Goal: Task Accomplishment & Management: Manage account settings

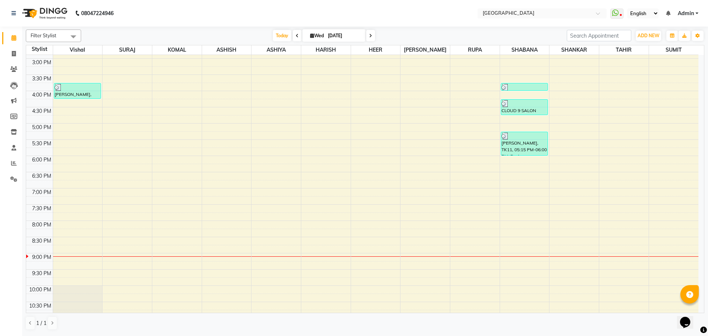
scroll to position [224, 0]
click at [580, 96] on div "8:00 AM 8:30 AM 9:00 AM 9:30 AM 10:00 AM 10:30 AM 11:00 AM 11:30 AM 12:00 PM 12…" at bounding box center [362, 90] width 672 height 519
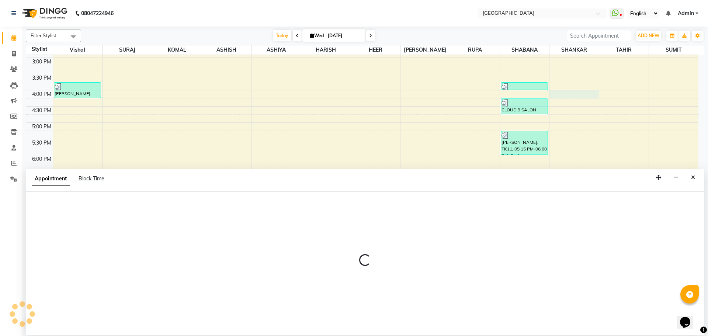
select select "79087"
select select "960"
select select "tentative"
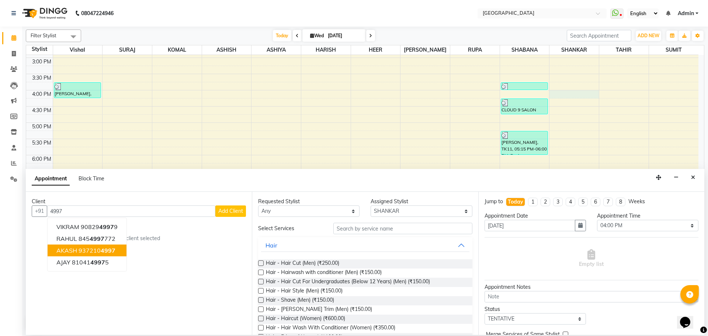
click at [113, 252] on span "4997" at bounding box center [108, 250] width 15 height 7
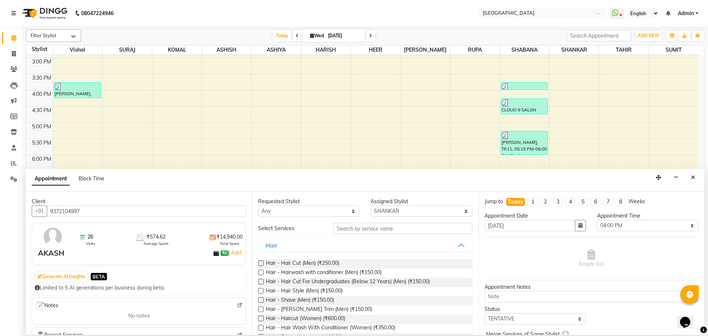
type input "9372104997"
click at [260, 263] on label at bounding box center [261, 263] width 6 height 6
click at [260, 263] on input "checkbox" at bounding box center [260, 264] width 5 height 5
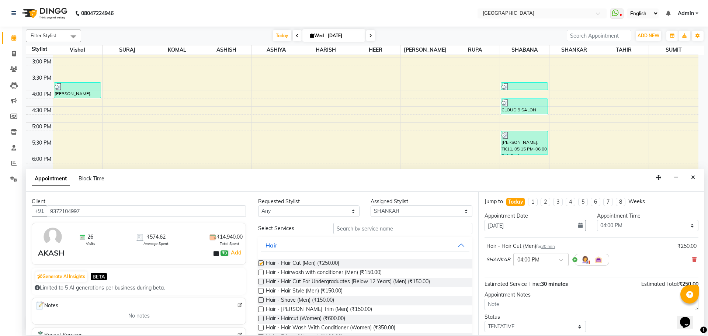
checkbox input "false"
click at [261, 309] on label at bounding box center [261, 310] width 6 height 6
click at [261, 309] on input "checkbox" at bounding box center [260, 310] width 5 height 5
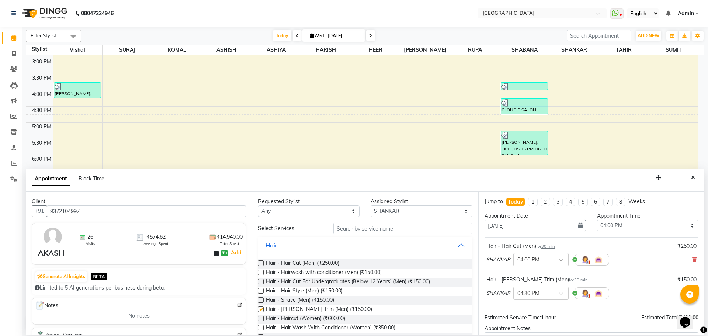
checkbox input "false"
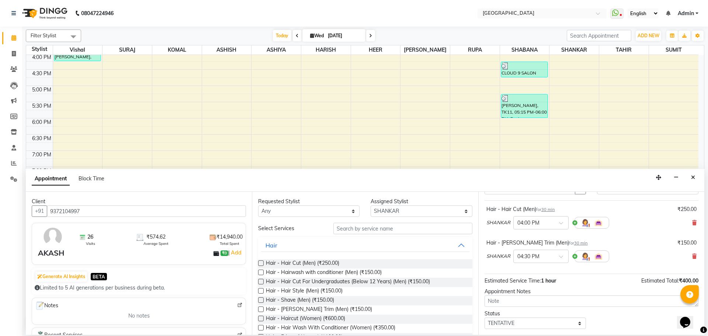
scroll to position [77, 0]
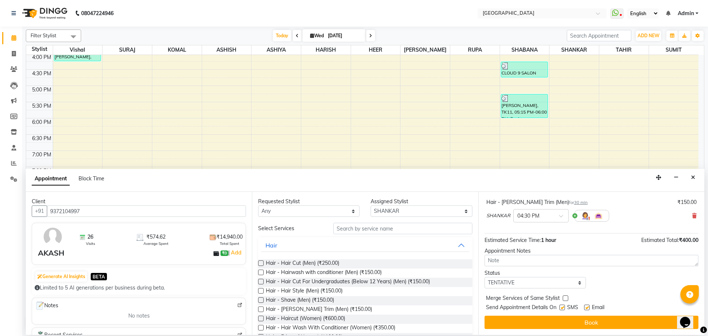
click at [564, 299] on label at bounding box center [566, 298] width 6 height 6
click at [564, 299] on input "checkbox" at bounding box center [565, 299] width 5 height 5
checkbox input "true"
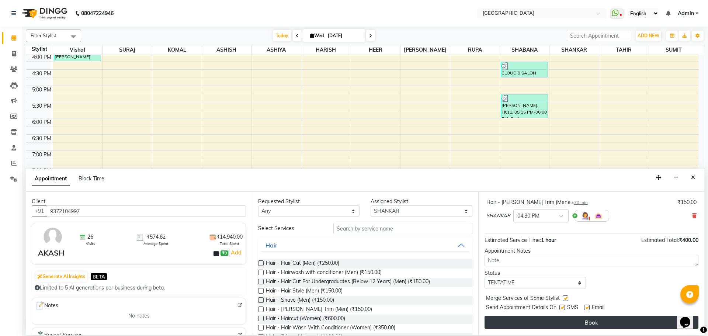
click at [568, 324] on button "Book" at bounding box center [592, 322] width 214 height 13
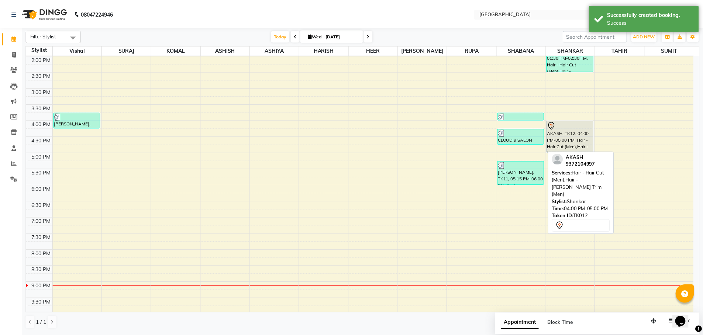
scroll to position [187, 0]
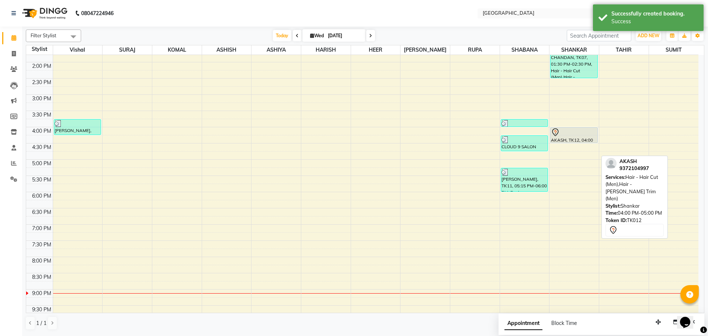
drag, startPoint x: 573, startPoint y: 157, endPoint x: 570, endPoint y: 136, distance: 21.6
click at [570, 136] on div "[PERSON_NAME], TK01, 11:30 AM-12:00 PM, Hair - Hair Cut (Men) [PERSON_NAME], TK…" at bounding box center [574, 127] width 49 height 519
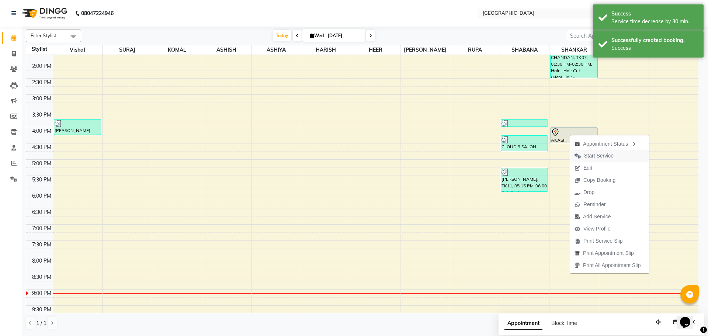
click at [595, 156] on span "Start Service" at bounding box center [599, 156] width 30 height 8
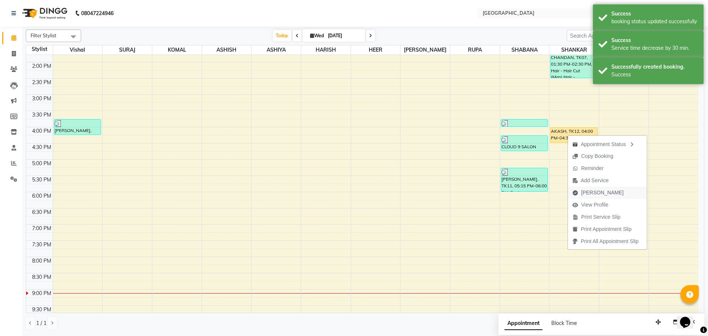
click at [588, 194] on span "[PERSON_NAME]" at bounding box center [602, 193] width 42 height 8
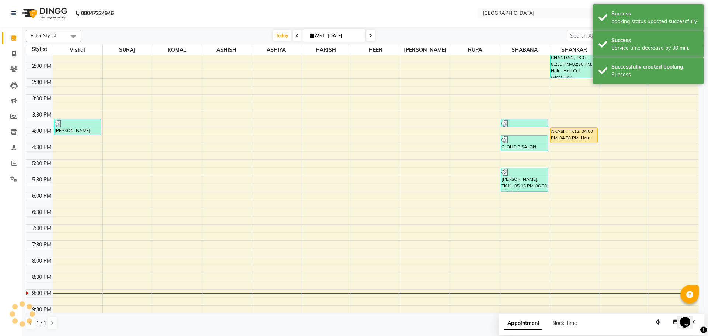
select select "508"
select select "service"
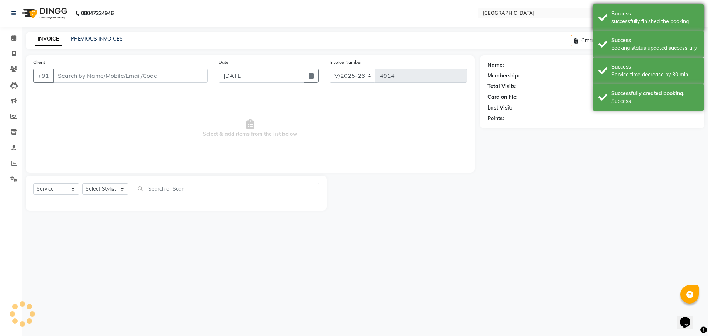
type input "9372104997"
select select "79087"
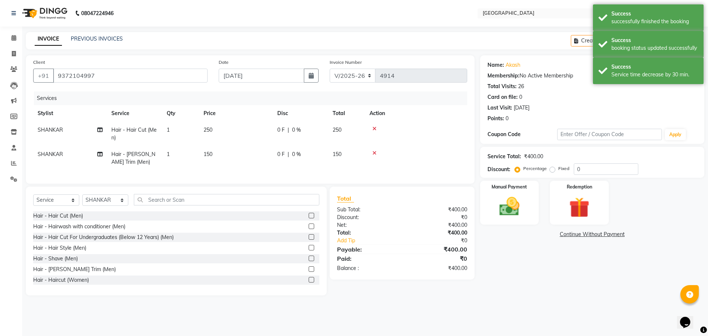
click at [347, 128] on td "250" at bounding box center [346, 134] width 37 height 24
select select "79087"
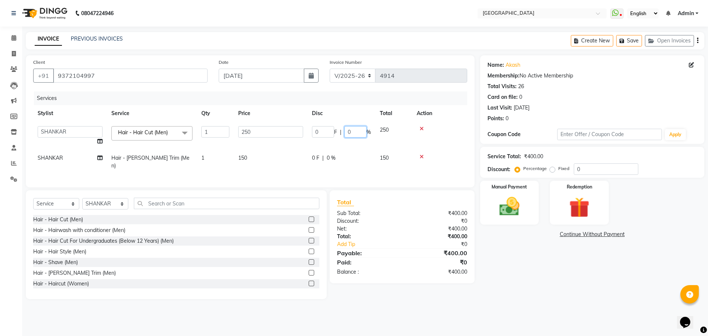
click at [355, 131] on input "0" at bounding box center [356, 131] width 22 height 11
click at [345, 132] on input "0" at bounding box center [356, 131] width 22 height 11
type input "20"
click at [507, 280] on div "Name: Akash Membership: No Active Membership Total Visits: 26 Card on file: 0 L…" at bounding box center [595, 177] width 230 height 244
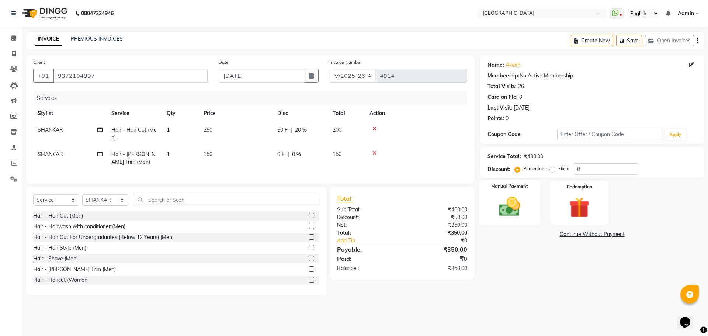
click at [513, 207] on img at bounding box center [509, 206] width 34 height 24
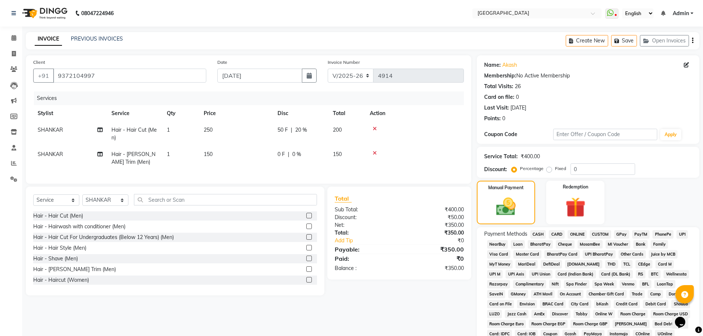
click at [623, 233] on span "GPay" at bounding box center [621, 234] width 15 height 8
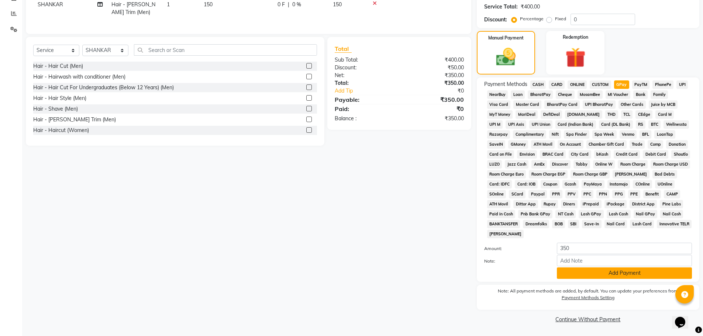
click at [609, 274] on button "Add Payment" at bounding box center [624, 272] width 135 height 11
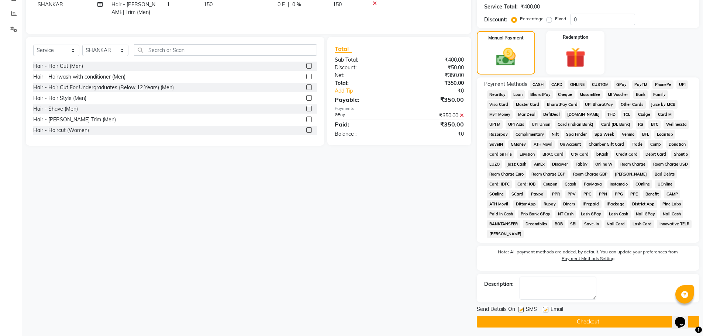
click at [584, 322] on button "Checkout" at bounding box center [588, 321] width 222 height 11
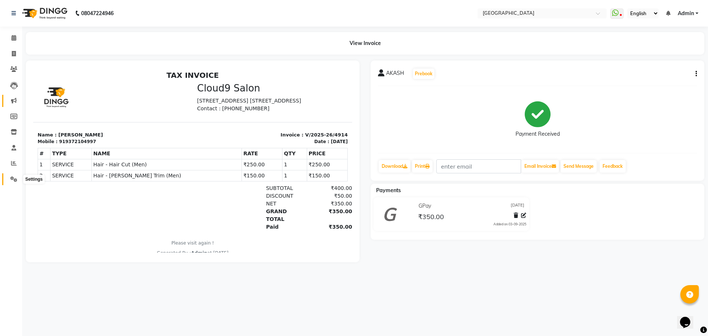
drag, startPoint x: 12, startPoint y: 179, endPoint x: 16, endPoint y: 102, distance: 76.9
click at [12, 179] on icon at bounding box center [13, 179] width 7 height 6
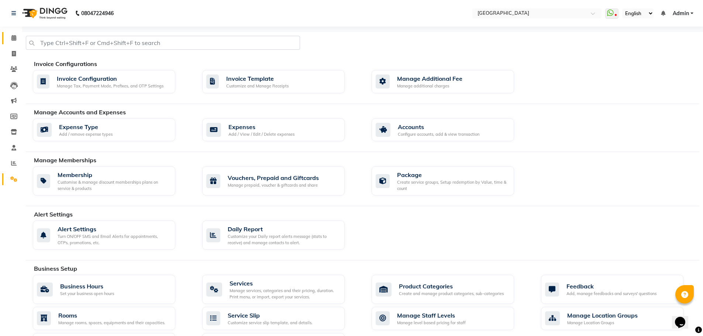
click at [11, 34] on link "Calendar" at bounding box center [11, 38] width 18 height 12
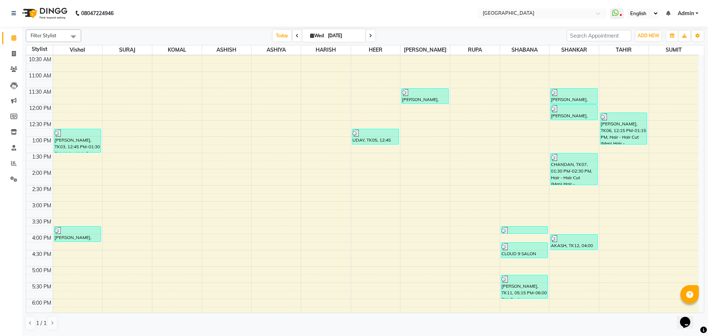
scroll to position [111, 0]
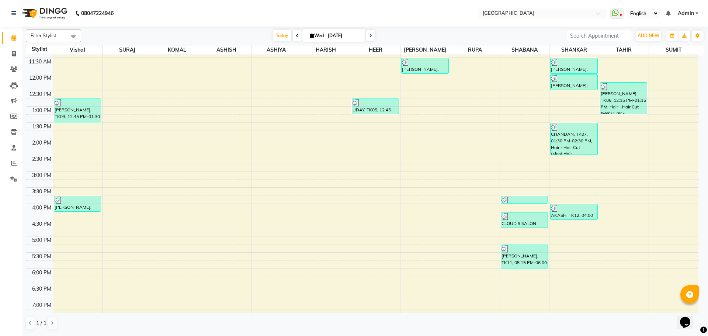
click at [629, 149] on div "8:00 AM 8:30 AM 9:00 AM 9:30 AM 10:00 AM 10:30 AM 11:00 AM 11:30 AM 12:00 PM 12…" at bounding box center [362, 203] width 672 height 519
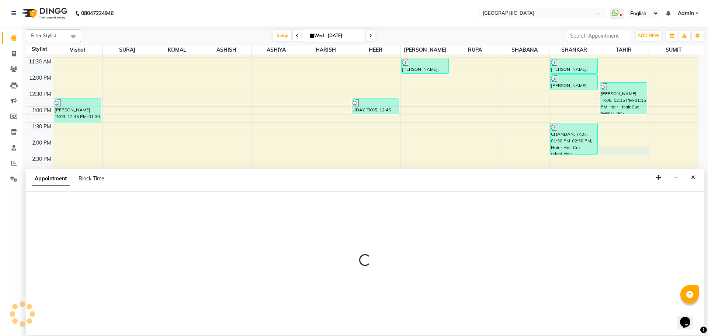
select select "42424"
select select "855"
select select "tentative"
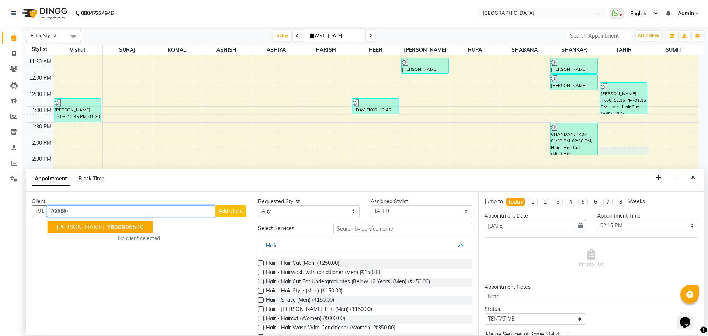
click at [78, 228] on span "[PERSON_NAME]" at bounding box center [80, 226] width 48 height 7
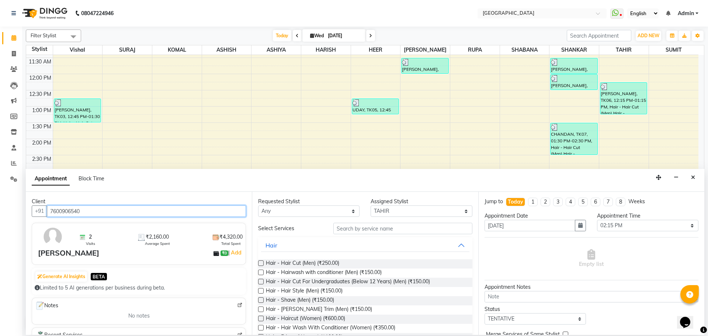
type input "7600906540"
click at [262, 263] on label at bounding box center [261, 263] width 6 height 6
click at [262, 263] on input "checkbox" at bounding box center [260, 264] width 5 height 5
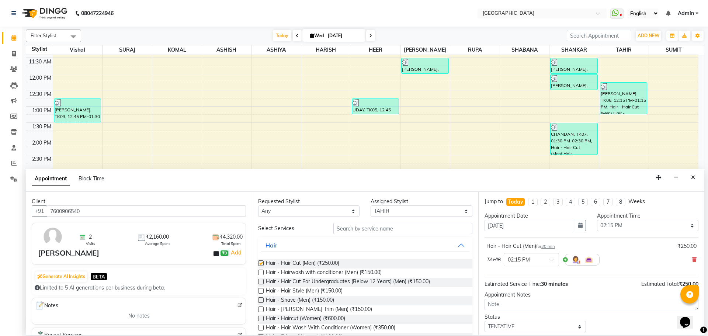
checkbox input "false"
click at [262, 308] on label at bounding box center [261, 310] width 6 height 6
click at [262, 308] on input "checkbox" at bounding box center [260, 310] width 5 height 5
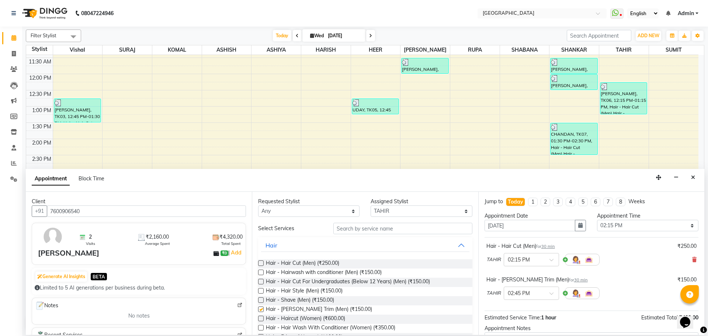
checkbox input "false"
click at [261, 271] on label at bounding box center [261, 273] width 6 height 6
click at [261, 271] on input "checkbox" at bounding box center [260, 273] width 5 height 5
checkbox input "false"
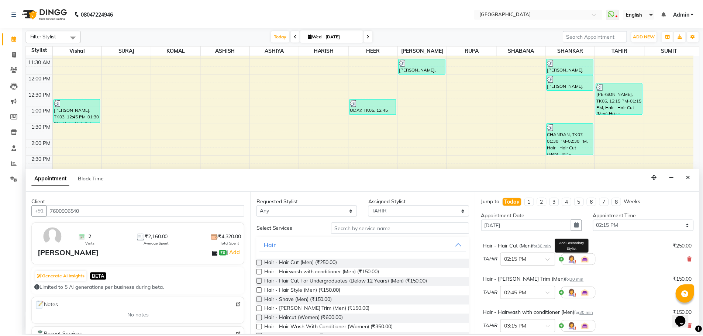
scroll to position [111, 0]
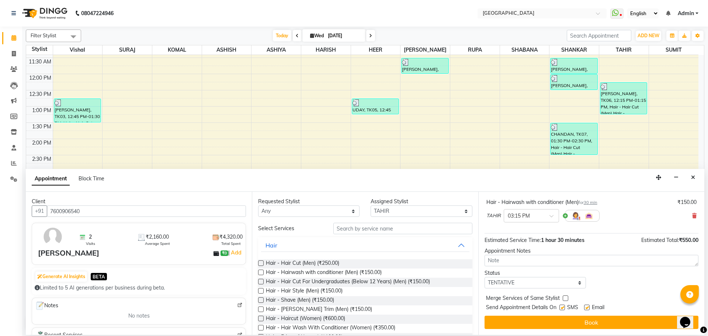
click at [564, 298] on label at bounding box center [566, 298] width 6 height 6
click at [564, 298] on input "checkbox" at bounding box center [565, 299] width 5 height 5
checkbox input "true"
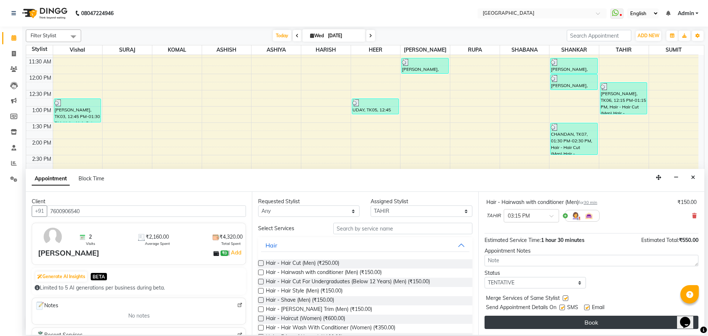
click at [572, 326] on button "Book" at bounding box center [592, 322] width 214 height 13
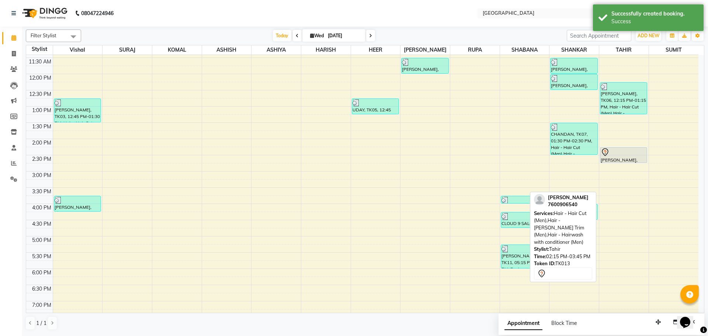
drag, startPoint x: 620, startPoint y: 194, endPoint x: 617, endPoint y: 160, distance: 34.1
click at [617, 160] on div "[PERSON_NAME], TK06, 12:15 PM-01:15 PM, Hair - Hair Cut (Men),Hair - [PERSON_NA…" at bounding box center [623, 203] width 49 height 519
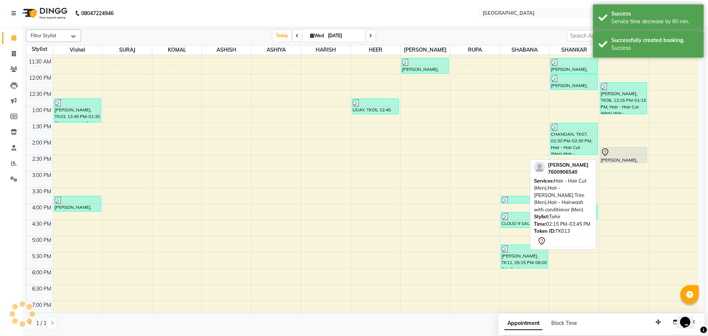
click at [617, 159] on div "[PERSON_NAME], TK13, 02:15 PM-03:45 PM, Hair - Hair Cut (Men),Hair - [PERSON_NA…" at bounding box center [624, 155] width 46 height 15
select select "7"
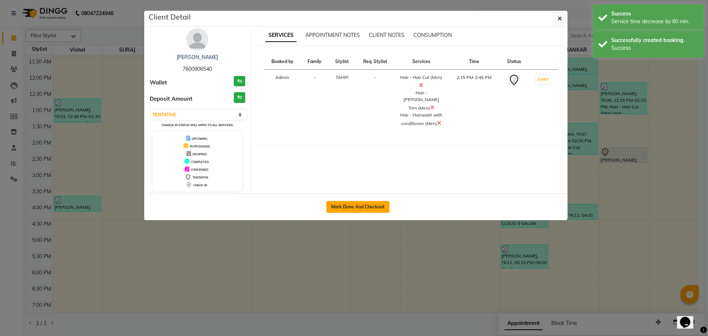
click at [360, 205] on button "Mark Done And Checkout" at bounding box center [357, 207] width 63 height 12
select select "service"
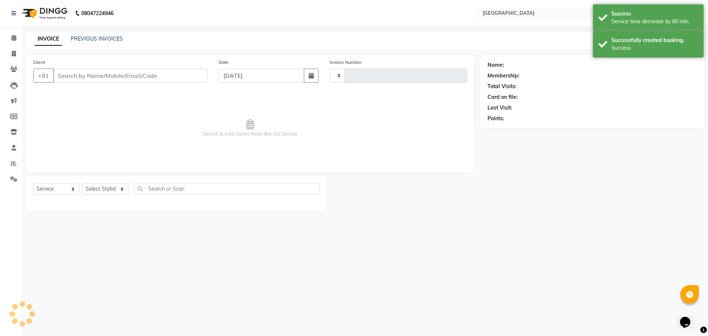
type input "4915"
select select "508"
type input "7600906540"
select select "42424"
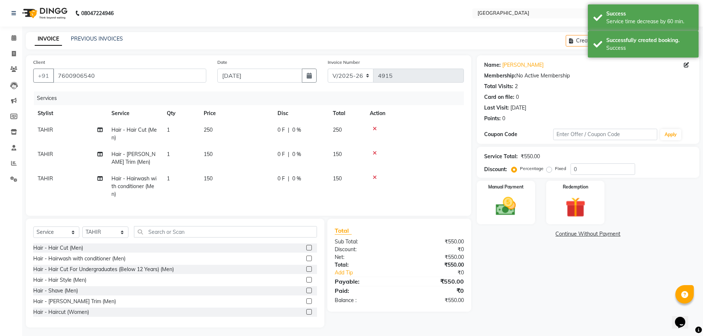
click at [342, 129] on span "250" at bounding box center [337, 130] width 9 height 7
select select "42424"
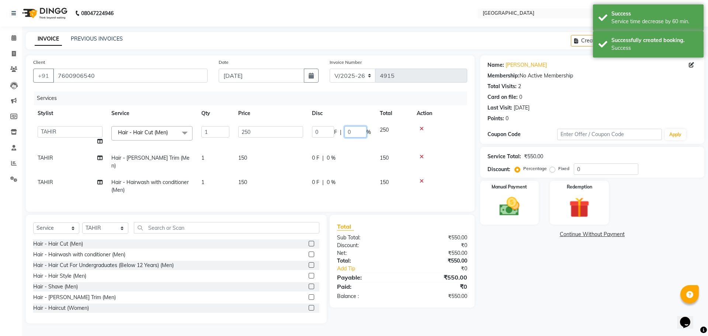
click at [345, 133] on input "0" at bounding box center [356, 131] width 22 height 11
type input "20"
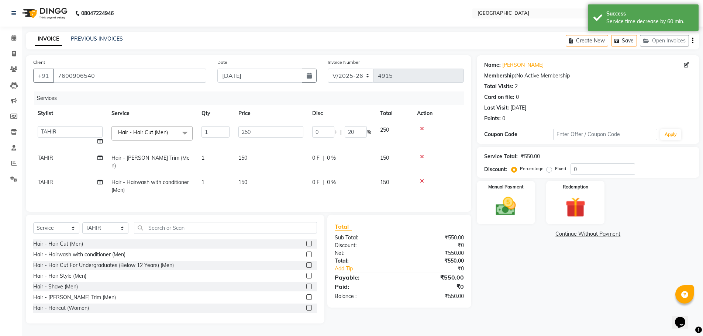
click at [577, 283] on div "Name: [PERSON_NAME] Membership: No Active Membership Total Visits: 2 Card on fi…" at bounding box center [591, 189] width 228 height 268
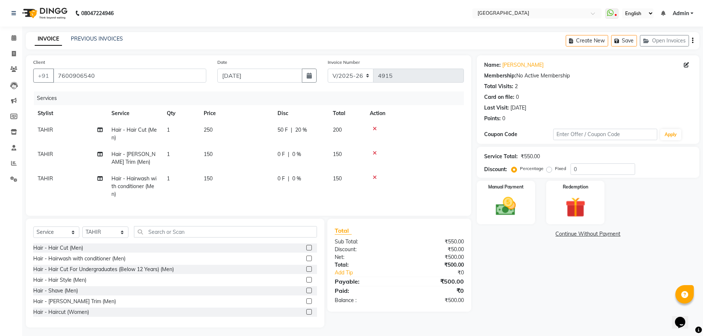
click at [343, 181] on td "150" at bounding box center [346, 186] width 37 height 32
select select "42424"
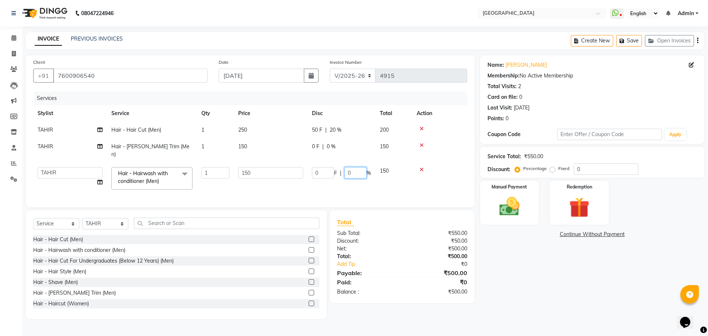
click at [357, 167] on input "0" at bounding box center [356, 172] width 22 height 11
click at [346, 167] on input "0" at bounding box center [356, 172] width 22 height 11
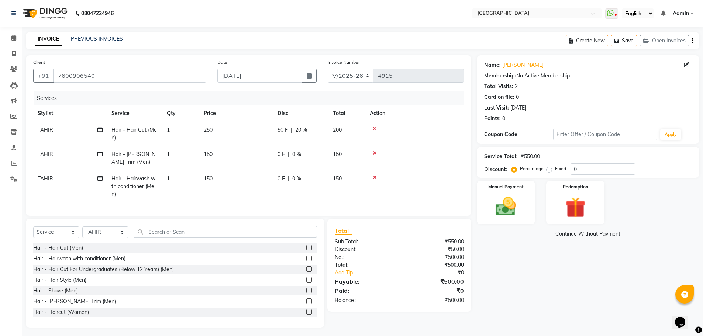
click at [339, 177] on span "150" at bounding box center [337, 178] width 9 height 7
select select "42424"
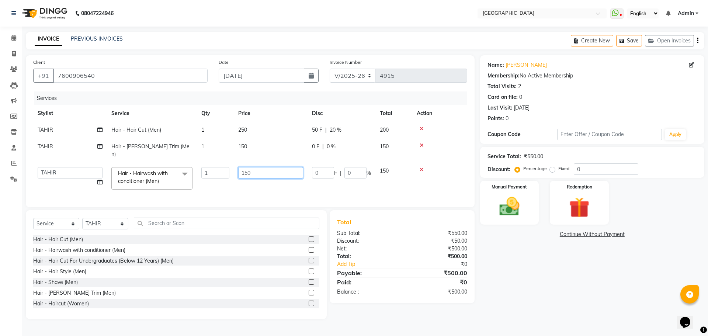
click at [252, 167] on input "150" at bounding box center [270, 172] width 65 height 11
type input "100"
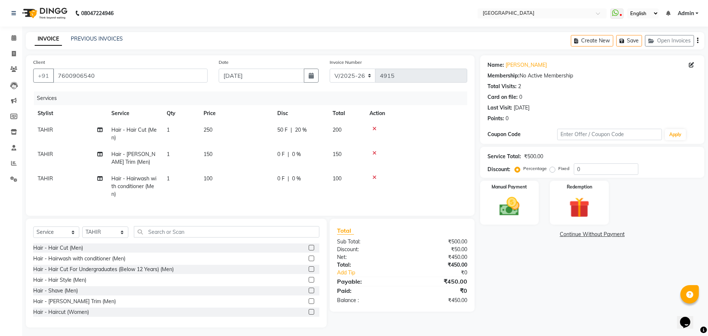
click at [536, 287] on div "Name: [PERSON_NAME] Membership: No Active Membership Total Visits: 2 Card on fi…" at bounding box center [595, 191] width 230 height 272
click at [373, 179] on icon at bounding box center [375, 177] width 4 height 5
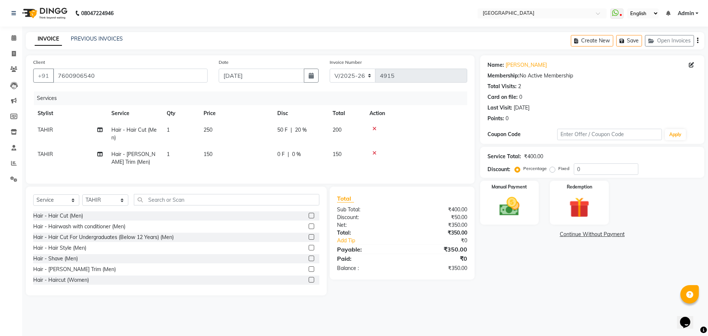
click at [375, 129] on icon at bounding box center [375, 128] width 4 height 5
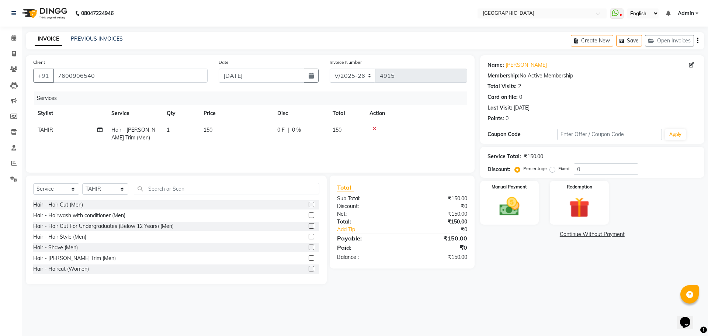
click at [309, 215] on label at bounding box center [312, 215] width 6 height 6
click at [309, 215] on input "checkbox" at bounding box center [311, 215] width 5 height 5
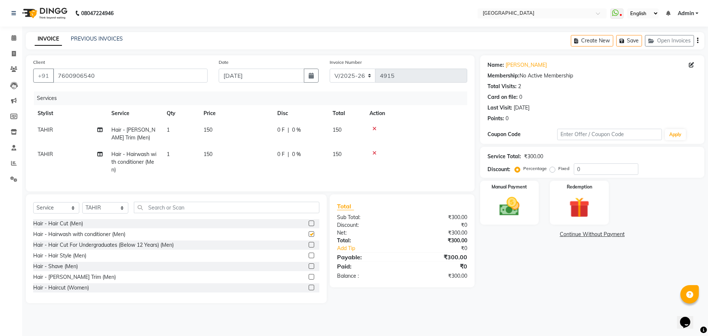
checkbox input "false"
click at [176, 212] on input "text" at bounding box center [227, 207] width 186 height 11
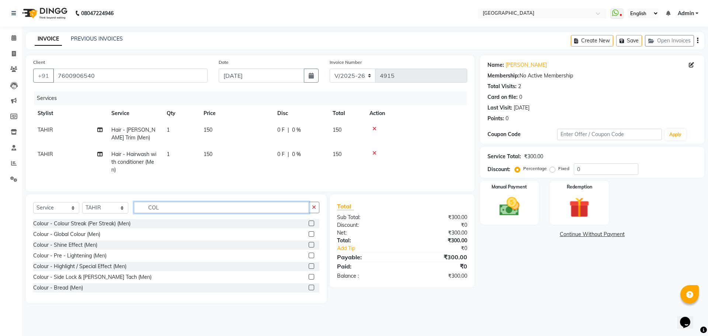
type input "COL"
click at [309, 290] on label at bounding box center [312, 288] width 6 height 6
click at [309, 290] on input "checkbox" at bounding box center [311, 288] width 5 height 5
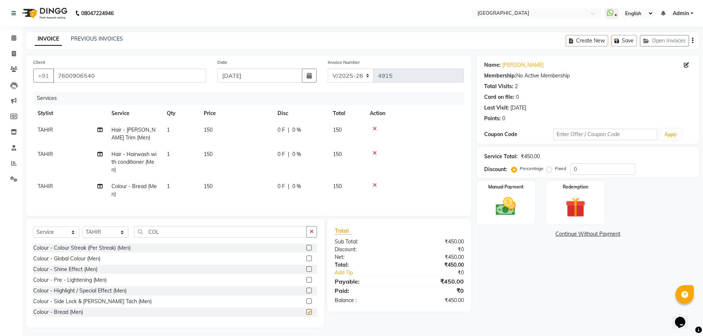
checkbox input "false"
click at [504, 211] on img at bounding box center [506, 206] width 34 height 24
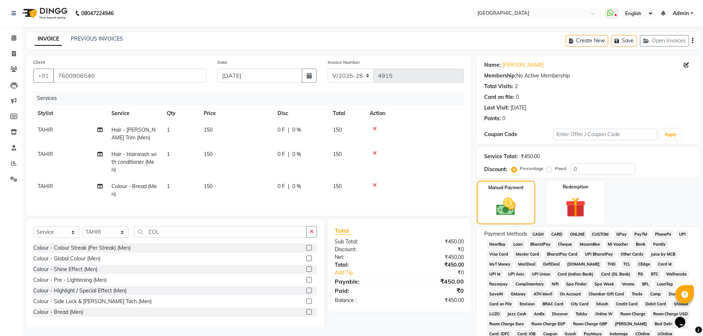
click at [620, 234] on span "GPay" at bounding box center [621, 234] width 15 height 8
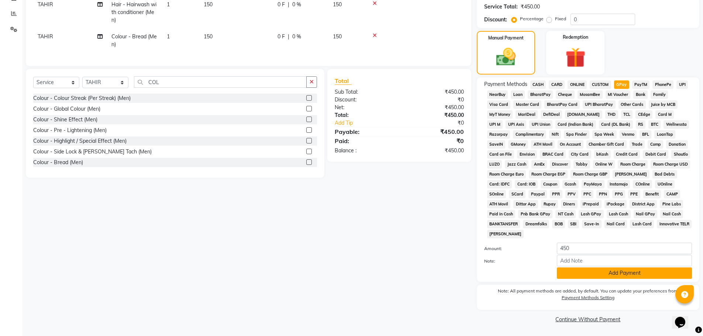
click at [618, 273] on button "Add Payment" at bounding box center [624, 272] width 135 height 11
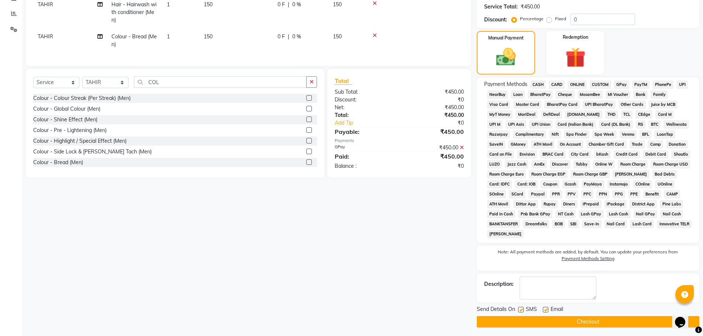
click at [583, 323] on button "Checkout" at bounding box center [588, 321] width 222 height 11
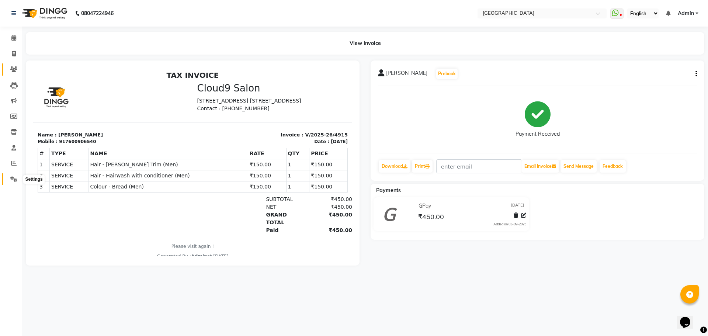
drag, startPoint x: 12, startPoint y: 179, endPoint x: 12, endPoint y: 73, distance: 105.1
click at [12, 179] on icon at bounding box center [13, 179] width 7 height 6
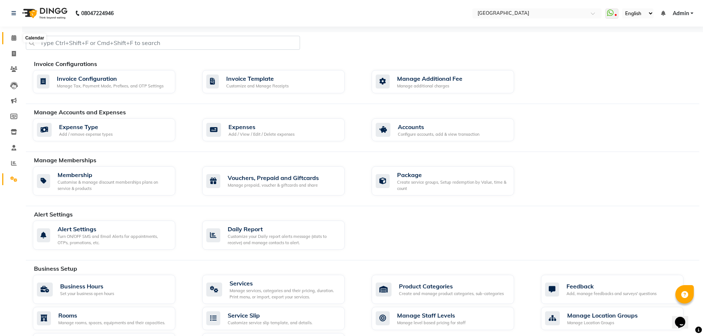
click at [13, 37] on icon at bounding box center [13, 38] width 5 height 6
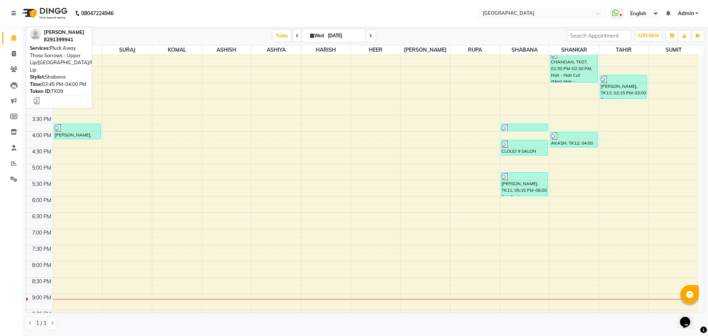
scroll to position [184, 0]
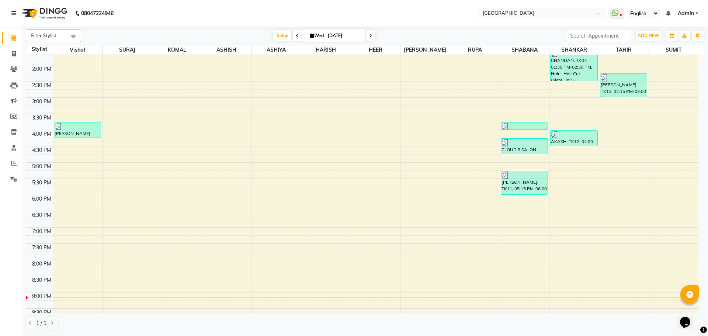
click at [577, 172] on div "8:00 AM 8:30 AM 9:00 AM 9:30 AM 10:00 AM 10:30 AM 11:00 AM 11:30 AM 12:00 PM 12…" at bounding box center [362, 130] width 672 height 519
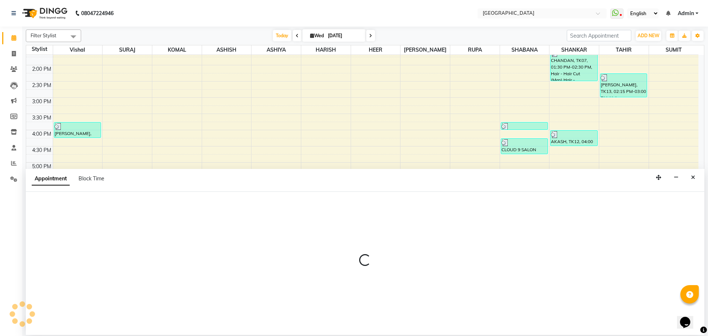
select select "79087"
select select "1035"
select select "tentative"
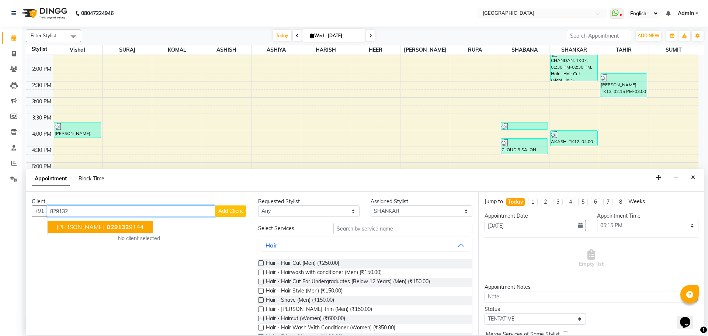
click at [62, 228] on span "[PERSON_NAME]" at bounding box center [80, 226] width 48 height 7
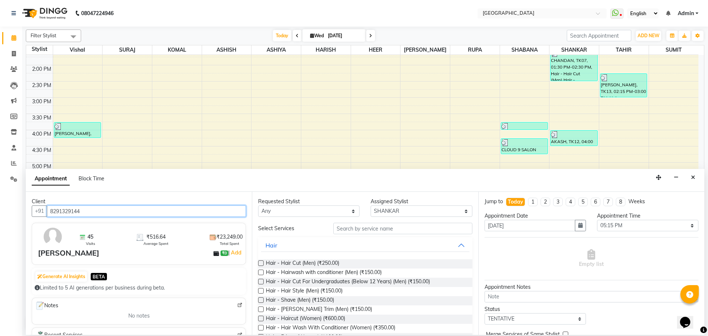
type input "8291329144"
click at [260, 263] on label at bounding box center [261, 263] width 6 height 6
click at [260, 263] on input "checkbox" at bounding box center [260, 264] width 5 height 5
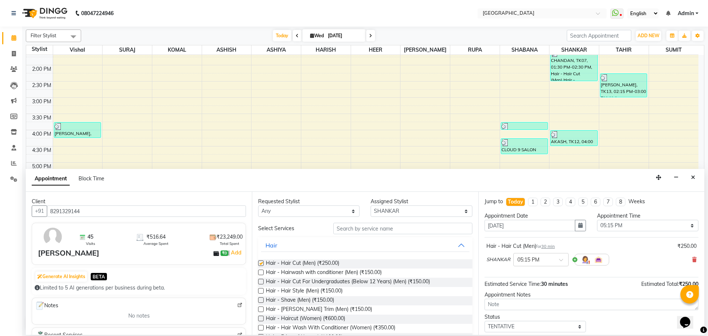
checkbox input "false"
click at [346, 228] on input "text" at bounding box center [402, 228] width 139 height 11
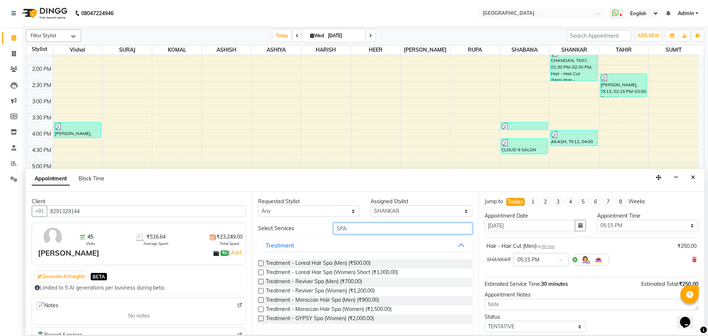
type input "SPA"
click at [264, 262] on label at bounding box center [261, 263] width 6 height 6
click at [263, 262] on input "checkbox" at bounding box center [260, 264] width 5 height 5
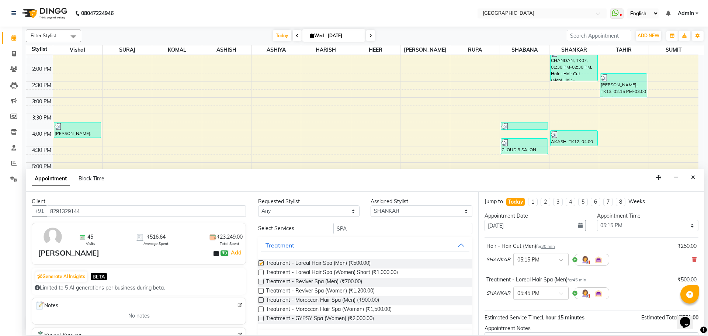
checkbox input "false"
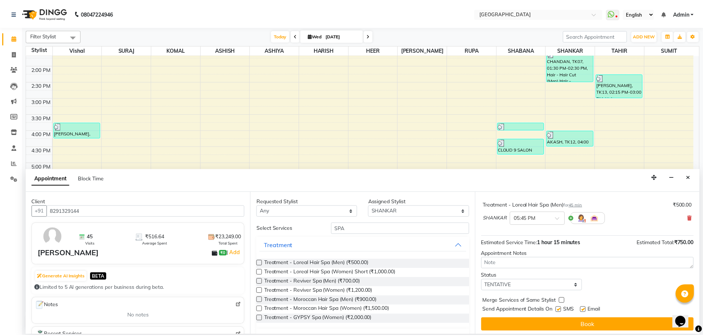
scroll to position [77, 0]
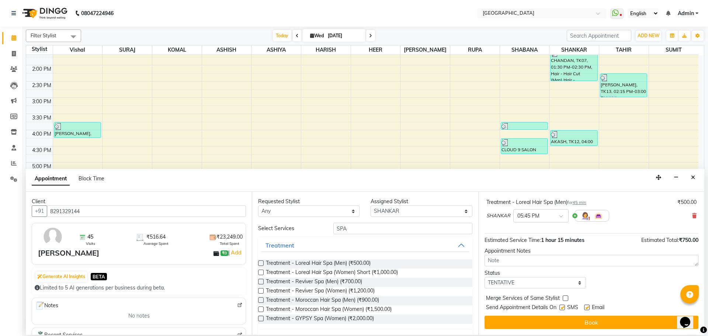
click at [564, 297] on label at bounding box center [566, 298] width 6 height 6
click at [564, 297] on input "checkbox" at bounding box center [565, 299] width 5 height 5
checkbox input "true"
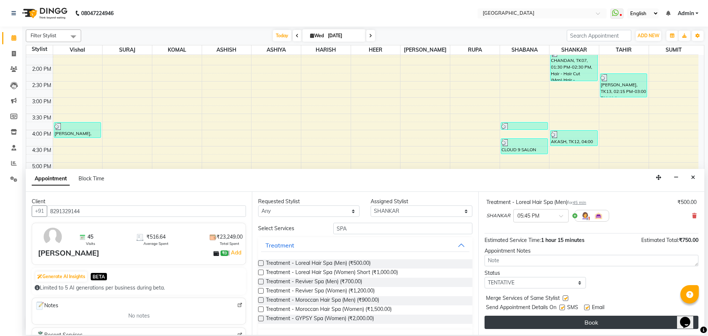
click at [580, 321] on button "Book" at bounding box center [592, 322] width 214 height 13
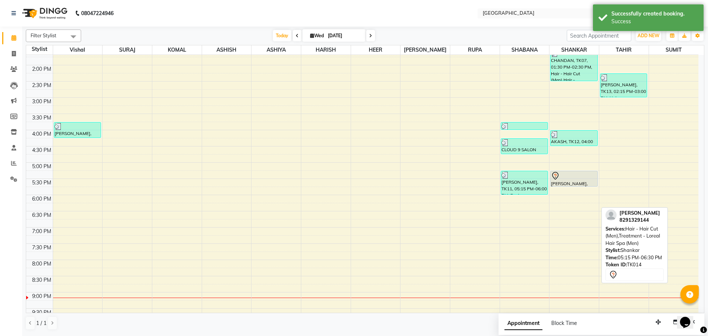
drag, startPoint x: 578, startPoint y: 211, endPoint x: 578, endPoint y: 180, distance: 30.6
click at [578, 180] on div "[PERSON_NAME], TK01, 11:30 AM-12:00 PM, Hair - Hair Cut (Men) [PERSON_NAME], TK…" at bounding box center [574, 130] width 49 height 519
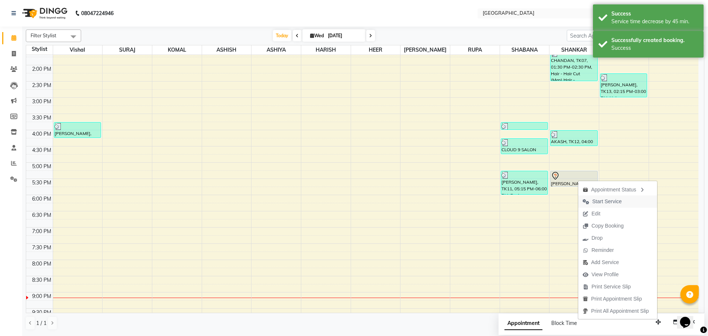
click at [603, 201] on span "Start Service" at bounding box center [607, 202] width 30 height 8
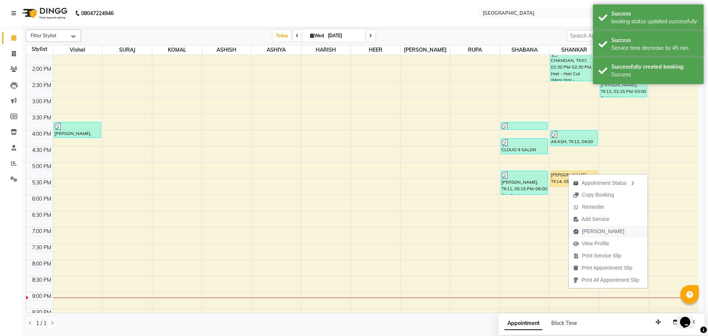
click at [592, 231] on span "[PERSON_NAME]" at bounding box center [603, 232] width 42 height 8
select select "service"
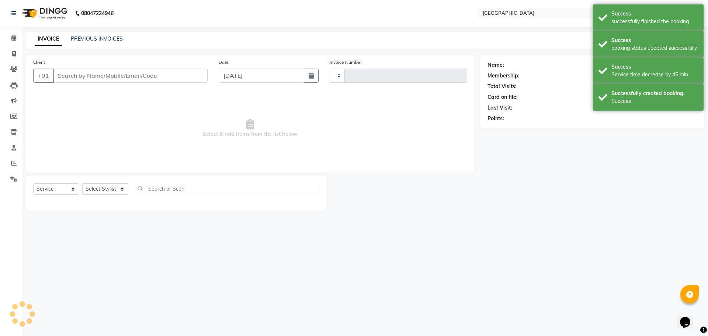
type input "4916"
select select "508"
type input "8291329144"
select select "79087"
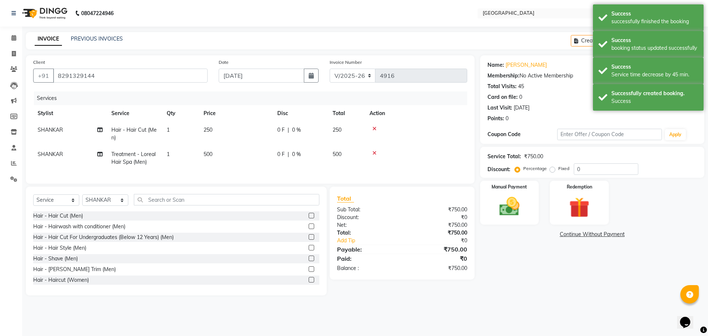
click at [346, 134] on td "250" at bounding box center [346, 134] width 37 height 24
select select "79087"
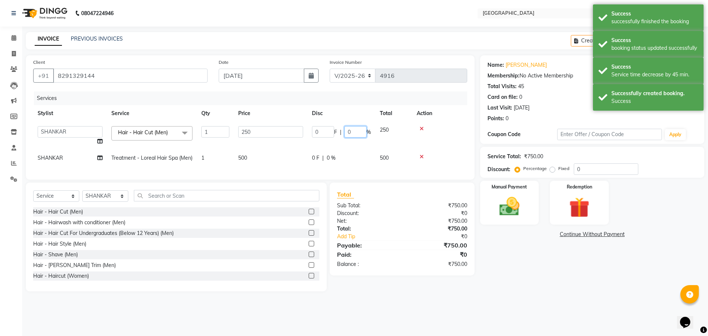
click at [345, 129] on input "0" at bounding box center [356, 131] width 22 height 11
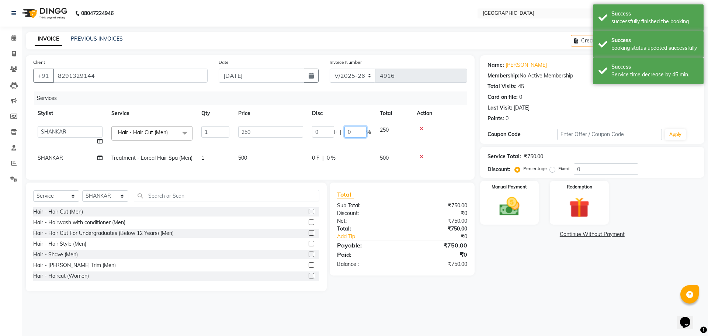
type input "20"
click at [449, 283] on div "Total Sub Total: ₹750.00 Discount: ₹0 Net: ₹750.00 Total: ₹750.00 Add Tip ₹0 Pa…" at bounding box center [403, 237] width 153 height 109
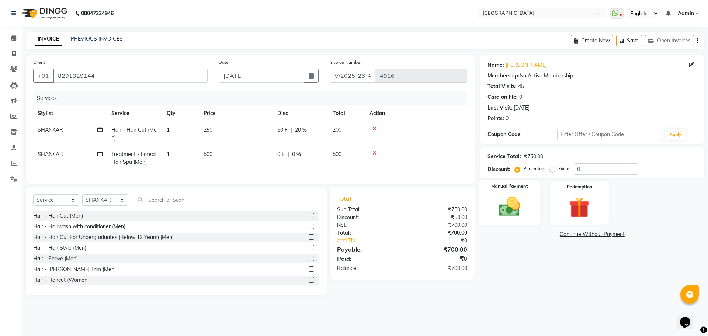
click at [508, 206] on img at bounding box center [509, 206] width 34 height 24
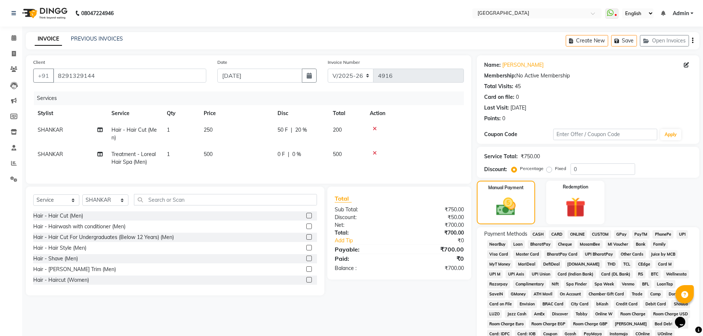
click at [618, 232] on span "GPay" at bounding box center [621, 234] width 15 height 8
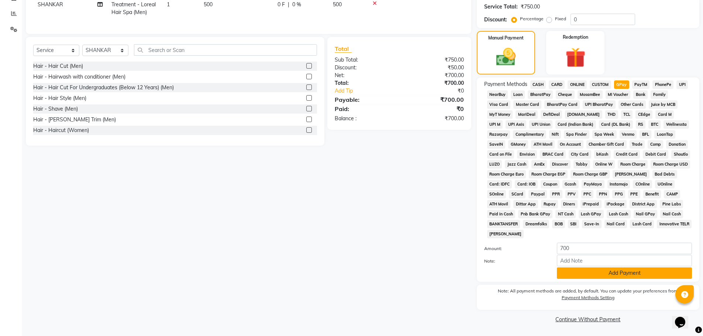
click at [621, 272] on button "Add Payment" at bounding box center [624, 272] width 135 height 11
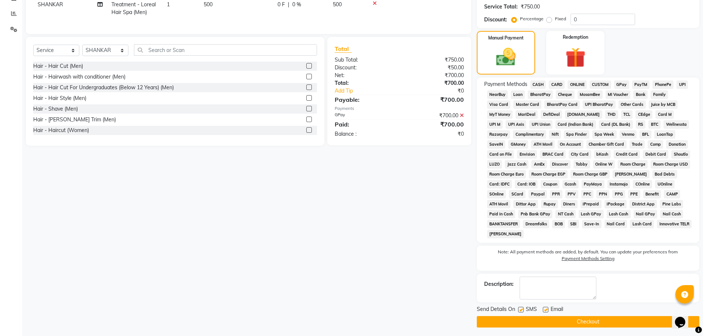
click at [601, 320] on button "Checkout" at bounding box center [588, 321] width 222 height 11
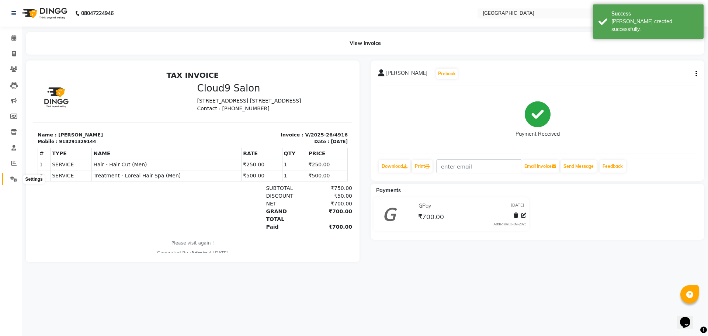
click at [14, 180] on icon at bounding box center [13, 179] width 7 height 6
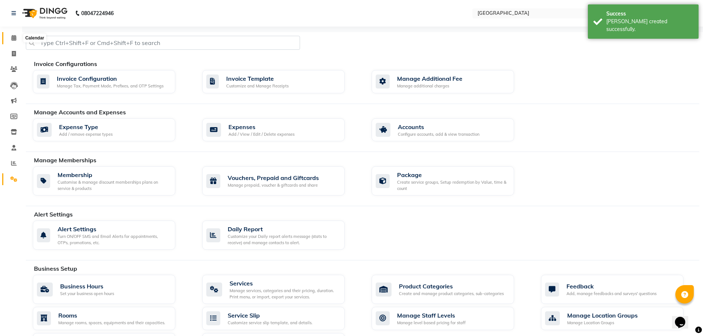
click at [11, 38] on icon at bounding box center [13, 38] width 5 height 6
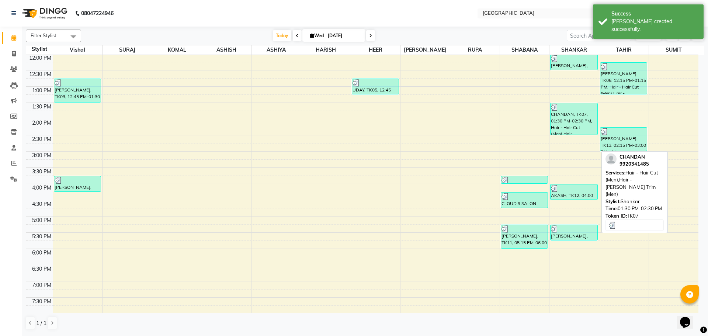
scroll to position [148, 0]
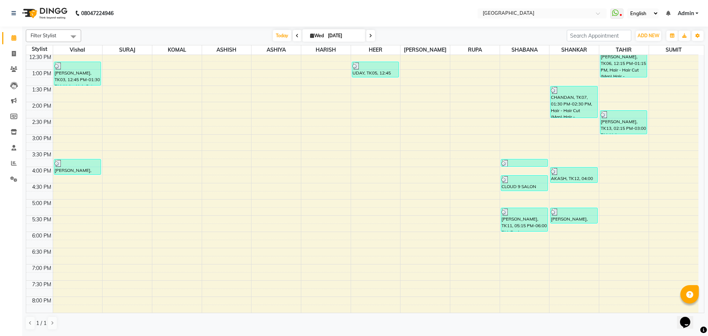
click at [363, 131] on div "8:00 AM 8:30 AM 9:00 AM 9:30 AM 10:00 AM 10:30 AM 11:00 AM 11:30 AM 12:00 PM 12…" at bounding box center [362, 166] width 672 height 519
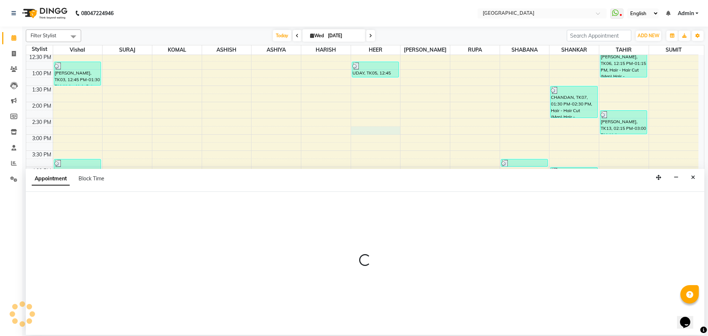
select select "83705"
select select "885"
select select "tentative"
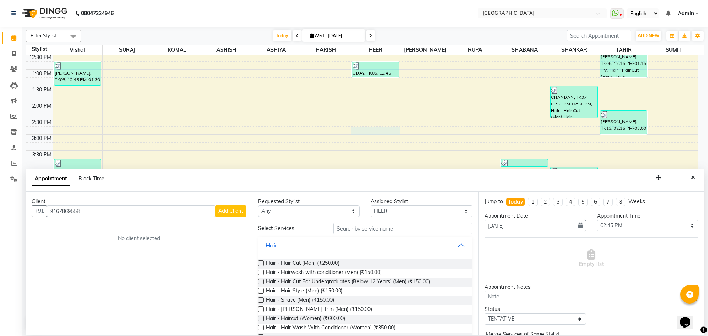
type input "9167869558"
click at [235, 213] on span "Add Client" at bounding box center [230, 211] width 25 height 7
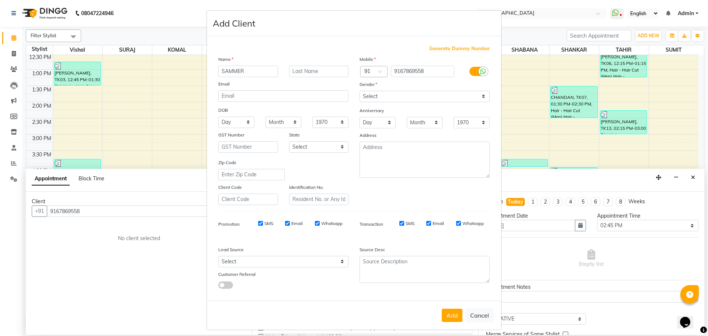
click at [229, 72] on input "SAMMER" at bounding box center [248, 71] width 60 height 11
click at [232, 71] on input "[PERSON_NAME]" at bounding box center [248, 71] width 60 height 11
type input "SAMEER"
click at [475, 98] on select "Select [DEMOGRAPHIC_DATA] [DEMOGRAPHIC_DATA] Other Prefer Not To Say" at bounding box center [425, 96] width 130 height 11
select select "[DEMOGRAPHIC_DATA]"
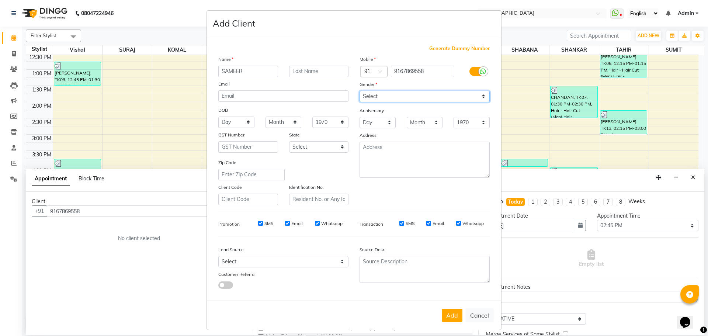
click at [360, 91] on select "Select [DEMOGRAPHIC_DATA] [DEMOGRAPHIC_DATA] Other Prefer Not To Say" at bounding box center [425, 96] width 130 height 11
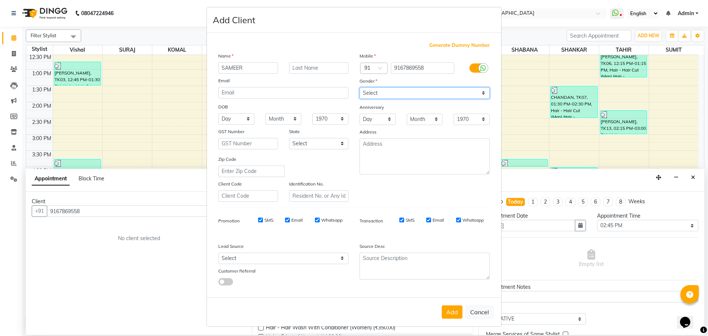
scroll to position [4, 0]
click at [443, 309] on button "Add" at bounding box center [452, 310] width 21 height 13
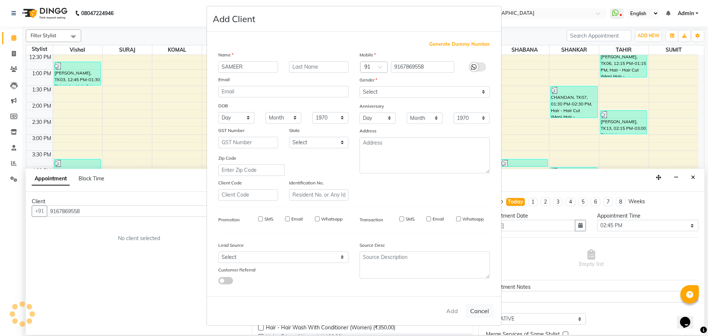
select select
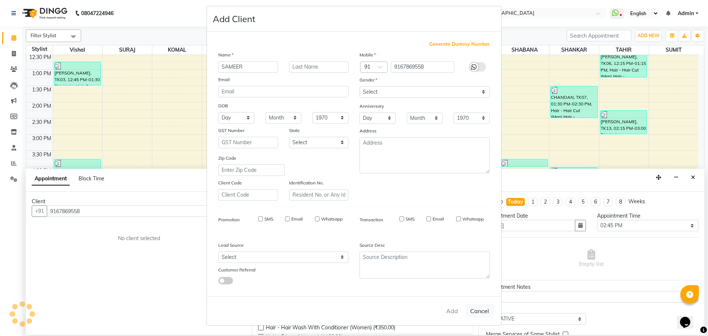
select select
checkbox input "false"
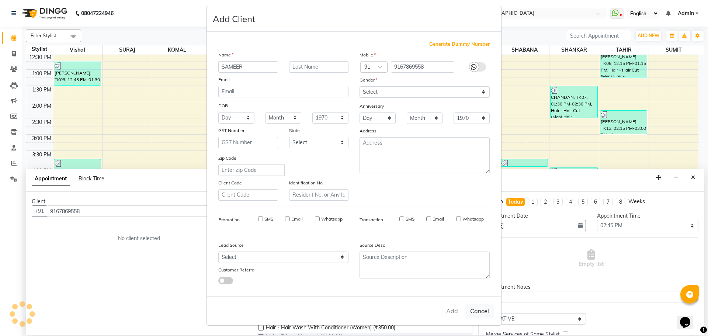
checkbox input "false"
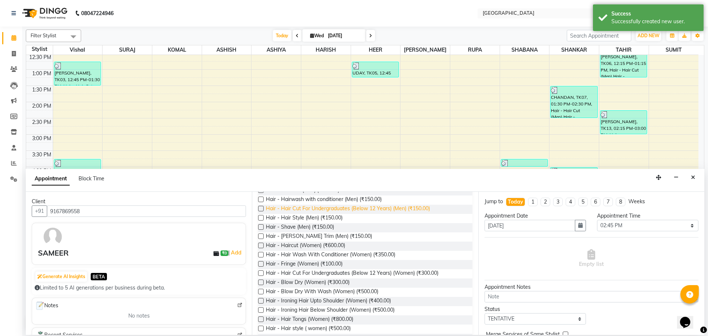
scroll to position [74, 0]
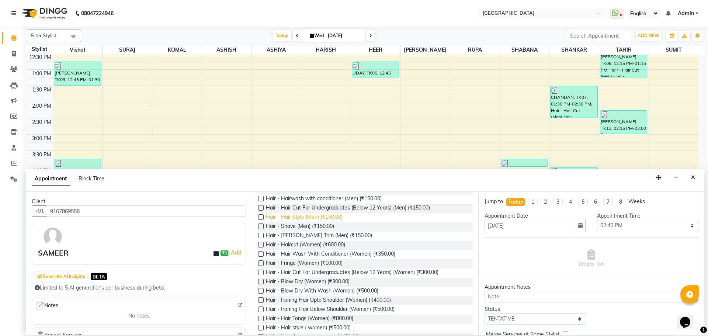
click at [324, 218] on span "Hair - Hair Style (Men) (₹150.00)" at bounding box center [304, 217] width 77 height 9
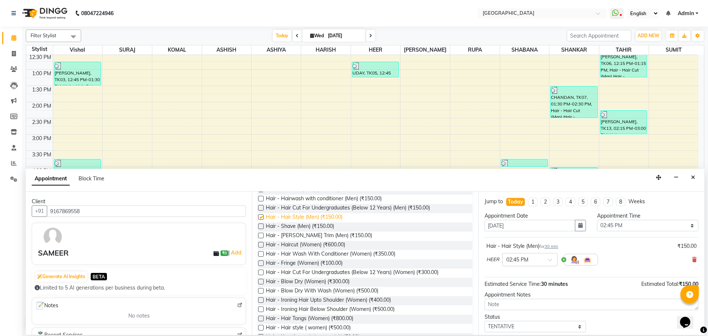
checkbox input "false"
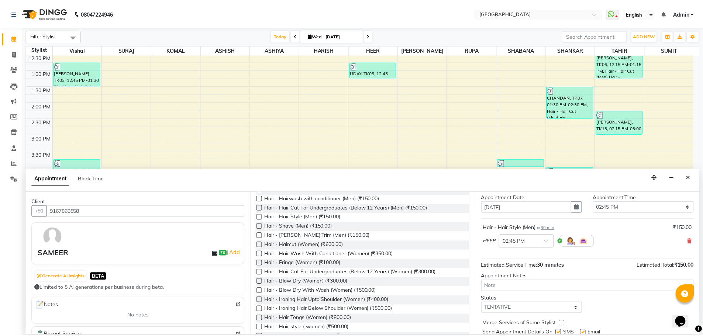
scroll to position [44, 0]
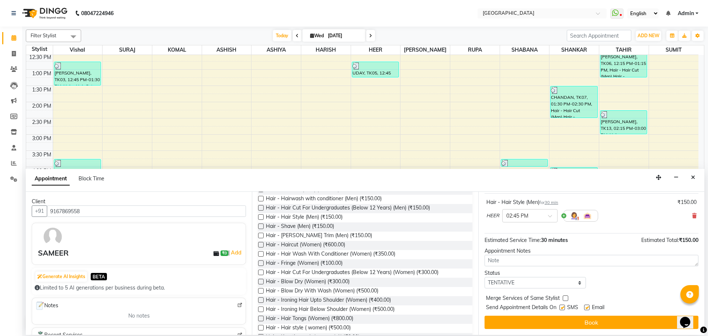
click at [565, 297] on label at bounding box center [566, 298] width 6 height 6
click at [565, 297] on input "checkbox" at bounding box center [565, 299] width 5 height 5
checkbox input "true"
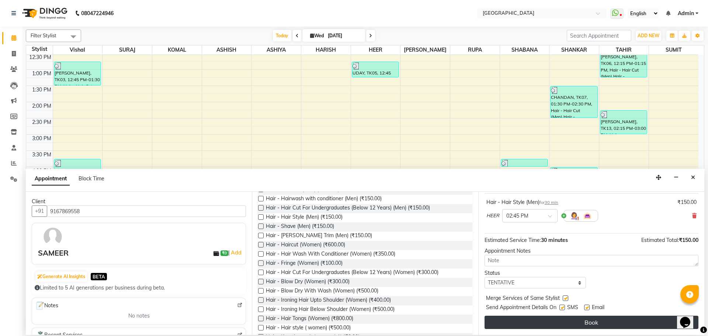
click at [565, 323] on button "Book" at bounding box center [592, 322] width 214 height 13
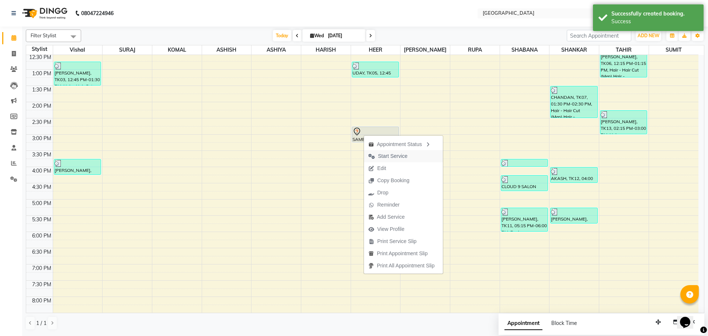
click at [391, 155] on span "Start Service" at bounding box center [393, 156] width 30 height 8
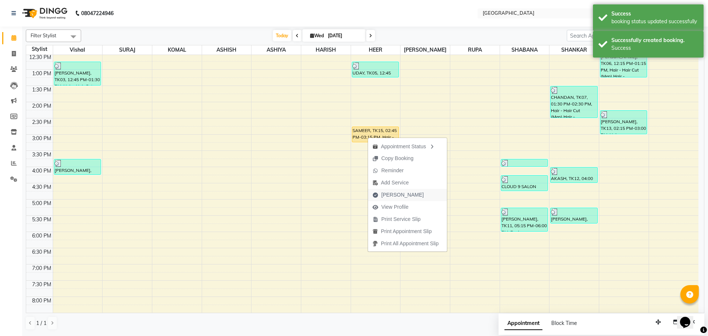
click at [387, 193] on span "[PERSON_NAME]" at bounding box center [402, 195] width 42 height 8
select select "508"
select select "service"
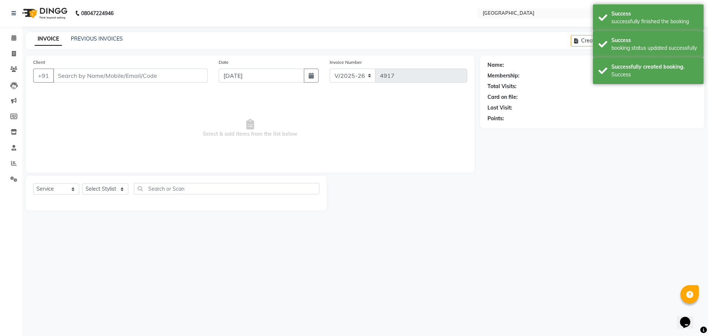
type input "9167869558"
select select "83705"
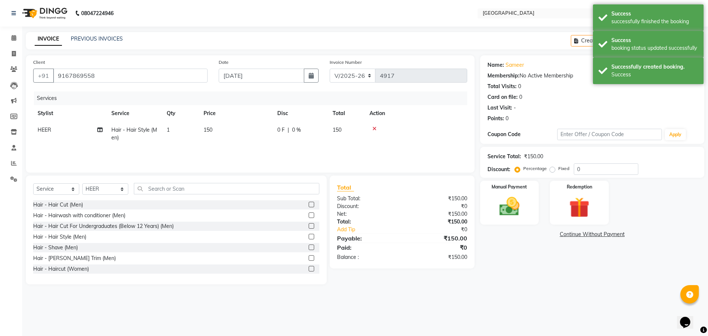
click at [343, 132] on td "150" at bounding box center [346, 134] width 37 height 24
select select "83705"
click at [254, 133] on input "150" at bounding box center [270, 131] width 65 height 11
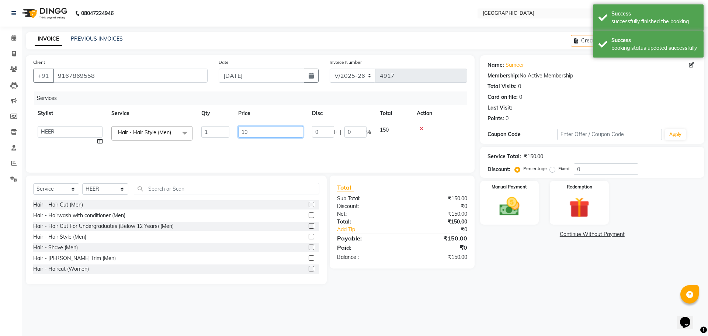
type input "100"
click at [445, 300] on div "08047224946 Select Location × Cloud9 Salon, [GEOGRAPHIC_DATA] WhatsApp Status ✕…" at bounding box center [354, 168] width 708 height 336
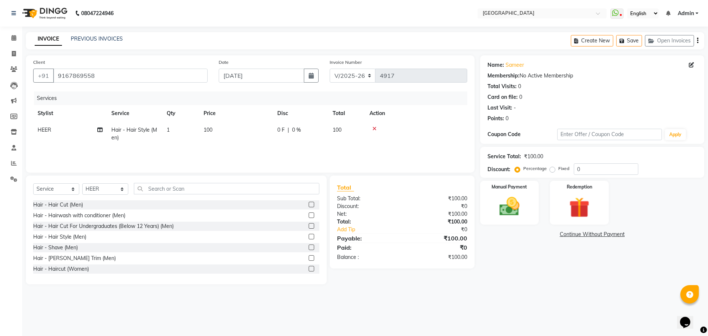
click at [215, 131] on td "100" at bounding box center [236, 134] width 74 height 24
select select "83705"
click at [263, 132] on input "100" at bounding box center [270, 131] width 65 height 11
type input "150"
click at [367, 283] on div "Total Sub Total: ₹100.00 Discount: ₹0 Net: ₹100.00 Total: ₹100.00 Add Tip ₹0 Pa…" at bounding box center [403, 230] width 153 height 109
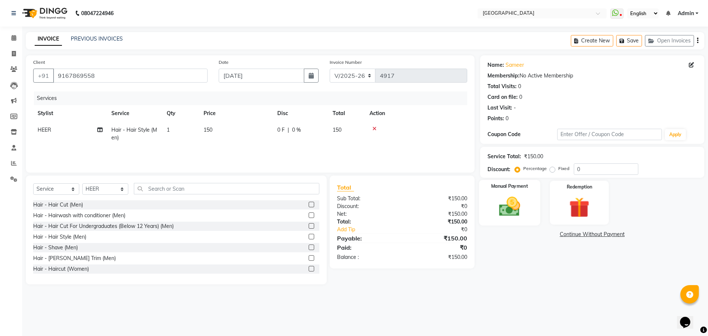
click at [507, 209] on img at bounding box center [509, 206] width 34 height 24
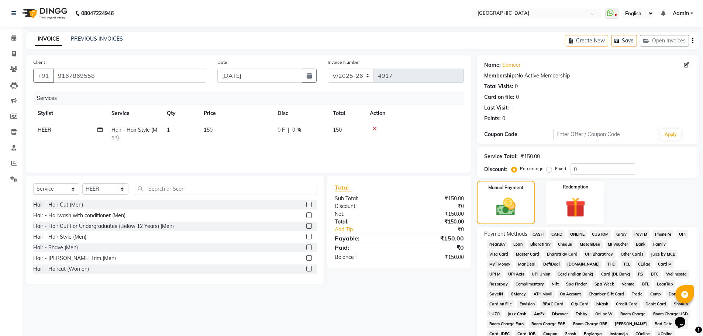
click at [537, 233] on span "CASH" at bounding box center [538, 234] width 16 height 8
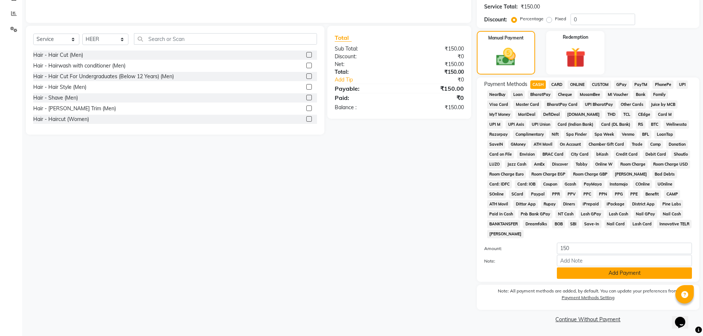
click at [608, 275] on button "Add Payment" at bounding box center [624, 272] width 135 height 11
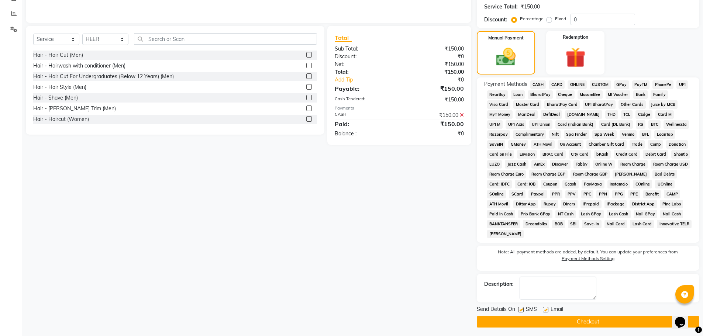
click at [593, 320] on button "Checkout" at bounding box center [588, 321] width 222 height 11
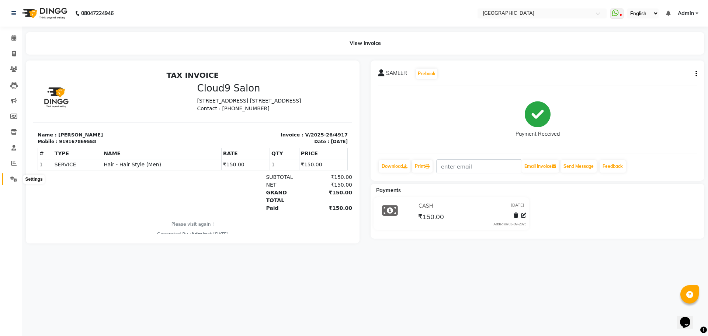
click at [12, 180] on icon at bounding box center [13, 179] width 7 height 6
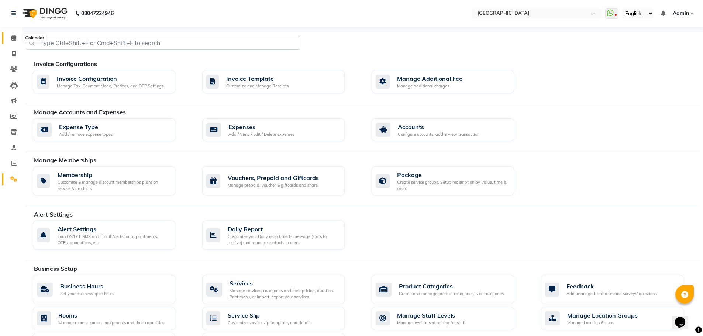
click at [12, 38] on icon at bounding box center [13, 38] width 5 height 6
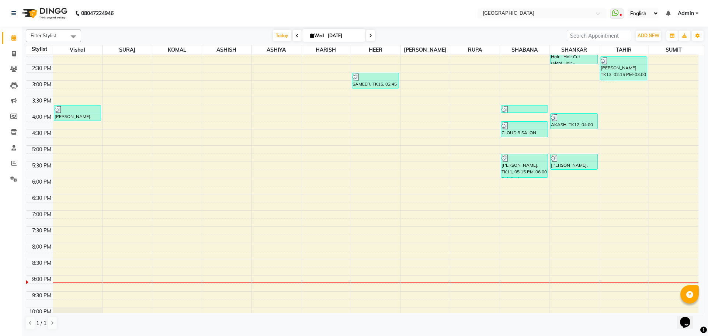
scroll to position [184, 0]
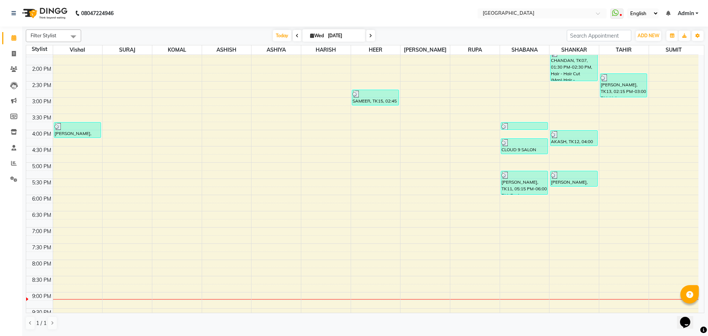
click at [623, 133] on div "8:00 AM 8:30 AM 9:00 AM 9:30 AM 10:00 AM 10:30 AM 11:00 AM 11:30 AM 12:00 PM 12…" at bounding box center [362, 130] width 672 height 519
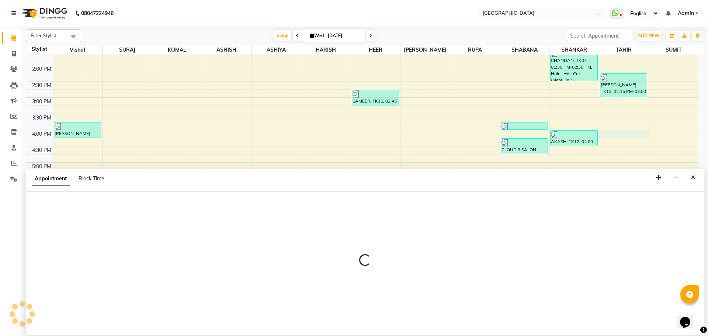
select select "42424"
select select "960"
select select "tentative"
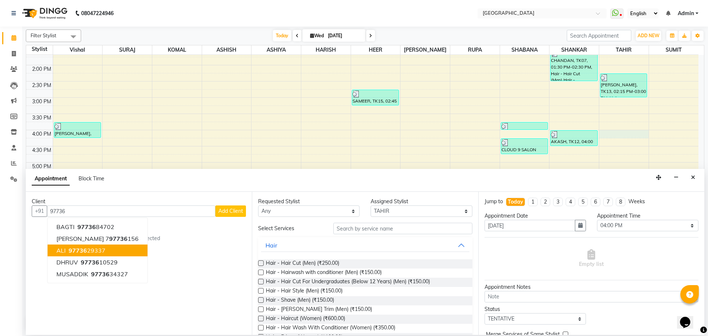
click at [84, 251] on span "97736" at bounding box center [78, 250] width 18 height 7
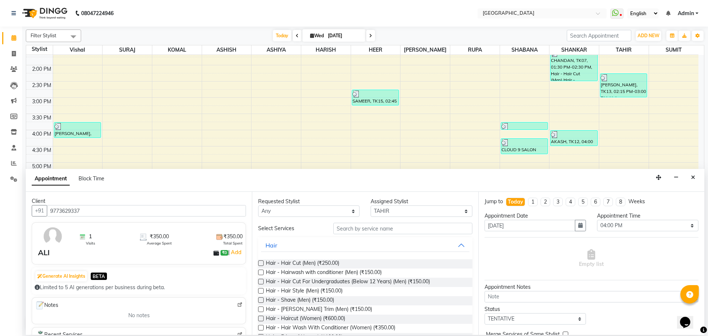
scroll to position [0, 0]
type input "9773629337"
click at [259, 265] on label at bounding box center [261, 263] width 6 height 6
click at [259, 265] on input "checkbox" at bounding box center [260, 264] width 5 height 5
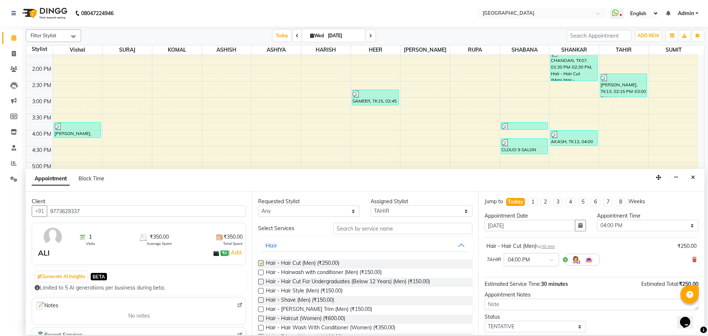
checkbox input "false"
click at [262, 309] on label at bounding box center [261, 310] width 6 height 6
click at [262, 309] on input "checkbox" at bounding box center [260, 310] width 5 height 5
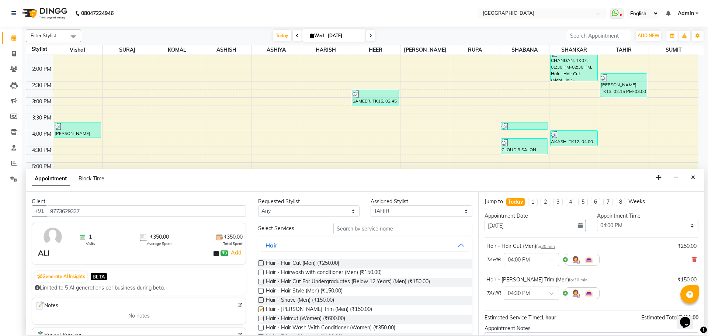
checkbox input "false"
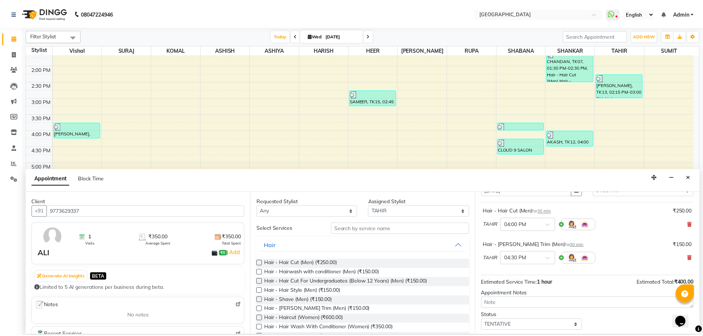
scroll to position [77, 0]
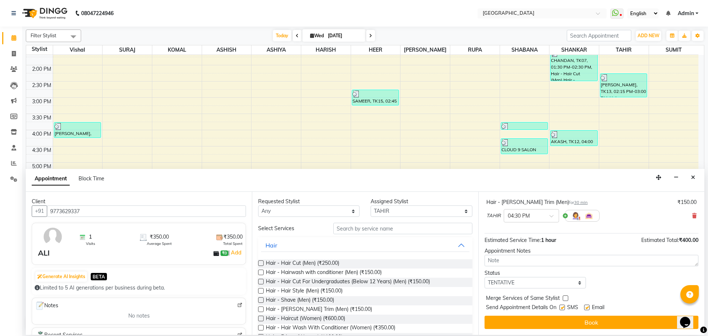
click at [564, 298] on label at bounding box center [566, 298] width 6 height 6
click at [564, 298] on input "checkbox" at bounding box center [565, 299] width 5 height 5
checkbox input "true"
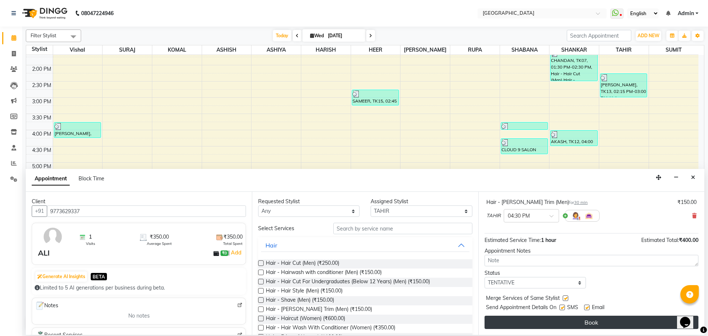
click at [560, 325] on button "Book" at bounding box center [592, 322] width 214 height 13
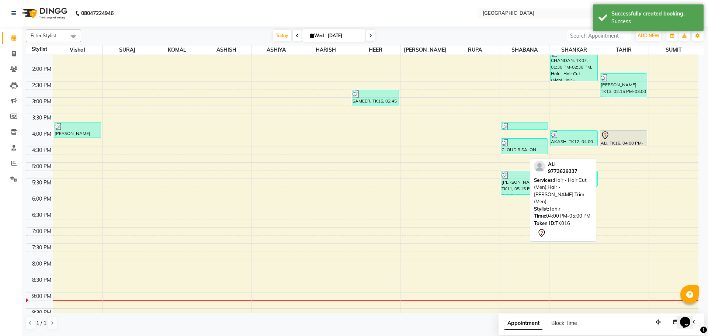
drag, startPoint x: 625, startPoint y: 161, endPoint x: 624, endPoint y: 137, distance: 24.4
click at [624, 137] on div "[PERSON_NAME], TK06, 12:15 PM-01:15 PM, Hair - Hair Cut (Men),Hair - [PERSON_NA…" at bounding box center [623, 130] width 49 height 519
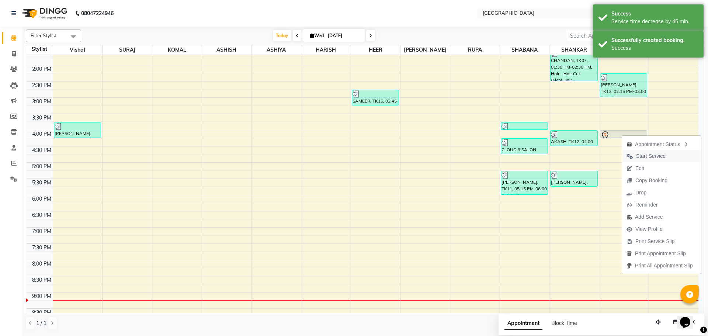
click at [649, 157] on span "Start Service" at bounding box center [651, 156] width 30 height 8
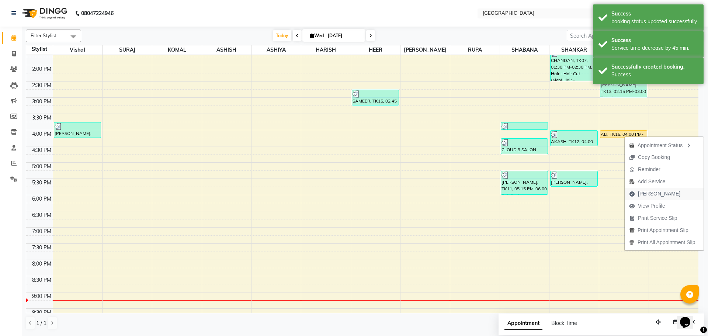
click at [645, 193] on span "[PERSON_NAME]" at bounding box center [659, 194] width 42 height 8
select select "service"
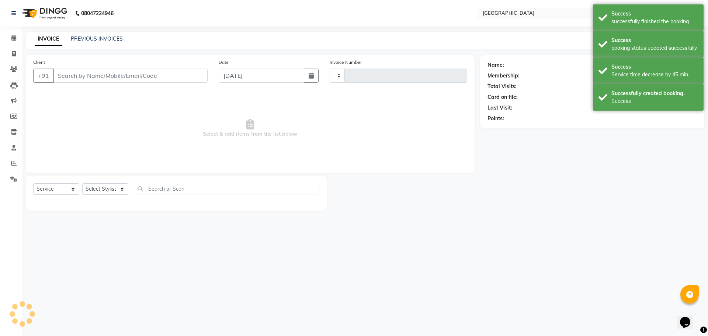
type input "4918"
select select "508"
type input "9773629337"
select select "42424"
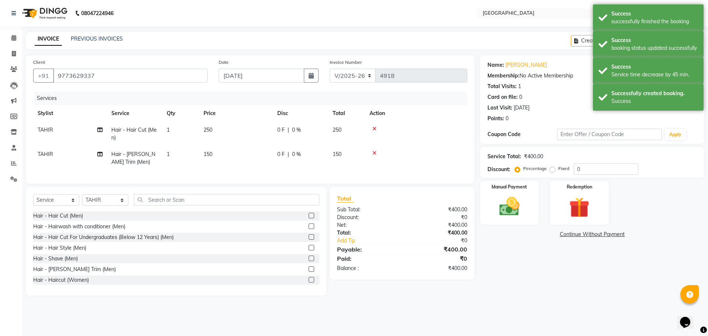
click at [343, 131] on td "250" at bounding box center [346, 134] width 37 height 24
select select "42424"
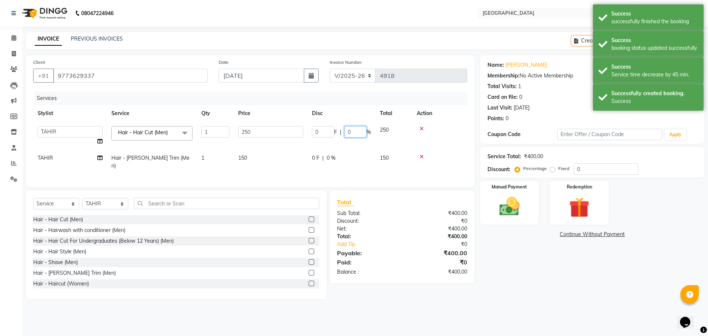
click at [345, 130] on input "0" at bounding box center [356, 131] width 22 height 11
type input "20"
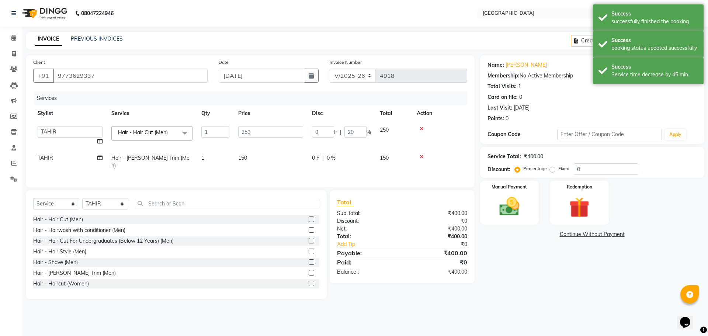
click at [538, 298] on main "INVOICE PREVIOUS INVOICES Create New Save Open Invoices Client [PHONE_NUMBER] D…" at bounding box center [365, 171] width 686 height 278
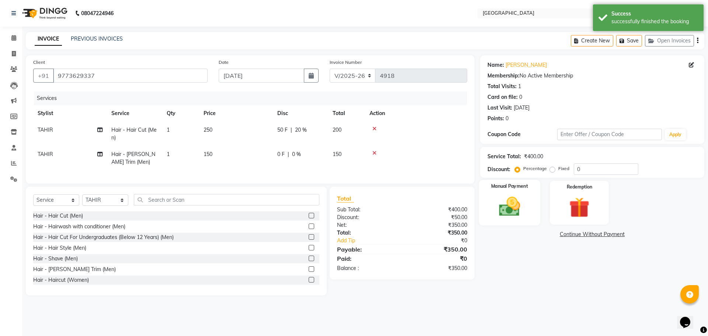
click at [507, 211] on img at bounding box center [509, 206] width 34 height 24
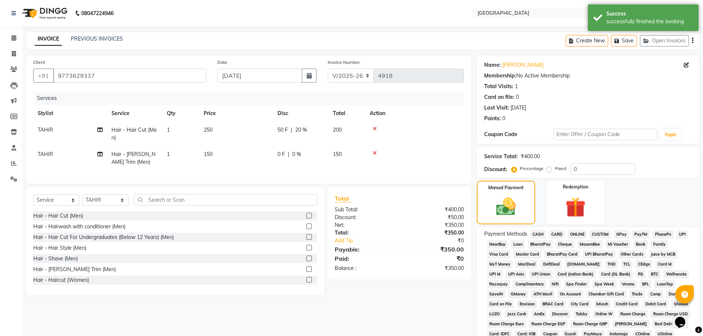
click at [619, 233] on span "GPay" at bounding box center [621, 234] width 15 height 8
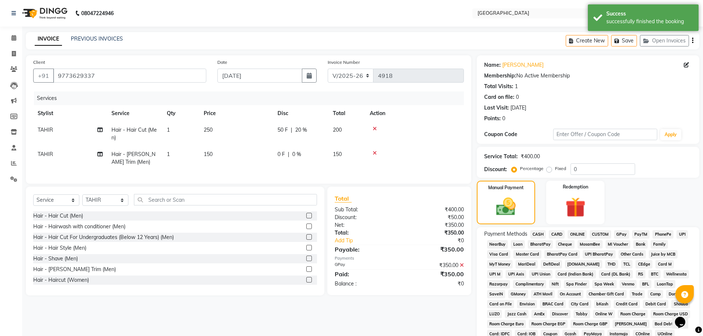
scroll to position [150, 0]
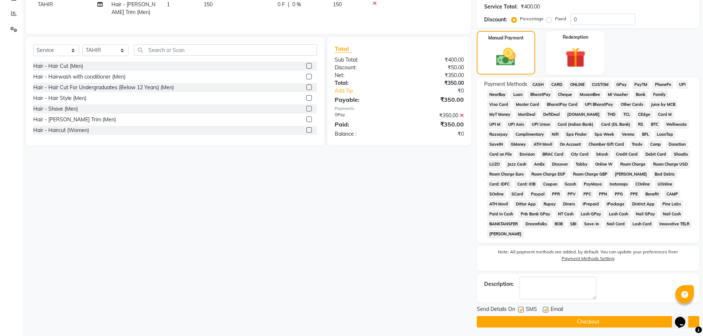
click at [590, 325] on button "Checkout" at bounding box center [588, 321] width 222 height 11
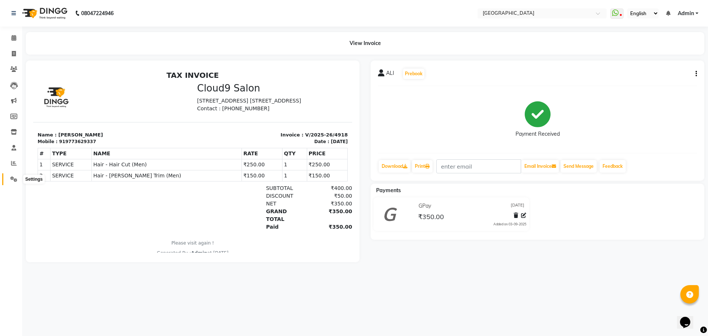
click at [15, 179] on icon at bounding box center [13, 179] width 7 height 6
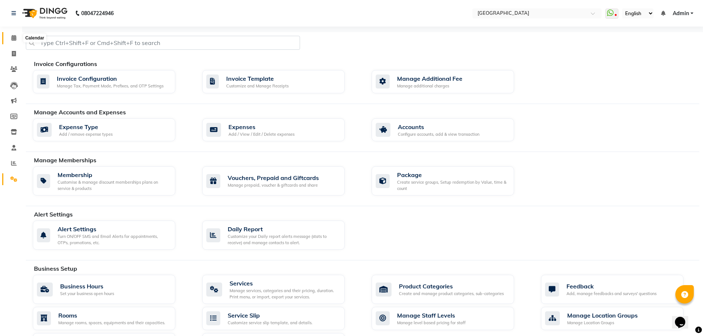
click at [11, 38] on span at bounding box center [13, 38] width 13 height 8
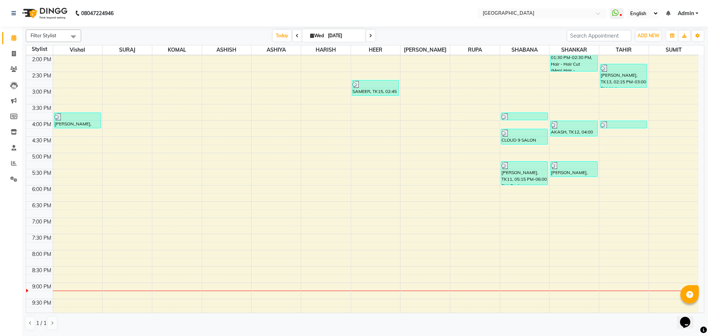
scroll to position [221, 0]
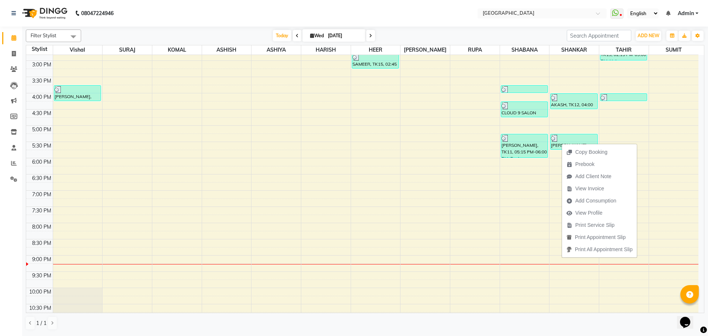
click at [6, 204] on div "Calendar Invoice Clients Leads Marketing Members Inventory Staff Reports Settin…" at bounding box center [50, 173] width 100 height 304
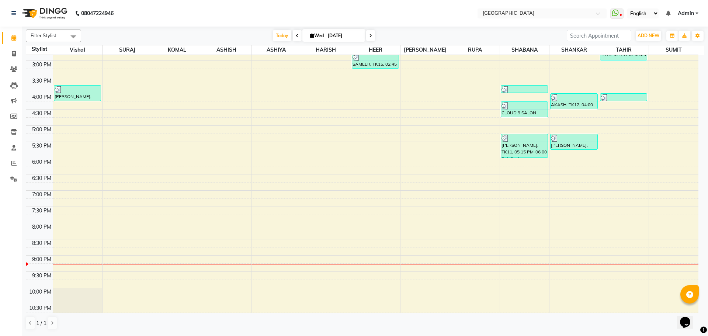
click at [625, 138] on div "8:00 AM 8:30 AM 9:00 AM 9:30 AM 10:00 AM 10:30 AM 11:00 AM 11:30 AM 12:00 PM 12…" at bounding box center [362, 93] width 672 height 519
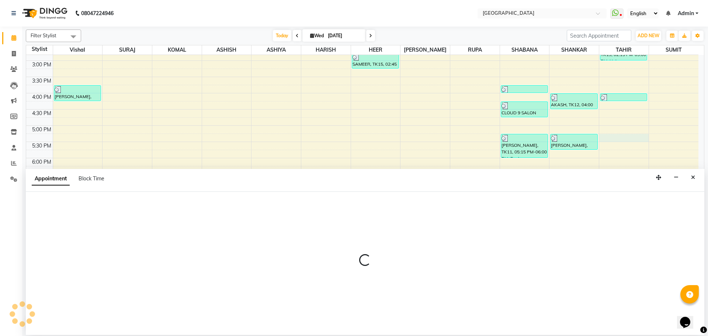
select select "42424"
select select "1035"
select select "tentative"
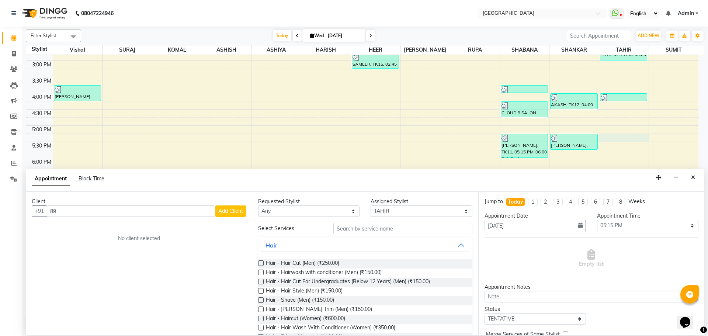
type input "8"
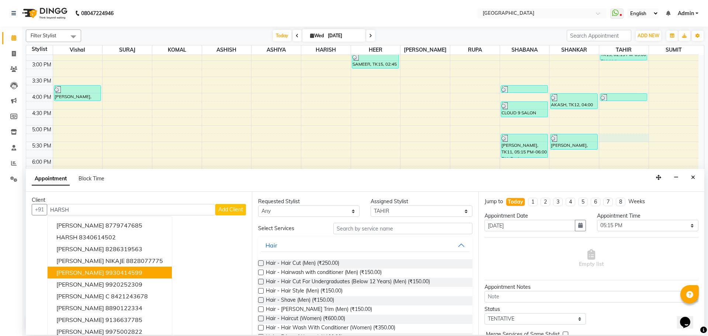
scroll to position [0, 0]
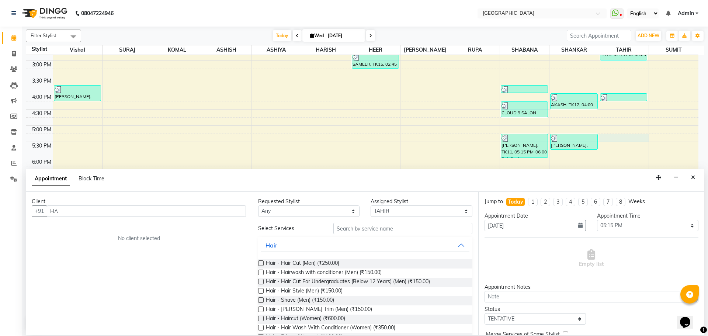
type input "H"
click at [77, 227] on ngb-highlight "89837 36535" at bounding box center [96, 226] width 38 height 7
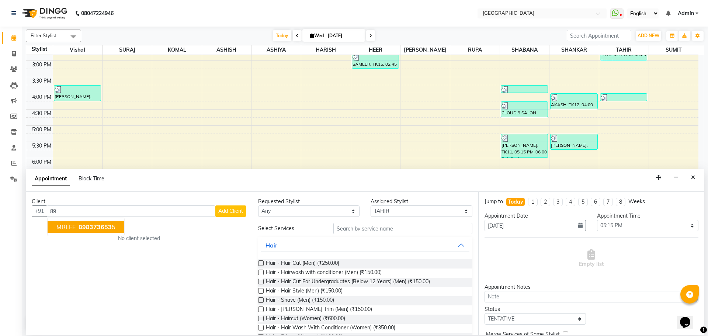
type input "8"
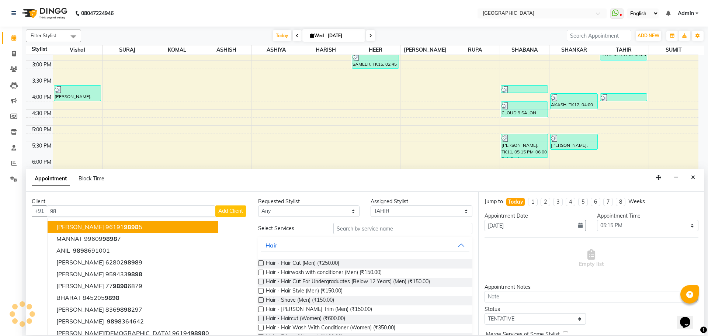
type input "9"
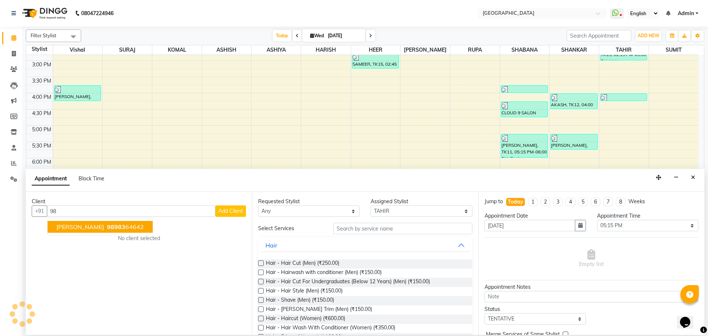
type input "9"
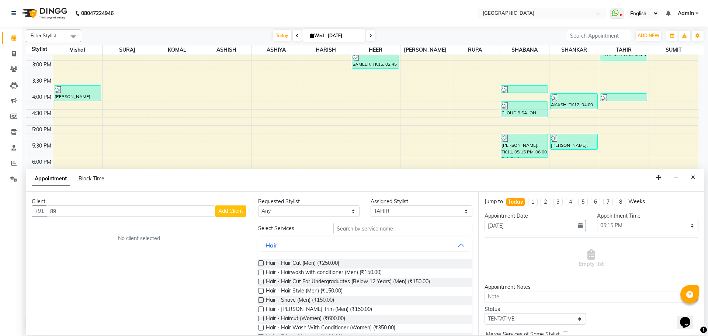
type input "8"
click at [692, 176] on icon "Close" at bounding box center [693, 177] width 4 height 5
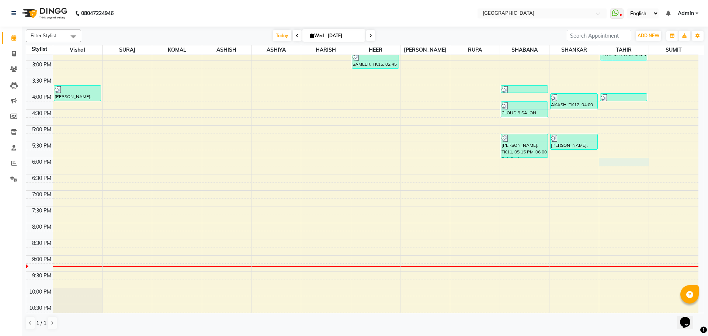
click at [619, 162] on div "8:00 AM 8:30 AM 9:00 AM 9:30 AM 10:00 AM 10:30 AM 11:00 AM 11:30 AM 12:00 PM 12…" at bounding box center [362, 93] width 672 height 519
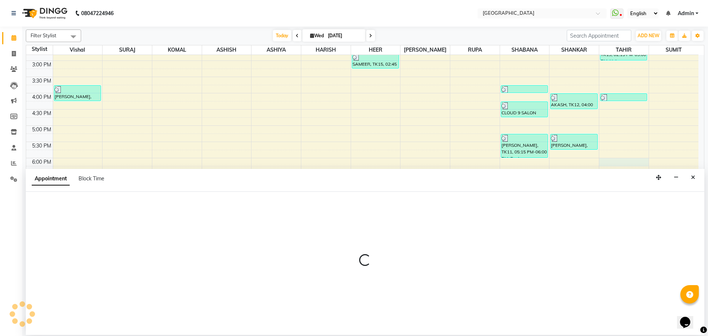
select select "42424"
select select "1080"
select select "tentative"
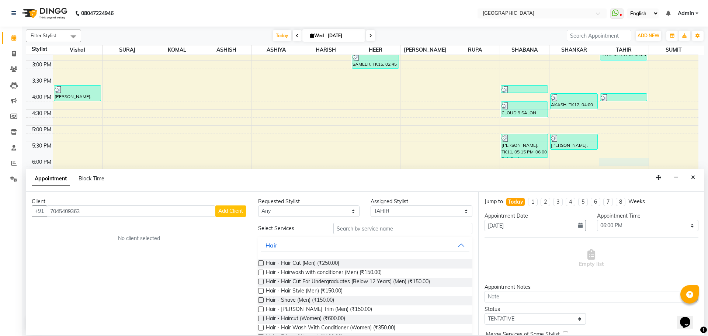
type input "7045409363"
click at [231, 212] on span "Add Client" at bounding box center [230, 211] width 25 height 7
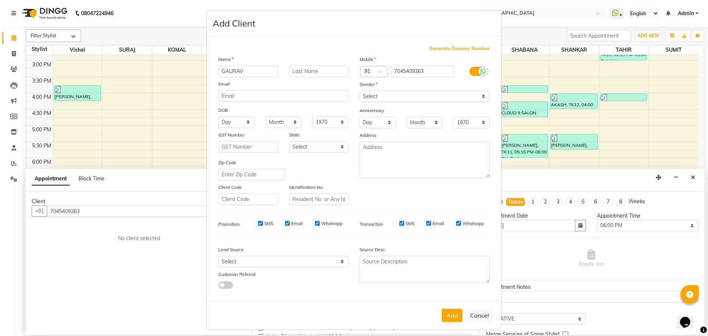
type input "GAURAV"
click at [401, 97] on select "Select [DEMOGRAPHIC_DATA] [DEMOGRAPHIC_DATA] Other Prefer Not To Say" at bounding box center [425, 96] width 130 height 11
select select "[DEMOGRAPHIC_DATA]"
click at [360, 91] on select "Select [DEMOGRAPHIC_DATA] [DEMOGRAPHIC_DATA] Other Prefer Not To Say" at bounding box center [425, 96] width 130 height 11
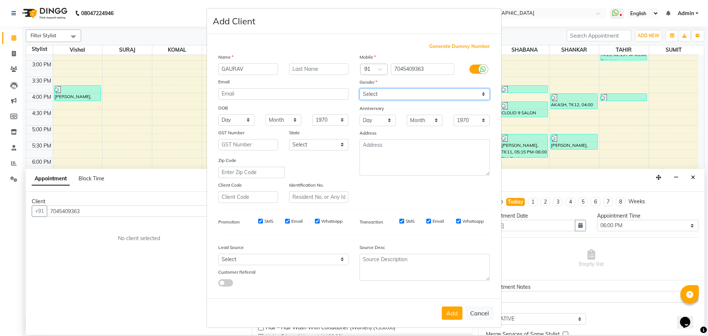
scroll to position [4, 0]
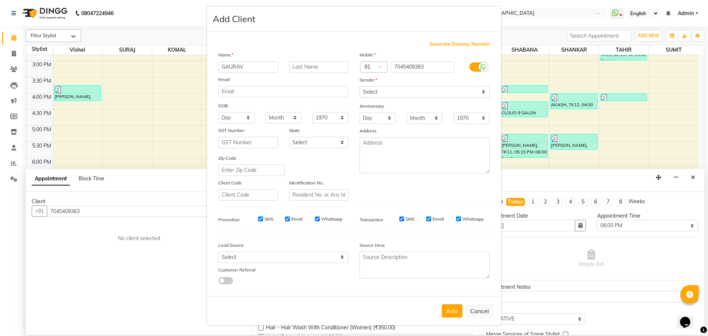
click at [447, 311] on button "Add" at bounding box center [452, 310] width 21 height 13
select select
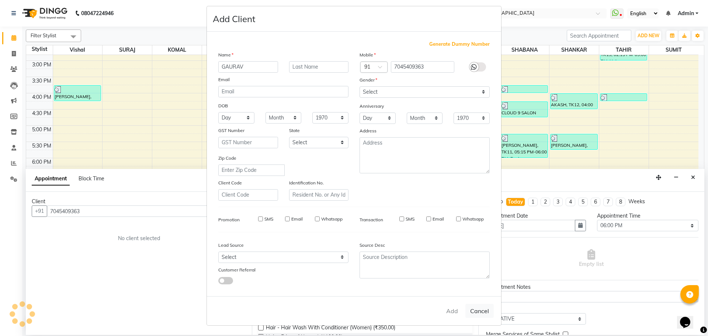
select select
checkbox input "false"
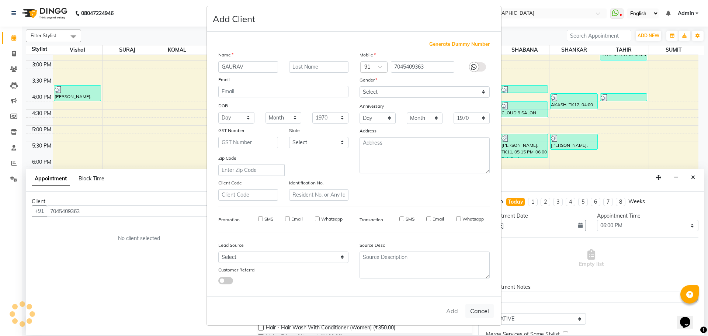
checkbox input "false"
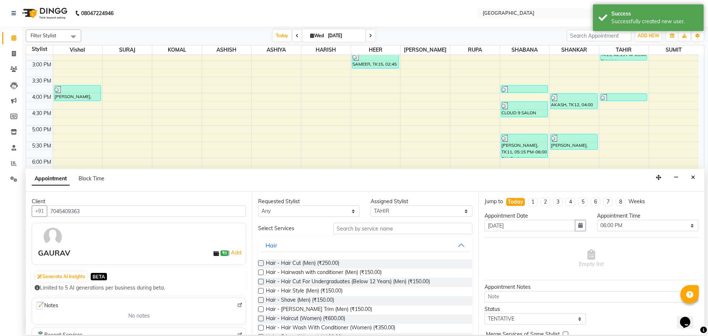
click at [260, 263] on label at bounding box center [261, 263] width 6 height 6
click at [260, 263] on input "checkbox" at bounding box center [260, 264] width 5 height 5
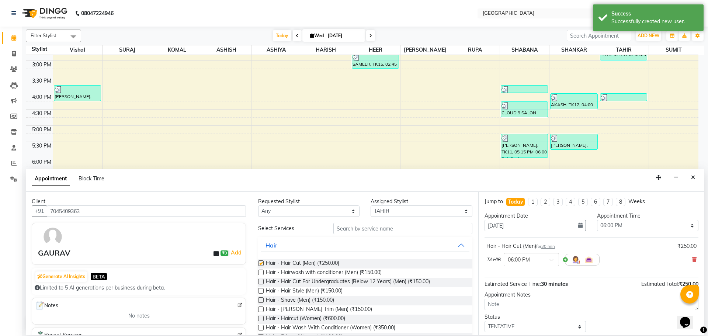
checkbox input "false"
click at [261, 308] on label at bounding box center [261, 310] width 6 height 6
click at [261, 308] on input "checkbox" at bounding box center [260, 310] width 5 height 5
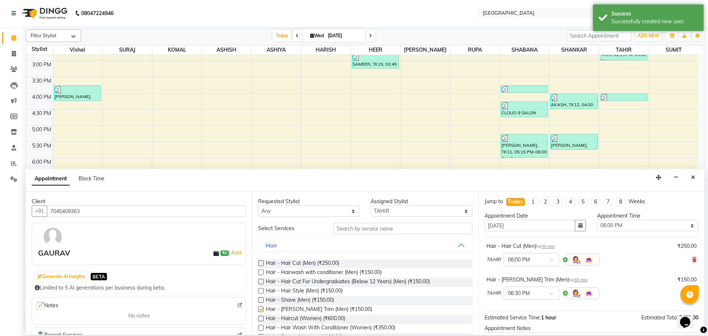
checkbox input "false"
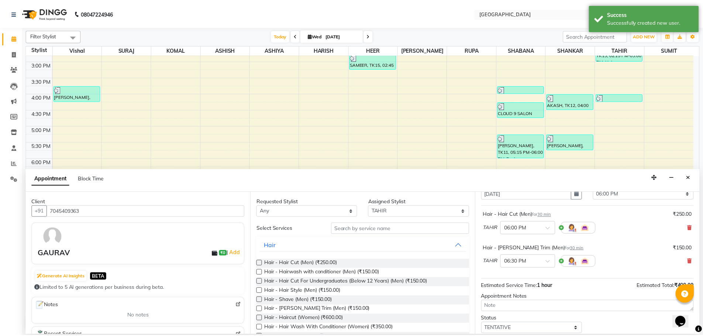
scroll to position [77, 0]
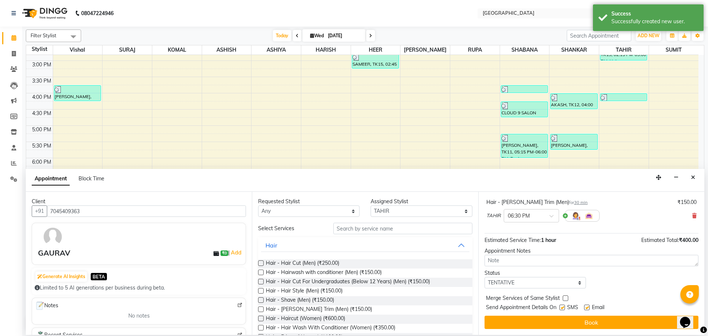
click at [563, 298] on label at bounding box center [566, 298] width 6 height 6
click at [563, 298] on input "checkbox" at bounding box center [565, 299] width 5 height 5
checkbox input "true"
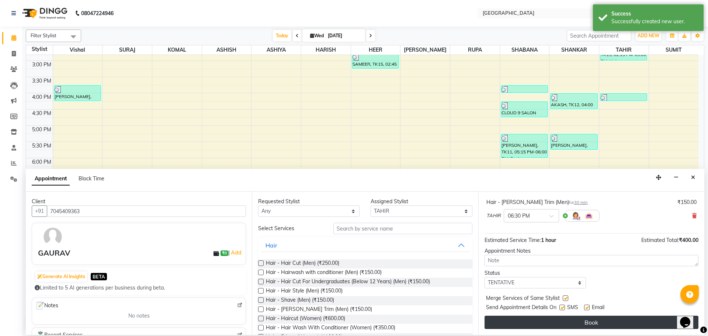
click at [563, 319] on button "Book" at bounding box center [592, 322] width 214 height 13
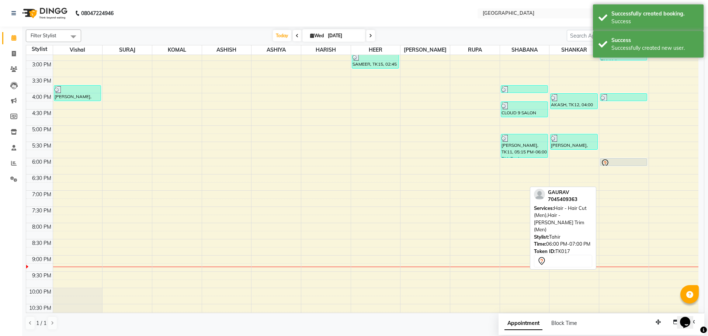
drag, startPoint x: 619, startPoint y: 190, endPoint x: 624, endPoint y: 169, distance: 21.1
click at [624, 169] on div "8:00 AM 8:30 AM 9:00 AM 9:30 AM 10:00 AM 10:30 AM 11:00 AM 11:30 AM 12:00 PM 12…" at bounding box center [362, 93] width 672 height 519
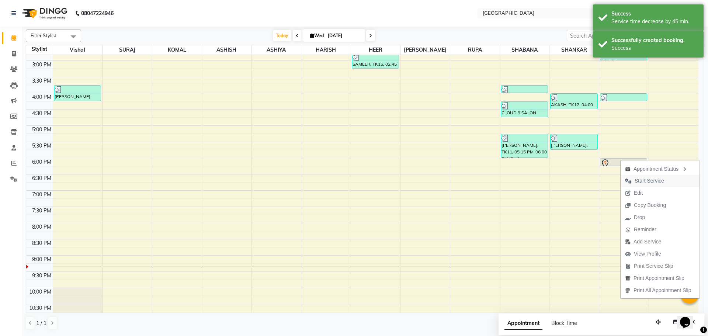
click at [644, 180] on span "Start Service" at bounding box center [650, 181] width 30 height 8
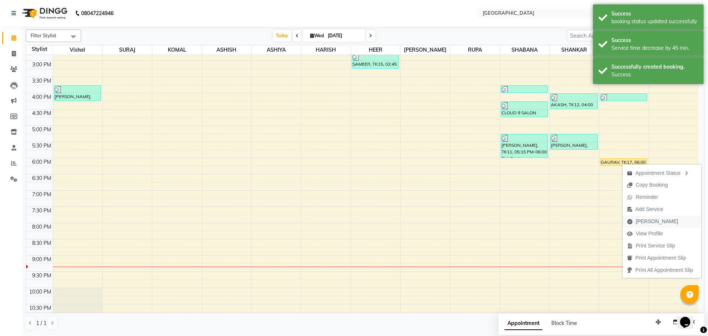
click at [642, 222] on span "[PERSON_NAME]" at bounding box center [657, 222] width 42 height 8
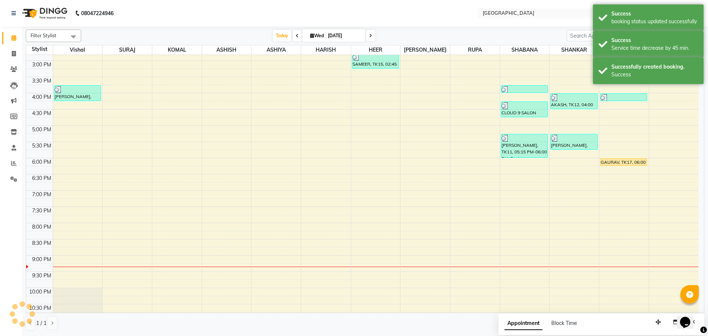
select select "service"
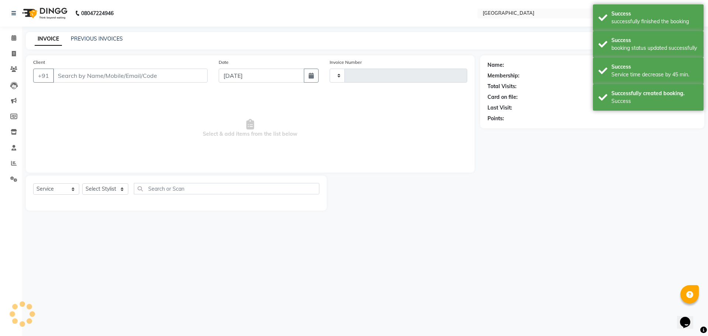
type input "4919"
select select "508"
type input "7045409363"
select select "42424"
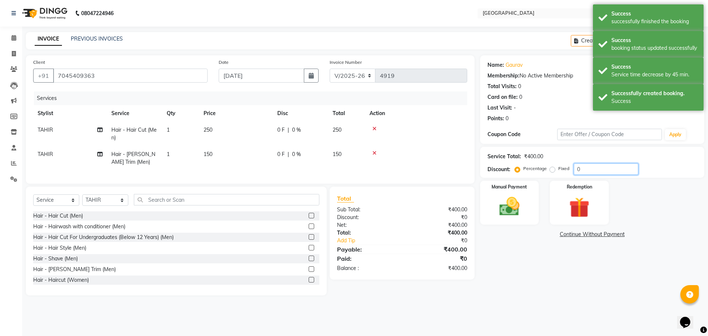
click at [583, 167] on input "0" at bounding box center [606, 168] width 65 height 11
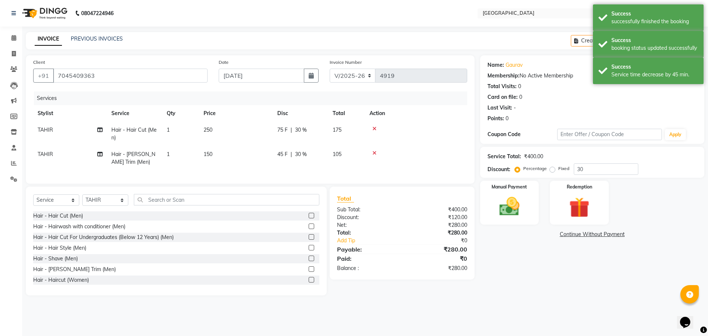
click at [600, 261] on div "Name: [PERSON_NAME] Membership: No Active Membership Total Visits: 0 Card on fi…" at bounding box center [595, 175] width 230 height 240
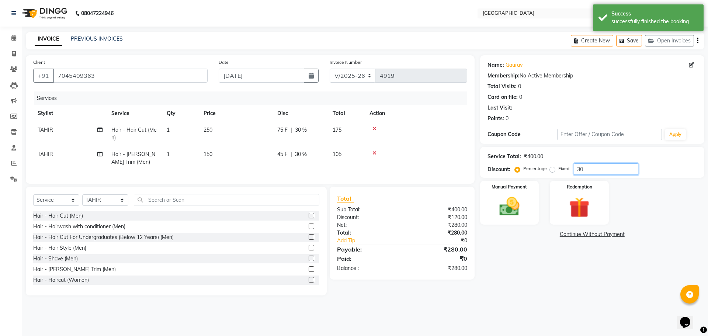
click at [589, 170] on input "30" at bounding box center [606, 168] width 65 height 11
type input "3"
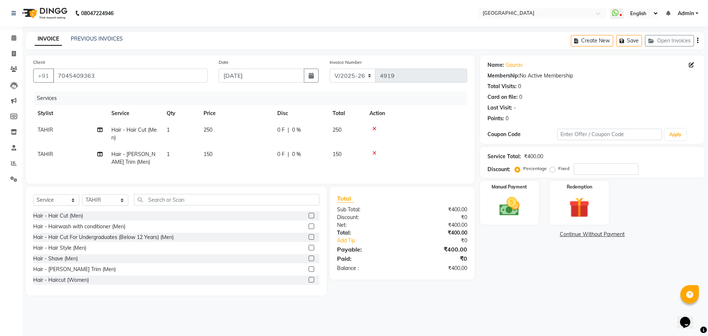
click at [344, 132] on td "250" at bounding box center [346, 134] width 37 height 24
select select "42424"
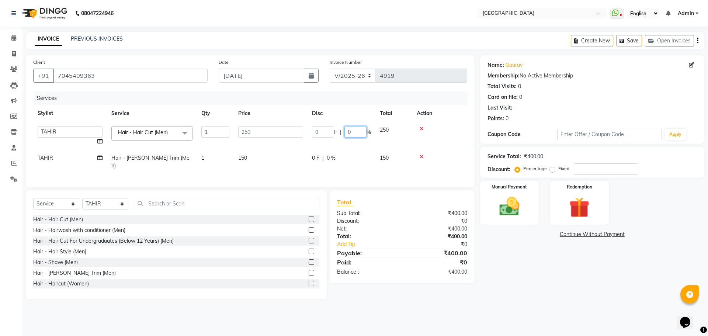
click at [347, 131] on input "0" at bounding box center [356, 131] width 22 height 11
click at [361, 135] on input "300" at bounding box center [356, 131] width 22 height 11
type input "30"
click at [513, 301] on main "INVOICE PREVIOUS INVOICES Create New Save Open Invoices Client [PHONE_NUMBER] D…" at bounding box center [365, 171] width 686 height 278
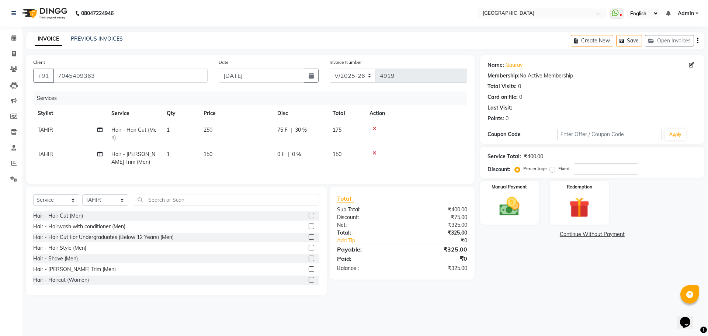
click at [352, 153] on td "150" at bounding box center [346, 158] width 37 height 24
select select "42424"
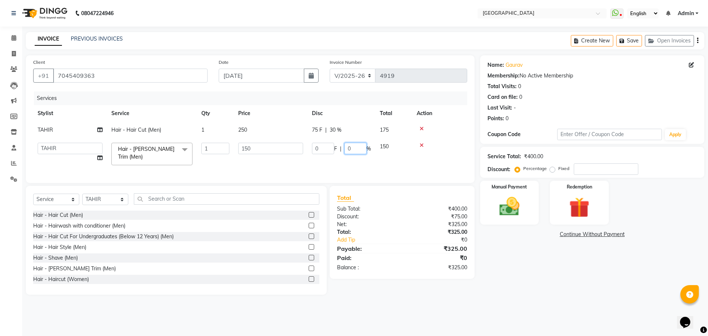
click at [347, 148] on input "0" at bounding box center [356, 148] width 22 height 11
type input "30"
click at [544, 310] on div "08047224946 Select Location × Cloud9 Salon, [GEOGRAPHIC_DATA] WhatsApp Status ✕…" at bounding box center [354, 168] width 708 height 336
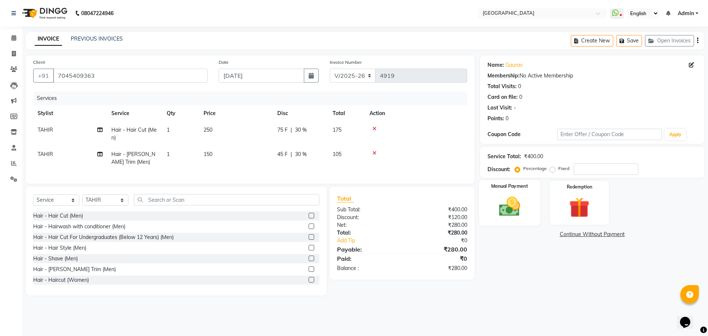
click at [512, 204] on img at bounding box center [509, 206] width 34 height 24
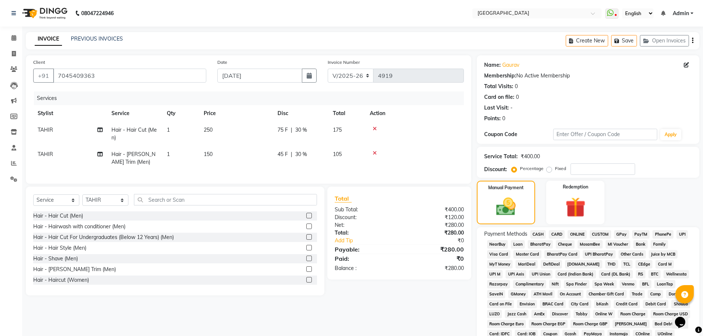
click at [619, 235] on span "GPay" at bounding box center [621, 234] width 15 height 8
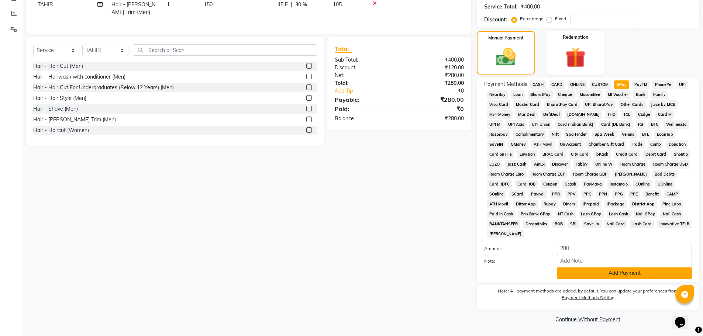
click at [623, 274] on button "Add Payment" at bounding box center [624, 272] width 135 height 11
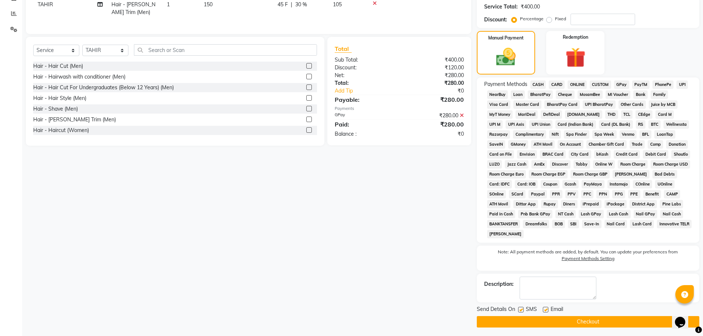
click at [595, 318] on button "Checkout" at bounding box center [588, 321] width 222 height 11
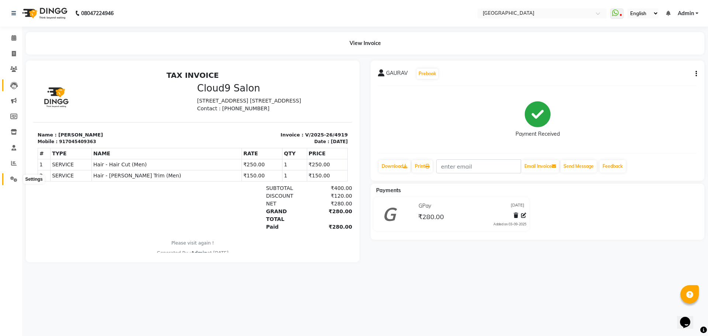
drag, startPoint x: 12, startPoint y: 180, endPoint x: 13, endPoint y: 87, distance: 93.0
click at [12, 180] on icon at bounding box center [13, 179] width 7 height 6
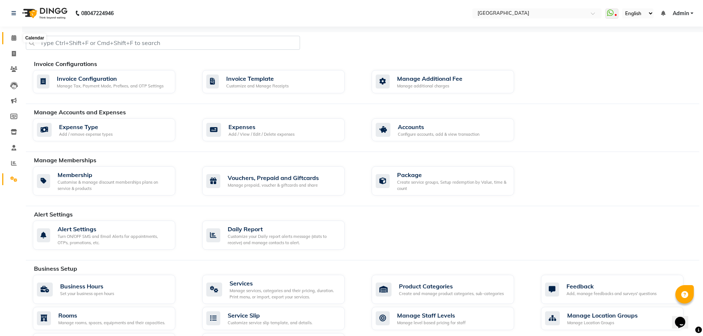
click at [11, 35] on icon at bounding box center [13, 38] width 5 height 6
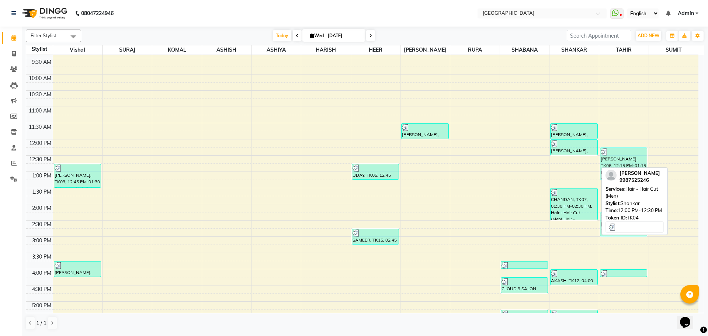
scroll to position [221, 0]
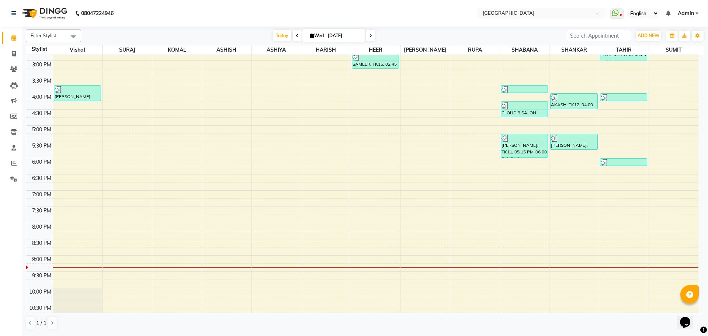
click at [365, 97] on div "8:00 AM 8:30 AM 9:00 AM 9:30 AM 10:00 AM 10:30 AM 11:00 AM 11:30 AM 12:00 PM 12…" at bounding box center [362, 93] width 672 height 519
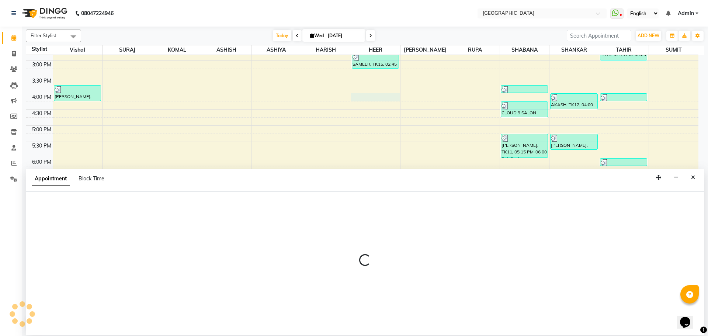
select select "83705"
select select "960"
select select "tentative"
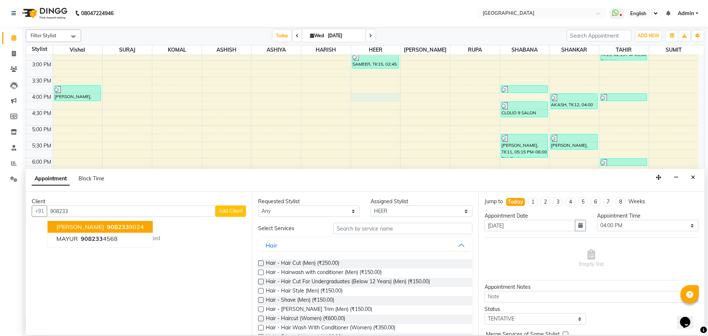
click at [101, 227] on span "[PERSON_NAME]" at bounding box center [80, 226] width 48 height 7
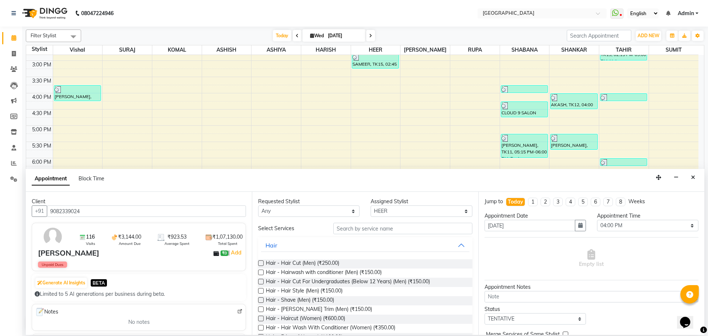
type input "9082339024"
click at [260, 263] on label at bounding box center [261, 263] width 6 height 6
click at [260, 263] on input "checkbox" at bounding box center [260, 264] width 5 height 5
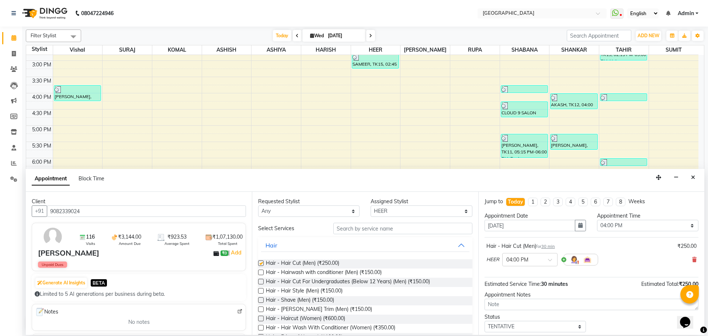
checkbox input "false"
click at [262, 309] on label at bounding box center [261, 310] width 6 height 6
click at [262, 309] on input "checkbox" at bounding box center [260, 310] width 5 height 5
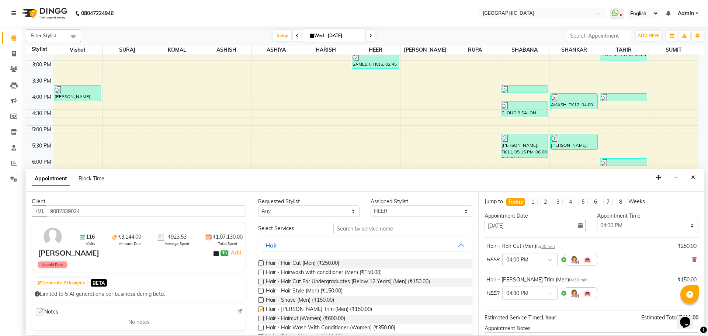
checkbox input "false"
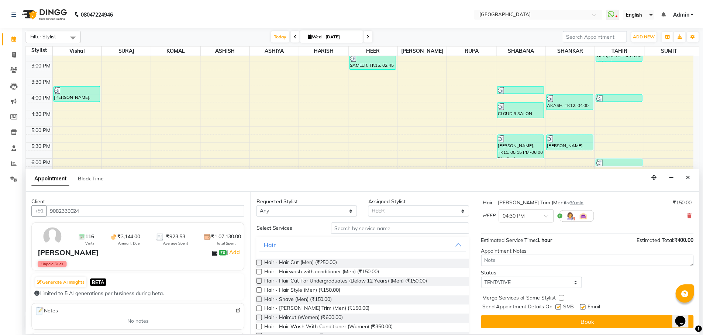
scroll to position [77, 0]
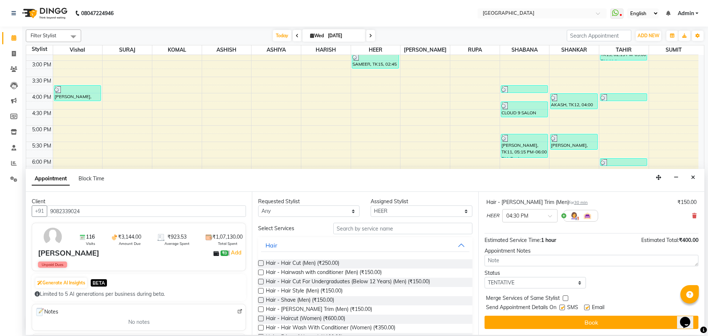
click at [563, 298] on label at bounding box center [566, 298] width 6 height 6
click at [563, 298] on input "checkbox" at bounding box center [565, 299] width 5 height 5
checkbox input "true"
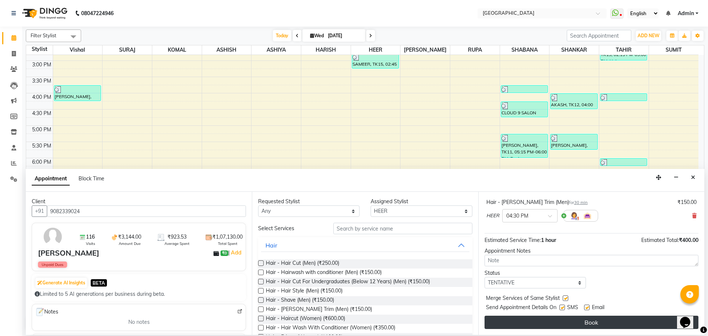
click at [558, 323] on button "Book" at bounding box center [592, 322] width 214 height 13
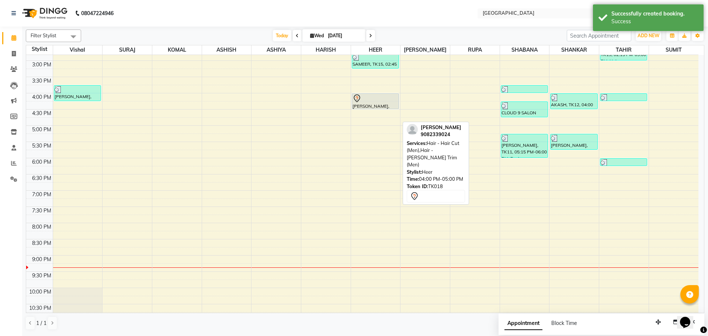
drag, startPoint x: 379, startPoint y: 125, endPoint x: 379, endPoint y: 106, distance: 19.6
click at [379, 106] on div "UDAY, TK05, 12:45 PM-01:15 PM, Hair - Hair Cut (Men) SAMEER, TK15, 02:45 PM-03:…" at bounding box center [375, 93] width 49 height 519
click at [379, 103] on div "[PERSON_NAME], TK18, 04:00 PM-05:00 PM, Hair - Hair Cut (Men),Hair - [PERSON_NA…" at bounding box center [375, 109] width 47 height 32
click at [379, 103] on div "[PERSON_NAME], TK18, 04:00 PM-05:00 PM, Hair - Hair Cut (Men),Hair - [PERSON_NA…" at bounding box center [375, 109] width 46 height 31
select select "83705"
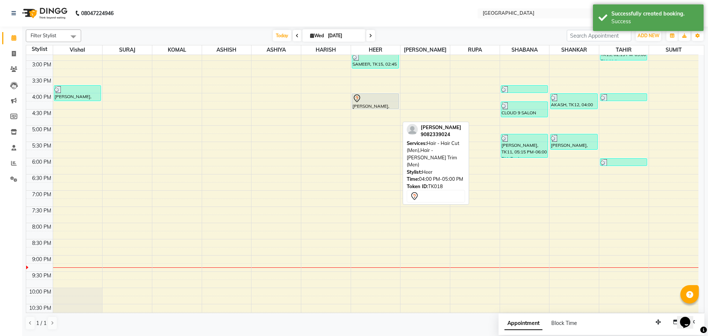
select select "tentative"
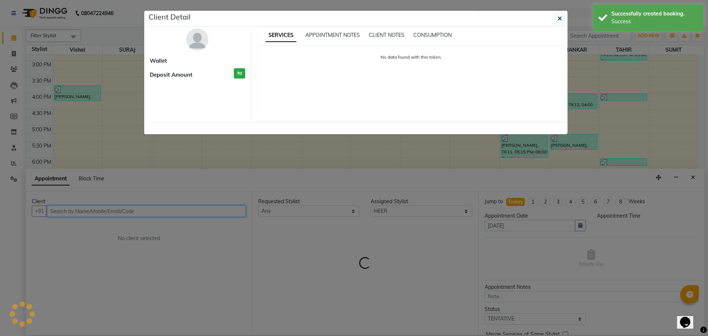
select select "975"
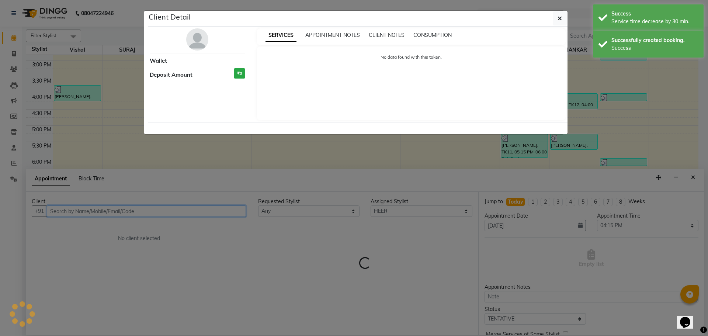
select select "7"
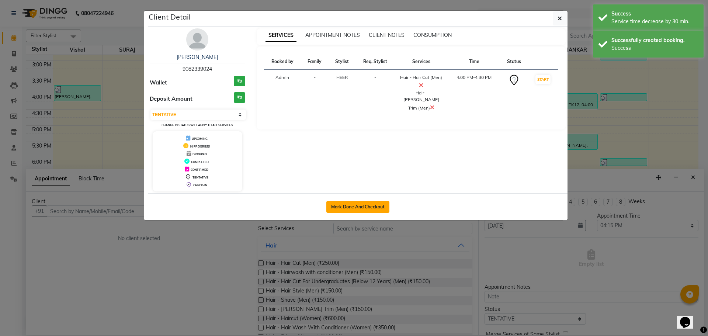
click at [372, 204] on button "Mark Done And Checkout" at bounding box center [357, 207] width 63 height 12
select select "service"
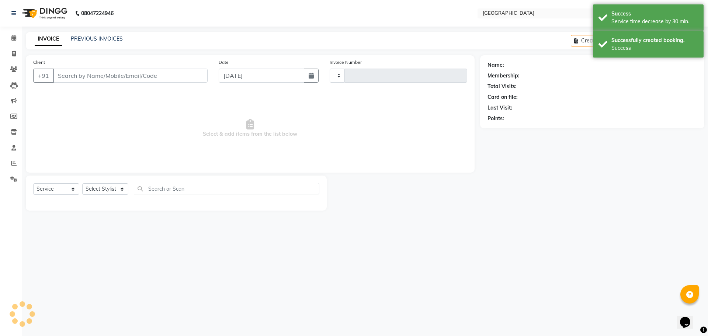
type input "9082339024"
select select "83705"
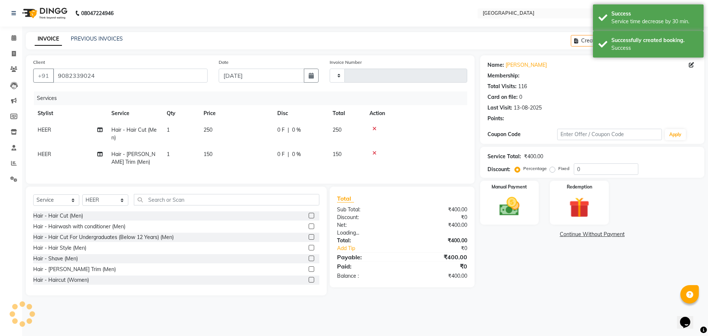
type input "4920"
select select "508"
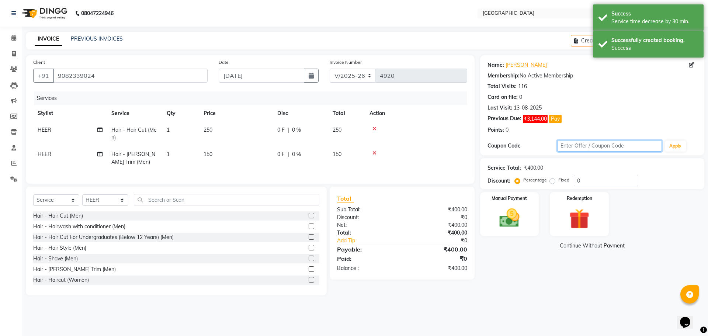
click at [570, 147] on input "text" at bounding box center [609, 145] width 105 height 11
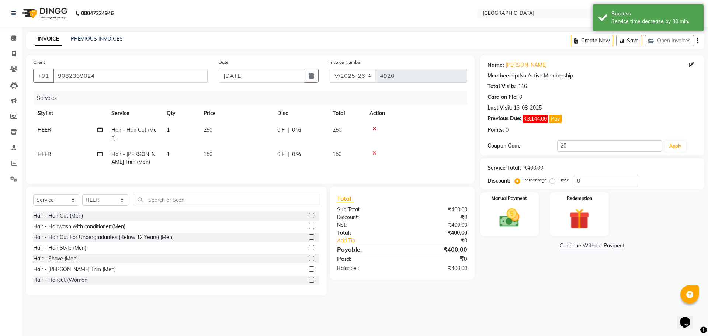
click at [592, 286] on div "Name: [PERSON_NAME] Membership: No Active Membership Total Visits: 116 Card on …" at bounding box center [595, 175] width 230 height 240
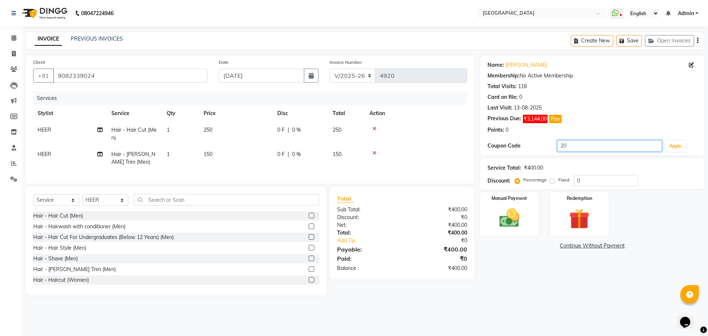
click at [570, 145] on input "20" at bounding box center [609, 145] width 105 height 11
type input "2"
click at [575, 180] on input "0" at bounding box center [606, 180] width 65 height 11
type input "20"
click at [588, 306] on main "INVOICE PREVIOUS INVOICES Create New Save Open Invoices Client [PHONE_NUMBER] D…" at bounding box center [365, 169] width 686 height 274
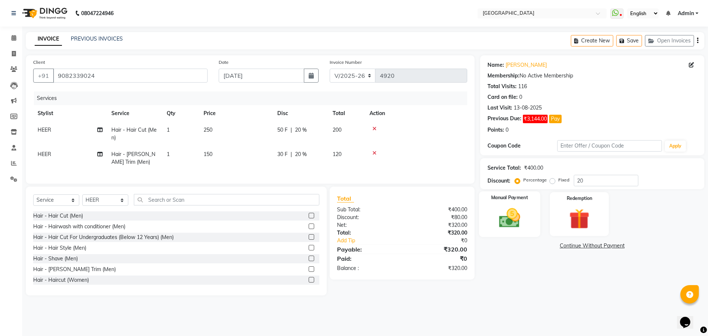
click at [509, 225] on img at bounding box center [509, 218] width 34 height 24
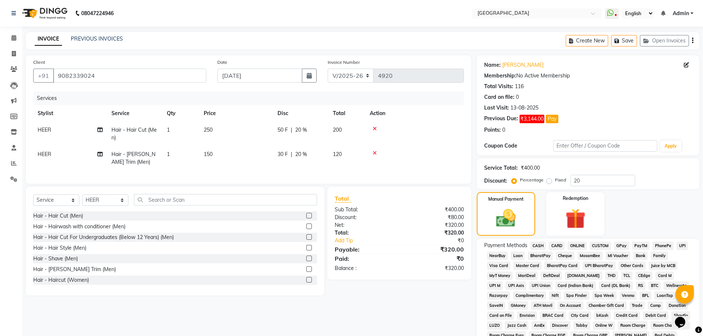
click at [618, 245] on span "GPay" at bounding box center [621, 246] width 15 height 8
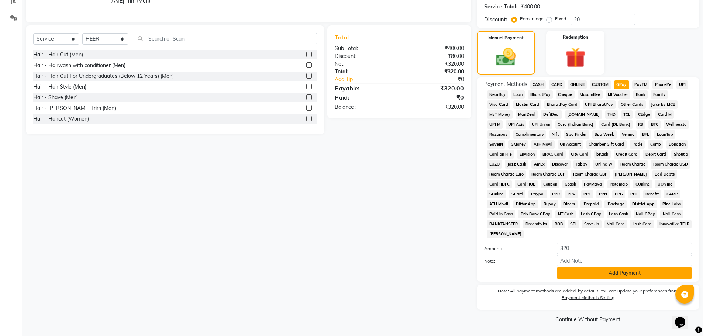
click at [618, 275] on button "Add Payment" at bounding box center [624, 272] width 135 height 11
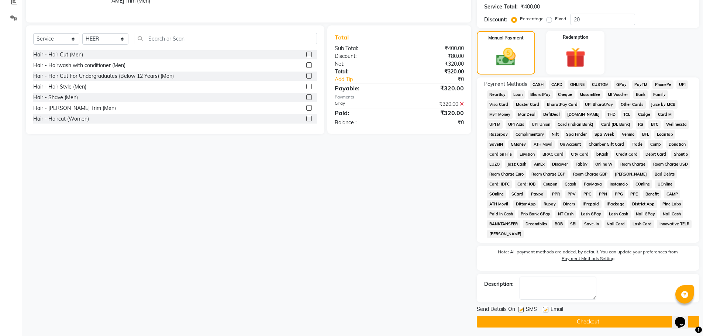
click at [588, 319] on button "Checkout" at bounding box center [588, 321] width 222 height 11
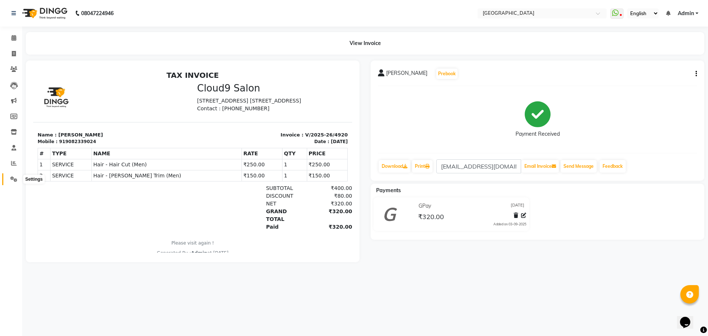
click at [14, 180] on icon at bounding box center [13, 179] width 7 height 6
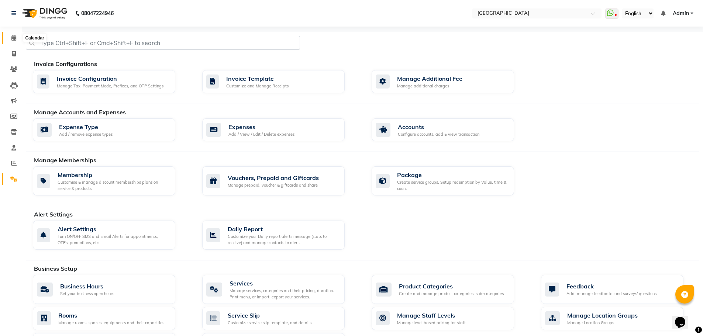
click at [14, 34] on span at bounding box center [13, 38] width 13 height 8
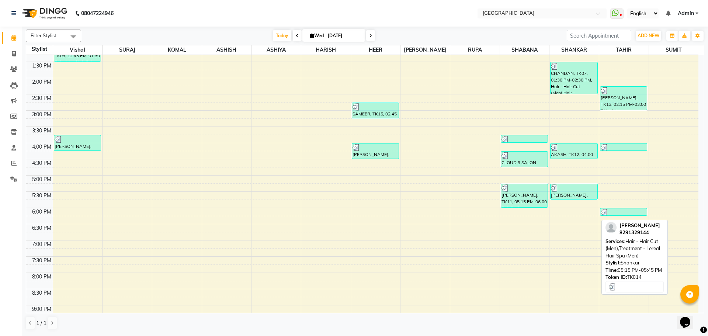
scroll to position [184, 0]
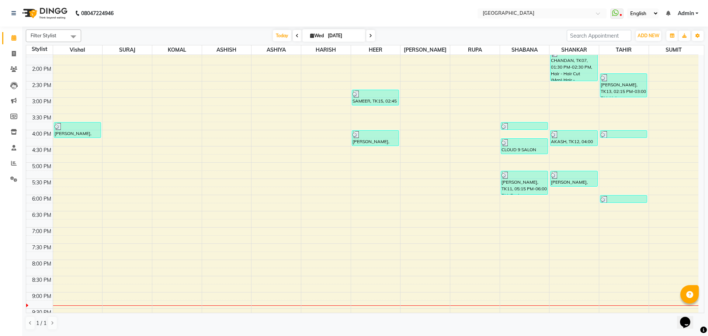
click at [560, 215] on div "8:00 AM 8:30 AM 9:00 AM 9:30 AM 10:00 AM 10:30 AM 11:00 AM 11:30 AM 12:00 PM 12…" at bounding box center [362, 130] width 672 height 519
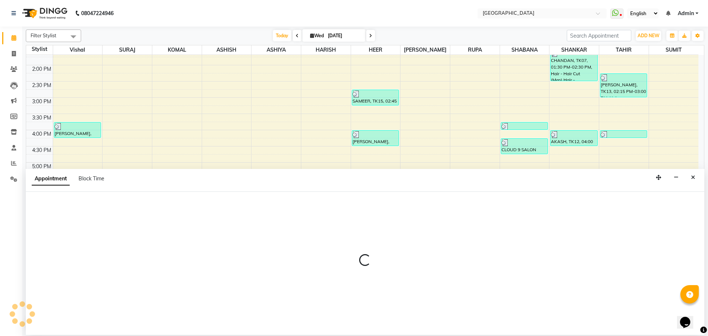
select select "79087"
select select "1110"
select select "tentative"
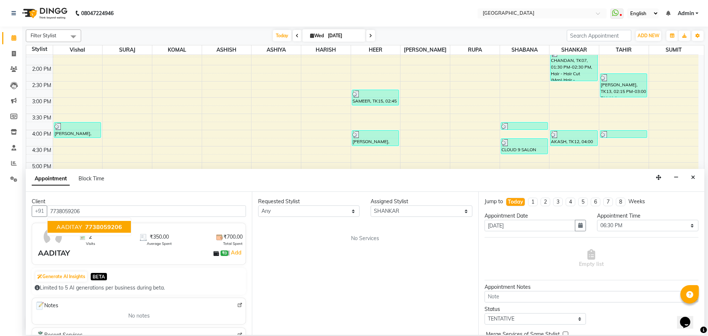
click at [74, 229] on span "AADITAY" at bounding box center [69, 226] width 26 height 7
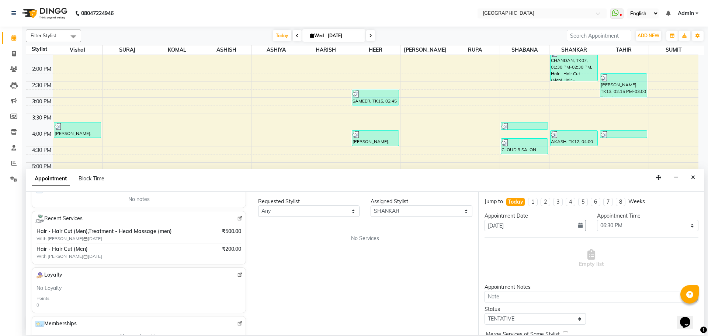
scroll to position [0, 0]
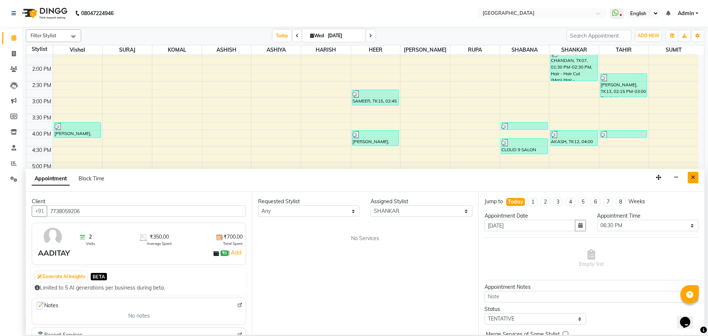
type input "7738059206"
click at [695, 178] on button "Close" at bounding box center [693, 177] width 11 height 11
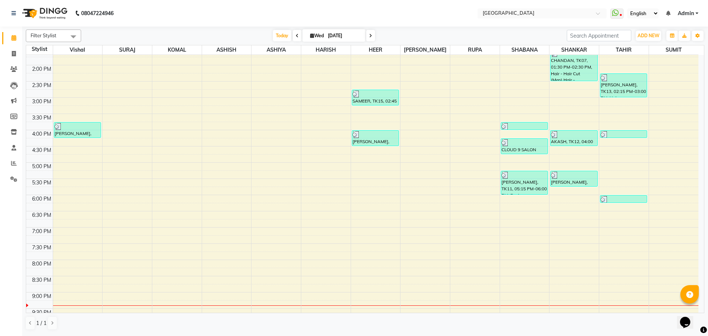
click at [560, 213] on div "8:00 AM 8:30 AM 9:00 AM 9:30 AM 10:00 AM 10:30 AM 11:00 AM 11:30 AM 12:00 PM 12…" at bounding box center [362, 130] width 672 height 519
select select "79087"
select select "tentative"
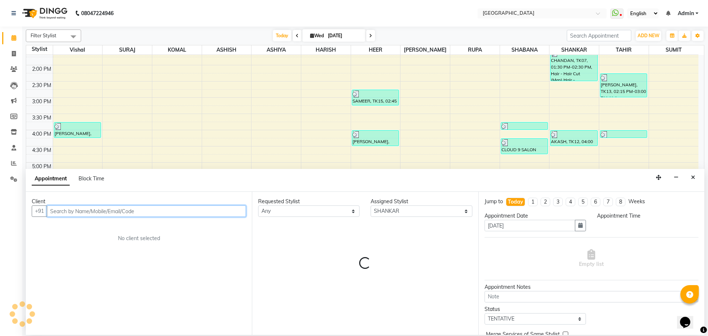
select select "1110"
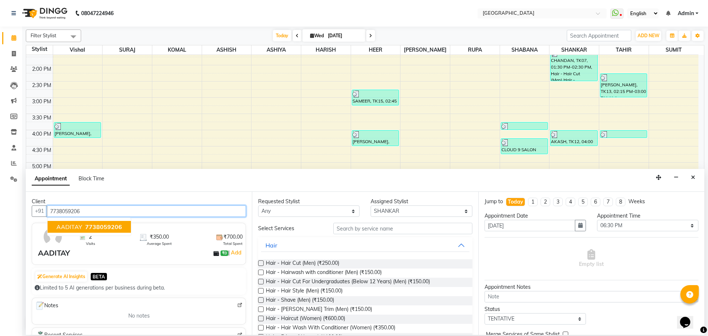
click at [101, 227] on span "7738059206" at bounding box center [103, 226] width 37 height 7
type input "7738059206"
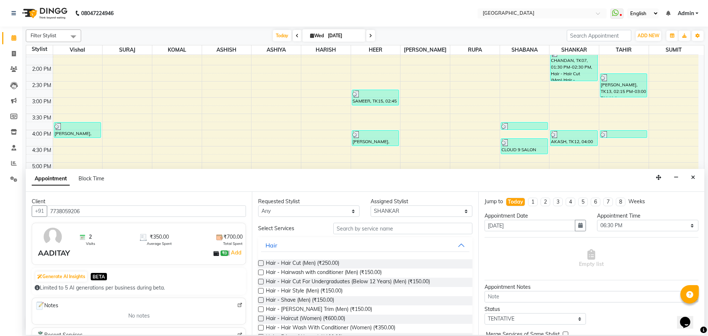
click at [261, 263] on label at bounding box center [261, 263] width 6 height 6
click at [261, 263] on input "checkbox" at bounding box center [260, 264] width 5 height 5
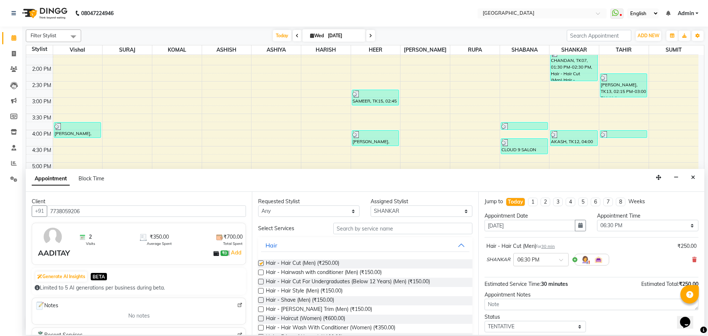
checkbox input "false"
click at [352, 229] on input "text" at bounding box center [402, 228] width 139 height 11
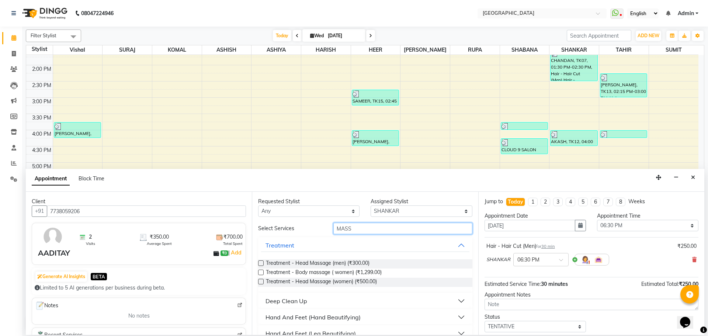
type input "MASS"
click at [260, 263] on label at bounding box center [261, 263] width 6 height 6
click at [260, 263] on input "checkbox" at bounding box center [260, 264] width 5 height 5
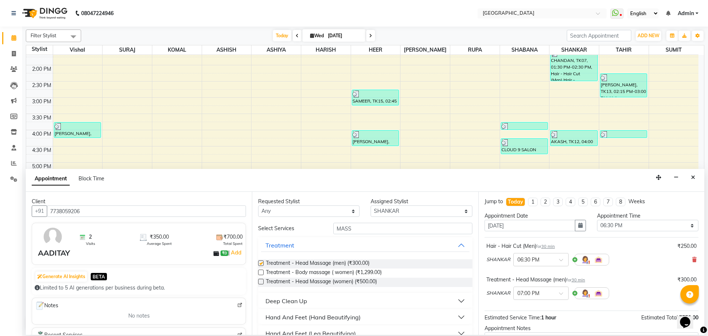
checkbox input "false"
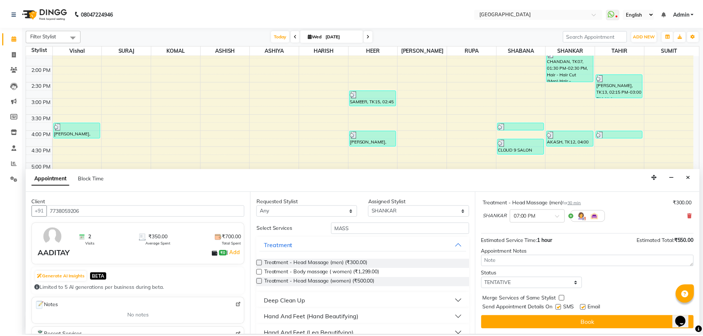
scroll to position [77, 0]
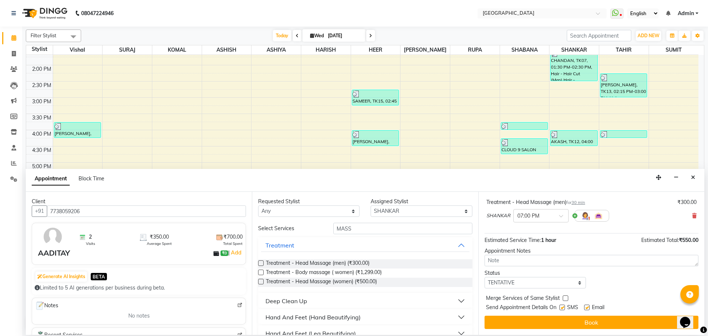
click at [566, 298] on label at bounding box center [566, 298] width 6 height 6
click at [566, 298] on input "checkbox" at bounding box center [565, 299] width 5 height 5
checkbox input "true"
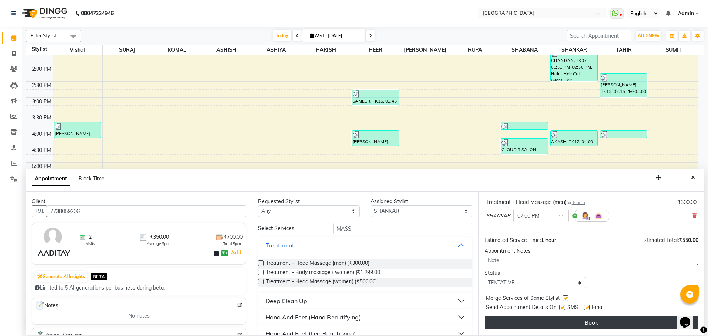
click at [566, 321] on button "Book" at bounding box center [592, 322] width 214 height 13
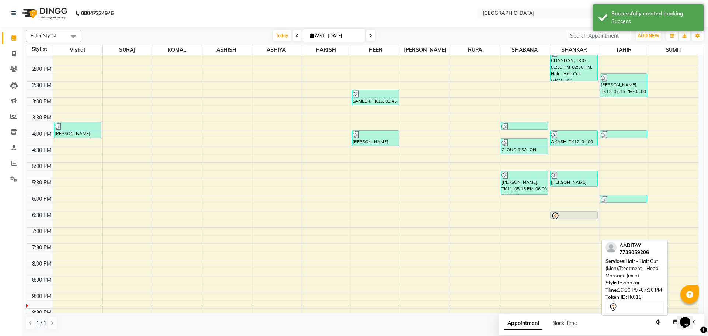
drag, startPoint x: 566, startPoint y: 243, endPoint x: 568, endPoint y: 218, distance: 24.8
click at [568, 218] on div "[PERSON_NAME], TK01, 11:30 AM-12:00 PM, Hair - Hair Cut (Men) [PERSON_NAME], TK…" at bounding box center [574, 130] width 49 height 519
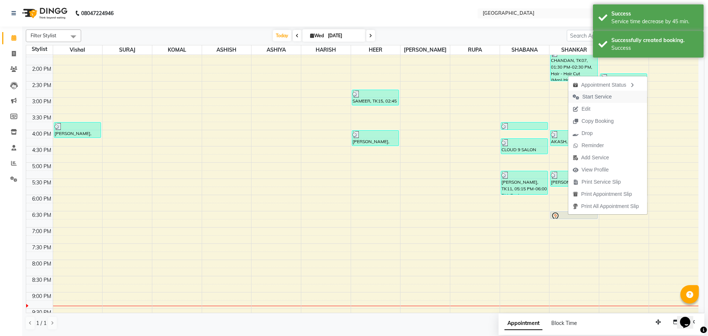
click at [588, 96] on span "Start Service" at bounding box center [597, 97] width 30 height 8
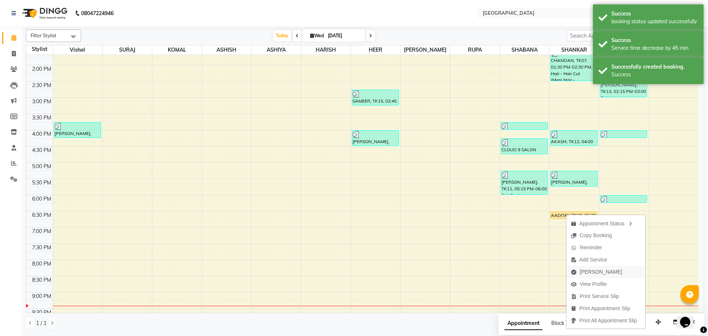
click at [591, 274] on span "[PERSON_NAME]" at bounding box center [601, 272] width 42 height 8
select select "service"
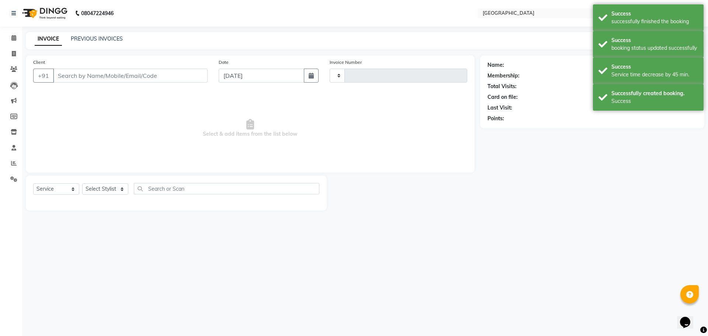
type input "4921"
select select "508"
type input "7738059206"
select select "79087"
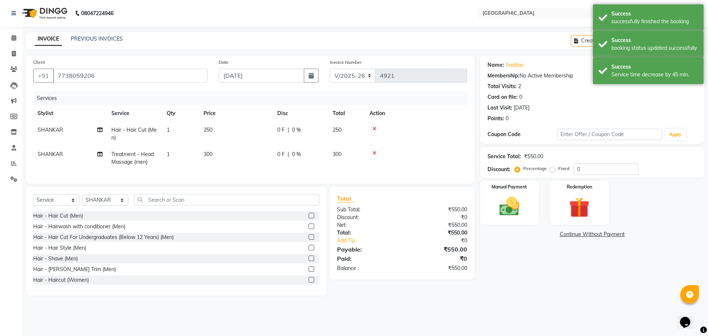
click at [345, 134] on td "250" at bounding box center [346, 134] width 37 height 24
select select "79087"
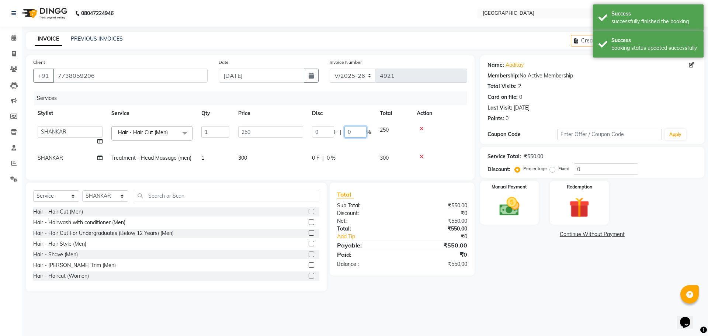
click at [345, 133] on input "0" at bounding box center [356, 131] width 22 height 11
type input "20"
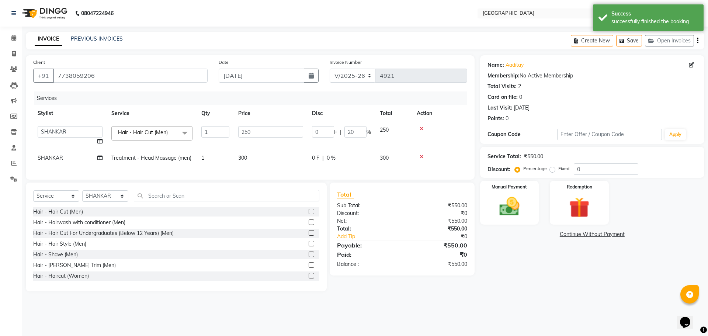
click at [495, 286] on div "Name: Aaditay Membership: No Active Membership Total Visits: 2 Card on file: 0 …" at bounding box center [595, 173] width 230 height 236
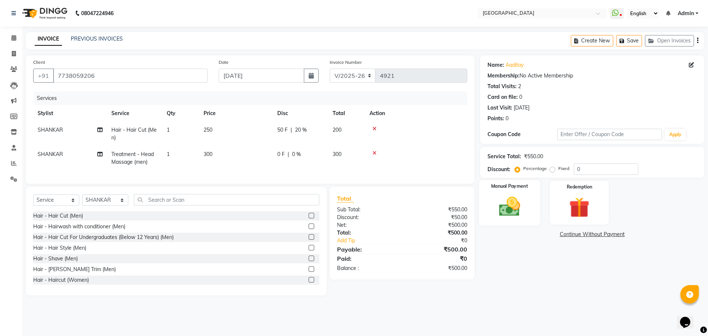
click at [511, 210] on img at bounding box center [509, 206] width 34 height 24
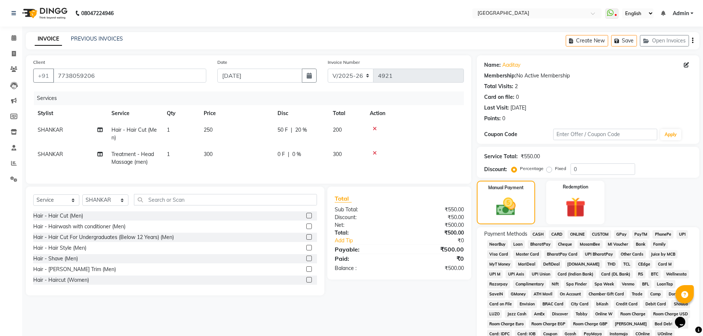
click at [621, 235] on span "GPay" at bounding box center [621, 234] width 15 height 8
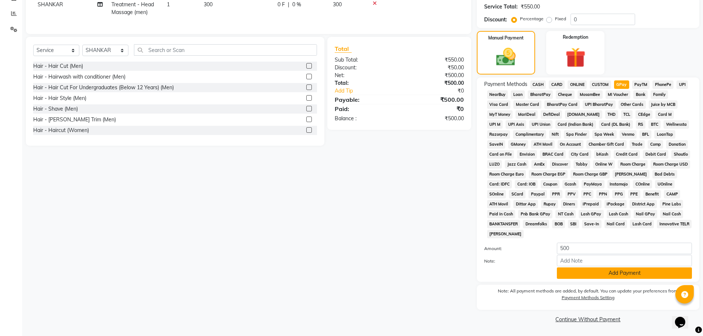
click at [619, 273] on button "Add Payment" at bounding box center [624, 272] width 135 height 11
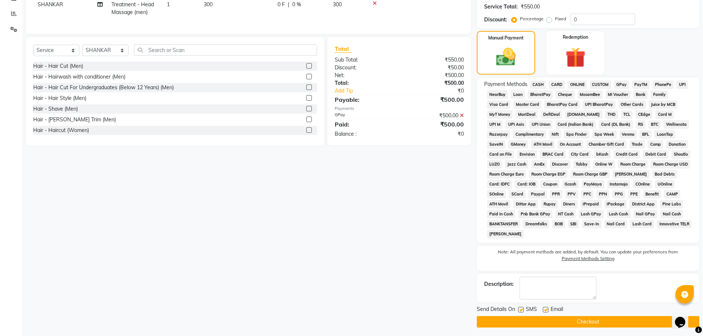
click at [591, 321] on button "Checkout" at bounding box center [588, 321] width 222 height 11
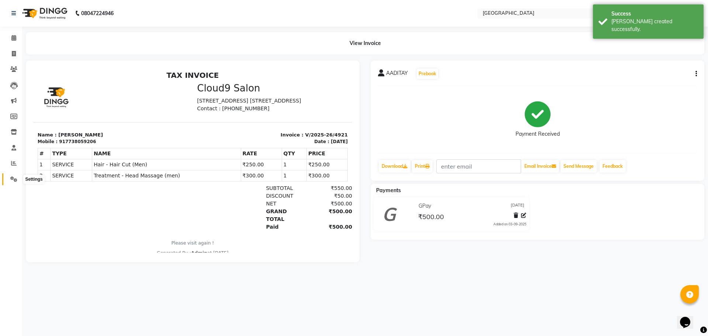
click at [13, 180] on icon at bounding box center [13, 179] width 7 height 6
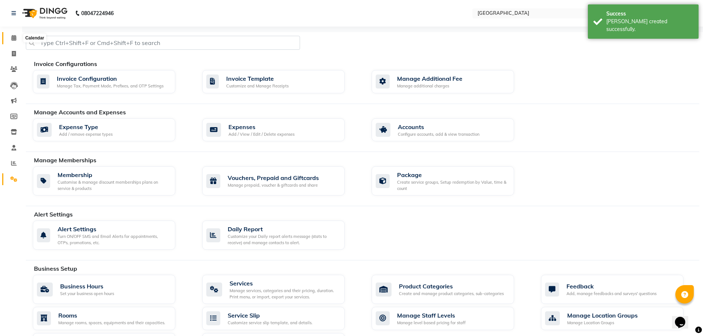
click at [14, 36] on icon at bounding box center [13, 38] width 5 height 6
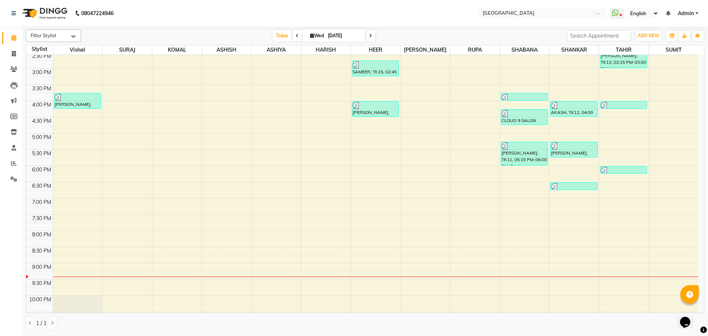
scroll to position [221, 0]
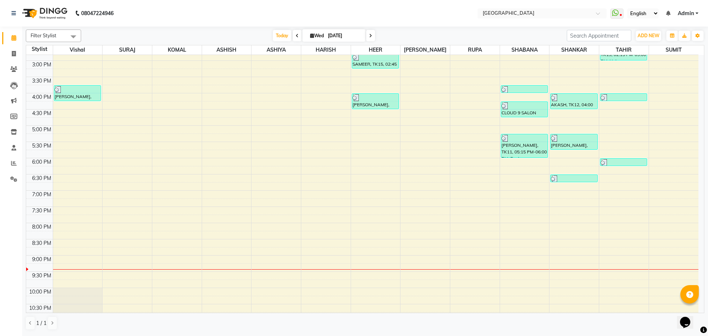
click at [366, 139] on div "8:00 AM 8:30 AM 9:00 AM 9:30 AM 10:00 AM 10:30 AM 11:00 AM 11:30 AM 12:00 PM 12…" at bounding box center [362, 93] width 672 height 519
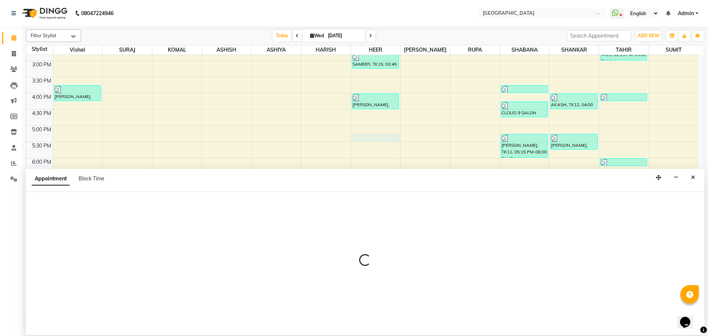
select select "83705"
select select "1035"
select select "tentative"
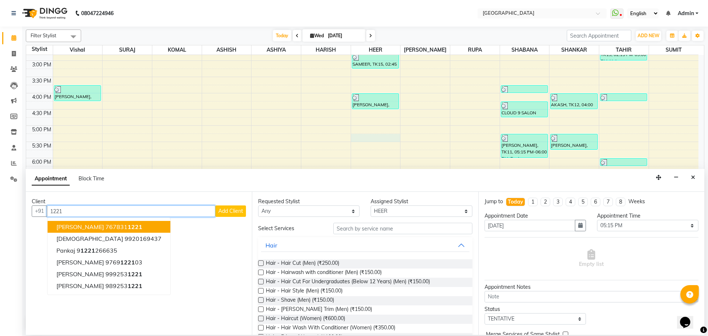
click at [134, 226] on span "1221" at bounding box center [135, 226] width 15 height 7
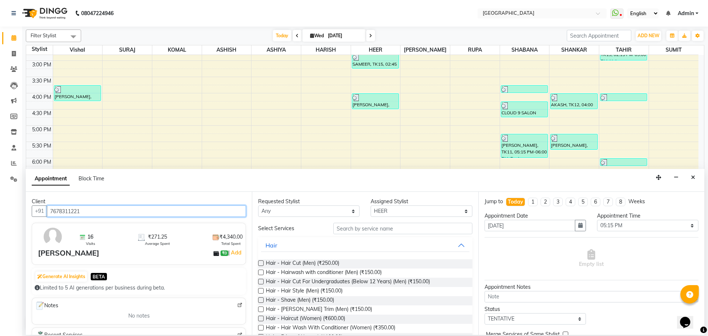
type input "7678311221"
click at [260, 263] on label at bounding box center [261, 263] width 6 height 6
click at [260, 263] on input "checkbox" at bounding box center [260, 264] width 5 height 5
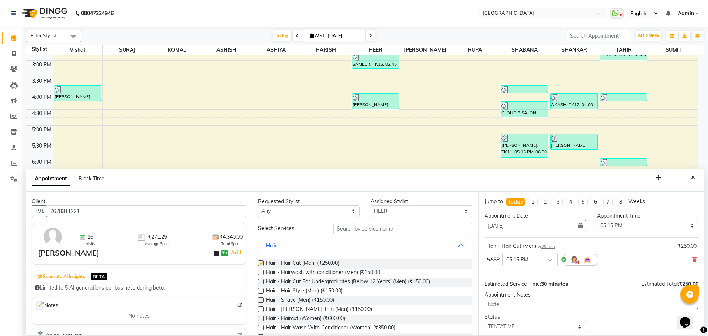
checkbox input "false"
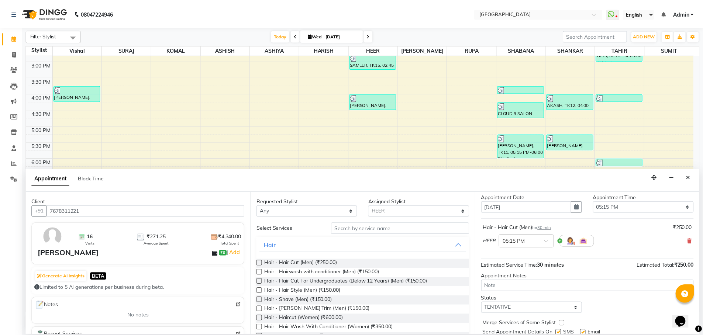
scroll to position [44, 0]
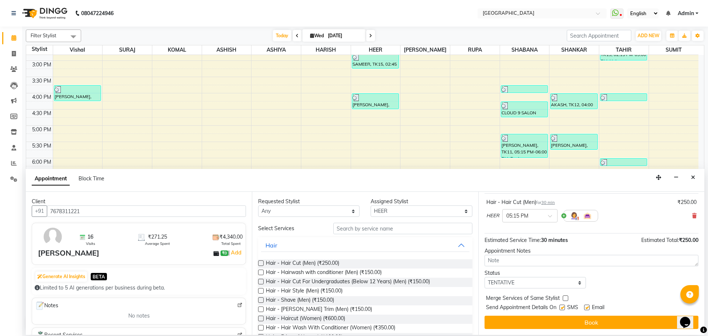
click at [566, 298] on label at bounding box center [566, 298] width 6 height 6
click at [566, 298] on input "checkbox" at bounding box center [565, 299] width 5 height 5
checkbox input "true"
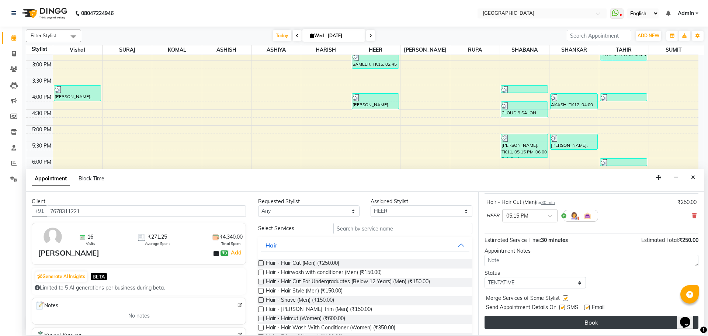
click at [561, 325] on button "Book" at bounding box center [592, 322] width 214 height 13
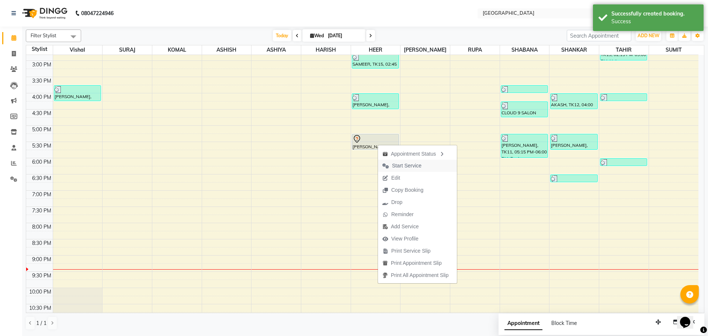
click at [407, 164] on span "Start Service" at bounding box center [407, 166] width 30 height 8
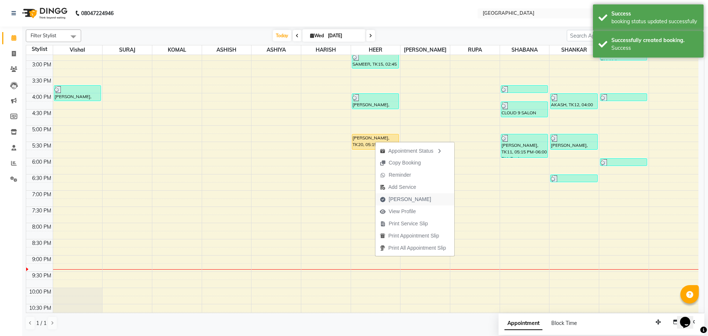
click at [402, 199] on span "[PERSON_NAME]" at bounding box center [410, 200] width 42 height 8
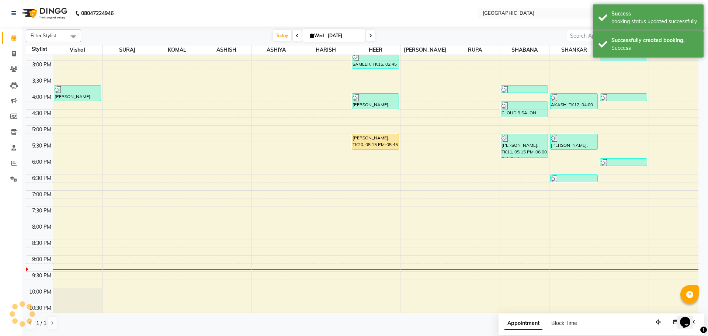
select select "service"
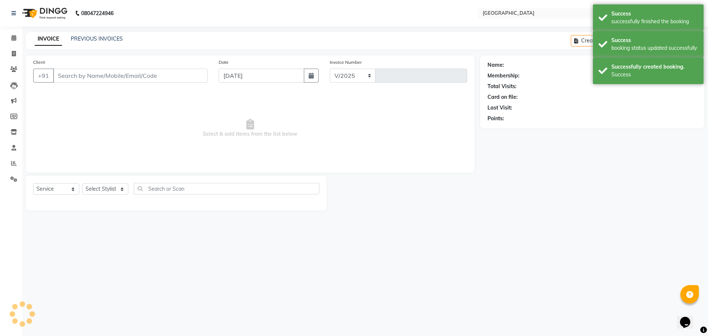
select select "508"
type input "4922"
type input "7678311221"
select select "83705"
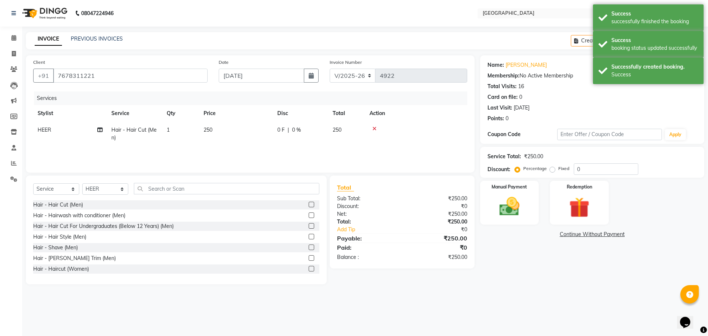
click at [343, 131] on td "250" at bounding box center [346, 134] width 37 height 24
select select "83705"
click at [346, 132] on input "0" at bounding box center [356, 131] width 22 height 11
type input "20"
click at [550, 270] on div "Name: [PERSON_NAME] Membership: No Active Membership Total Visits: 16 Card on f…" at bounding box center [595, 169] width 230 height 229
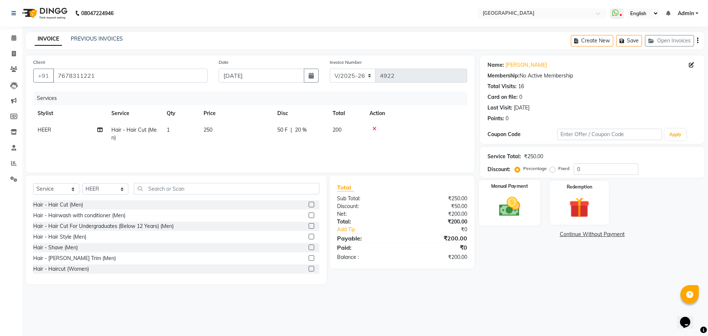
click at [506, 214] on img at bounding box center [509, 206] width 34 height 24
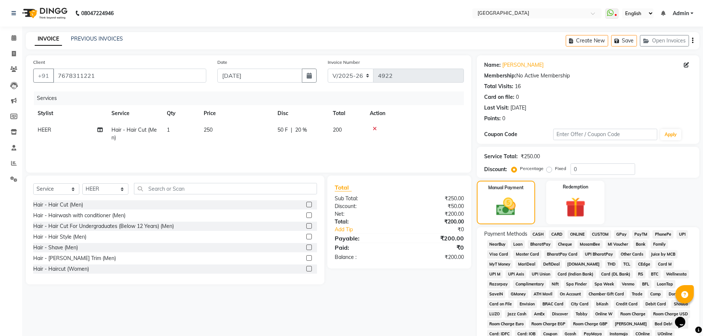
click at [639, 235] on span "PayTM" at bounding box center [641, 234] width 18 height 8
click at [620, 234] on span "GPay" at bounding box center [621, 234] width 15 height 8
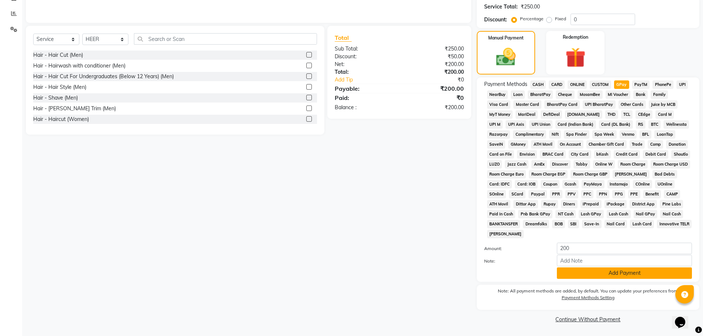
click at [620, 272] on button "Add Payment" at bounding box center [624, 272] width 135 height 11
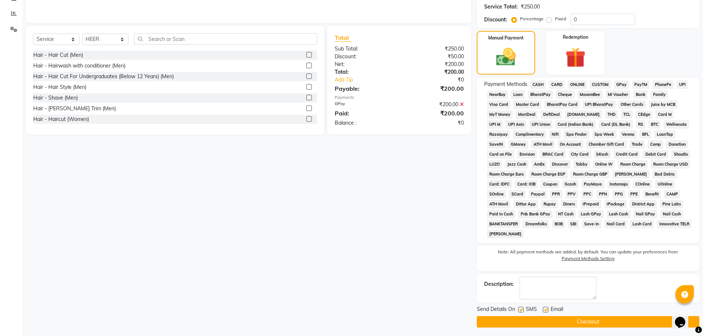
click at [588, 320] on button "Checkout" at bounding box center [588, 321] width 222 height 11
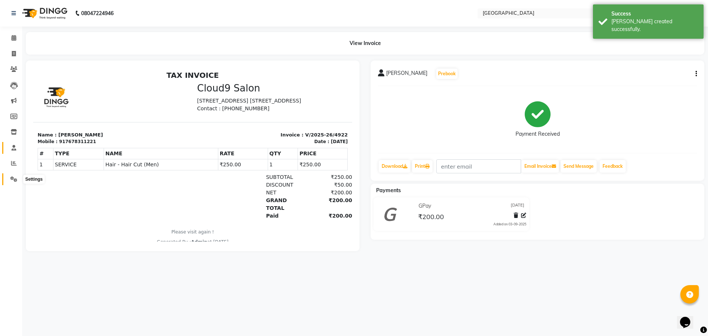
drag, startPoint x: 15, startPoint y: 181, endPoint x: 8, endPoint y: 146, distance: 35.0
click at [15, 181] on icon at bounding box center [13, 179] width 7 height 6
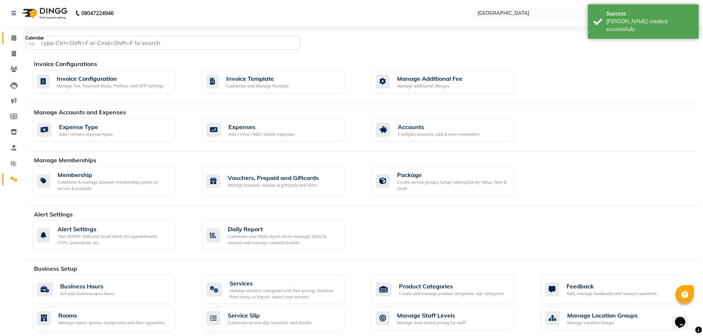
click at [11, 38] on span at bounding box center [13, 38] width 13 height 8
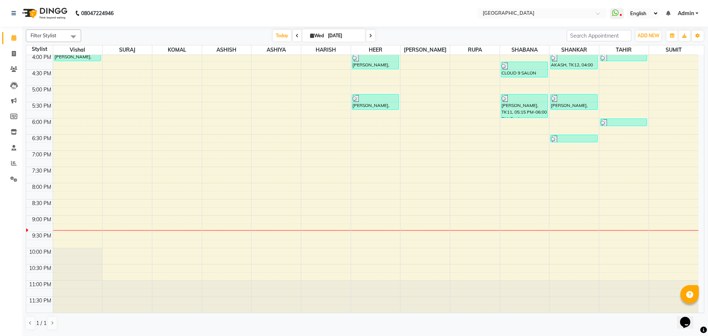
scroll to position [224, 0]
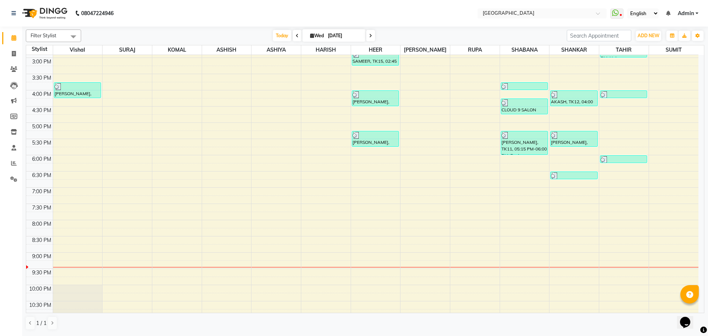
click at [359, 159] on div "8:00 AM 8:30 AM 9:00 AM 9:30 AM 10:00 AM 10:30 AM 11:00 AM 11:30 AM 12:00 PM 12…" at bounding box center [362, 90] width 672 height 519
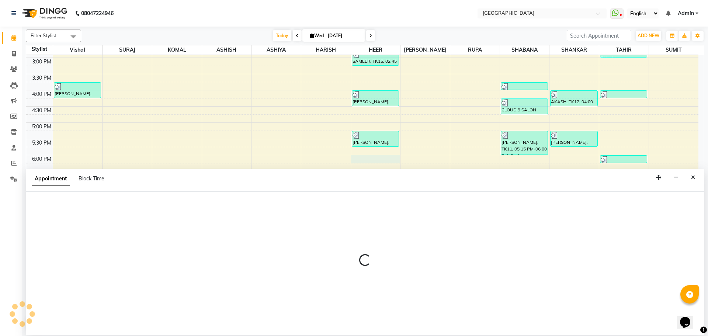
select select "83705"
select select "1080"
select select "tentative"
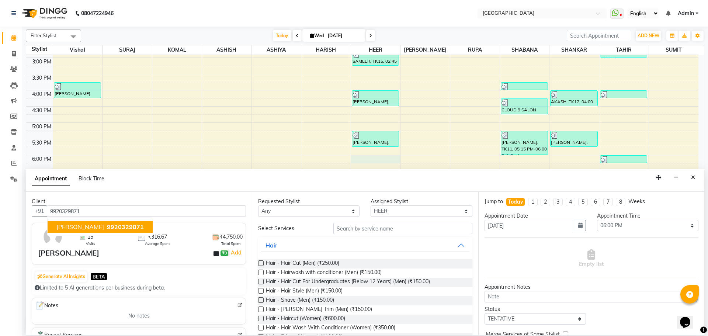
click at [94, 228] on span "[PERSON_NAME]" at bounding box center [80, 226] width 48 height 7
type input "9920329871"
click at [257, 264] on div "Requested Stylist Any ASHISH [PERSON_NAME] [PERSON_NAME] [PERSON_NAME] [PERSON_…" at bounding box center [365, 263] width 226 height 143
click at [262, 264] on label at bounding box center [261, 263] width 6 height 6
click at [262, 264] on input "checkbox" at bounding box center [260, 264] width 5 height 5
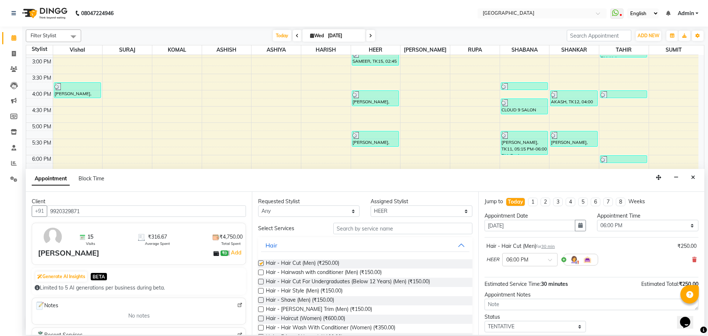
checkbox input "false"
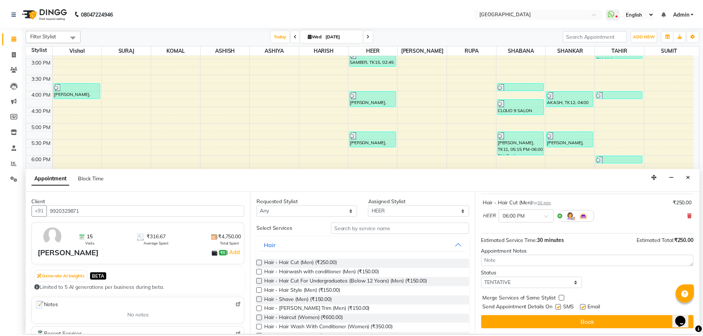
scroll to position [44, 0]
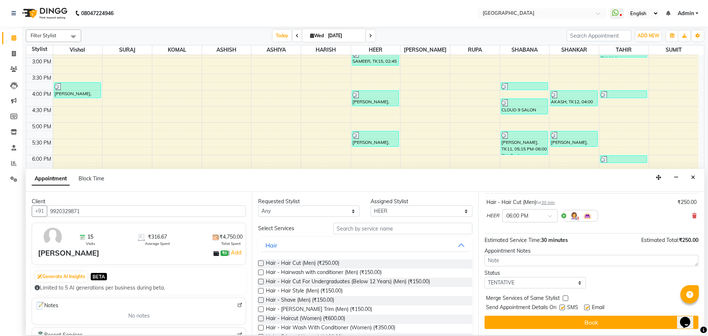
click at [566, 298] on label at bounding box center [566, 298] width 6 height 6
click at [566, 298] on input "checkbox" at bounding box center [565, 299] width 5 height 5
checkbox input "true"
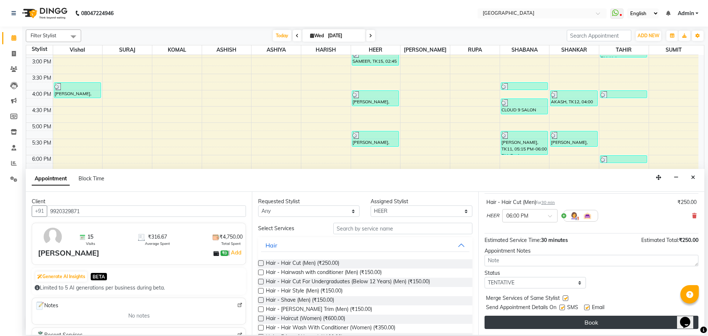
click at [560, 326] on button "Book" at bounding box center [592, 322] width 214 height 13
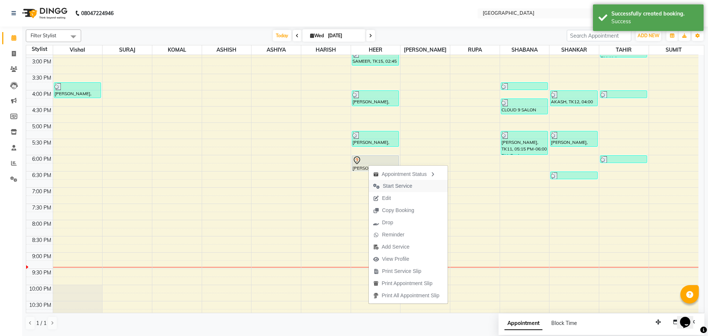
click at [394, 186] on span "Start Service" at bounding box center [398, 186] width 30 height 8
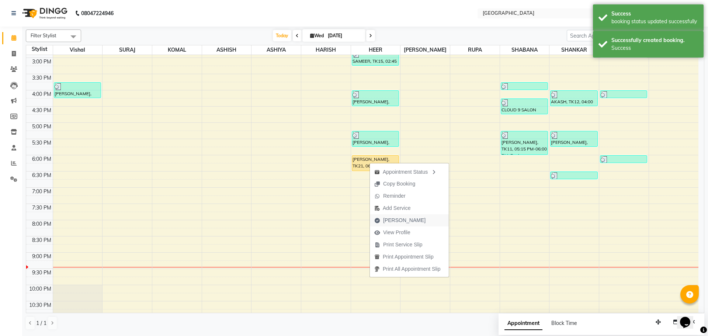
click at [383, 220] on span "[PERSON_NAME]" at bounding box center [400, 220] width 60 height 12
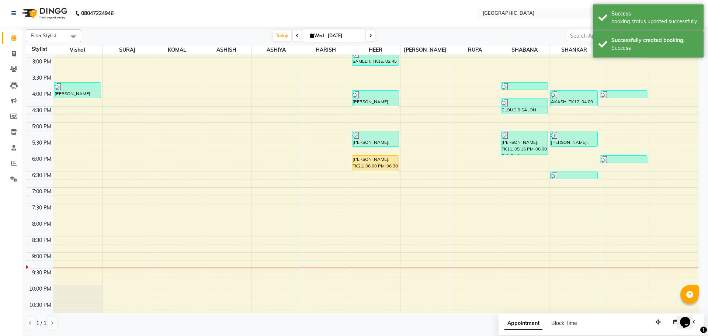
select select "508"
select select "service"
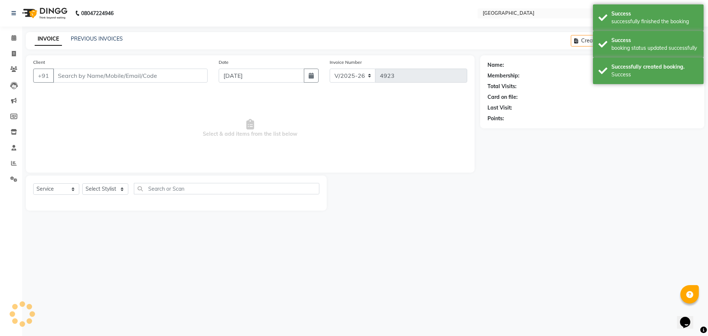
type input "9920329871"
select select "83705"
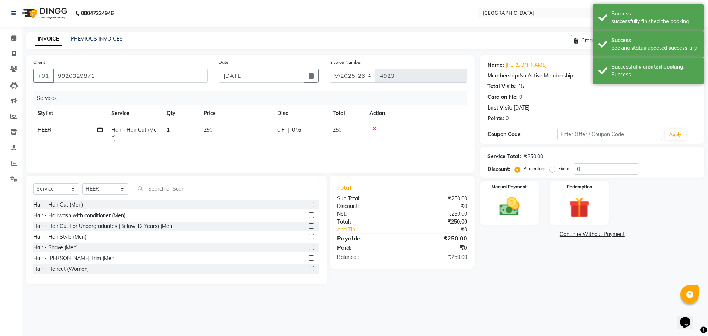
click at [347, 129] on td "250" at bounding box center [346, 134] width 37 height 24
select select "83705"
click at [343, 129] on div "0 F | 0 %" at bounding box center [341, 131] width 59 height 11
click at [346, 131] on input "0" at bounding box center [356, 131] width 22 height 11
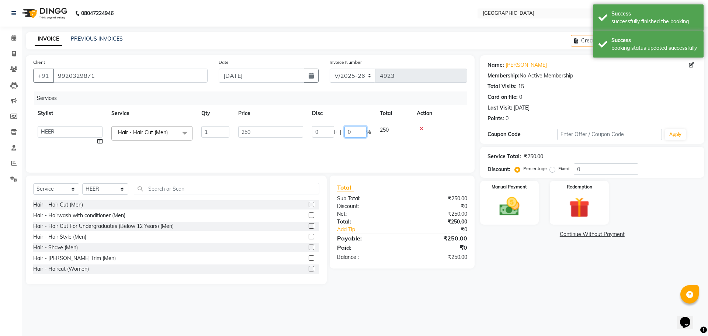
type input "20"
click at [442, 296] on div "08047224946 Select Location × Cloud9 Salon, [GEOGRAPHIC_DATA] WhatsApp Status ✕…" at bounding box center [354, 168] width 708 height 336
click at [516, 205] on img at bounding box center [509, 206] width 34 height 24
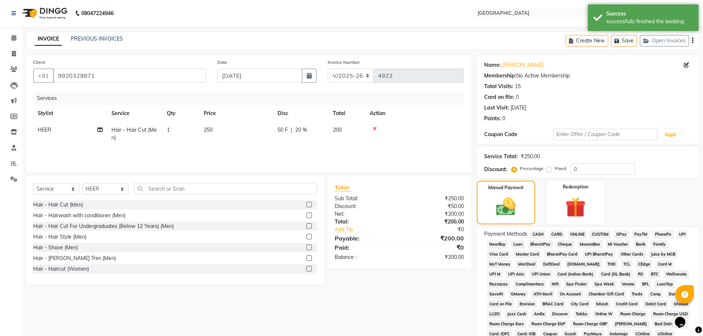
click at [620, 232] on span "GPay" at bounding box center [621, 234] width 15 height 8
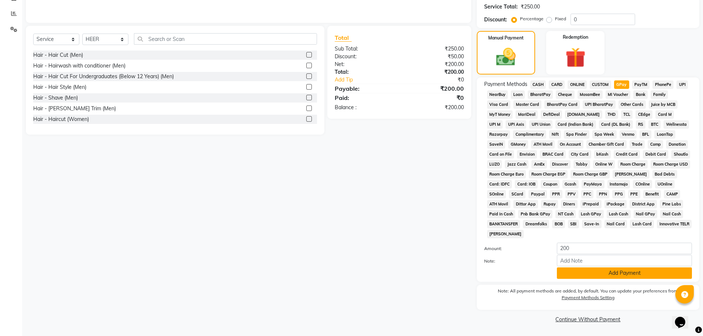
click at [620, 274] on button "Add Payment" at bounding box center [624, 272] width 135 height 11
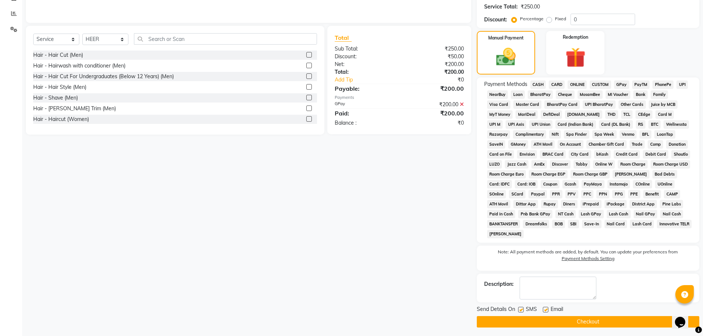
click at [596, 319] on button "Checkout" at bounding box center [588, 321] width 222 height 11
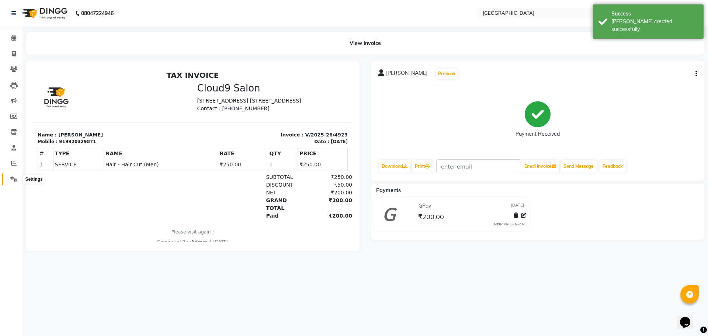
click at [10, 179] on span at bounding box center [13, 179] width 13 height 8
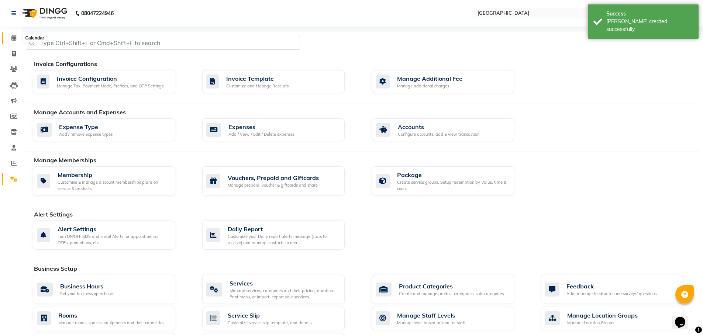
click at [13, 37] on icon at bounding box center [13, 38] width 5 height 6
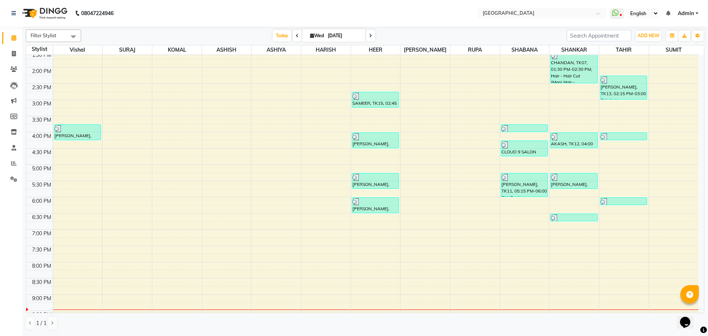
scroll to position [221, 0]
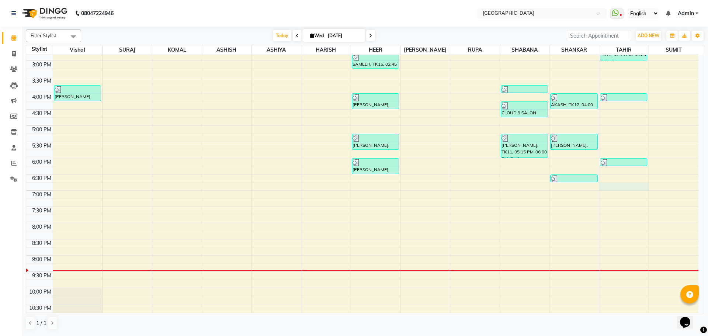
click at [617, 183] on div "8:00 AM 8:30 AM 9:00 AM 9:30 AM 10:00 AM 10:30 AM 11:00 AM 11:30 AM 12:00 PM 12…" at bounding box center [362, 93] width 672 height 519
select select "42424"
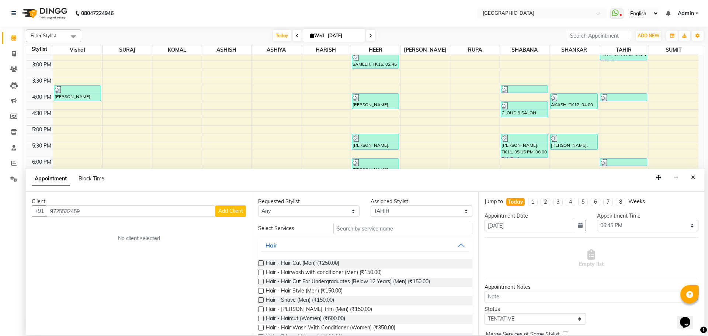
click at [229, 208] on span "Add Client" at bounding box center [230, 211] width 25 height 7
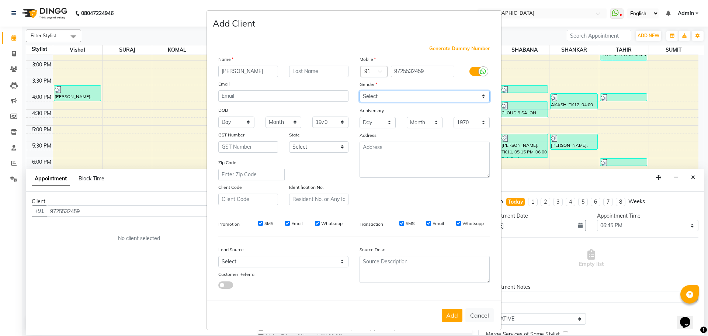
click at [385, 92] on select "Select [DEMOGRAPHIC_DATA] [DEMOGRAPHIC_DATA] Other Prefer Not To Say" at bounding box center [425, 96] width 130 height 11
click at [360, 91] on select "Select [DEMOGRAPHIC_DATA] [DEMOGRAPHIC_DATA] Other Prefer Not To Say" at bounding box center [425, 96] width 130 height 11
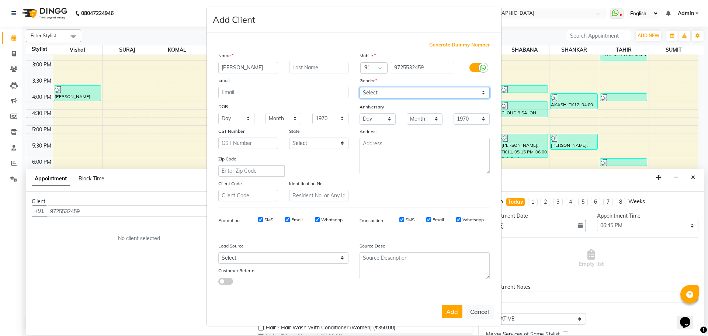
scroll to position [4, 0]
click at [448, 309] on button "Add" at bounding box center [452, 310] width 21 height 13
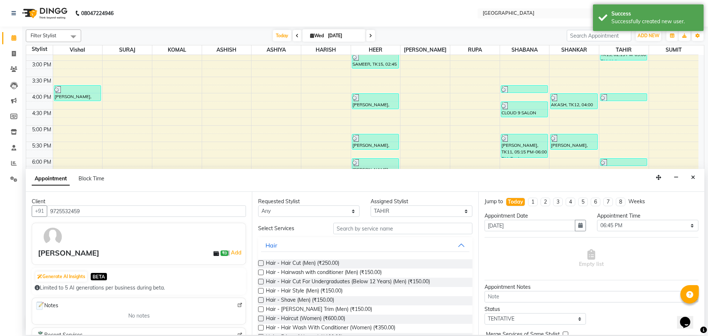
click at [263, 262] on label at bounding box center [261, 263] width 6 height 6
click at [263, 262] on input "checkbox" at bounding box center [260, 264] width 5 height 5
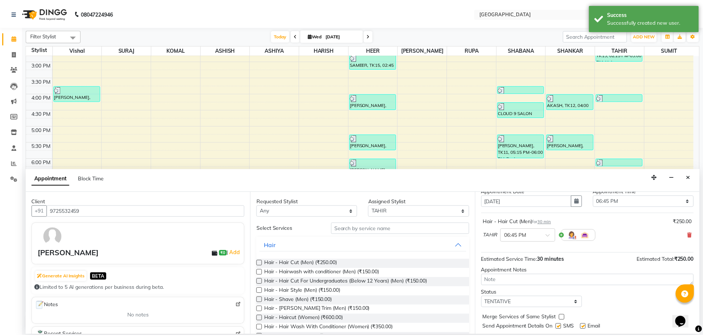
scroll to position [44, 0]
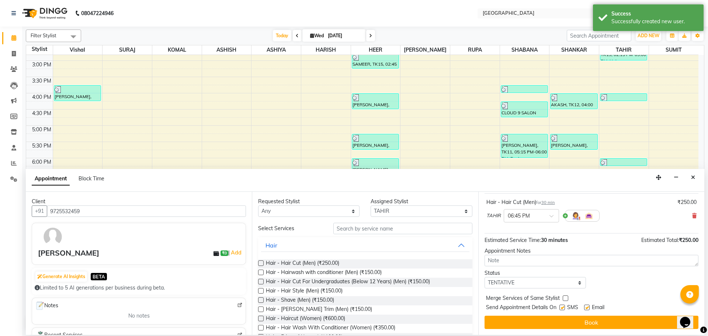
click at [564, 296] on label at bounding box center [566, 298] width 6 height 6
click at [564, 297] on input "checkbox" at bounding box center [565, 299] width 5 height 5
click at [564, 315] on div "Jump to [DATE] 1 2 3 4 5 6 7 8 Weeks Appointment Date [DATE] Appointment Time S…" at bounding box center [591, 263] width 226 height 143
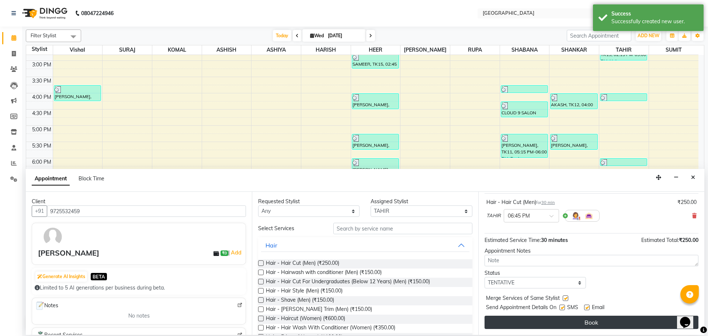
click at [564, 324] on button "Book" at bounding box center [592, 322] width 214 height 13
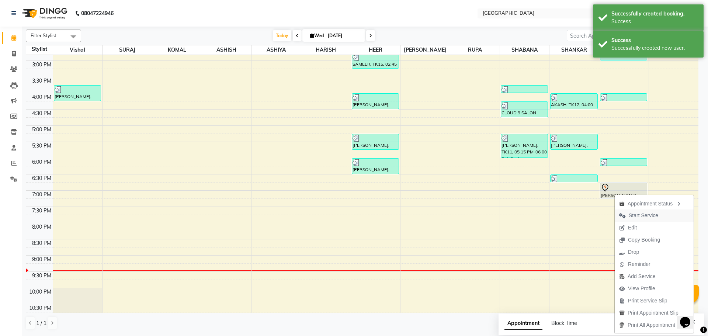
click at [644, 216] on span "Start Service" at bounding box center [644, 216] width 30 height 8
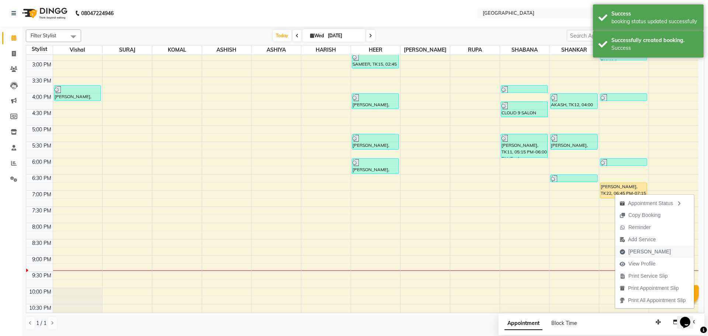
click at [640, 254] on span "[PERSON_NAME]" at bounding box center [650, 252] width 42 height 8
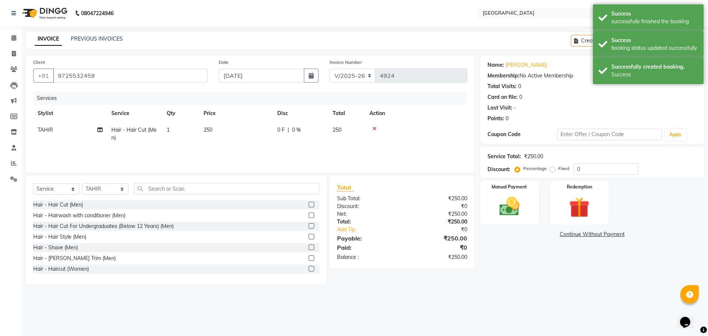
click at [346, 129] on td "250" at bounding box center [346, 134] width 37 height 24
click at [345, 132] on input "0" at bounding box center [356, 131] width 22 height 11
click at [465, 311] on div "08047224946 Select Location × Cloud9 Salon, [GEOGRAPHIC_DATA] WhatsApp Status ✕…" at bounding box center [354, 168] width 708 height 336
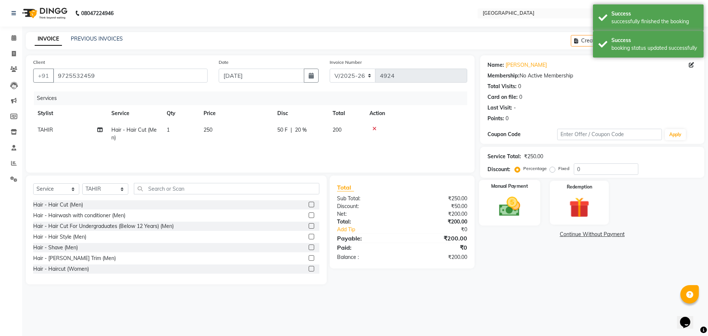
click at [506, 206] on img at bounding box center [509, 206] width 34 height 24
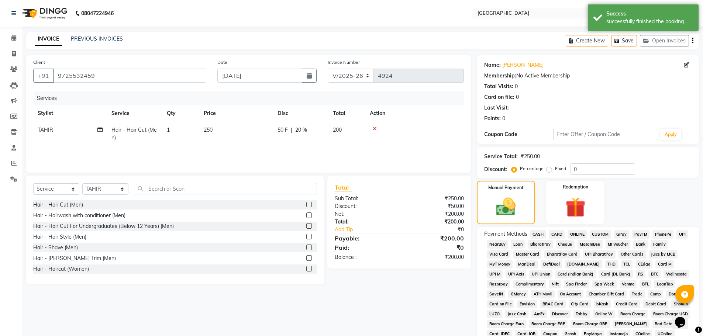
click at [533, 233] on span "CASH" at bounding box center [538, 234] width 16 height 8
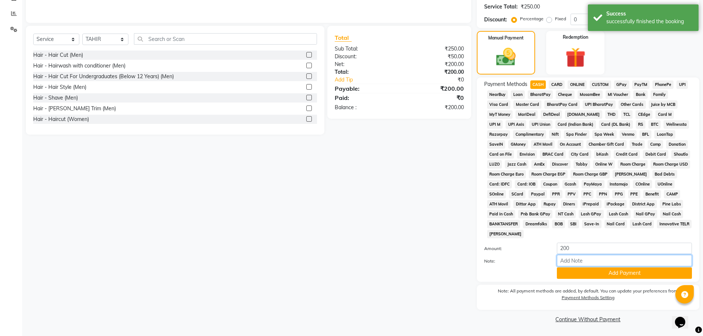
click at [606, 266] on input "Note:" at bounding box center [624, 260] width 135 height 11
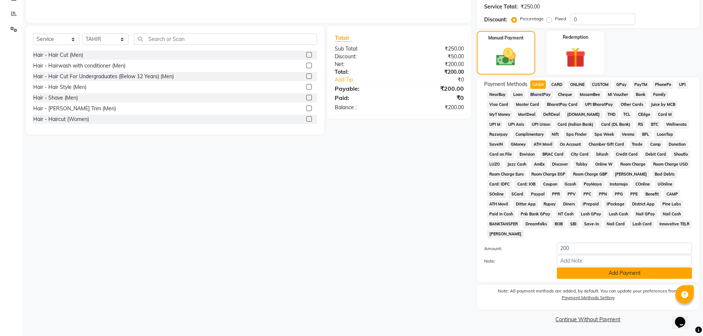
click at [608, 272] on button "Add Payment" at bounding box center [624, 272] width 135 height 11
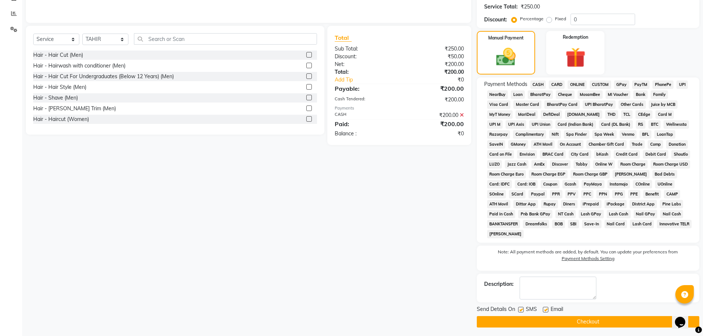
click at [589, 322] on button "Checkout" at bounding box center [588, 321] width 222 height 11
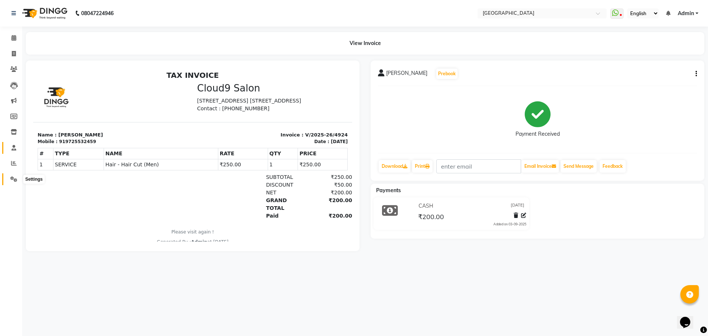
drag, startPoint x: 10, startPoint y: 179, endPoint x: 16, endPoint y: 143, distance: 36.3
click at [10, 179] on span at bounding box center [13, 179] width 13 height 8
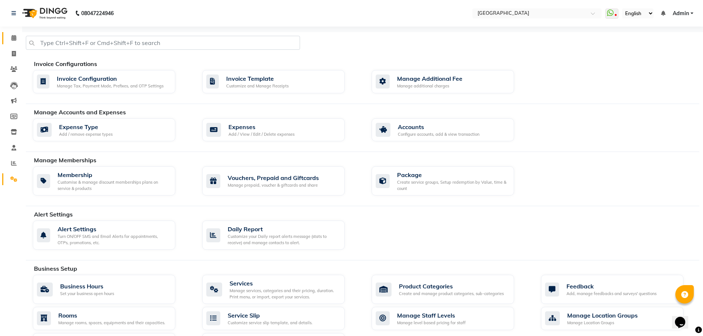
drag, startPoint x: 12, startPoint y: 39, endPoint x: 10, endPoint y: 1, distance: 37.3
click at [12, 38] on icon at bounding box center [13, 38] width 5 height 6
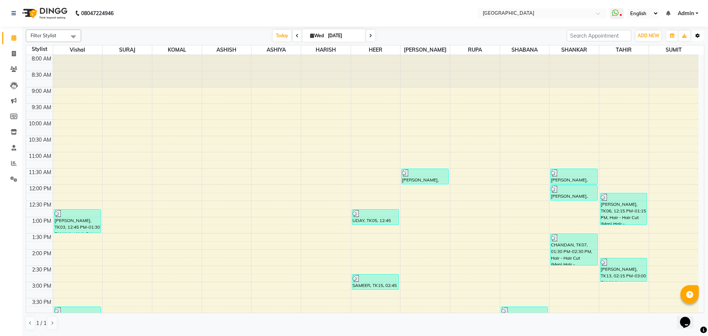
click at [696, 36] on icon "button" at bounding box center [698, 36] width 4 height 4
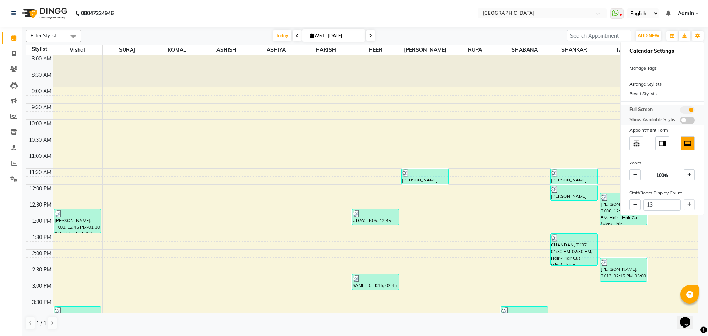
click at [684, 110] on span at bounding box center [687, 109] width 15 height 7
click at [680, 111] on input "checkbox" at bounding box center [680, 111] width 0 height 0
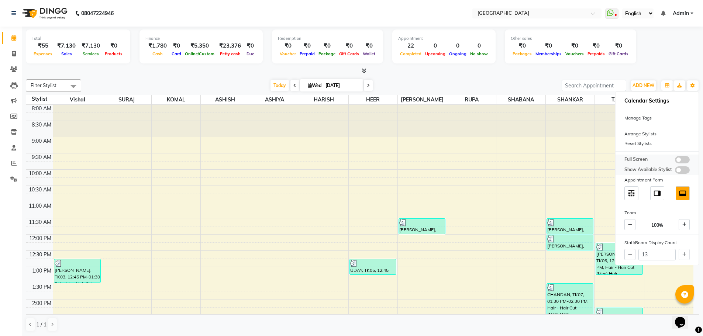
click at [684, 159] on span at bounding box center [682, 159] width 15 height 7
click at [675, 161] on input "checkbox" at bounding box center [675, 161] width 0 height 0
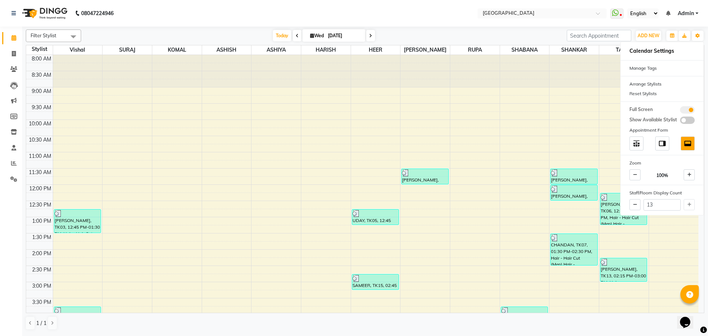
click at [10, 200] on div "Calendar Invoice Clients Leads Marketing Members Inventory Staff Reports Settin…" at bounding box center [50, 173] width 100 height 304
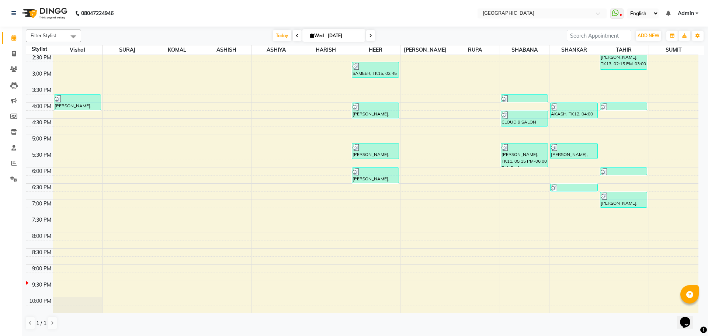
scroll to position [258, 0]
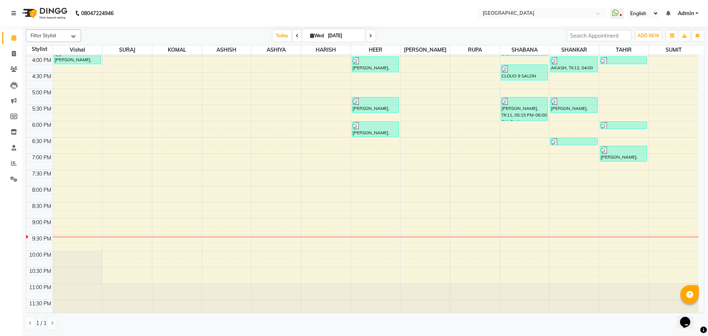
click at [369, 155] on div "8:00 AM 8:30 AM 9:00 AM 9:30 AM 10:00 AM 10:30 AM 11:00 AM 11:30 AM 12:00 PM 12…" at bounding box center [362, 56] width 672 height 519
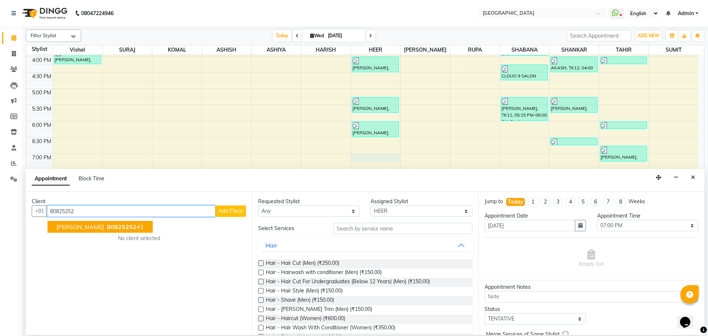
click at [86, 230] on span "[PERSON_NAME]" at bounding box center [80, 226] width 48 height 7
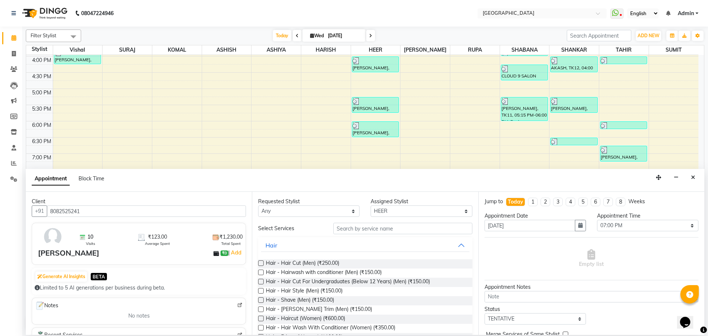
click at [262, 280] on label at bounding box center [261, 282] width 6 height 6
click at [262, 280] on input "checkbox" at bounding box center [260, 282] width 5 height 5
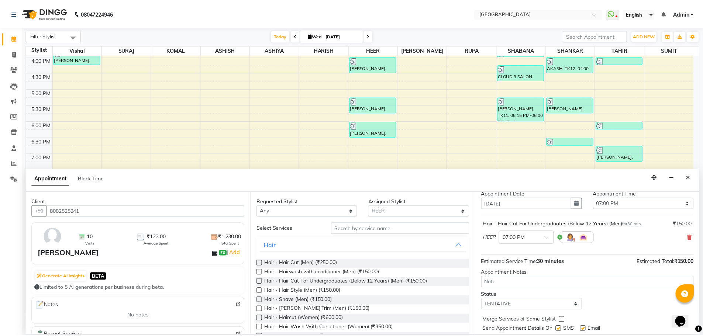
scroll to position [44, 0]
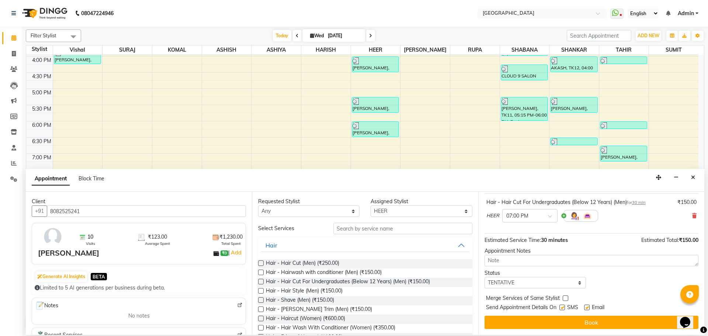
click at [564, 296] on label at bounding box center [566, 298] width 6 height 6
click at [564, 297] on input "checkbox" at bounding box center [565, 299] width 5 height 5
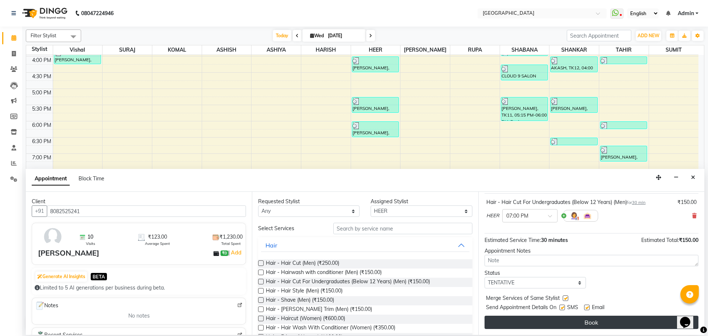
click at [560, 320] on button "Book" at bounding box center [592, 322] width 214 height 13
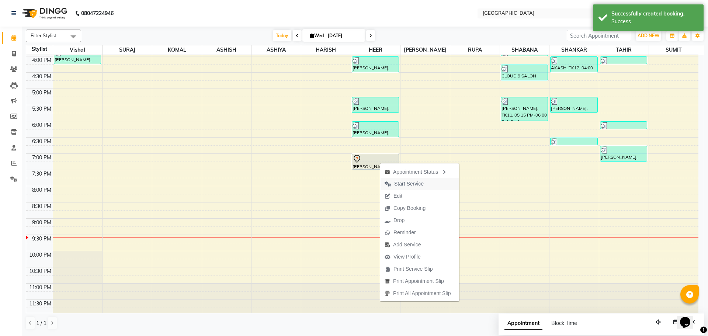
click at [401, 184] on span "Start Service" at bounding box center [409, 184] width 30 height 8
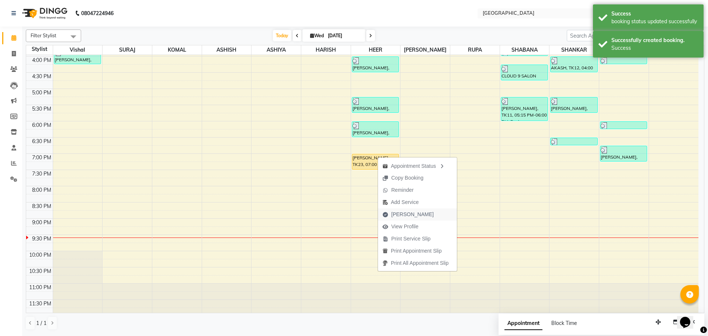
click at [400, 215] on span "[PERSON_NAME]" at bounding box center [412, 215] width 42 height 8
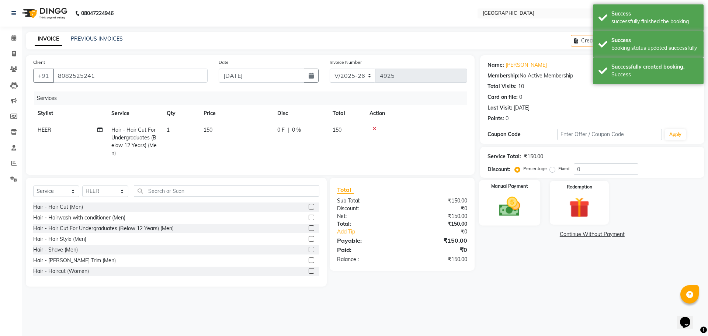
click at [511, 210] on img at bounding box center [509, 206] width 34 height 24
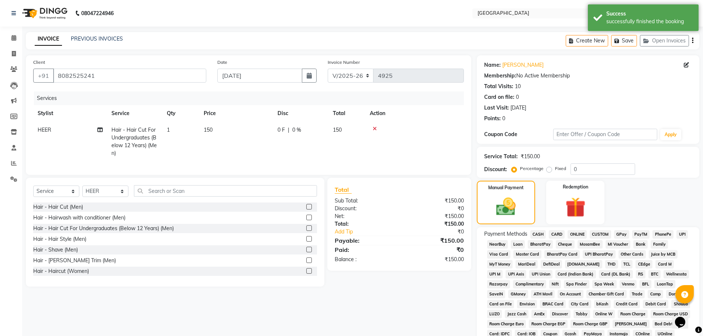
click at [620, 234] on span "GPay" at bounding box center [621, 234] width 15 height 8
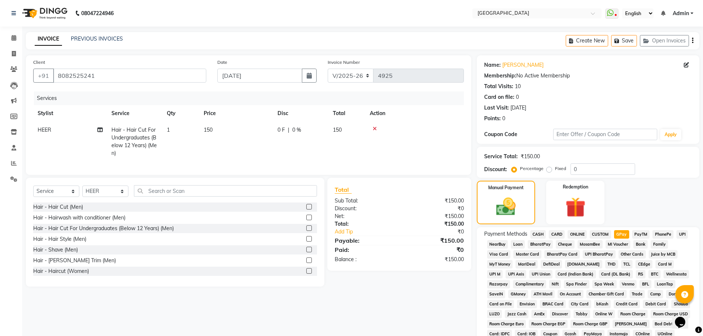
scroll to position [150, 0]
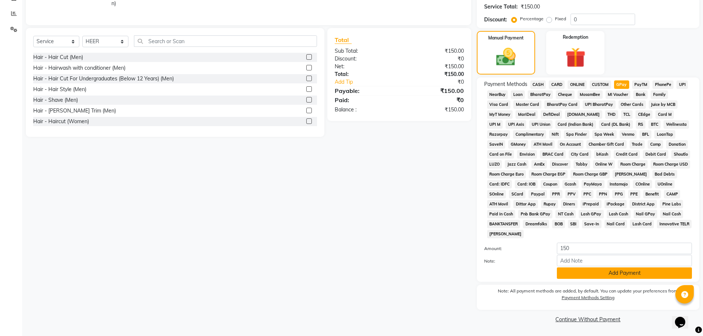
click at [620, 272] on button "Add Payment" at bounding box center [624, 272] width 135 height 11
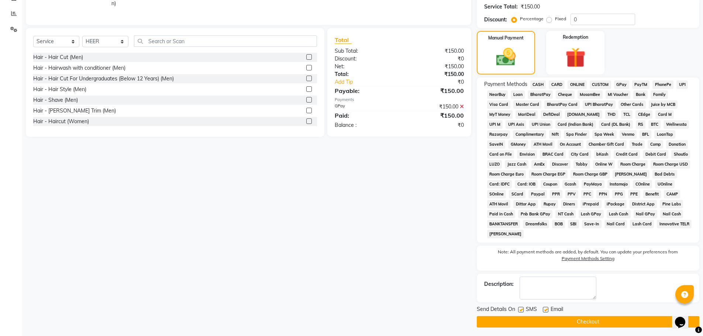
click at [589, 321] on button "Checkout" at bounding box center [588, 321] width 222 height 11
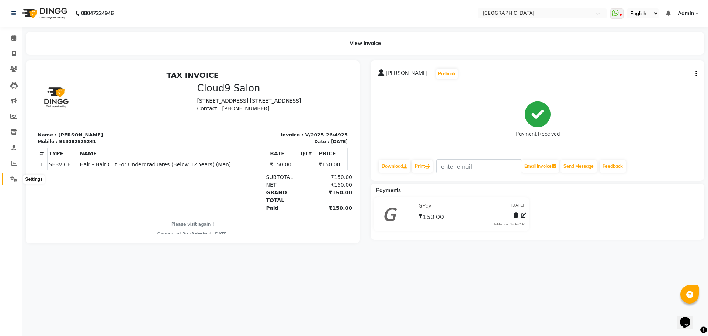
click at [15, 180] on icon at bounding box center [13, 179] width 7 height 6
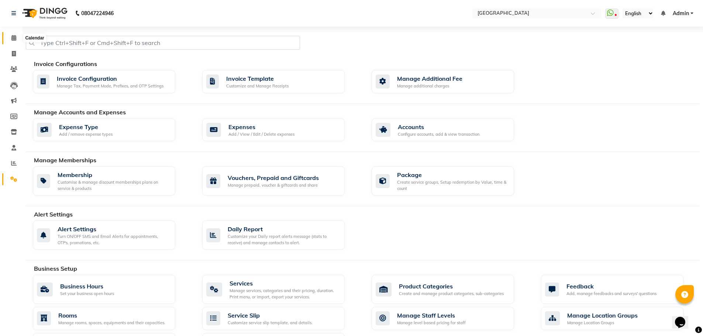
click at [13, 41] on span at bounding box center [13, 38] width 13 height 8
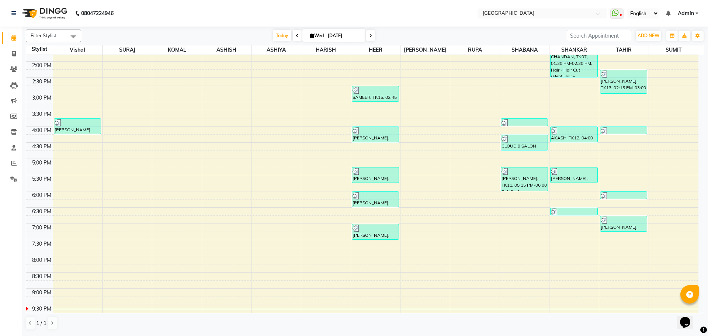
scroll to position [187, 0]
click at [307, 162] on div "8:00 AM 8:30 AM 9:00 AM 9:30 AM 10:00 AM 10:30 AM 11:00 AM 11:30 AM 12:00 PM 12…" at bounding box center [362, 127] width 672 height 519
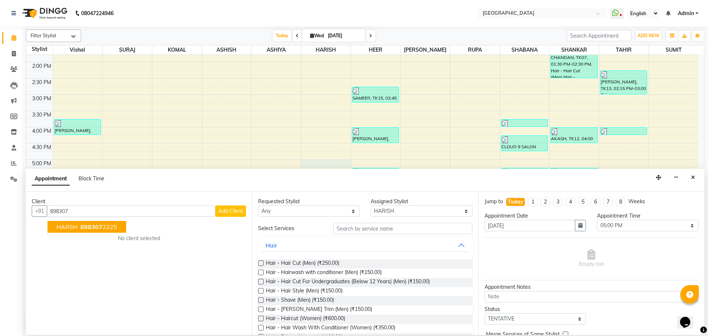
click at [112, 226] on ngb-highlight "898307 2225" at bounding box center [98, 226] width 38 height 7
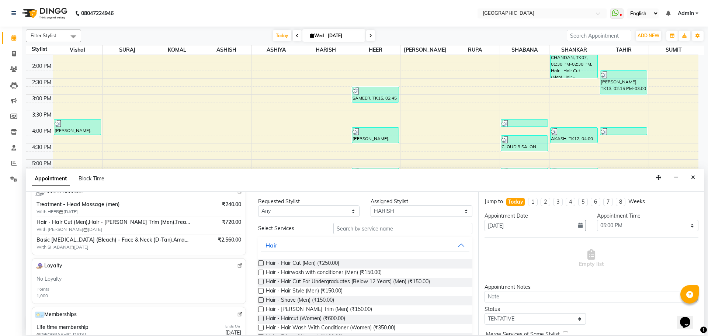
scroll to position [111, 0]
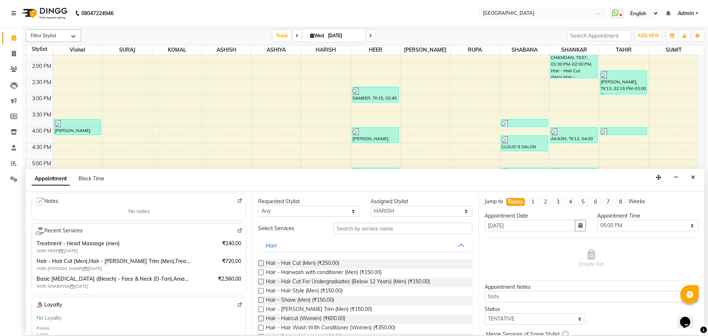
click at [262, 309] on label at bounding box center [261, 310] width 6 height 6
click at [262, 309] on input "checkbox" at bounding box center [260, 310] width 5 height 5
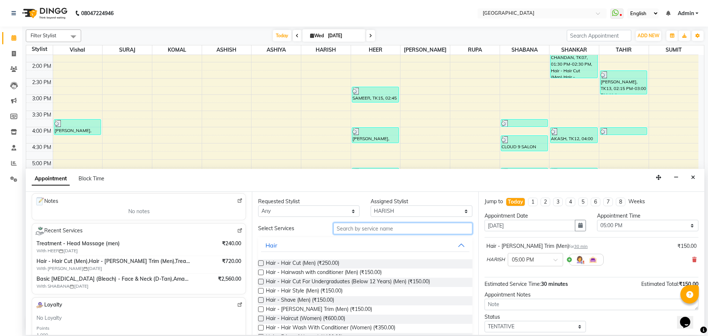
click at [352, 231] on input "text" at bounding box center [402, 228] width 139 height 11
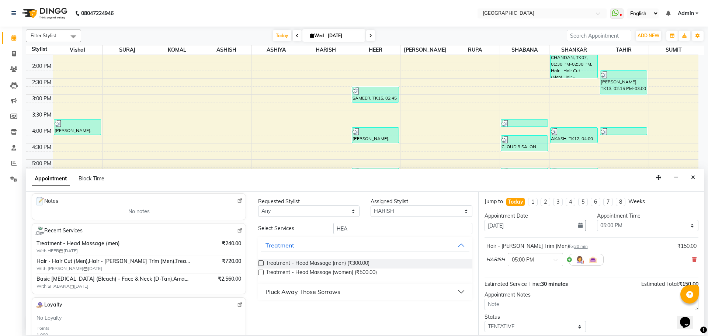
click at [260, 262] on label at bounding box center [261, 263] width 6 height 6
click at [260, 262] on input "checkbox" at bounding box center [260, 264] width 5 height 5
click at [260, 262] on label at bounding box center [261, 263] width 6 height 6
click at [260, 262] on input "checkbox" at bounding box center [260, 264] width 5 height 5
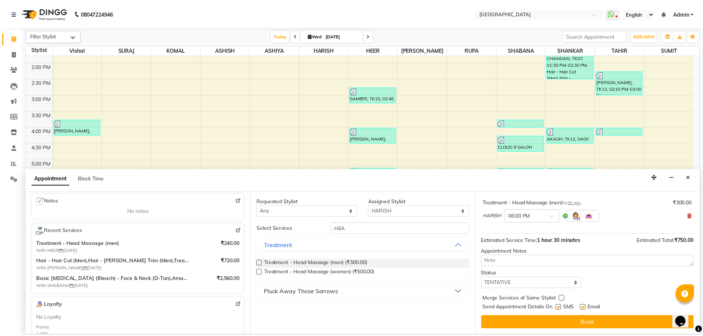
scroll to position [111, 0]
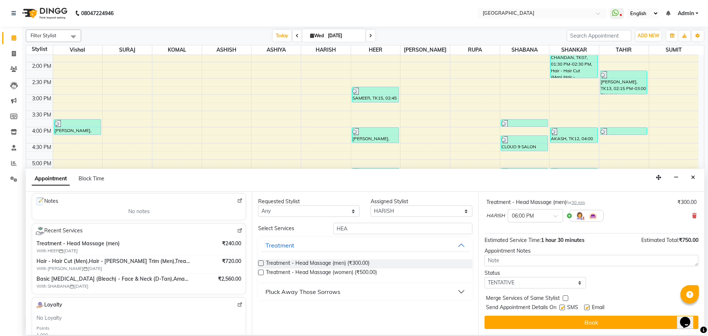
click at [565, 298] on label at bounding box center [566, 298] width 6 height 6
click at [565, 298] on input "checkbox" at bounding box center [565, 299] width 5 height 5
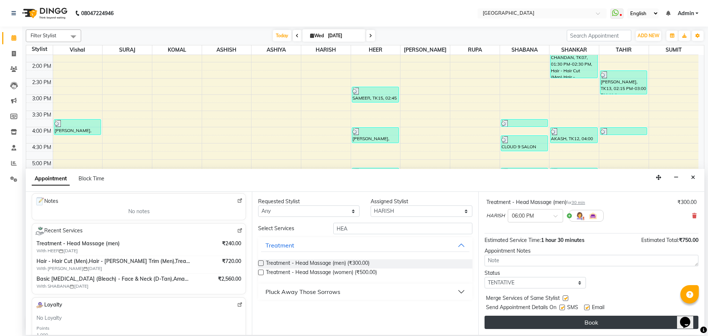
click at [565, 322] on button "Book" at bounding box center [592, 322] width 214 height 13
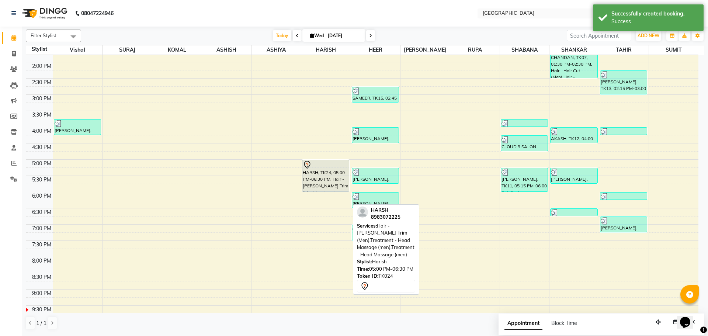
drag, startPoint x: 320, startPoint y: 206, endPoint x: 321, endPoint y: 177, distance: 29.5
click at [322, 178] on div "HARSH, TK24, 05:00 PM-06:30 PM, Hair - [PERSON_NAME] Trim (Men),Treatment - Hea…" at bounding box center [325, 127] width 49 height 519
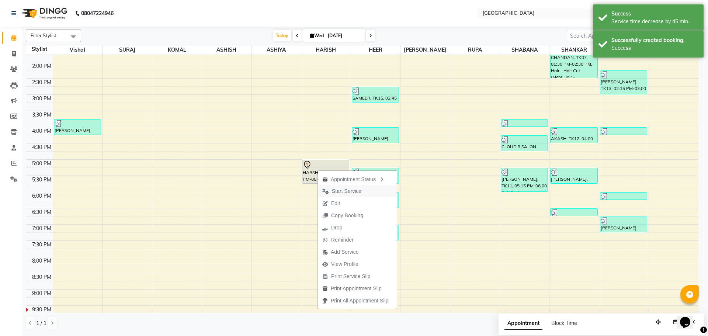
click at [346, 191] on span "Start Service" at bounding box center [347, 191] width 30 height 8
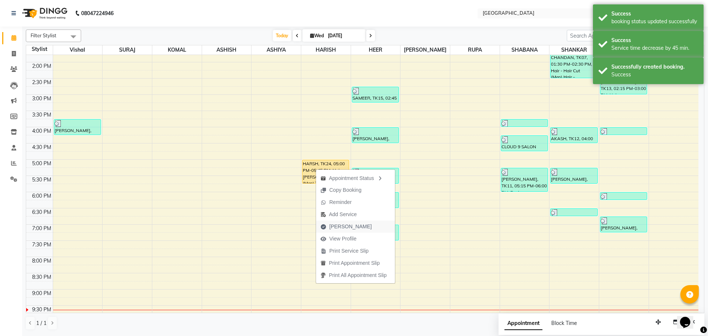
click at [332, 228] on span "[PERSON_NAME]" at bounding box center [350, 227] width 42 height 8
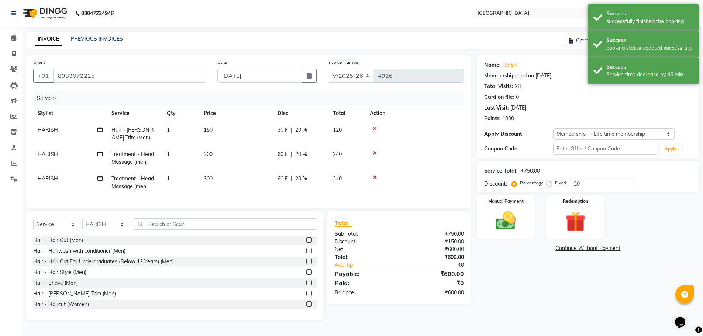
click at [60, 155] on td "HARISH" at bounding box center [70, 158] width 74 height 24
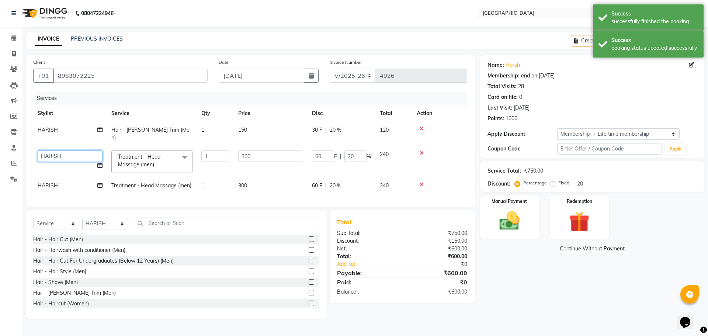
click at [59, 151] on select "[PERSON_NAME] ASHIYA [PERSON_NAME] [PERSON_NAME] [PERSON_NAME] [PERSON_NAME] [P…" at bounding box center [70, 156] width 65 height 11
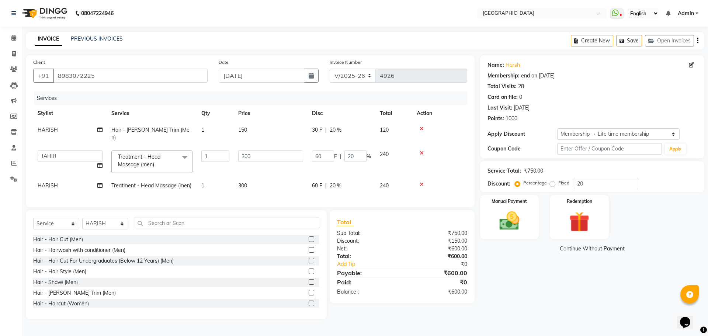
click at [55, 182] on span "HARISH" at bounding box center [48, 185] width 20 height 7
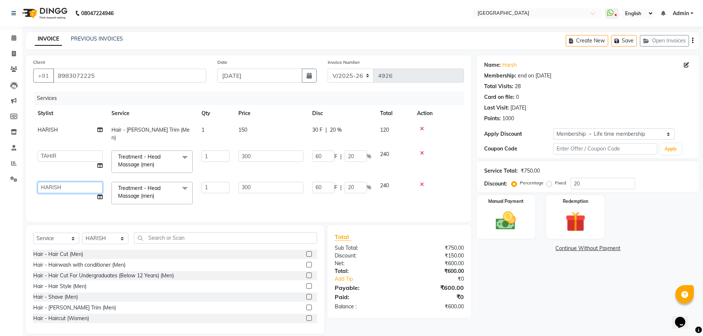
click at [55, 182] on select "[PERSON_NAME] ASHIYA [PERSON_NAME] [PERSON_NAME] [PERSON_NAME] [PERSON_NAME] [P…" at bounding box center [70, 187] width 65 height 11
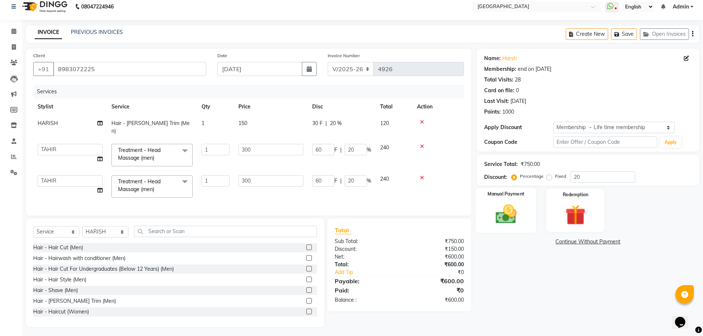
click at [502, 217] on img at bounding box center [506, 214] width 34 height 24
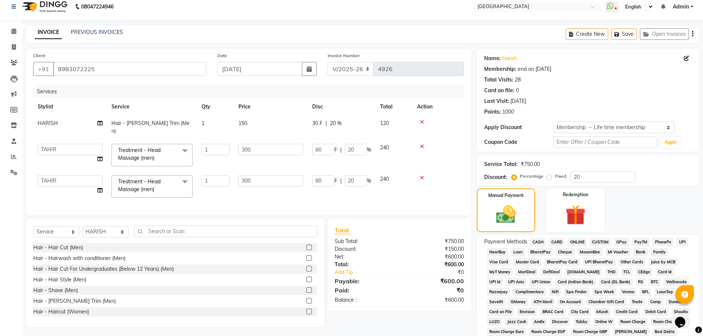
click at [534, 243] on span "CASH" at bounding box center [538, 242] width 16 height 8
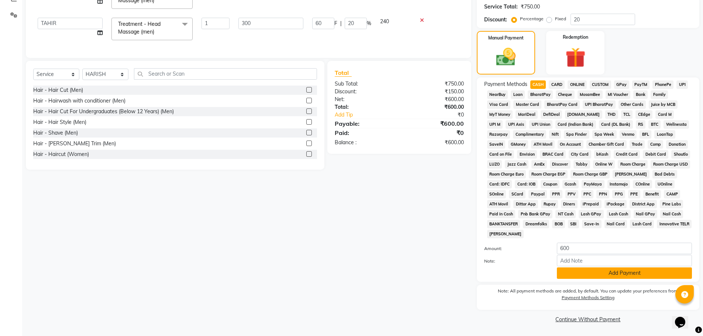
click at [589, 272] on button "Add Payment" at bounding box center [624, 272] width 135 height 11
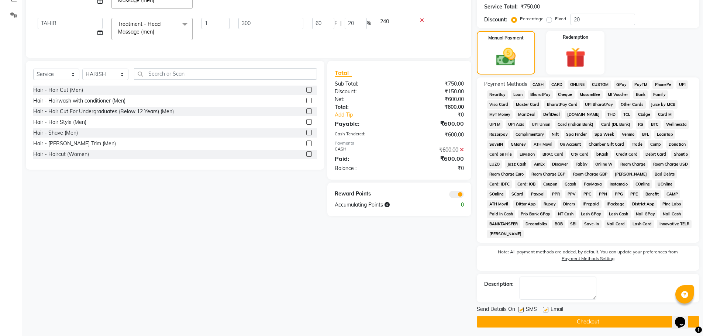
click at [579, 321] on button "Checkout" at bounding box center [588, 321] width 222 height 11
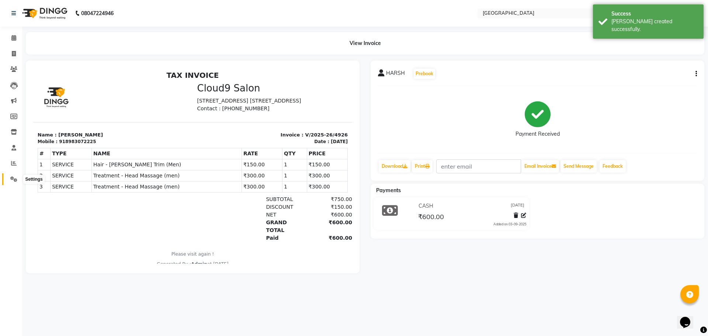
click at [14, 180] on icon at bounding box center [13, 179] width 7 height 6
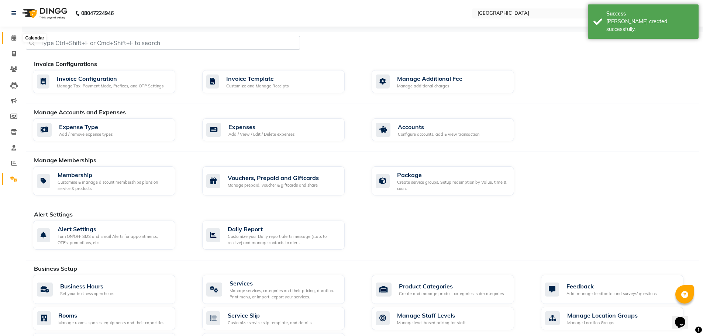
click at [13, 37] on icon at bounding box center [13, 38] width 5 height 6
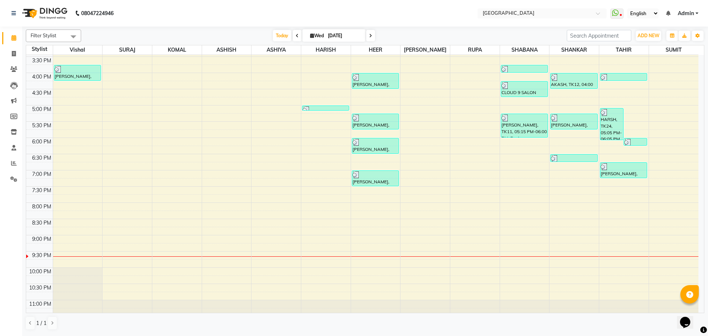
scroll to position [261, 0]
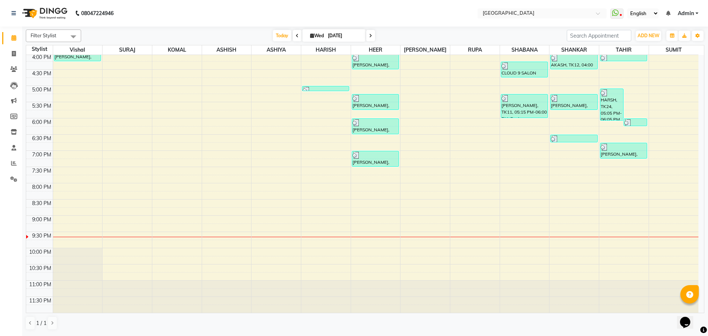
click at [564, 160] on div "8:00 AM 8:30 AM 9:00 AM 9:30 AM 10:00 AM 10:30 AM 11:00 AM 11:30 AM 12:00 PM 12…" at bounding box center [362, 53] width 672 height 519
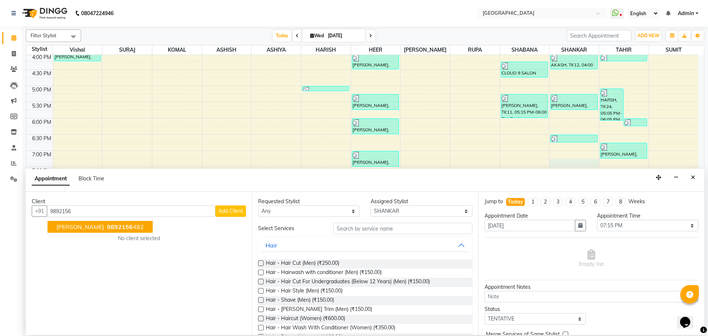
click at [93, 230] on span "[PERSON_NAME]" at bounding box center [80, 226] width 48 height 7
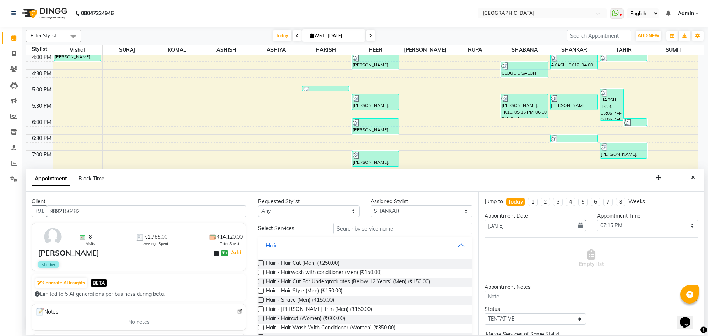
click at [261, 309] on label at bounding box center [261, 310] width 6 height 6
click at [261, 309] on input "checkbox" at bounding box center [260, 310] width 5 height 5
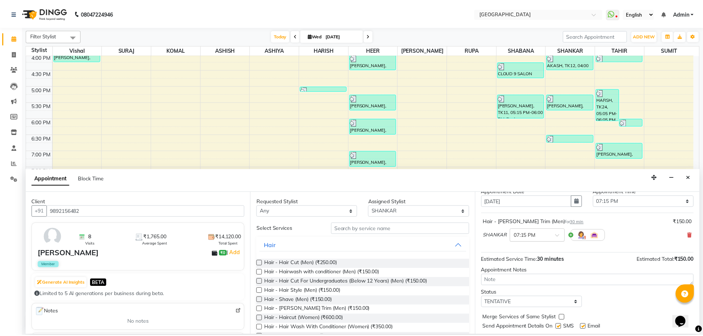
scroll to position [44, 0]
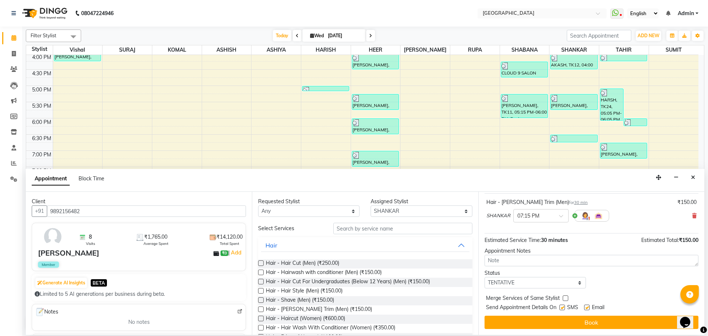
click at [564, 298] on label at bounding box center [566, 298] width 6 height 6
click at [564, 298] on input "checkbox" at bounding box center [565, 299] width 5 height 5
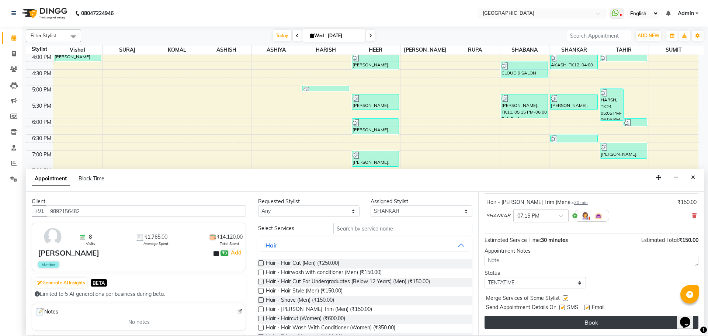
click at [566, 322] on button "Book" at bounding box center [592, 322] width 214 height 13
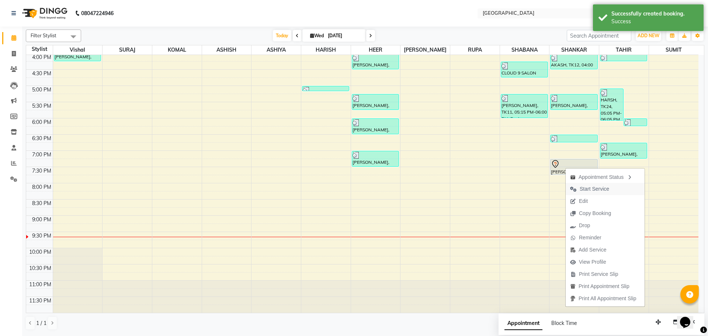
click at [591, 187] on span "Start Service" at bounding box center [595, 189] width 30 height 8
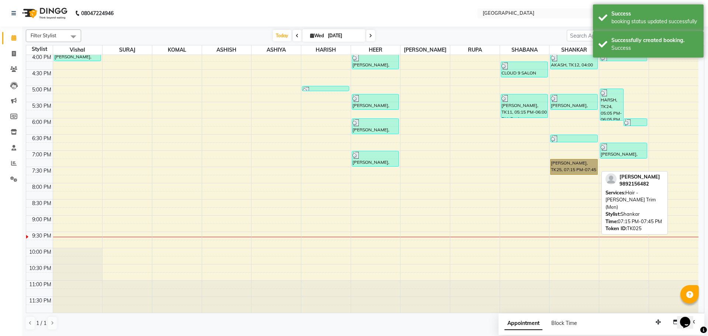
drag, startPoint x: 560, startPoint y: 157, endPoint x: 562, endPoint y: 163, distance: 6.2
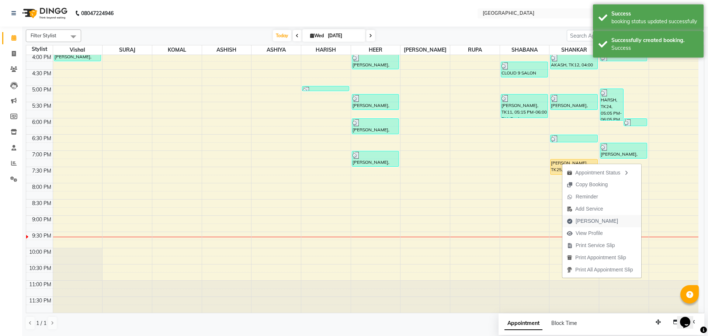
click at [587, 221] on span "[PERSON_NAME]" at bounding box center [597, 221] width 42 height 8
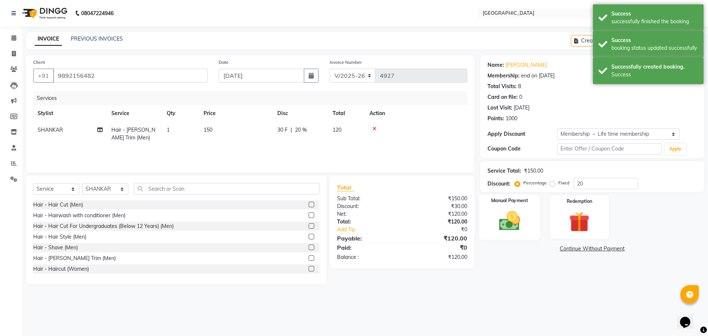
click at [504, 224] on img at bounding box center [509, 221] width 34 height 24
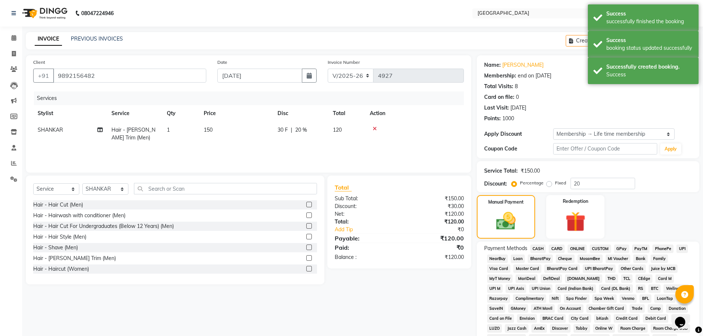
click at [536, 248] on span "CASH" at bounding box center [538, 249] width 16 height 8
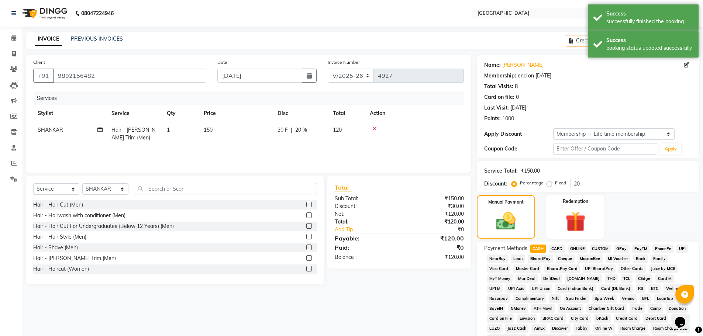
scroll to position [164, 0]
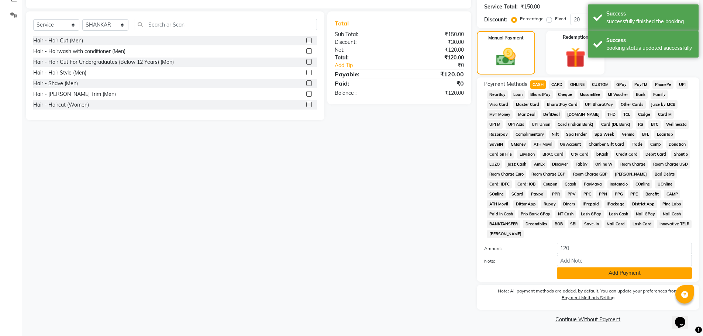
click at [624, 273] on button "Add Payment" at bounding box center [624, 272] width 135 height 11
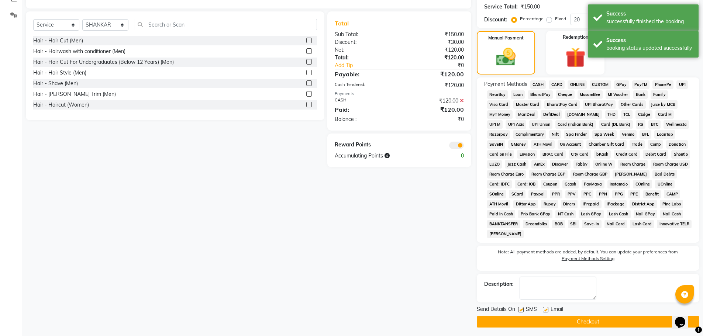
click at [596, 319] on button "Checkout" at bounding box center [588, 321] width 222 height 11
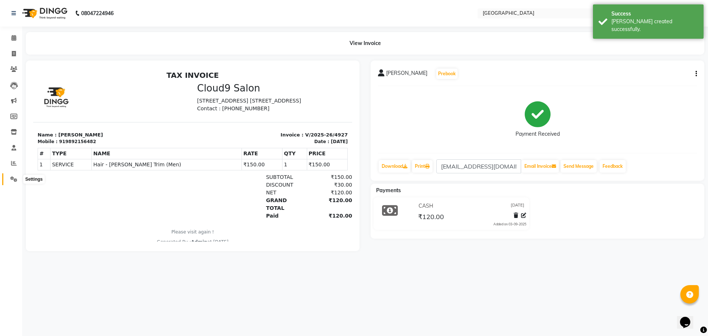
click at [12, 177] on icon at bounding box center [13, 179] width 7 height 6
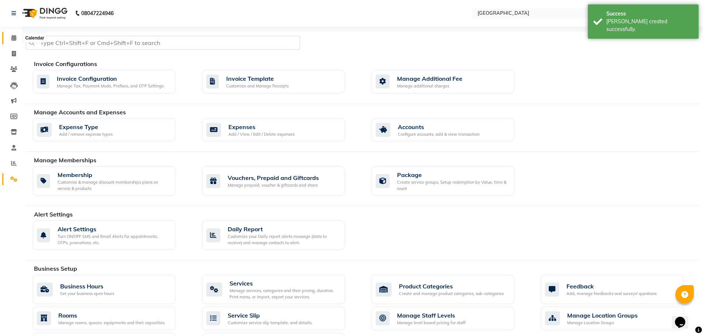
click at [11, 38] on icon at bounding box center [13, 38] width 5 height 6
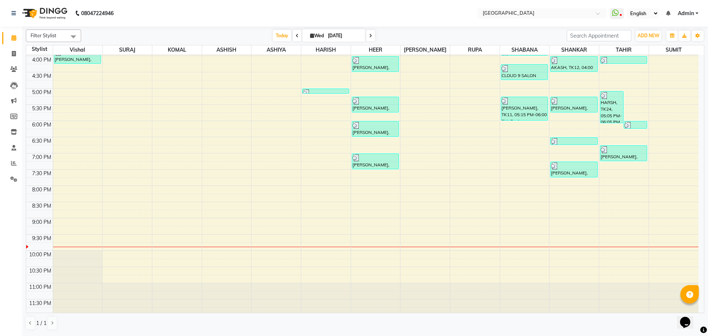
scroll to position [261, 0]
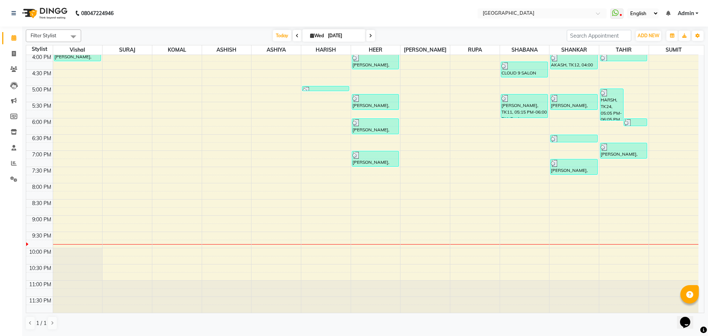
click at [513, 185] on div "8:00 AM 8:30 AM 9:00 AM 9:30 AM 10:00 AM 10:30 AM 11:00 AM 11:30 AM 12:00 PM 12…" at bounding box center [362, 53] width 672 height 519
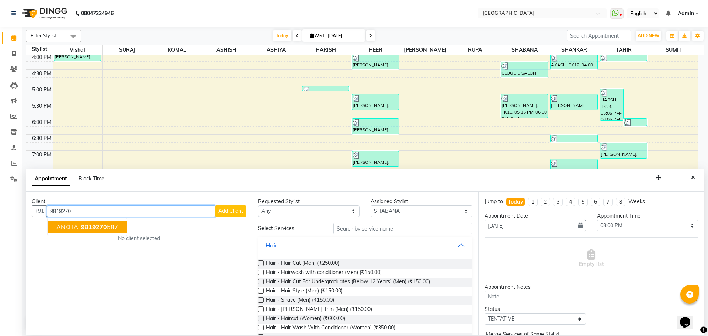
click at [89, 227] on span "9819270" at bounding box center [94, 226] width 26 height 7
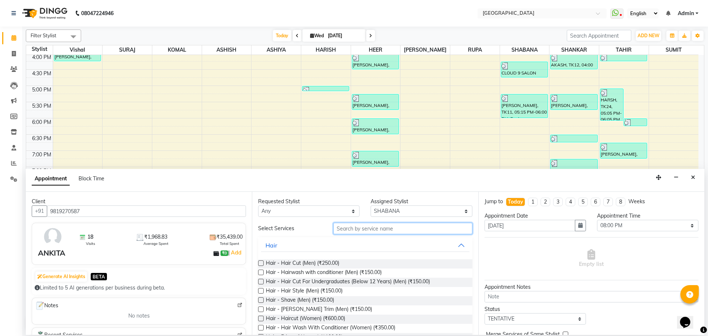
click at [347, 230] on input "text" at bounding box center [402, 228] width 139 height 11
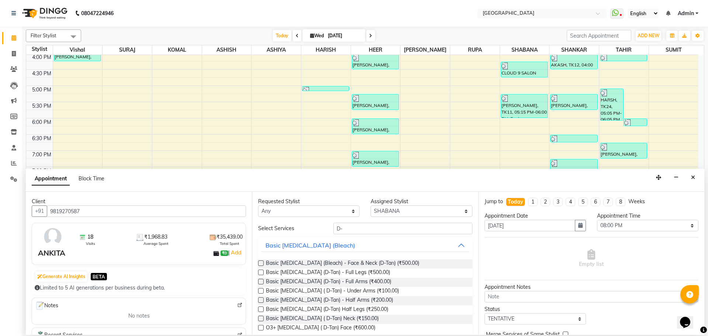
click at [260, 263] on label at bounding box center [261, 263] width 6 height 6
click at [260, 263] on input "checkbox" at bounding box center [260, 264] width 5 height 5
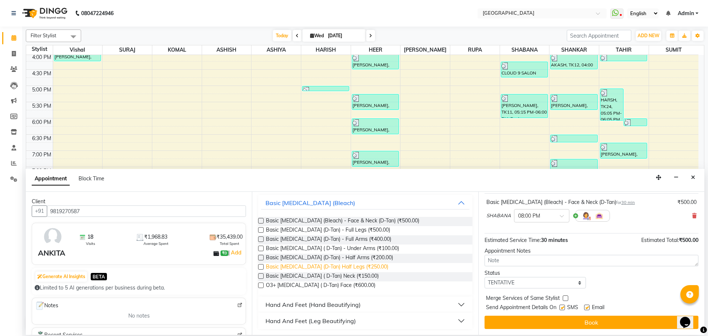
scroll to position [0, 0]
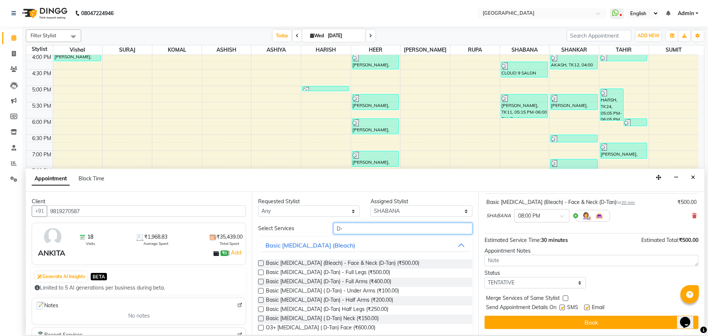
click at [345, 230] on input "D-" at bounding box center [402, 228] width 139 height 11
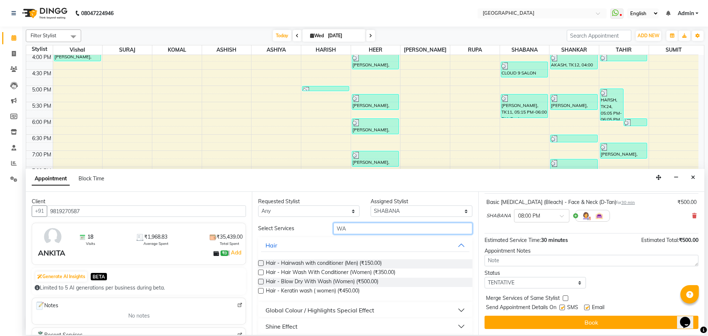
click at [350, 230] on input "WA" at bounding box center [402, 228] width 139 height 11
click at [260, 280] on label at bounding box center [261, 282] width 6 height 6
click at [260, 280] on input "checkbox" at bounding box center [260, 282] width 5 height 5
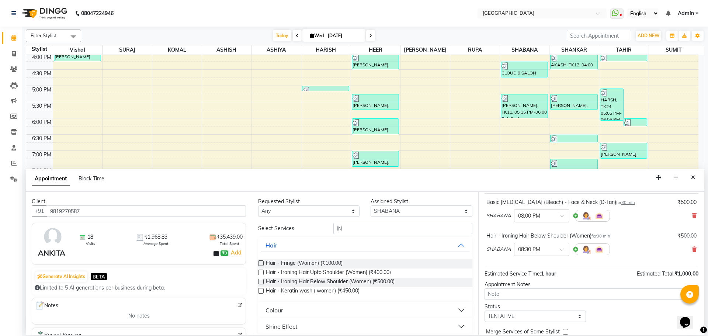
scroll to position [77, 0]
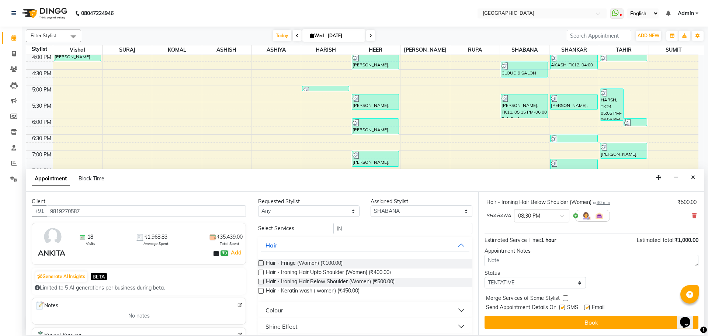
click at [350, 230] on input "IN" at bounding box center [402, 228] width 139 height 11
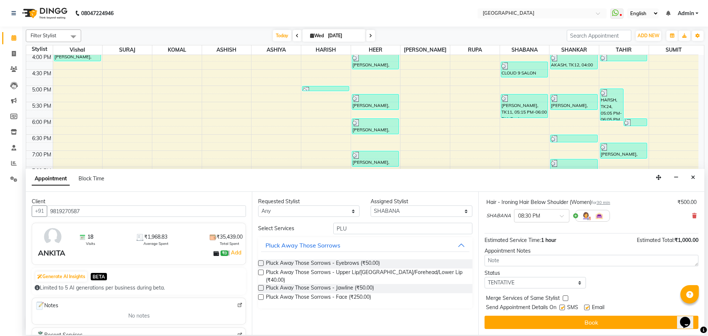
click at [260, 271] on label at bounding box center [261, 273] width 6 height 6
click at [260, 271] on input "checkbox" at bounding box center [260, 273] width 5 height 5
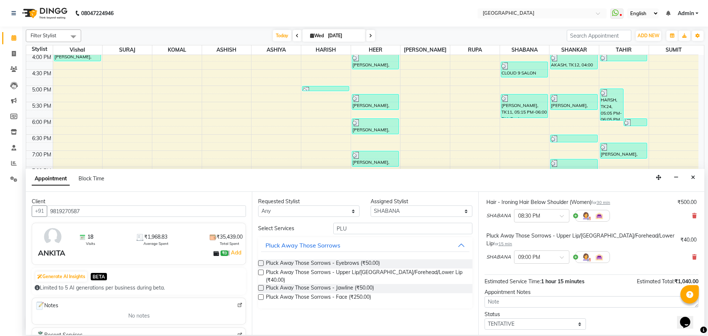
click at [260, 272] on label at bounding box center [261, 273] width 6 height 6
click at [260, 272] on input "checkbox" at bounding box center [260, 273] width 5 height 5
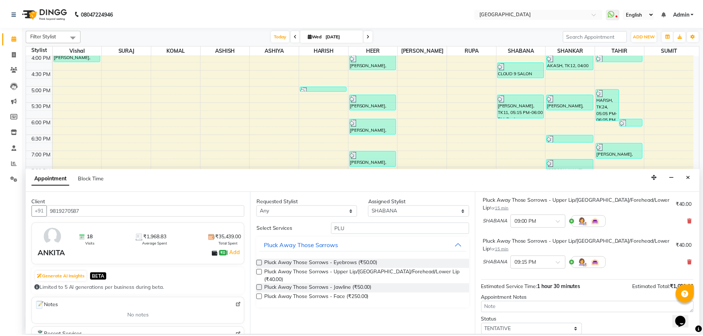
scroll to position [145, 0]
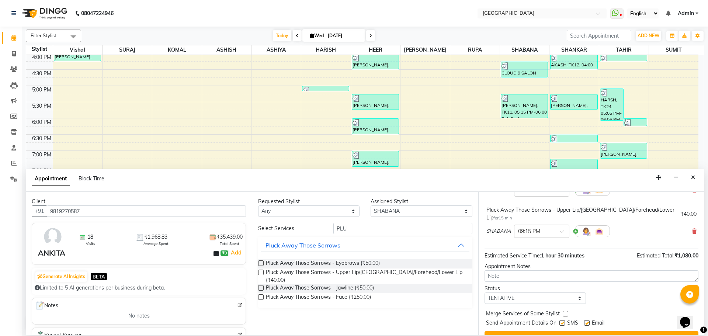
click at [564, 311] on label at bounding box center [566, 314] width 6 height 6
click at [564, 312] on input "checkbox" at bounding box center [565, 314] width 5 height 5
click at [564, 331] on button "Book" at bounding box center [592, 337] width 214 height 13
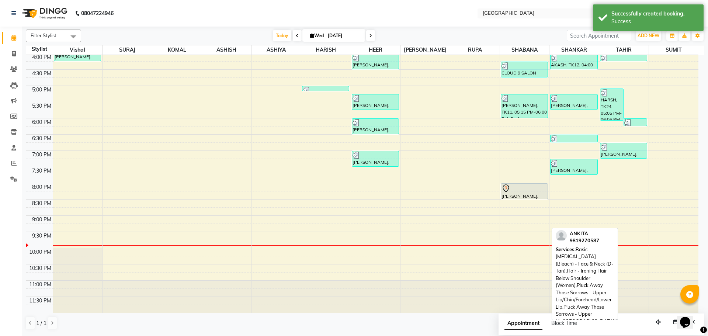
drag, startPoint x: 525, startPoint y: 231, endPoint x: 522, endPoint y: 194, distance: 37.7
click at [522, 194] on div "[PERSON_NAME], TK09, 03:45 PM-04:00 PM, Pluck Away Those Sorrows - Upper Lip/[G…" at bounding box center [524, 53] width 49 height 519
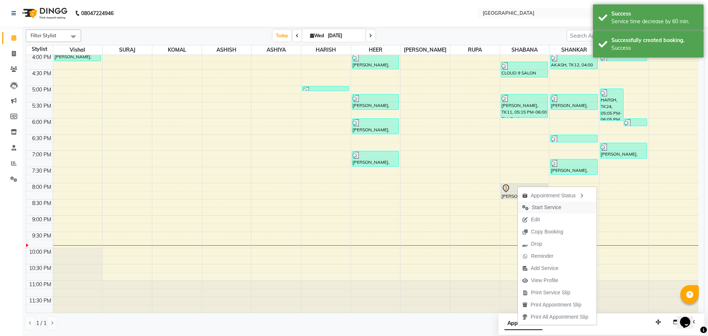
click at [547, 204] on span "Start Service" at bounding box center [547, 208] width 30 height 8
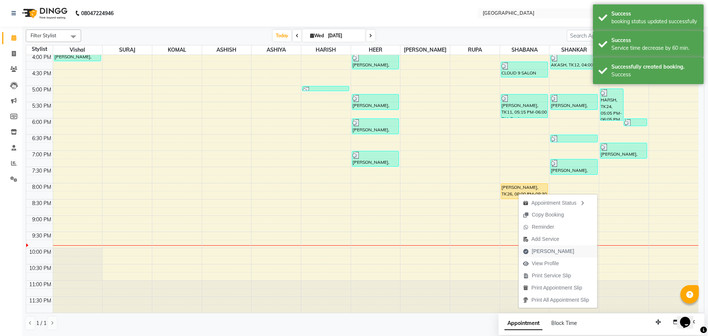
click at [538, 252] on span "[PERSON_NAME]" at bounding box center [553, 252] width 42 height 8
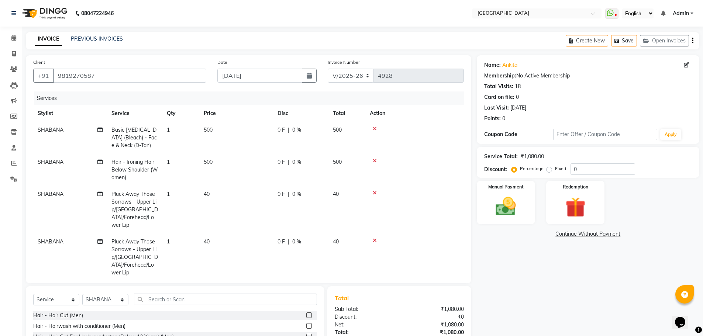
click at [371, 161] on div at bounding box center [415, 160] width 90 height 5
click at [374, 160] on icon at bounding box center [375, 160] width 4 height 5
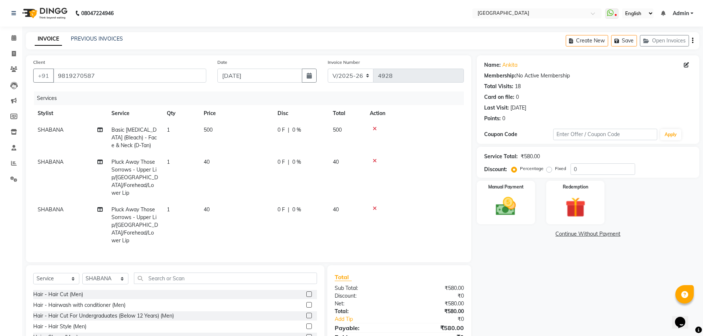
scroll to position [39, 0]
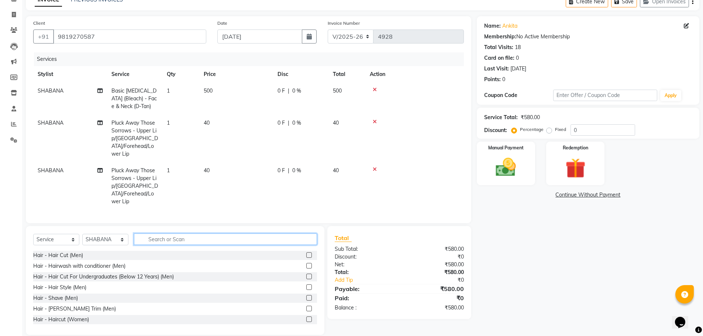
click at [150, 234] on input "text" at bounding box center [225, 239] width 183 height 11
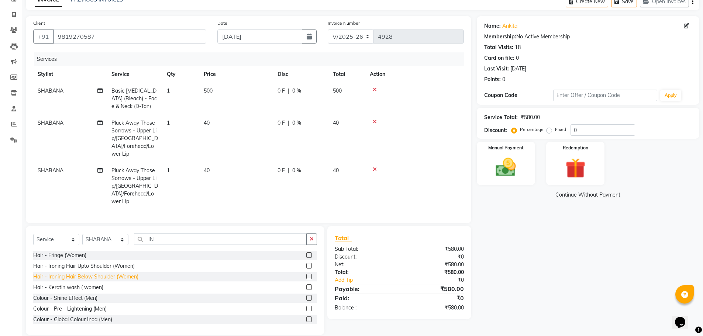
click at [93, 273] on div "Hair - Ironing Hair Below Shoulder (Women)" at bounding box center [85, 277] width 105 height 8
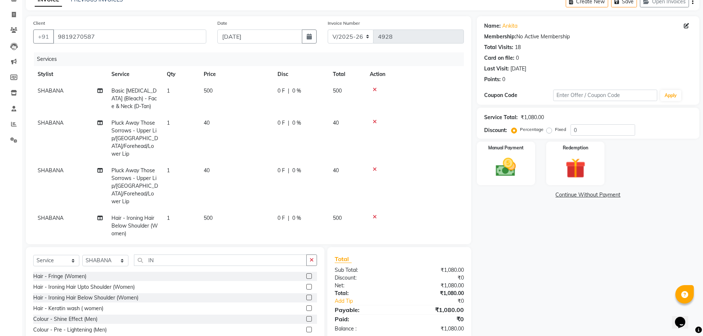
click at [213, 210] on td "500" at bounding box center [236, 226] width 74 height 32
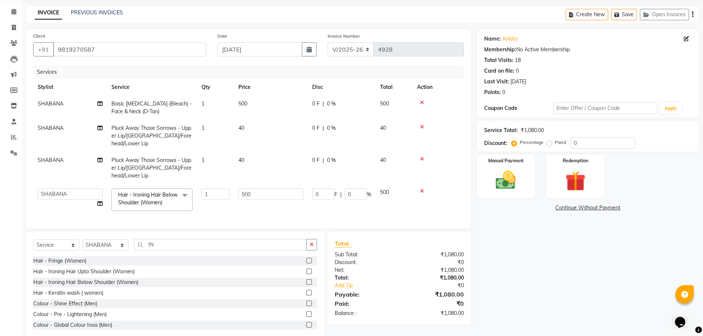
scroll to position [32, 0]
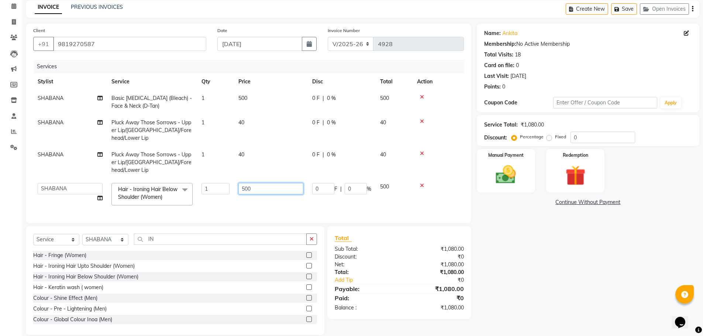
click at [258, 183] on input "500" at bounding box center [270, 188] width 65 height 11
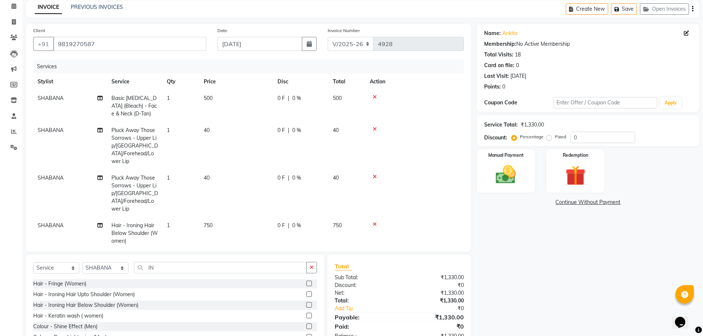
click at [549, 298] on div "Name: [PERSON_NAME] Membership: No Active Membership Total Visits: 18 Card on f…" at bounding box center [591, 194] width 228 height 340
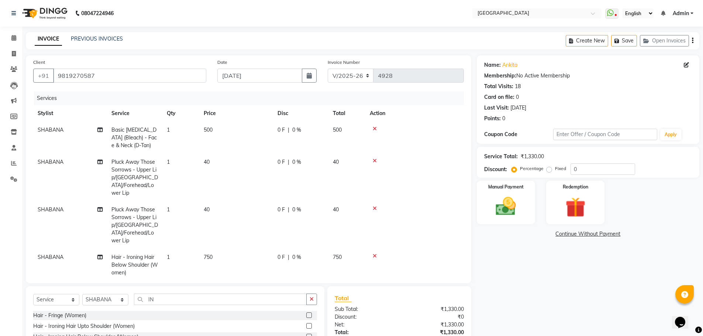
scroll to position [66, 0]
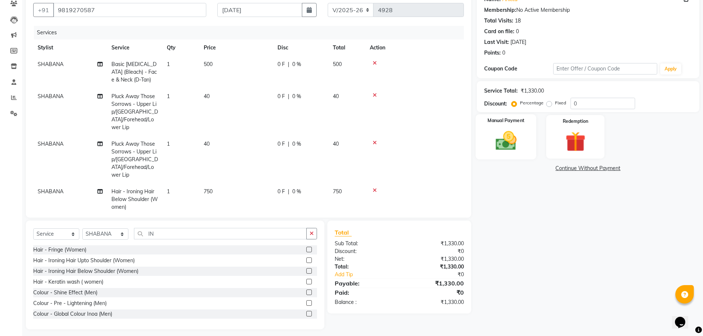
click at [505, 143] on img at bounding box center [506, 141] width 34 height 24
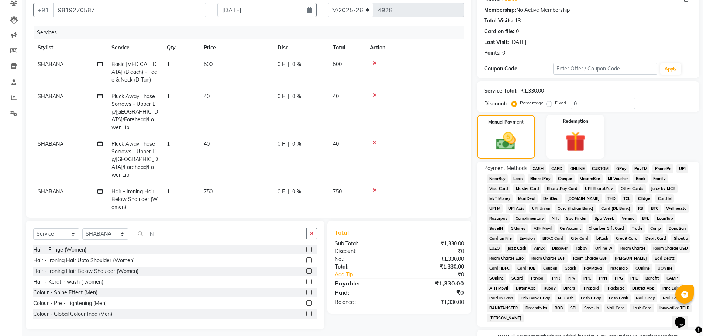
click at [623, 169] on span "GPay" at bounding box center [621, 169] width 15 height 8
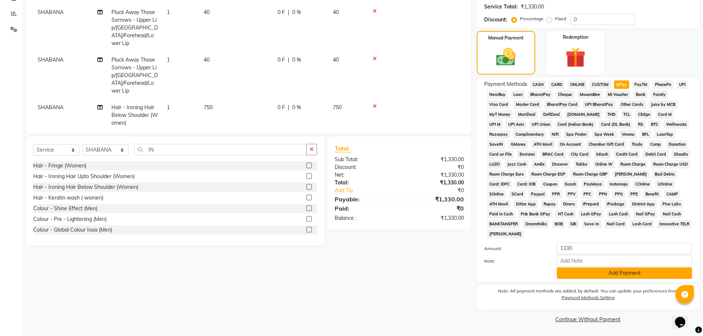
click at [620, 274] on button "Add Payment" at bounding box center [624, 272] width 135 height 11
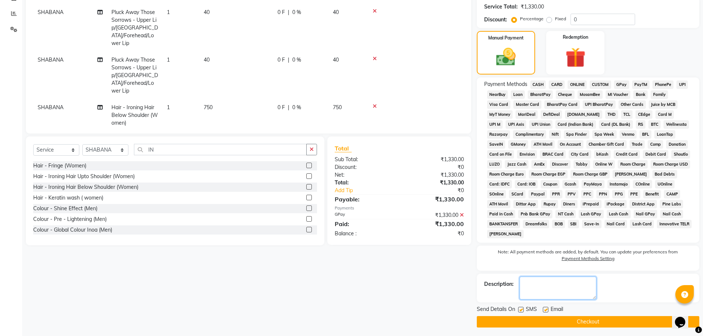
click at [535, 284] on textarea at bounding box center [557, 288] width 77 height 23
click at [542, 284] on textarea at bounding box center [557, 288] width 77 height 23
click at [578, 324] on button "Checkout" at bounding box center [588, 321] width 222 height 11
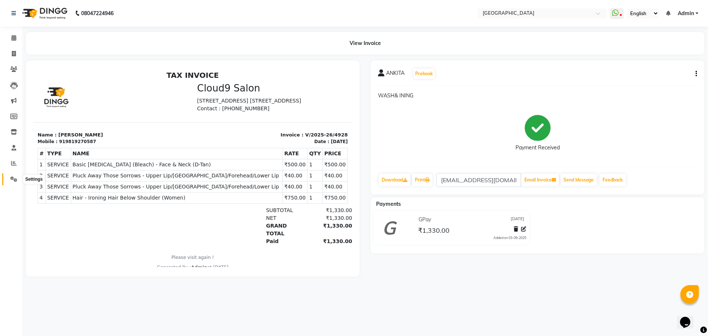
click at [10, 177] on span at bounding box center [13, 179] width 13 height 8
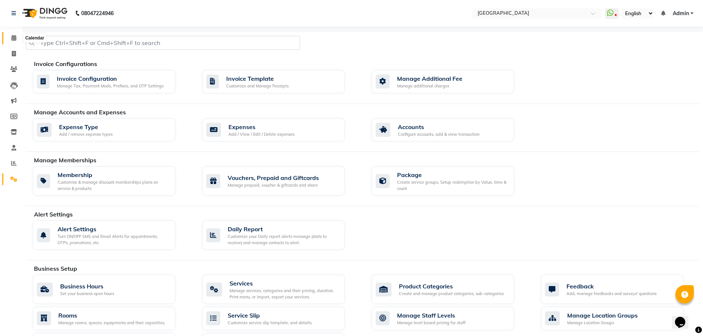
click at [12, 38] on icon at bounding box center [13, 38] width 5 height 6
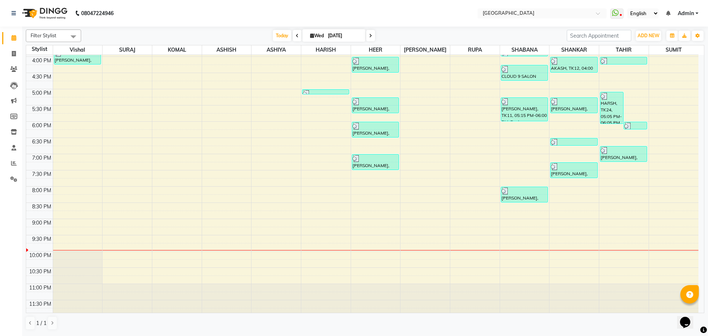
scroll to position [258, 0]
click at [163, 181] on div "8:00 AM 8:30 AM 9:00 AM 9:30 AM 10:00 AM 10:30 AM 11:00 AM 11:30 AM 12:00 PM 12…" at bounding box center [362, 56] width 672 height 519
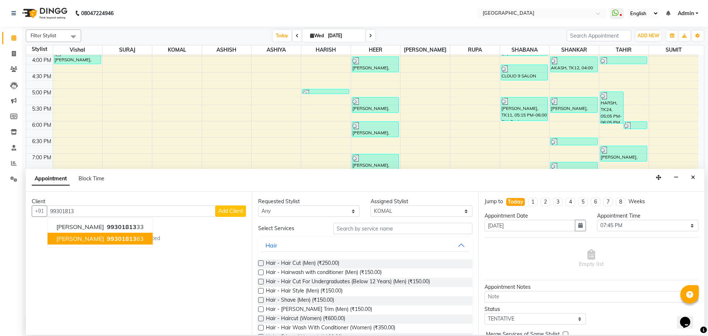
click at [107, 242] on span "99301813" at bounding box center [122, 238] width 30 height 7
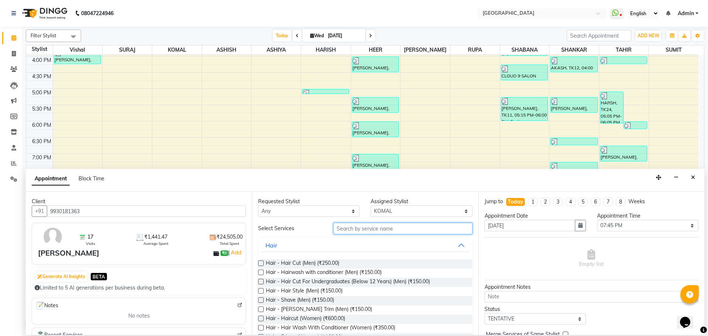
click at [349, 232] on input "text" at bounding box center [402, 228] width 139 height 11
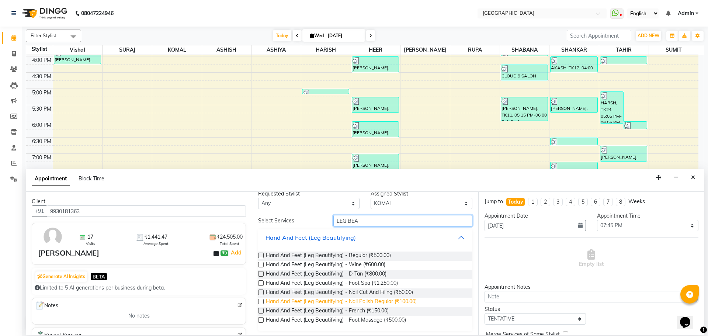
scroll to position [10, 0]
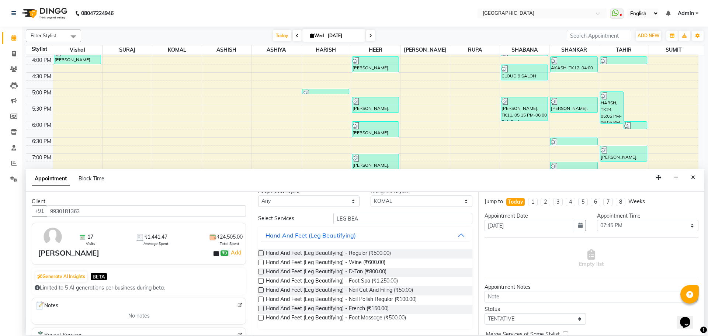
click at [262, 280] on label at bounding box center [261, 281] width 6 height 6
click at [262, 280] on input "checkbox" at bounding box center [260, 281] width 5 height 5
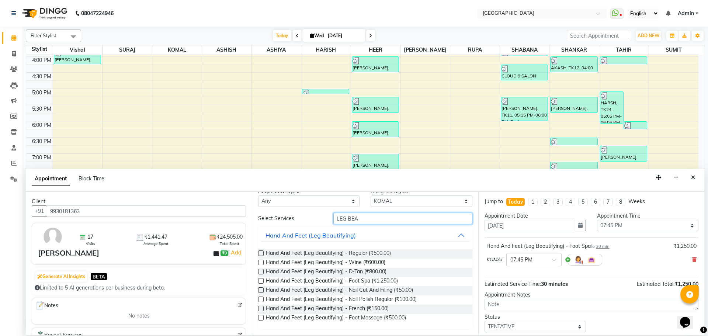
click at [367, 220] on input "LEG BEA" at bounding box center [402, 218] width 139 height 11
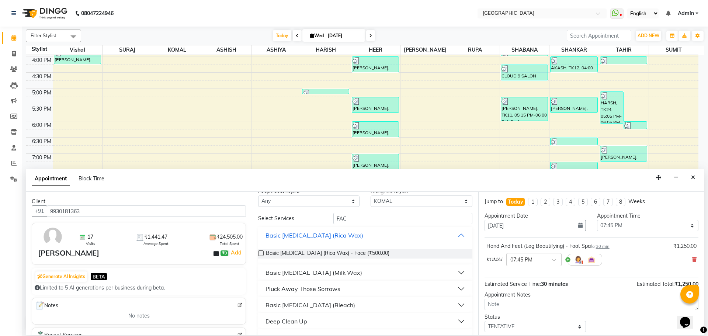
click at [455, 238] on button "Basic [MEDICAL_DATA] (Rica Wax)" at bounding box center [365, 235] width 208 height 13
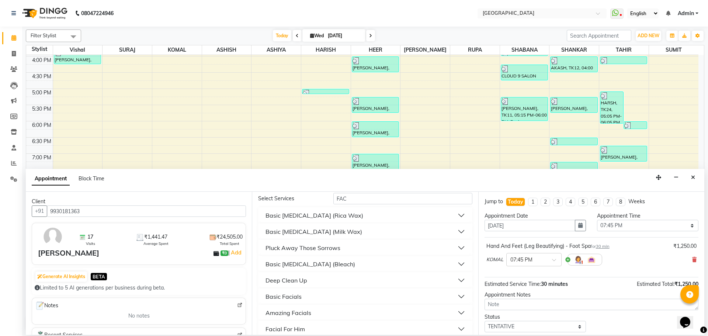
scroll to position [70, 0]
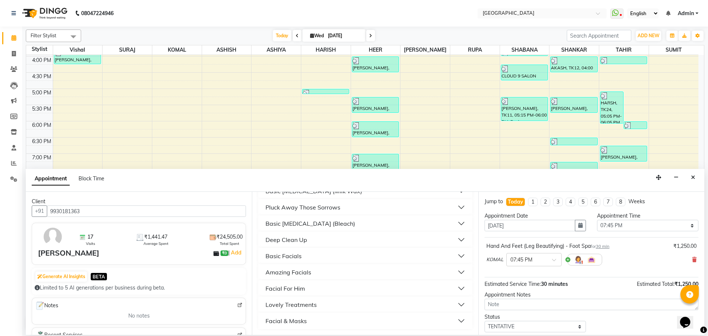
click at [294, 321] on div "Facial & Masks" at bounding box center [286, 321] width 41 height 9
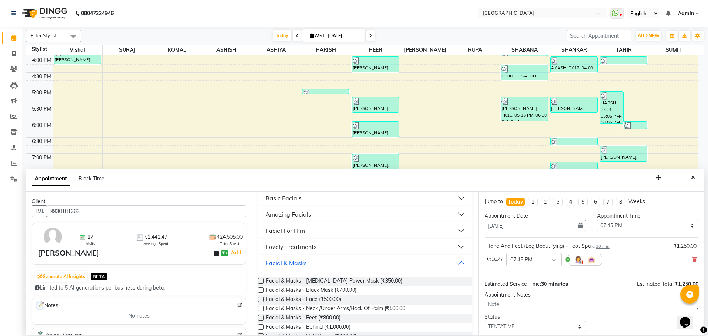
scroll to position [91, 0]
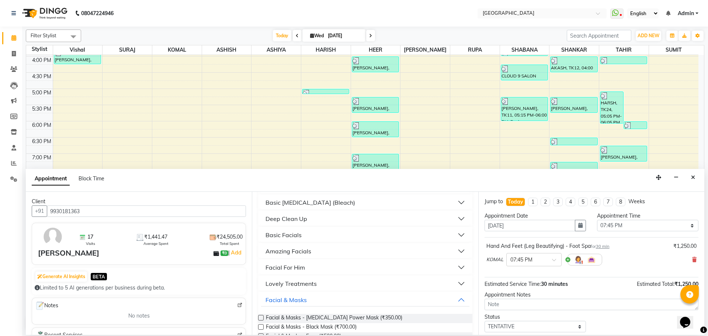
click at [290, 234] on div "Basic Facials" at bounding box center [284, 235] width 36 height 9
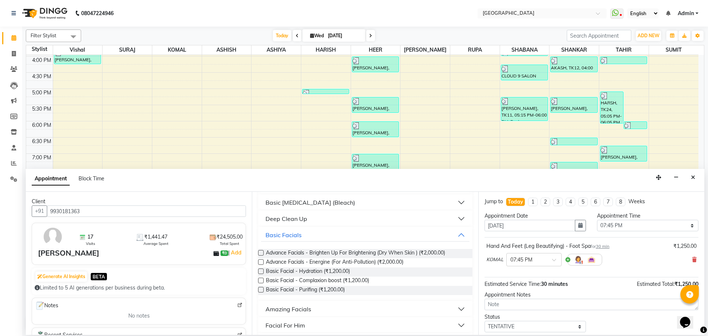
click at [262, 269] on label at bounding box center [261, 272] width 6 height 6
click at [262, 270] on input "checkbox" at bounding box center [260, 272] width 5 height 5
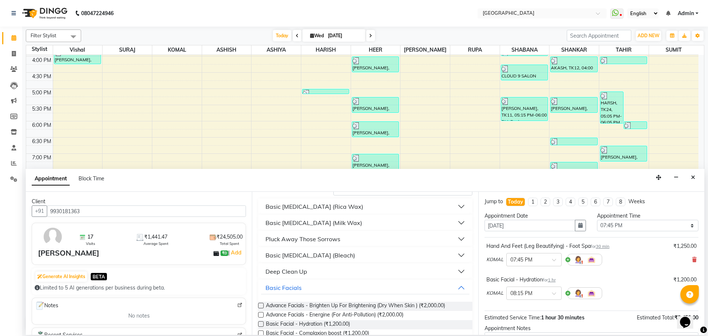
scroll to position [0, 0]
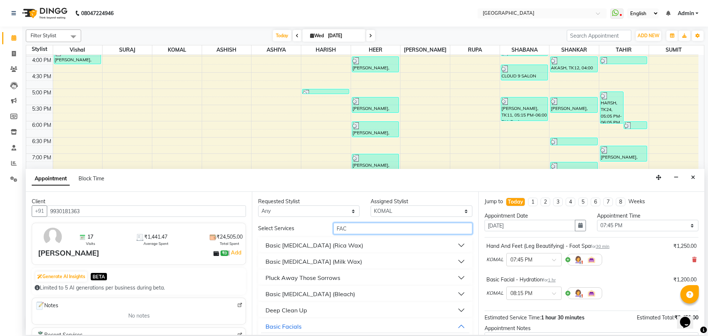
click at [355, 230] on input "FAC" at bounding box center [402, 228] width 139 height 11
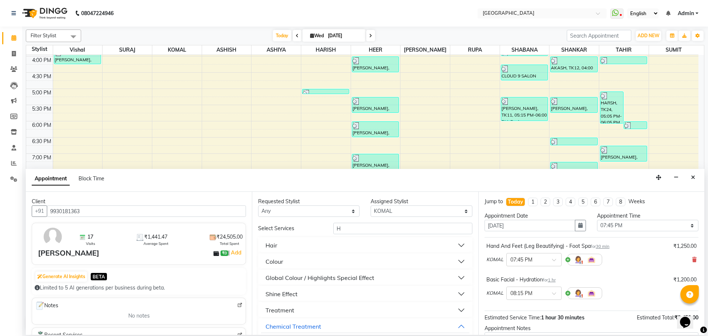
click at [305, 245] on button "Hair" at bounding box center [365, 245] width 208 height 13
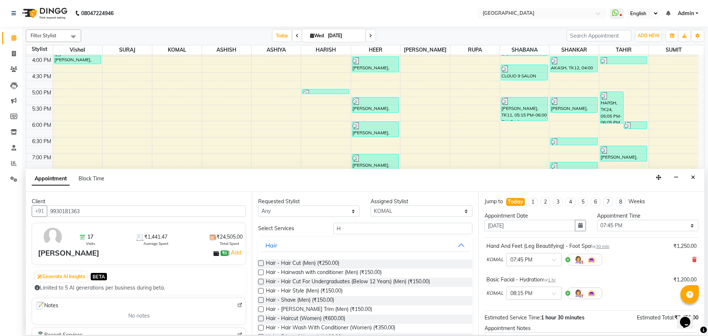
click at [260, 262] on label at bounding box center [261, 263] width 6 height 6
click at [260, 262] on input "checkbox" at bounding box center [260, 264] width 5 height 5
click at [260, 309] on label at bounding box center [261, 310] width 6 height 6
click at [260, 309] on input "checkbox" at bounding box center [260, 310] width 5 height 5
click at [348, 228] on input "H" at bounding box center [402, 228] width 139 height 11
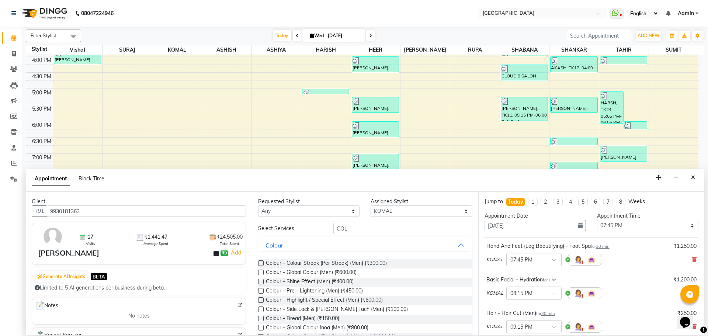
click at [260, 318] on label at bounding box center [261, 319] width 6 height 6
click at [260, 318] on input "checkbox" at bounding box center [260, 319] width 5 height 5
click at [346, 230] on input "COL" at bounding box center [402, 228] width 139 height 11
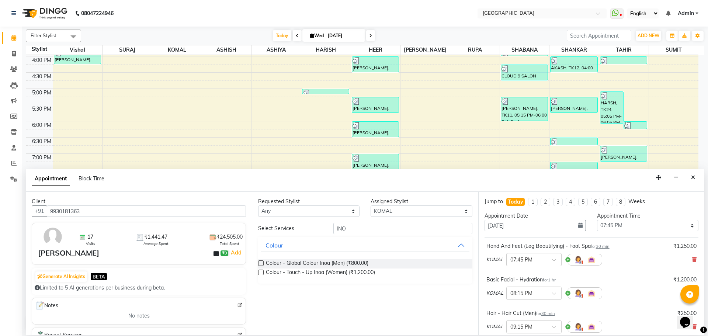
click at [260, 262] on label at bounding box center [261, 263] width 6 height 6
click at [260, 262] on input "checkbox" at bounding box center [260, 264] width 5 height 5
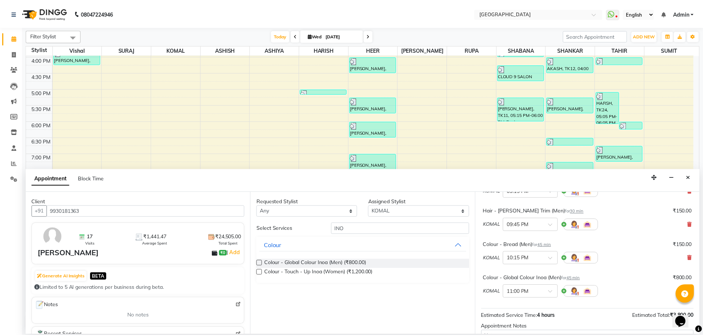
scroll to position [212, 0]
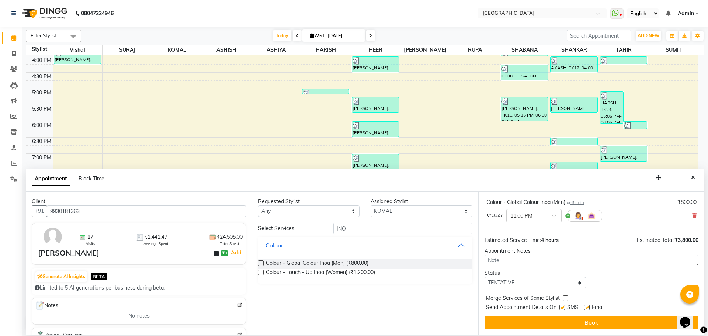
click at [564, 297] on label at bounding box center [566, 298] width 6 height 6
click at [564, 297] on input "checkbox" at bounding box center [565, 299] width 5 height 5
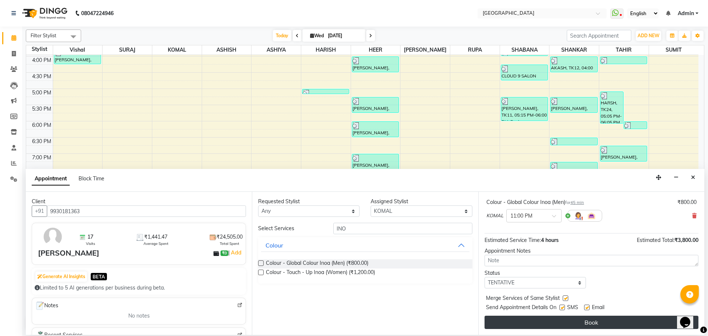
click at [561, 322] on button "Book" at bounding box center [592, 322] width 214 height 13
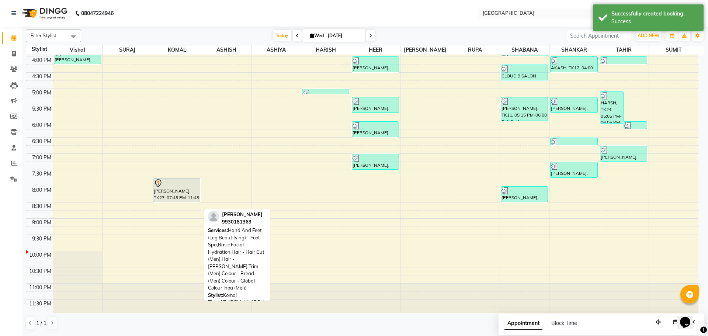
drag, startPoint x: 175, startPoint y: 306, endPoint x: 181, endPoint y: 197, distance: 109.0
click at [181, 197] on div "[PERSON_NAME], TK27, 07:45 PM-11:45 PM, Hand And Feet (Leg Beautifying) - Foot …" at bounding box center [176, 56] width 49 height 519
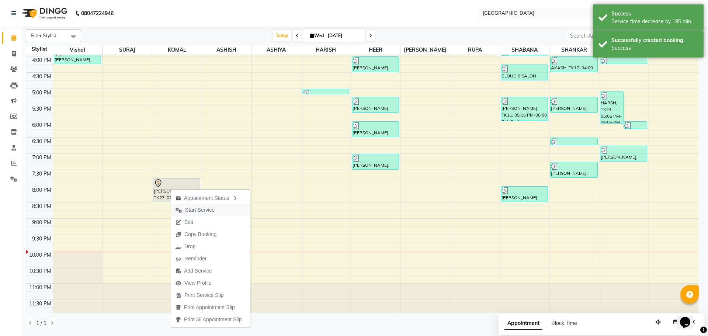
click at [204, 207] on span "Start Service" at bounding box center [200, 210] width 30 height 8
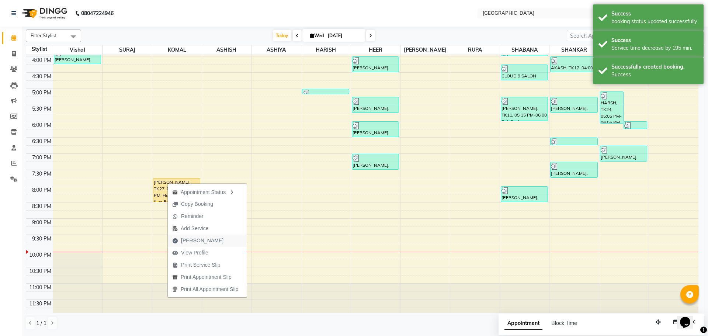
click at [187, 241] on span "[PERSON_NAME]" at bounding box center [202, 241] width 42 height 8
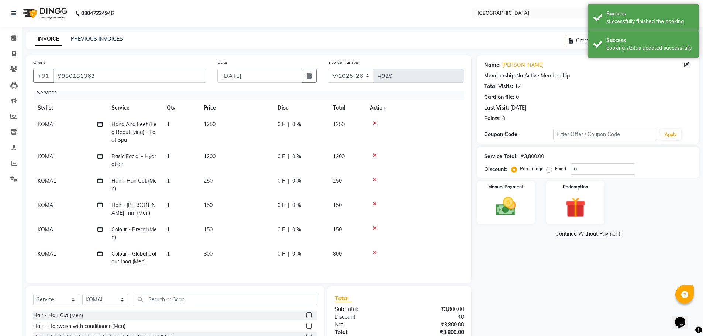
scroll to position [70, 0]
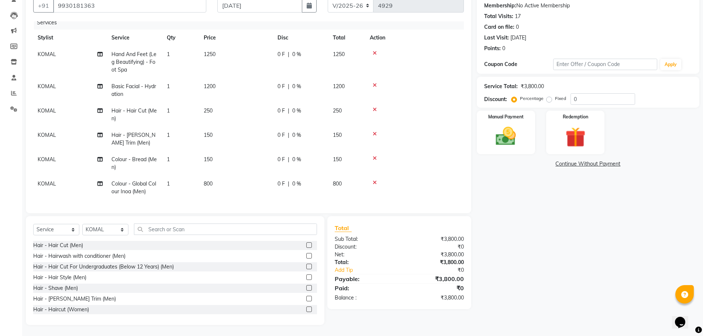
click at [52, 180] on span "KOMAL" at bounding box center [47, 183] width 18 height 7
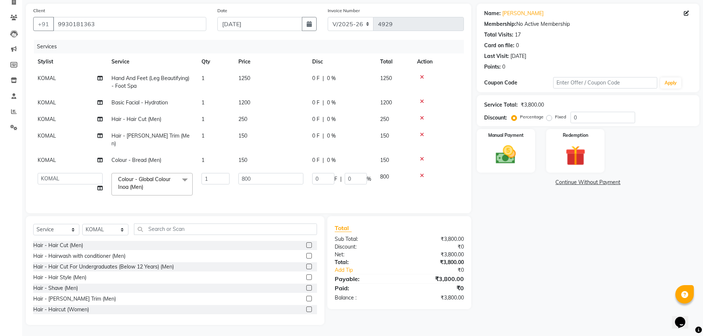
scroll to position [44, 0]
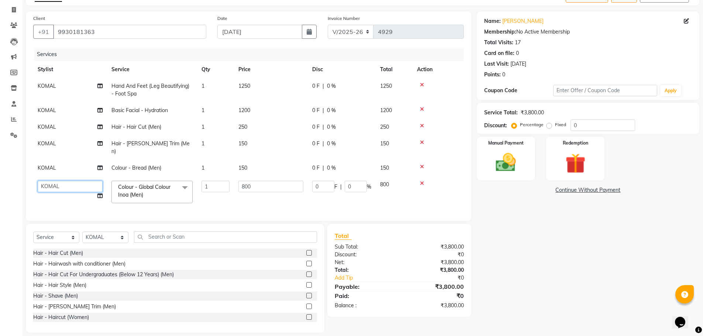
click at [52, 181] on select "[PERSON_NAME] ASHIYA [PERSON_NAME] [PERSON_NAME] [PERSON_NAME] [PERSON_NAME] [P…" at bounding box center [70, 186] width 65 height 11
click at [48, 165] on span "KOMAL" at bounding box center [47, 168] width 18 height 7
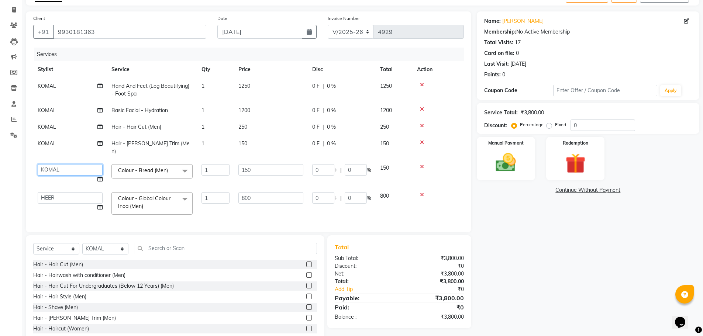
click at [48, 164] on select "[PERSON_NAME] ASHIYA [PERSON_NAME] [PERSON_NAME] [PERSON_NAME] [PERSON_NAME] [P…" at bounding box center [70, 169] width 65 height 11
click at [49, 145] on span "KOMAL" at bounding box center [47, 143] width 18 height 7
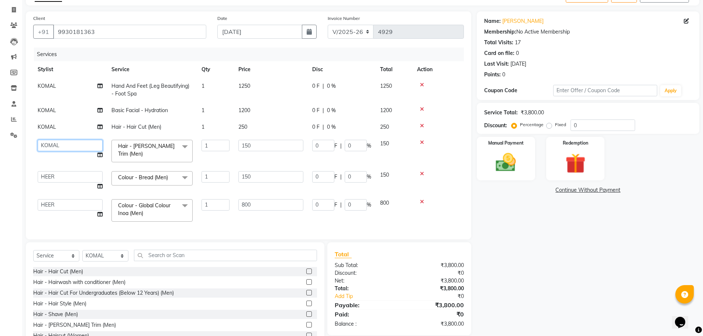
click at [49, 145] on select "[PERSON_NAME] ASHIYA [PERSON_NAME] [PERSON_NAME] [PERSON_NAME] [PERSON_NAME] [P…" at bounding box center [70, 145] width 65 height 11
click at [52, 128] on span "KOMAL" at bounding box center [47, 127] width 18 height 7
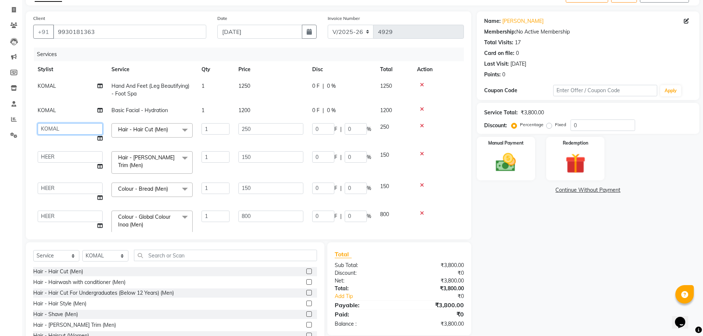
click at [52, 128] on select "[PERSON_NAME] ASHIYA [PERSON_NAME] [PERSON_NAME] [PERSON_NAME] [PERSON_NAME] [P…" at bounding box center [70, 128] width 65 height 11
click at [13, 160] on div "Calendar Invoice Clients Leads Marketing Members Inventory Staff Reports Settin…" at bounding box center [50, 164] width 100 height 374
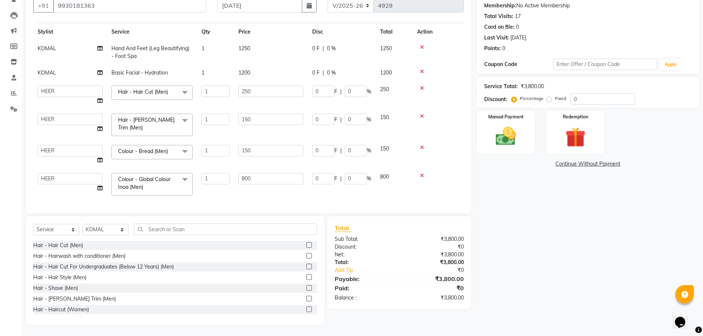
scroll to position [33, 0]
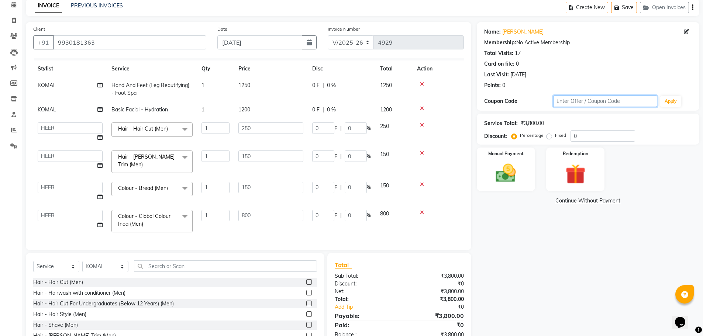
click at [566, 103] on input "text" at bounding box center [605, 101] width 104 height 11
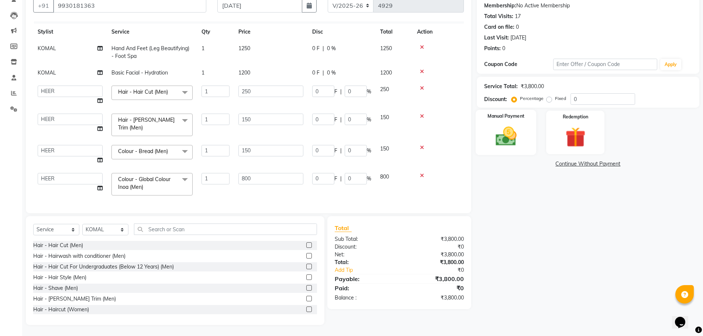
click at [501, 139] on img at bounding box center [506, 136] width 34 height 24
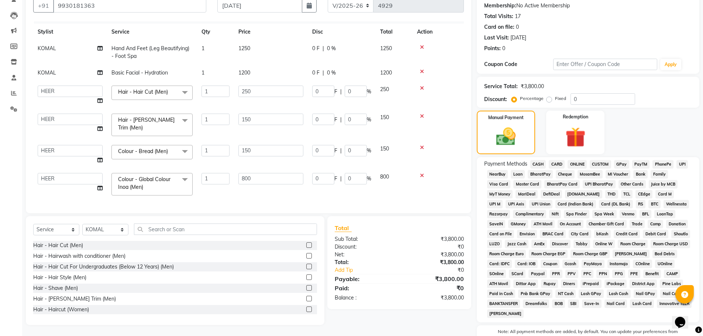
scroll to position [33, 0]
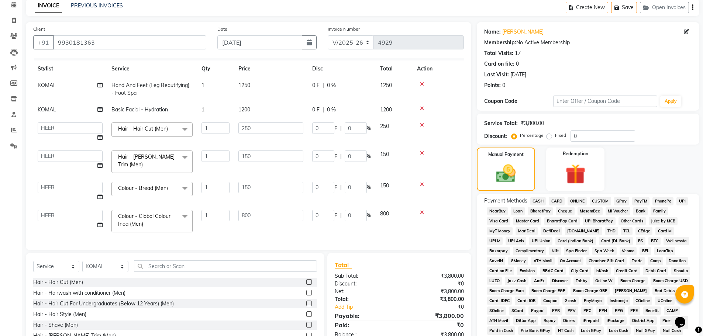
click at [255, 82] on td "1250" at bounding box center [271, 89] width 74 height 24
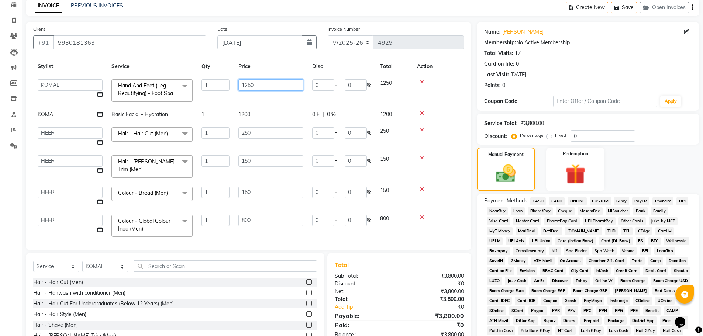
click at [257, 87] on input "1250" at bounding box center [270, 84] width 65 height 11
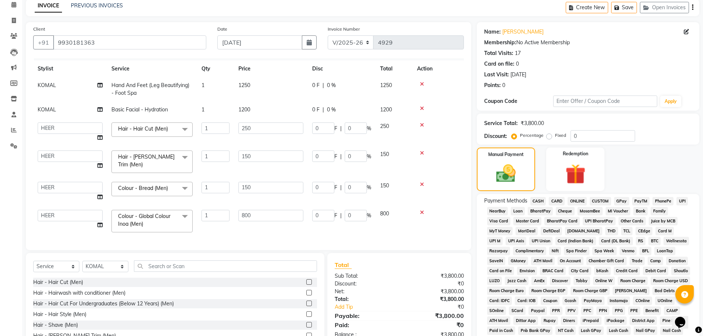
click at [315, 84] on span "0 F" at bounding box center [315, 86] width 7 height 8
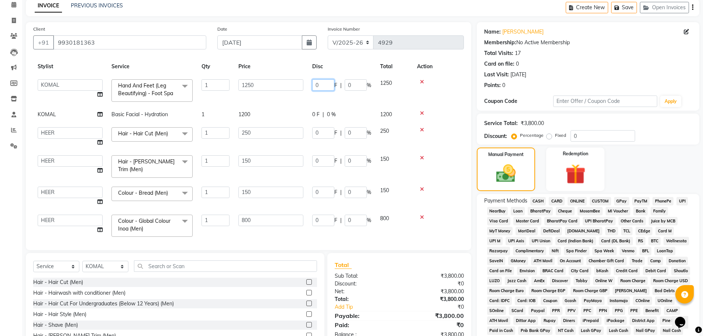
click at [314, 85] on input "0" at bounding box center [323, 84] width 22 height 11
click at [322, 86] on input "0" at bounding box center [323, 84] width 22 height 11
click at [620, 63] on div "Card on file: 0" at bounding box center [588, 64] width 208 height 8
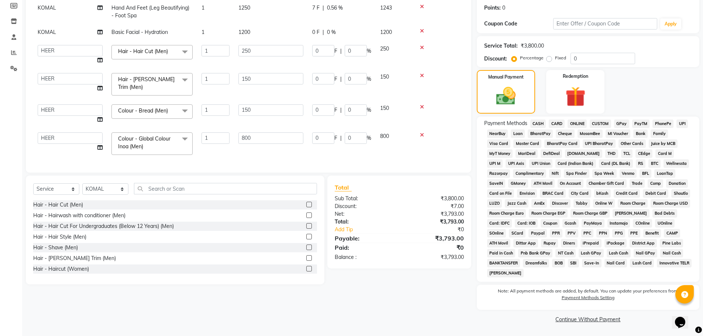
scroll to position [0, 0]
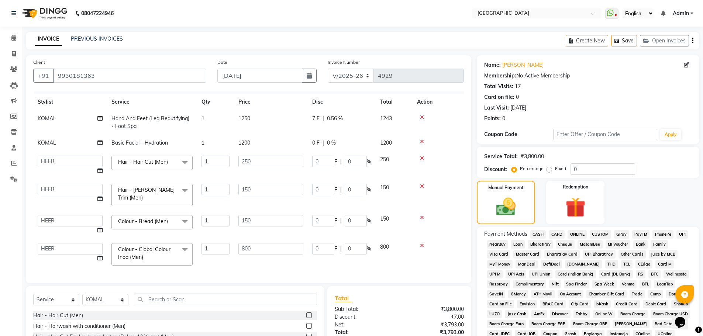
click at [335, 117] on span "0.56 %" at bounding box center [335, 119] width 16 height 8
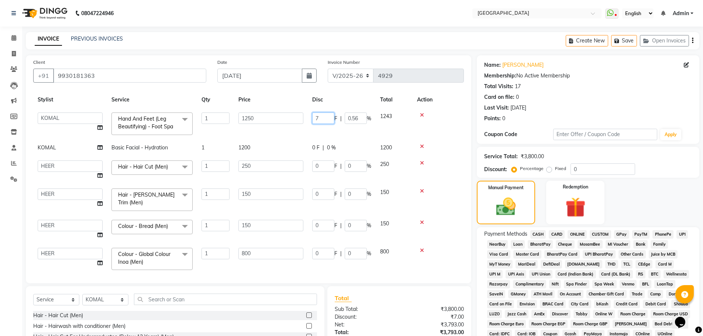
click at [319, 120] on input "7" at bounding box center [323, 118] width 22 height 11
click at [314, 117] on input "7" at bounding box center [323, 118] width 22 height 11
click at [322, 119] on input "7" at bounding box center [323, 118] width 22 height 11
click at [255, 14] on nav "08047224946 Select Location × [GEOGRAPHIC_DATA] WhatsApp Status ✕ Status: Disco…" at bounding box center [351, 13] width 703 height 27
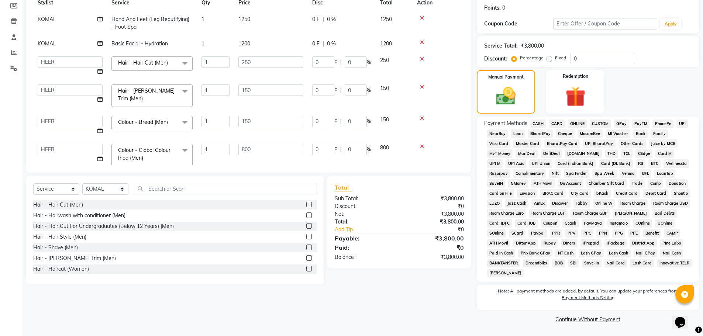
scroll to position [74, 0]
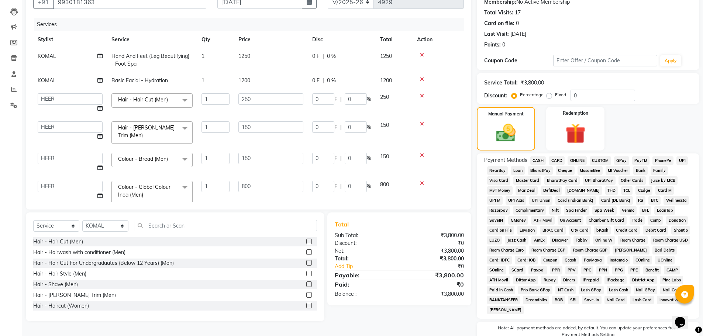
click at [252, 56] on td "1250" at bounding box center [271, 60] width 74 height 24
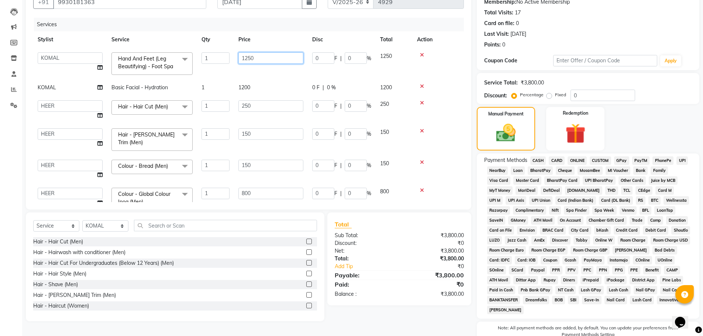
click at [259, 57] on input "1250" at bounding box center [270, 57] width 65 height 11
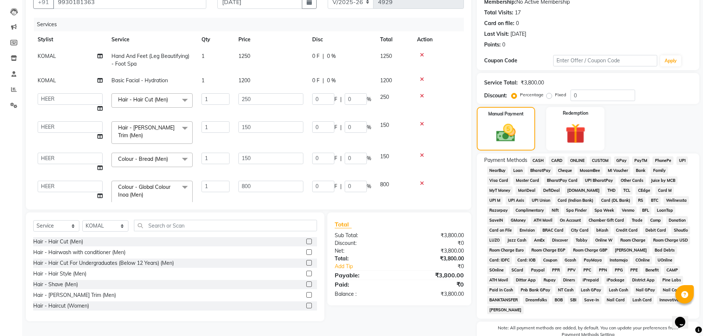
click at [258, 55] on td "1250" at bounding box center [271, 60] width 74 height 24
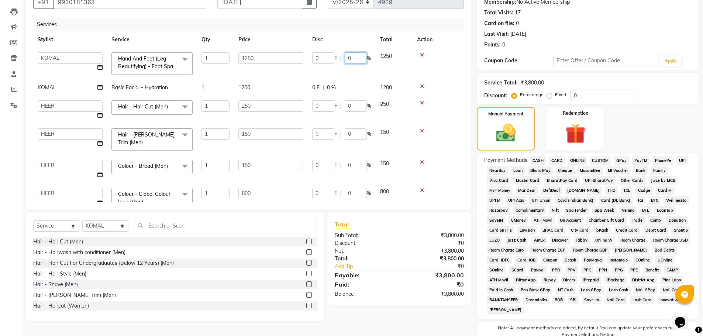
click at [346, 58] on input "0" at bounding box center [356, 57] width 22 height 11
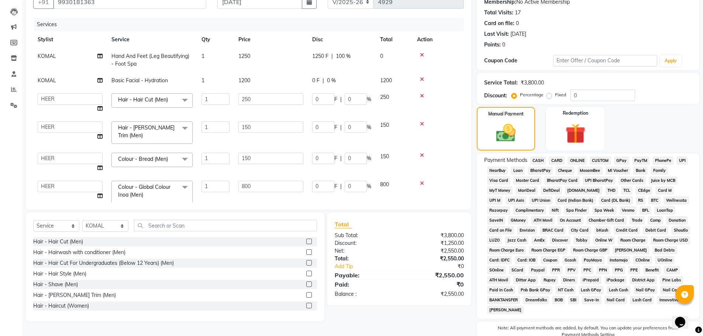
click at [3, 161] on div "Calendar Invoice Clients Leads Marketing Members Inventory Staff Reports Settin…" at bounding box center [50, 154] width 100 height 415
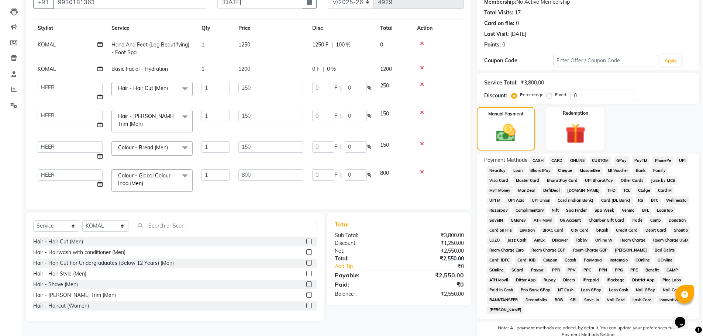
scroll to position [0, 0]
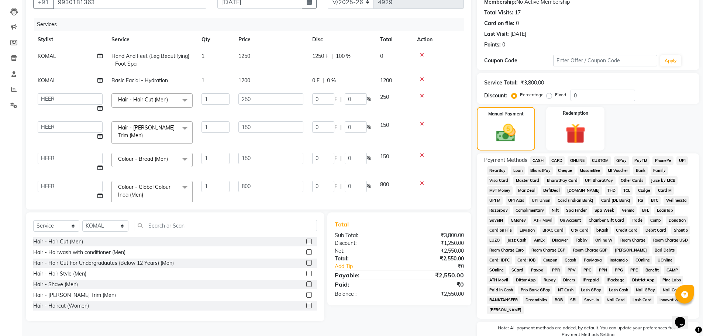
click at [349, 55] on span "100 %" at bounding box center [343, 56] width 15 height 8
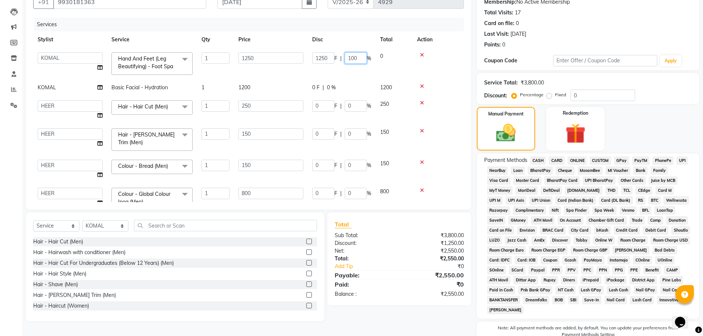
click at [356, 58] on input "100" at bounding box center [356, 57] width 22 height 11
click at [387, 60] on td "0" at bounding box center [394, 63] width 37 height 31
click at [395, 56] on td "1250" at bounding box center [394, 63] width 37 height 31
click at [392, 54] on span "1250" at bounding box center [386, 56] width 12 height 7
click at [347, 56] on input "0" at bounding box center [356, 57] width 22 height 11
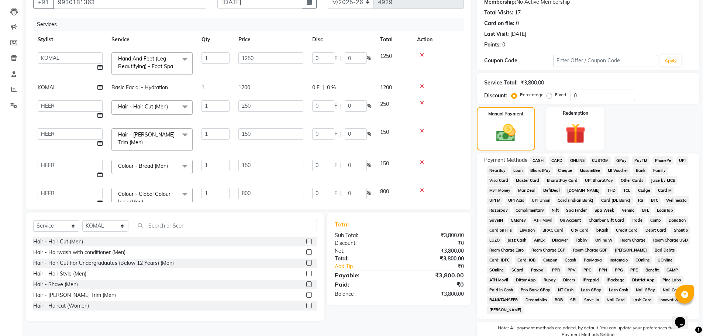
click at [394, 58] on td "1250" at bounding box center [394, 63] width 37 height 31
click at [345, 58] on input "0" at bounding box center [356, 57] width 22 height 11
click at [0, 206] on div "Calendar Invoice Clients Leads Marketing Members Inventory Staff Reports Settin…" at bounding box center [50, 154] width 100 height 415
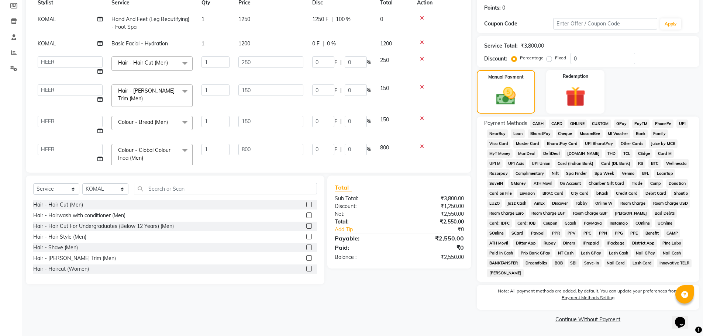
scroll to position [37, 0]
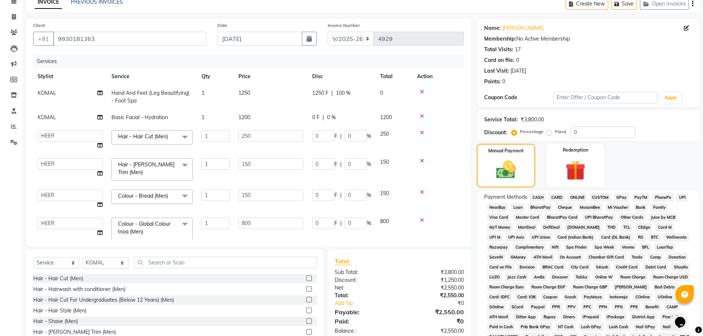
click at [387, 91] on td "0" at bounding box center [394, 97] width 37 height 24
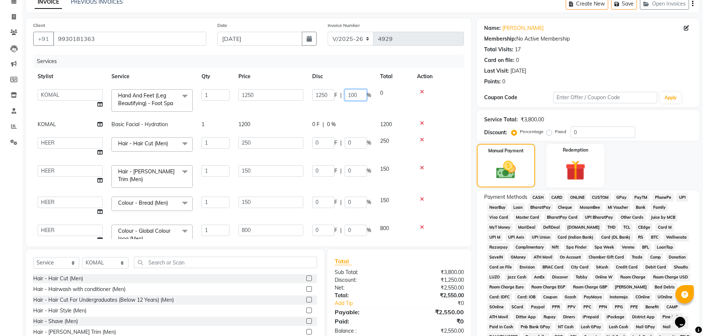
click at [360, 96] on input "100" at bounding box center [356, 94] width 22 height 11
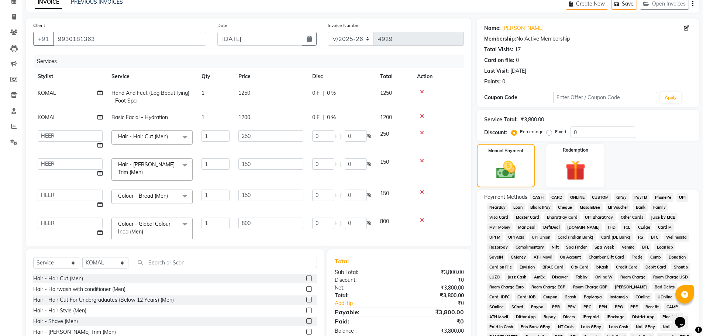
click at [555, 133] on label "Fixed" at bounding box center [560, 131] width 11 height 7
click at [549, 133] on input "Fixed" at bounding box center [550, 131] width 5 height 5
click at [555, 133] on label "Fixed" at bounding box center [560, 131] width 11 height 7
click at [548, 133] on input "Fixed" at bounding box center [550, 131] width 5 height 5
click at [520, 135] on label "Percentage" at bounding box center [532, 131] width 24 height 7
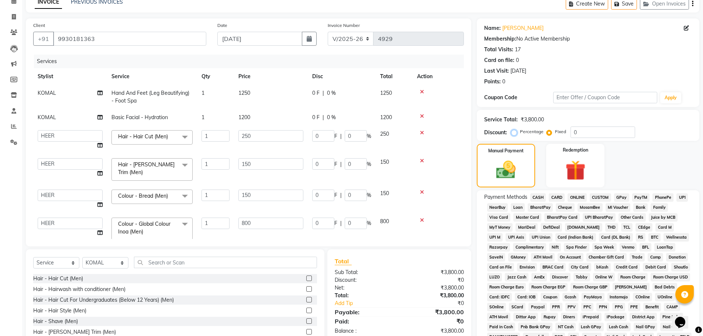
click at [513, 134] on input "Percentage" at bounding box center [515, 131] width 5 height 5
click at [581, 134] on input "0" at bounding box center [602, 132] width 65 height 11
click at [570, 132] on input "0" at bounding box center [602, 132] width 65 height 11
click at [605, 62] on div "Card on file: 0" at bounding box center [588, 60] width 208 height 8
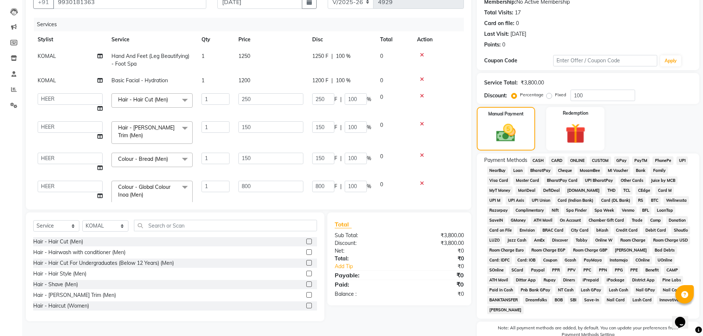
scroll to position [0, 0]
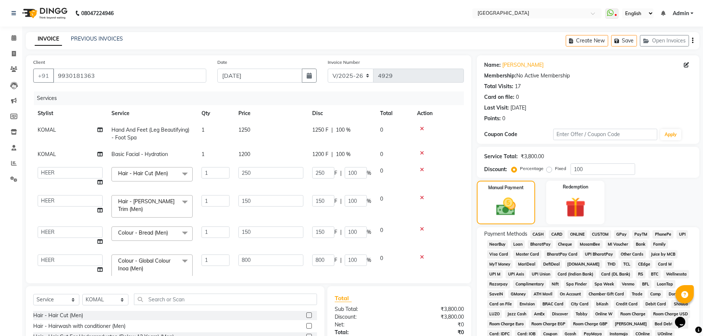
click at [508, 120] on div "Points: 0" at bounding box center [588, 119] width 208 height 8
click at [504, 118] on div "0" at bounding box center [503, 119] width 3 height 8
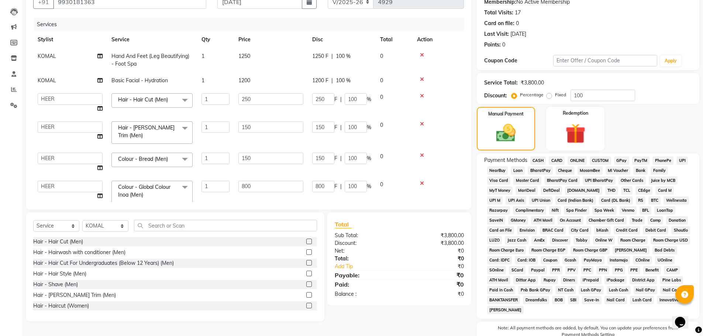
click at [350, 57] on span "100 %" at bounding box center [343, 56] width 15 height 8
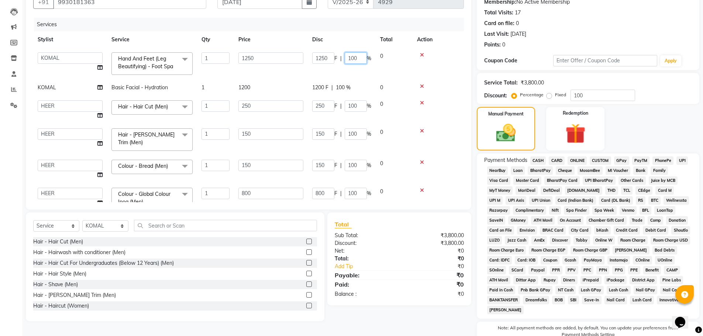
click at [356, 59] on input "100" at bounding box center [356, 57] width 22 height 11
click at [346, 89] on tbody "ASHISH [PERSON_NAME] [PERSON_NAME] [PERSON_NAME] [PERSON_NAME] [PERSON_NAME] SU…" at bounding box center [248, 131] width 430 height 166
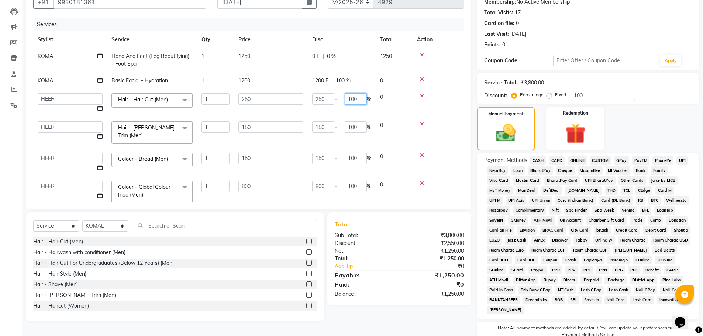
click at [356, 101] on input "100" at bounding box center [356, 98] width 22 height 11
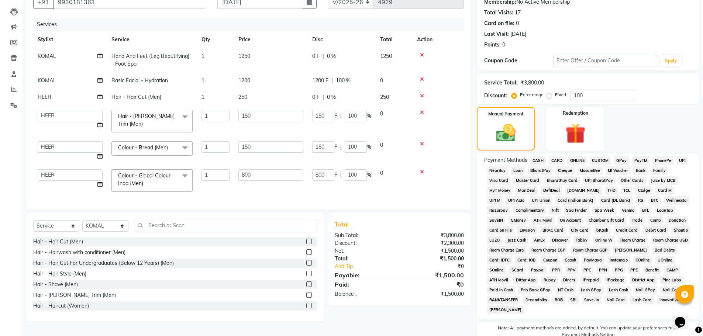
click at [1, 162] on div "Calendar Invoice Clients Leads Marketing Members Inventory Staff Reports Settin…" at bounding box center [50, 154] width 100 height 415
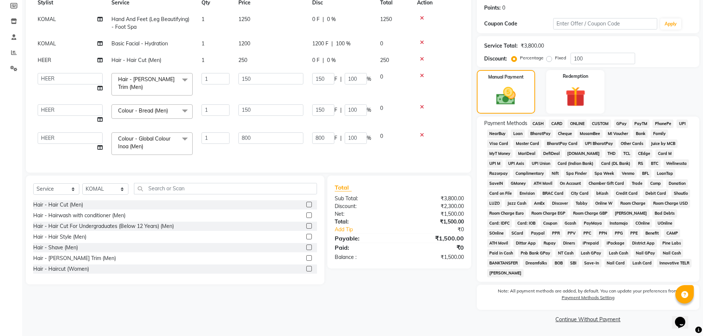
scroll to position [37, 0]
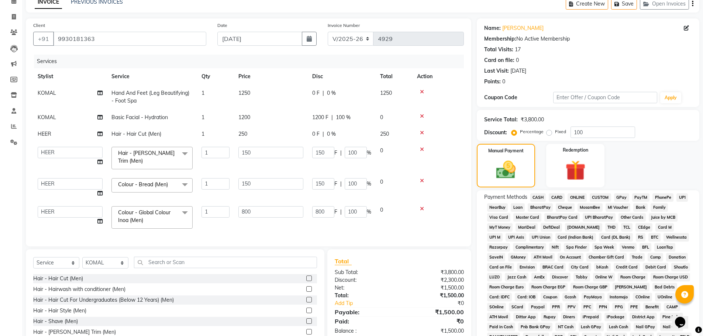
click at [310, 93] on td "0 F | 0 %" at bounding box center [342, 97] width 68 height 24
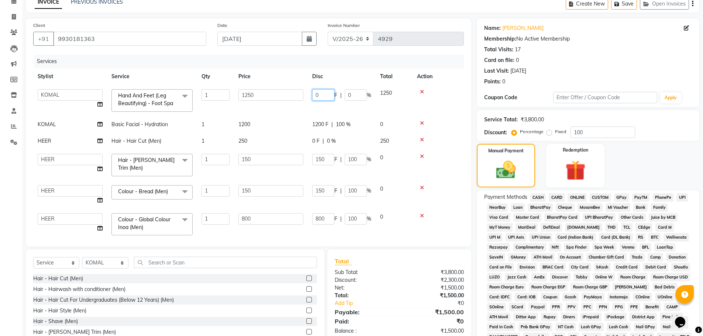
click at [313, 97] on input "0" at bounding box center [323, 94] width 22 height 11
click at [656, 158] on div "Manual Payment Redemption" at bounding box center [588, 166] width 234 height 44
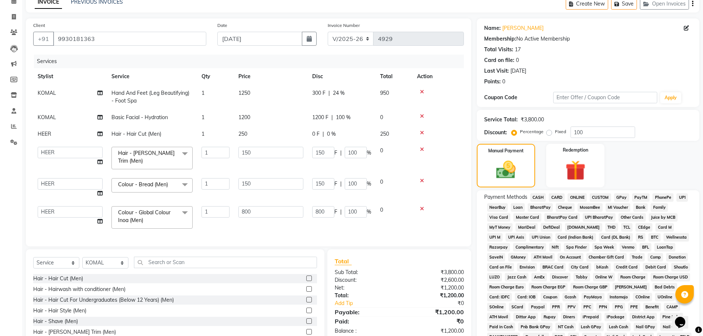
click at [321, 93] on span "300 F" at bounding box center [318, 93] width 13 height 8
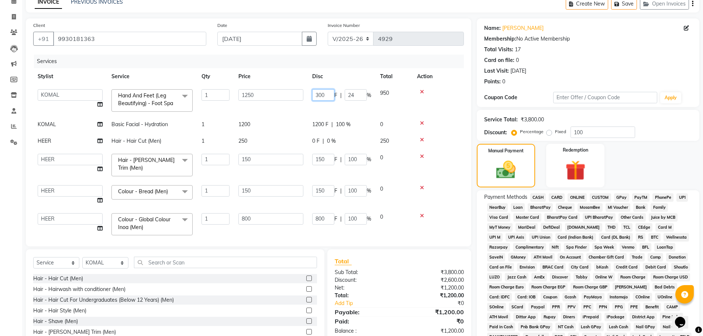
click at [328, 95] on input "300" at bounding box center [323, 94] width 22 height 11
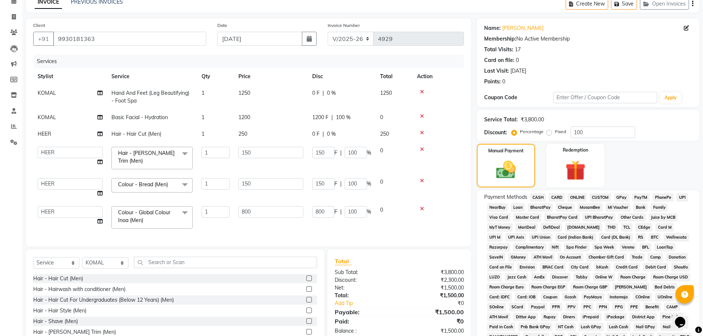
click at [10, 210] on div "Calendar Invoice Clients Leads Marketing Members Inventory Staff Reports Settin…" at bounding box center [50, 191] width 100 height 415
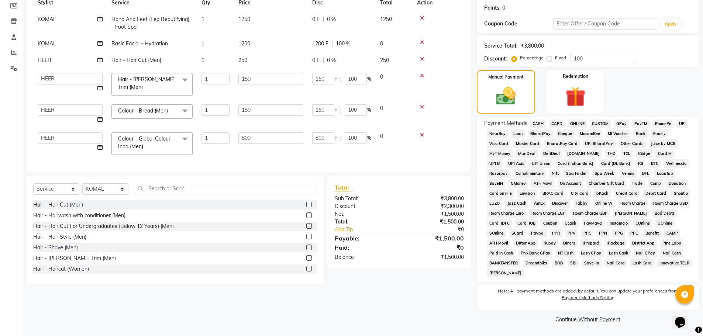
scroll to position [0, 0]
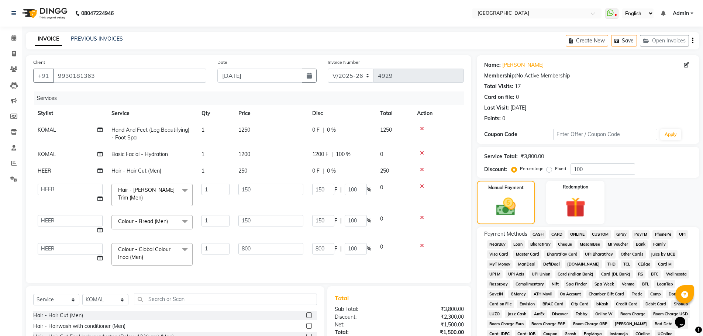
click at [323, 155] on span "1200 F" at bounding box center [320, 155] width 16 height 8
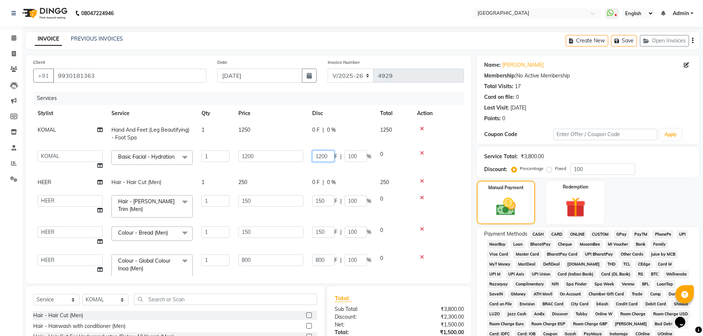
click at [329, 157] on input "1200" at bounding box center [323, 156] width 22 height 11
click at [625, 87] on div "Total Visits: 17" at bounding box center [588, 87] width 208 height 8
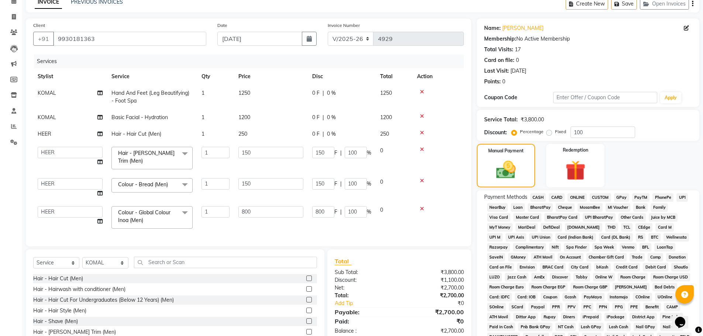
click at [304, 91] on td "1250" at bounding box center [271, 97] width 74 height 24
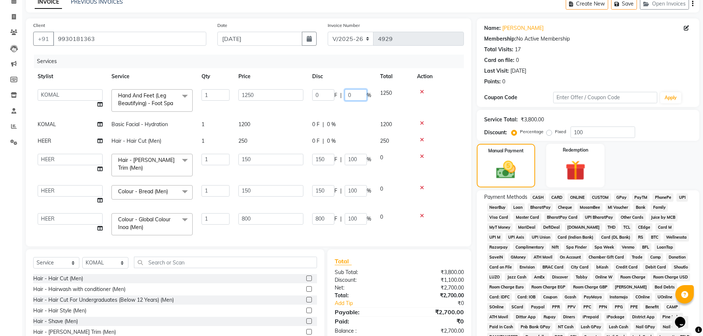
click at [356, 96] on input "0" at bounding box center [356, 94] width 22 height 11
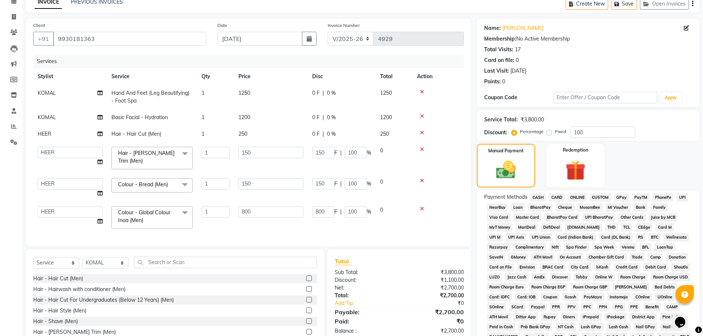
click at [313, 120] on span "0 F" at bounding box center [315, 118] width 7 height 8
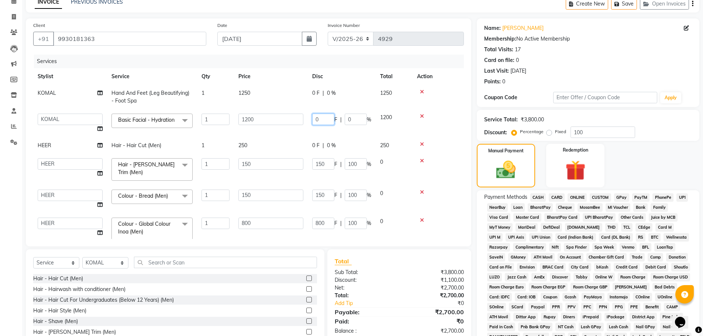
click at [323, 120] on input "0" at bounding box center [323, 119] width 22 height 11
click at [23, 207] on div "Client [PHONE_NUMBER] Date [DATE] Invoice Number V/2025 V/[PHONE_NUMBER] Servic…" at bounding box center [248, 208] width 456 height 380
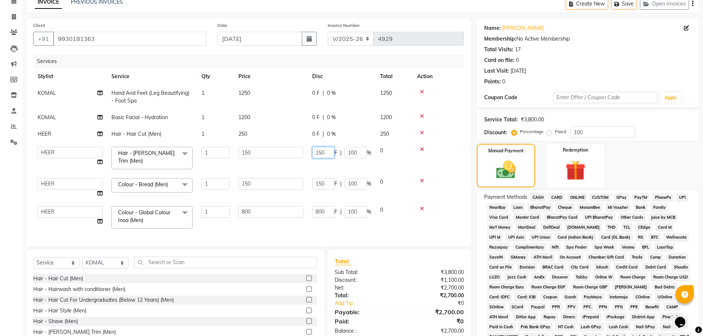
click at [325, 155] on input "150" at bounding box center [323, 152] width 22 height 11
click at [17, 200] on div "Calendar Invoice Clients Leads Marketing Members Inventory Staff Reports Settin…" at bounding box center [50, 191] width 100 height 415
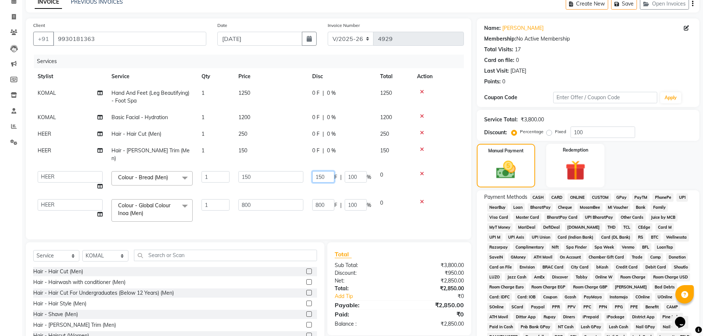
click at [323, 171] on input "150" at bounding box center [323, 176] width 22 height 11
click at [0, 220] on div "Calendar Invoice Clients Leads Marketing Members Inventory Staff Reports Settin…" at bounding box center [50, 191] width 100 height 415
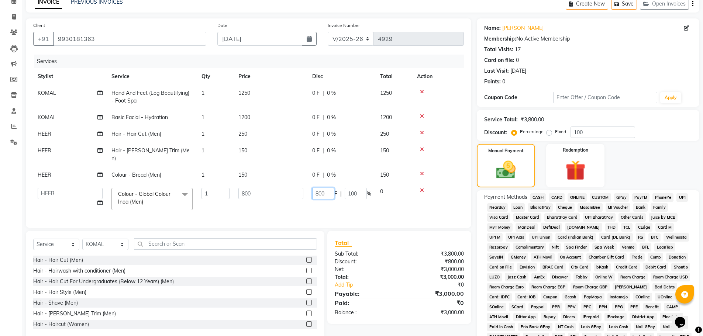
click at [326, 188] on input "800" at bounding box center [323, 193] width 22 height 11
click at [6, 183] on div "Calendar Invoice Clients Leads Marketing Members Inventory Staff Reports Settin…" at bounding box center [50, 191] width 100 height 415
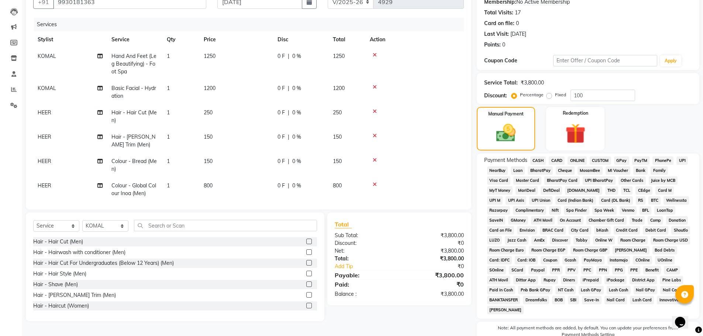
scroll to position [37, 0]
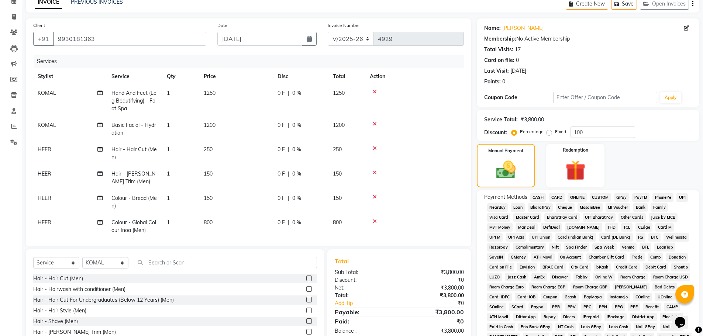
click at [279, 92] on span "0 F" at bounding box center [280, 93] width 7 height 8
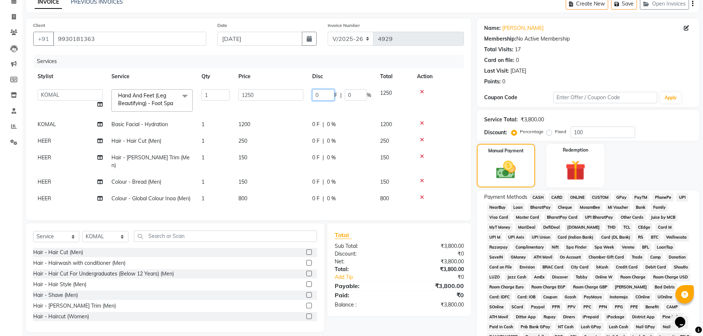
click at [319, 94] on input "0" at bounding box center [323, 94] width 22 height 11
click at [0, 189] on div "Calendar Invoice Clients Leads Marketing Members Inventory Staff Reports Settin…" at bounding box center [50, 191] width 100 height 415
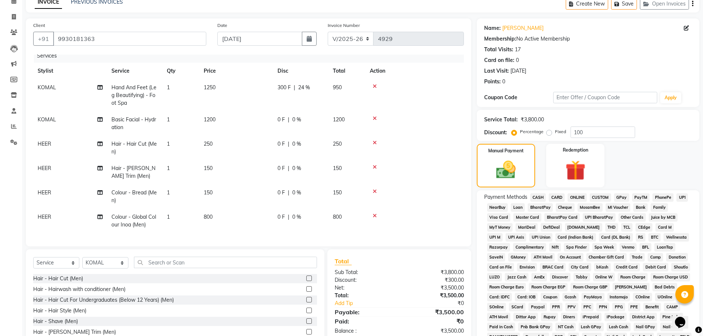
scroll to position [74, 0]
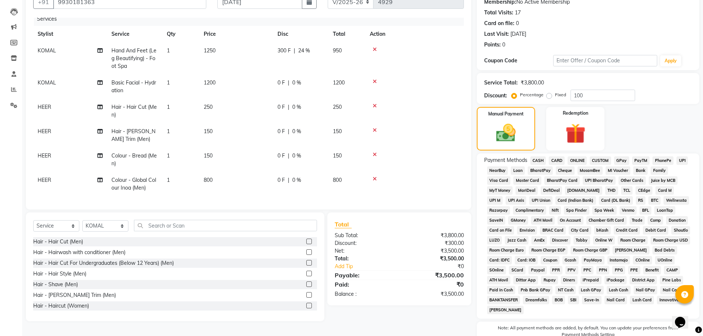
click at [619, 162] on span "GPay" at bounding box center [621, 160] width 15 height 8
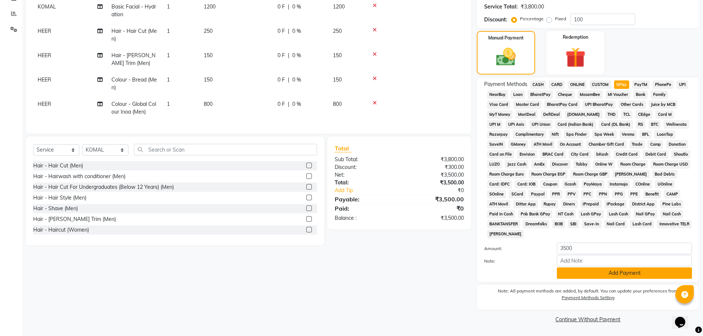
click at [615, 273] on button "Add Payment" at bounding box center [624, 272] width 135 height 11
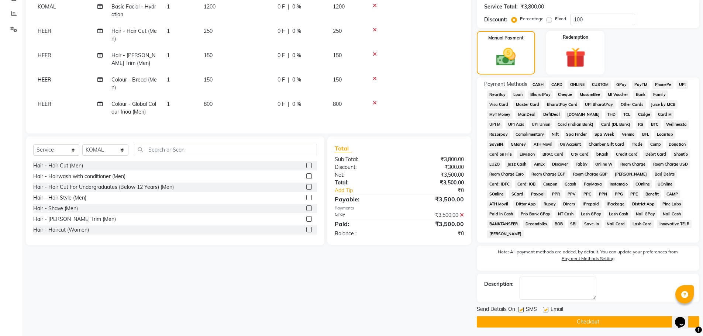
click at [586, 321] on button "Checkout" at bounding box center [588, 321] width 222 height 11
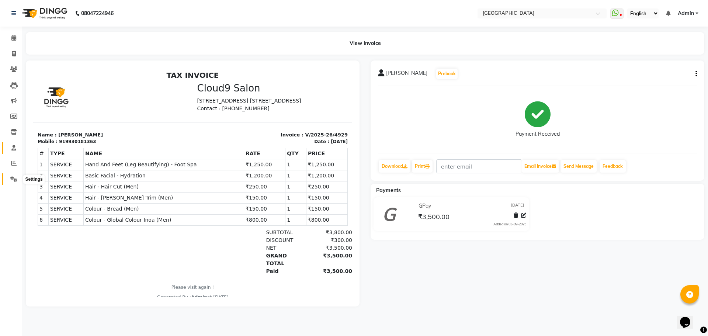
click at [13, 181] on icon at bounding box center [13, 179] width 7 height 6
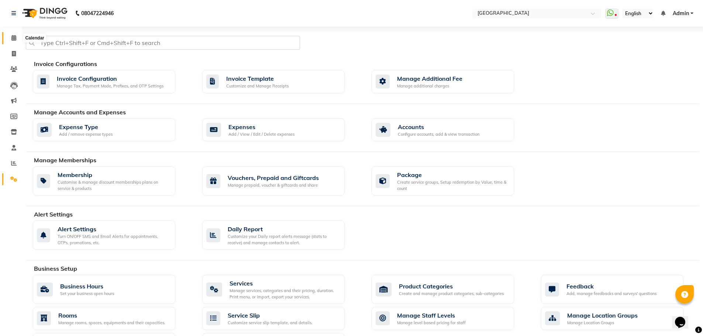
click at [12, 37] on icon at bounding box center [13, 38] width 5 height 6
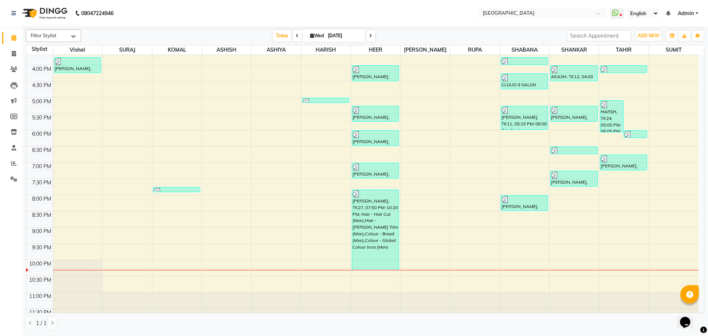
scroll to position [261, 0]
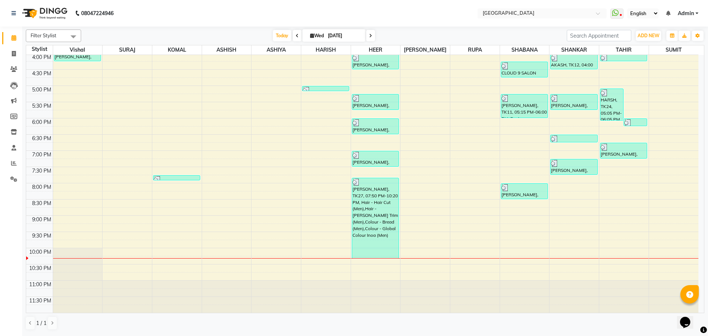
click at [358, 267] on div "8:00 AM 8:30 AM 9:00 AM 9:30 AM 10:00 AM 10:30 AM 11:00 AM 11:30 AM 12:00 PM 12…" at bounding box center [362, 53] width 672 height 519
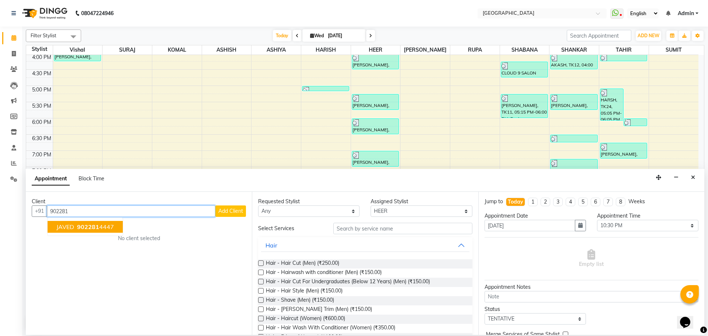
click at [78, 225] on span "902281" at bounding box center [88, 226] width 22 height 7
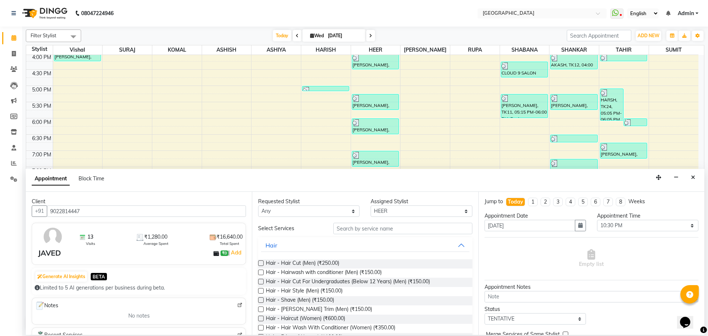
click at [260, 261] on label at bounding box center [261, 263] width 6 height 6
click at [260, 262] on input "checkbox" at bounding box center [260, 264] width 5 height 5
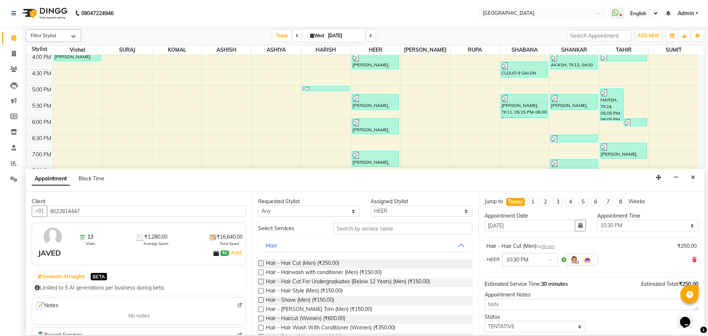
click at [260, 311] on label at bounding box center [261, 310] width 6 height 6
click at [260, 311] on input "checkbox" at bounding box center [260, 310] width 5 height 5
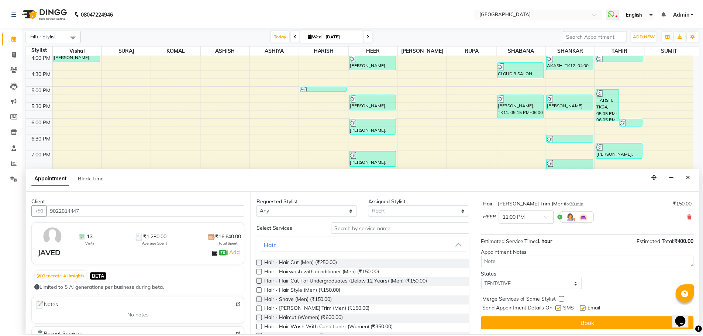
scroll to position [77, 0]
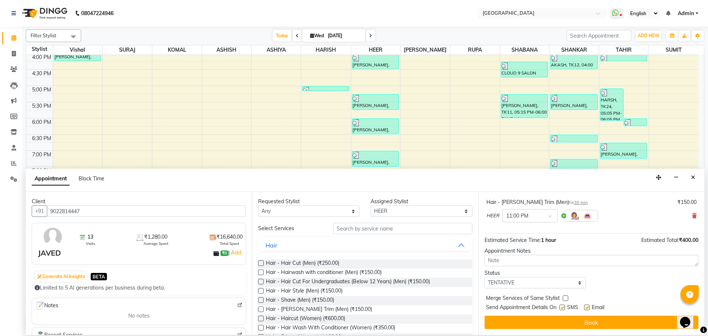
click at [566, 298] on label at bounding box center [566, 298] width 6 height 6
click at [566, 298] on input "checkbox" at bounding box center [565, 299] width 5 height 5
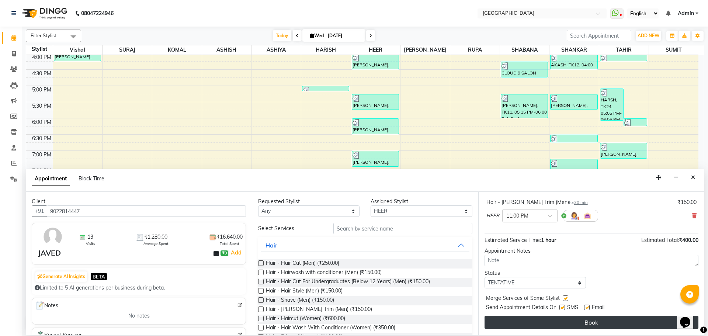
click at [570, 326] on button "Book" at bounding box center [592, 322] width 214 height 13
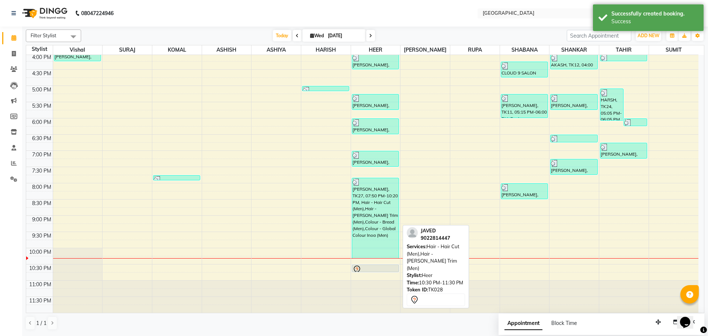
drag, startPoint x: 374, startPoint y: 296, endPoint x: 373, endPoint y: 272, distance: 24.0
click at [373, 272] on div "UDAY, TK05, 12:45 PM-01:15 PM, Hair - Hair Cut (Men) SAMEER, TK15, 02:45 PM-03:…" at bounding box center [375, 53] width 49 height 519
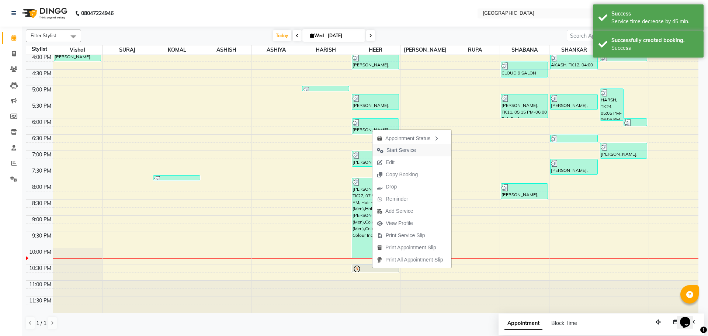
click at [397, 151] on span "Start Service" at bounding box center [402, 150] width 30 height 8
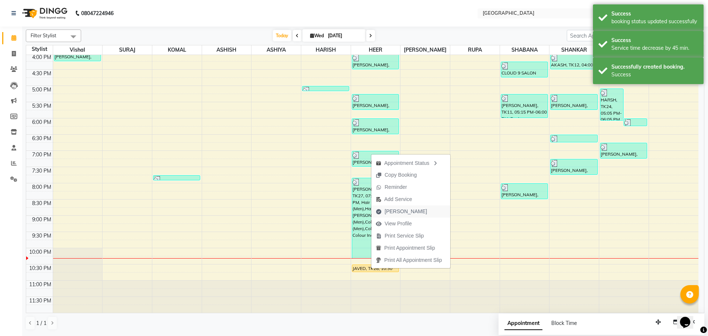
click at [405, 213] on span "[PERSON_NAME]" at bounding box center [406, 212] width 42 height 8
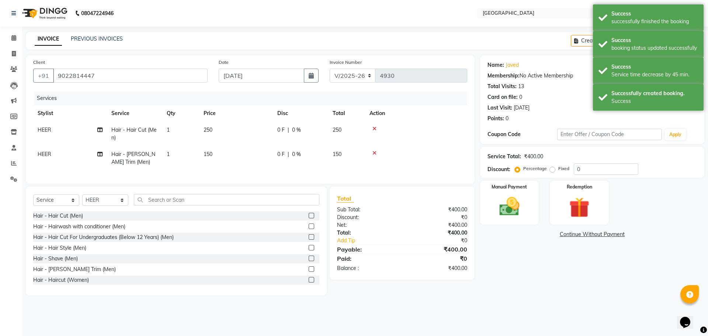
click at [342, 129] on span "250" at bounding box center [337, 130] width 9 height 7
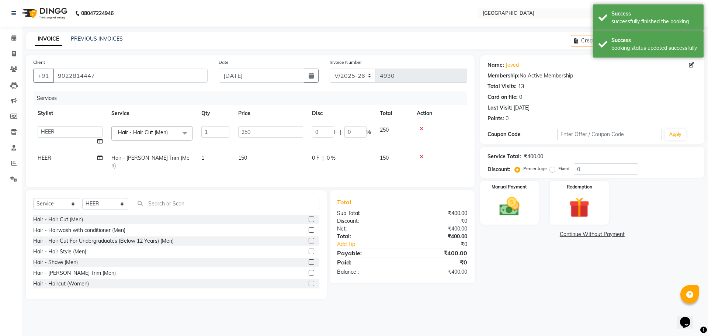
click at [635, 208] on div "Manual Payment Redemption" at bounding box center [592, 203] width 235 height 44
click at [584, 171] on input "0" at bounding box center [606, 168] width 65 height 11
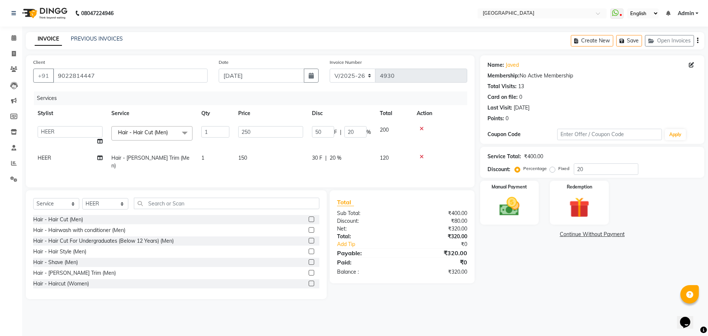
click at [563, 262] on div "Name: Javed Membership: No Active Membership Total Visits: 13 Card on file: 0 L…" at bounding box center [595, 177] width 230 height 244
click at [507, 210] on img at bounding box center [509, 206] width 34 height 24
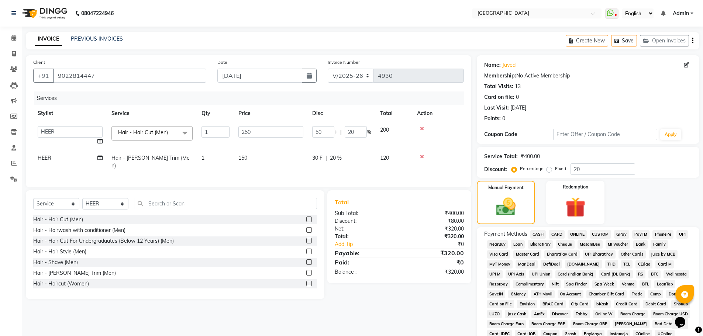
click at [622, 234] on span "GPay" at bounding box center [621, 234] width 15 height 8
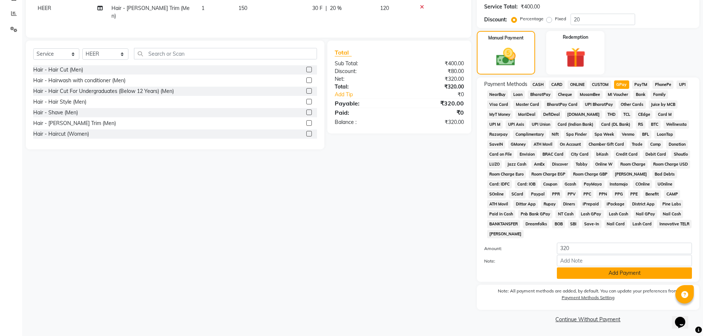
click at [618, 274] on button "Add Payment" at bounding box center [624, 272] width 135 height 11
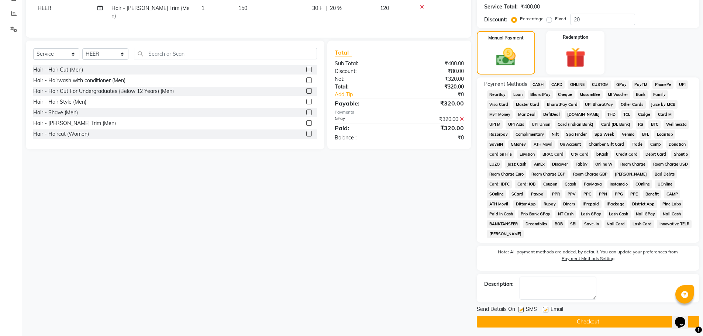
click at [587, 321] on button "Checkout" at bounding box center [588, 321] width 222 height 11
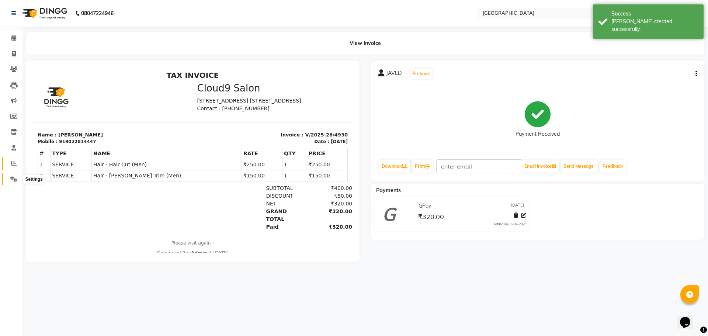
drag, startPoint x: 14, startPoint y: 181, endPoint x: 14, endPoint y: 163, distance: 18.4
click at [14, 181] on icon at bounding box center [13, 179] width 7 height 6
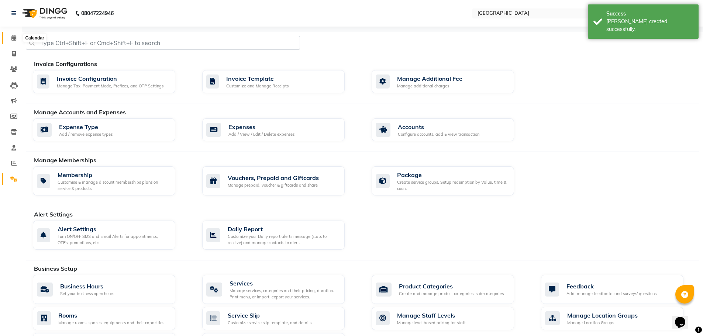
click at [13, 37] on icon at bounding box center [13, 38] width 5 height 6
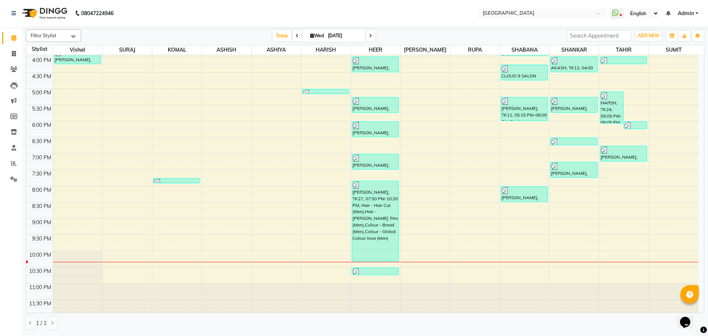
scroll to position [261, 0]
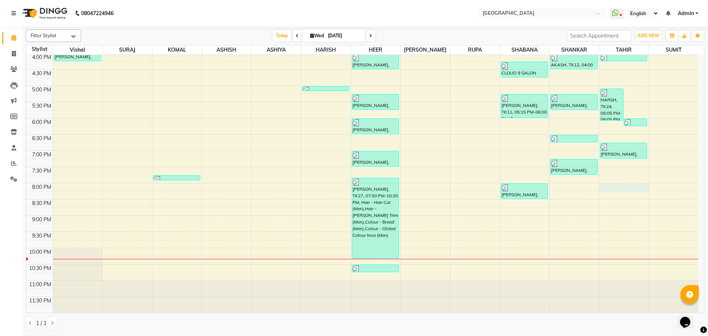
click at [613, 186] on div "8:00 AM 8:30 AM 9:00 AM 9:30 AM 10:00 AM 10:30 AM 11:00 AM 11:30 AM 12:00 PM 12…" at bounding box center [362, 53] width 672 height 519
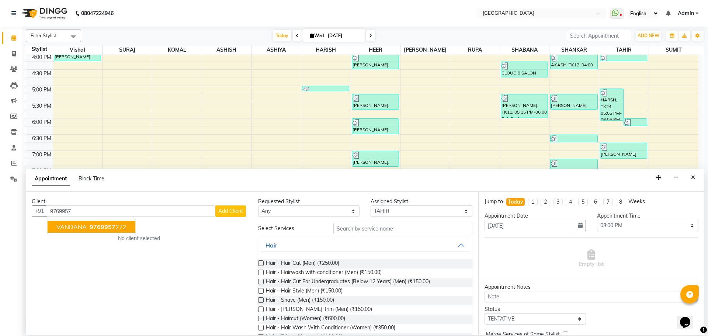
click at [76, 228] on span "VANDANA" at bounding box center [71, 226] width 30 height 7
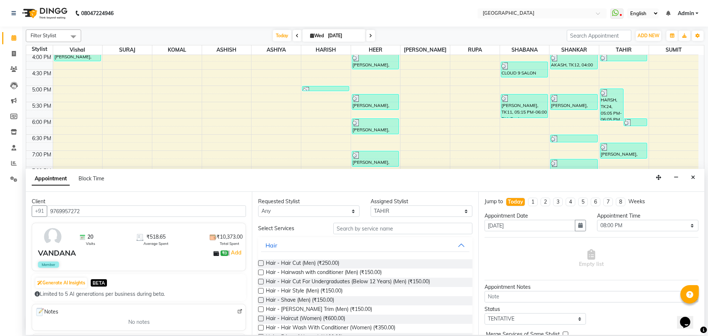
click at [262, 262] on label at bounding box center [261, 263] width 6 height 6
click at [262, 262] on input "checkbox" at bounding box center [260, 264] width 5 height 5
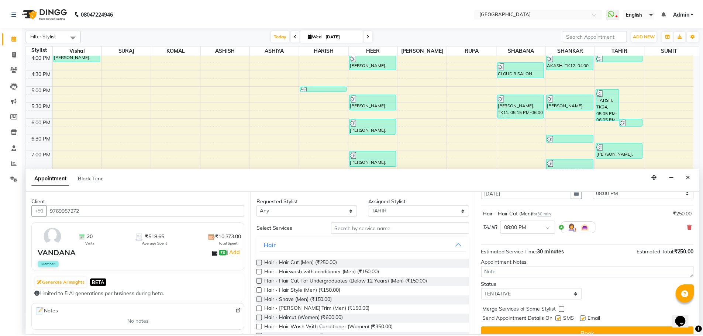
scroll to position [44, 0]
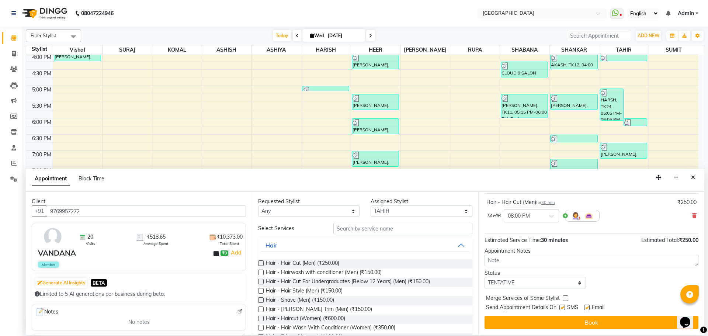
click at [565, 299] on label at bounding box center [566, 298] width 6 height 6
click at [565, 299] on input "checkbox" at bounding box center [565, 299] width 5 height 5
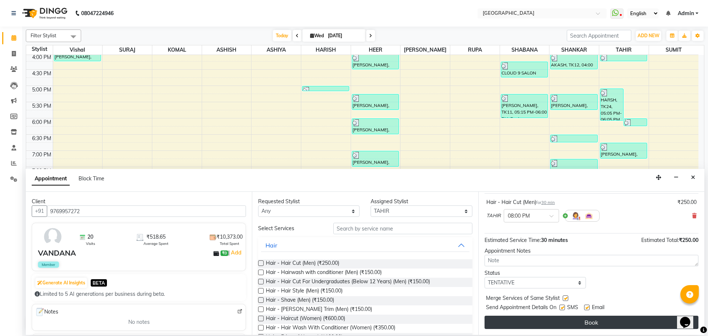
click at [561, 322] on button "Book" at bounding box center [592, 322] width 214 height 13
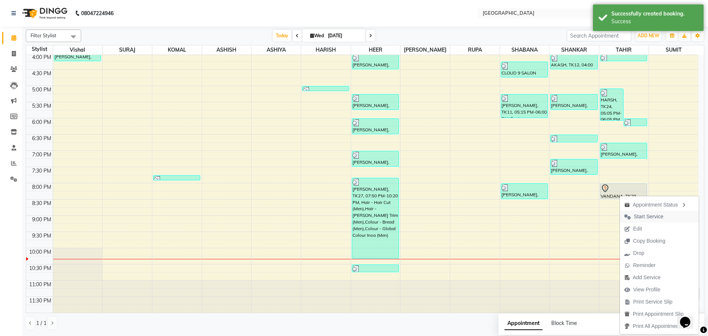
click at [650, 218] on span "Start Service" at bounding box center [649, 217] width 30 height 8
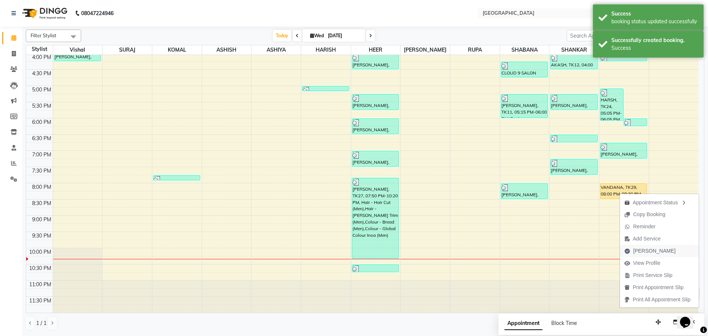
click at [643, 250] on span "[PERSON_NAME]" at bounding box center [654, 251] width 42 height 8
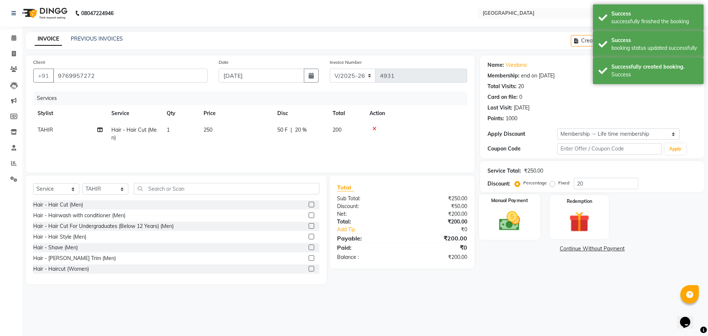
click at [503, 229] on img at bounding box center [509, 221] width 34 height 24
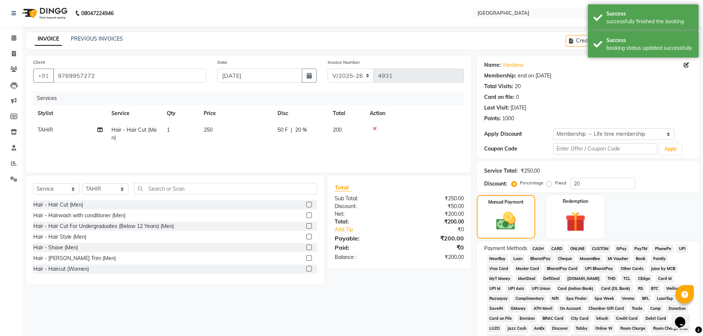
click at [536, 250] on span "CASH" at bounding box center [538, 249] width 16 height 8
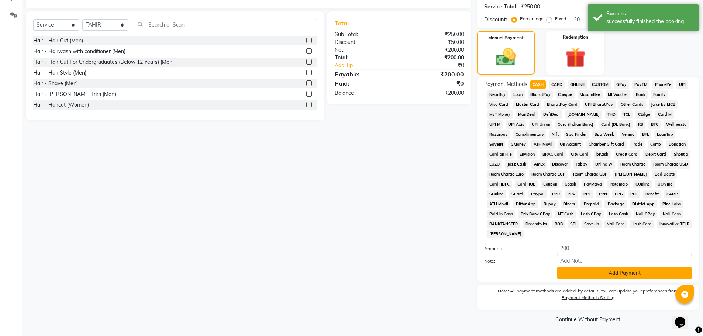
click at [619, 270] on button "Add Payment" at bounding box center [624, 272] width 135 height 11
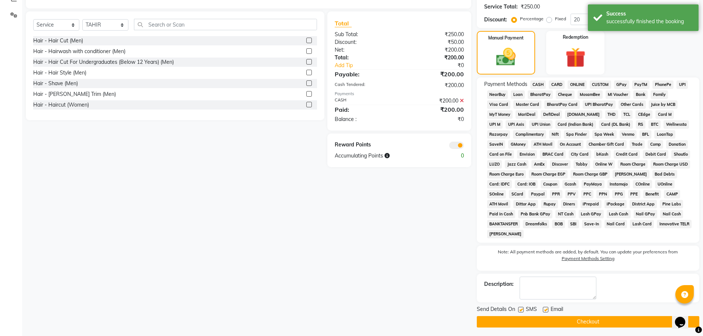
click at [604, 324] on button "Checkout" at bounding box center [588, 321] width 222 height 11
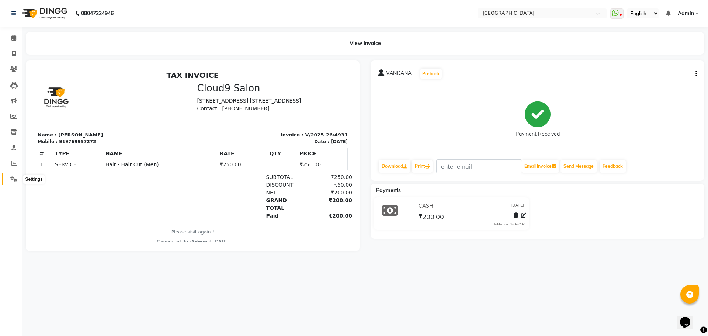
drag, startPoint x: 10, startPoint y: 178, endPoint x: 14, endPoint y: 77, distance: 100.8
click at [10, 178] on icon at bounding box center [13, 179] width 7 height 6
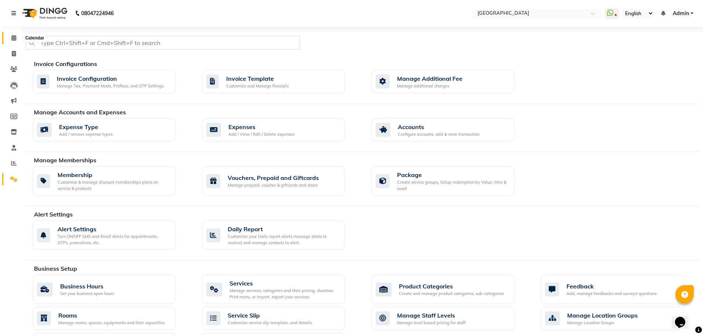
click at [13, 38] on icon at bounding box center [13, 38] width 5 height 6
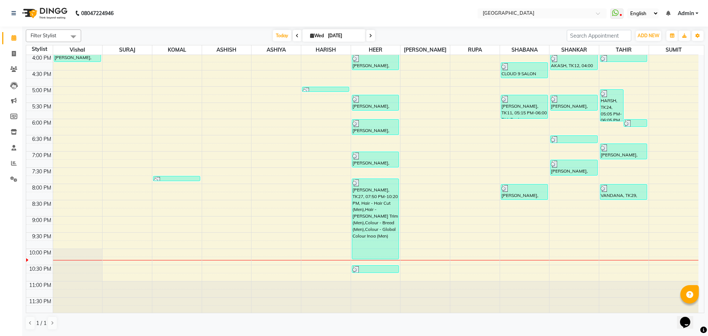
scroll to position [261, 0]
click at [563, 212] on div "8:00 AM 8:30 AM 9:00 AM 9:30 AM 10:00 AM 10:30 AM 11:00 AM 11:30 AM 12:00 PM 12…" at bounding box center [362, 53] width 672 height 519
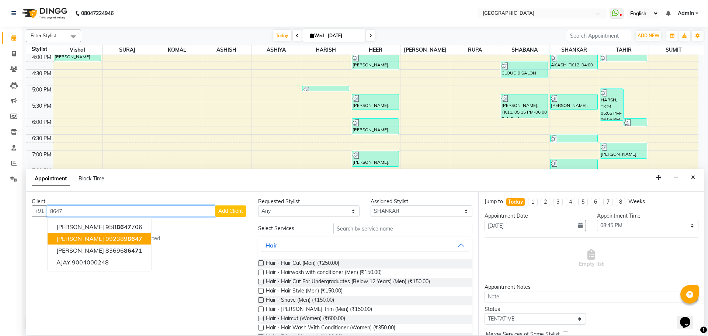
click at [106, 239] on ngb-highlight "992389 8647" at bounding box center [124, 238] width 37 height 7
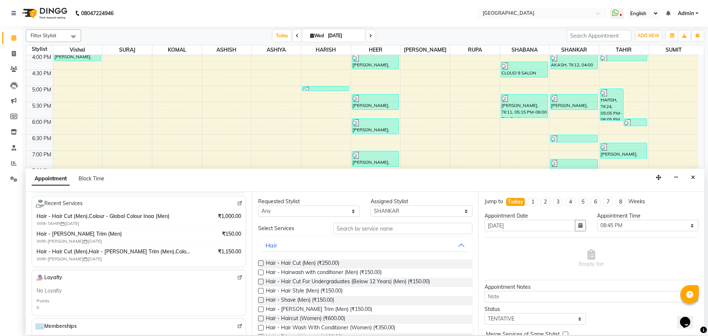
scroll to position [37, 0]
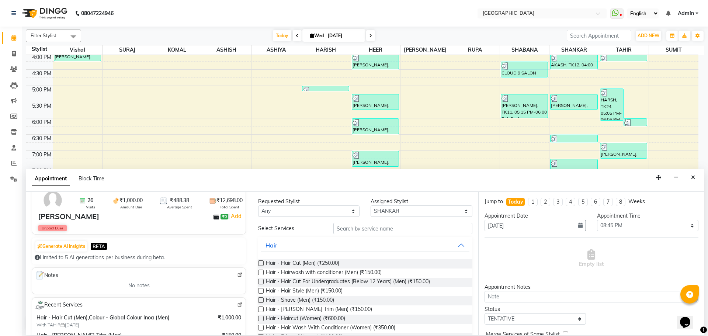
click at [260, 262] on label at bounding box center [261, 263] width 6 height 6
click at [260, 262] on input "checkbox" at bounding box center [260, 264] width 5 height 5
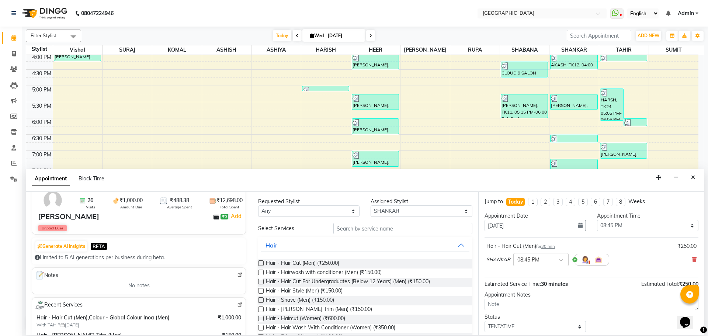
click at [262, 308] on label at bounding box center [261, 310] width 6 height 6
click at [262, 308] on input "checkbox" at bounding box center [260, 310] width 5 height 5
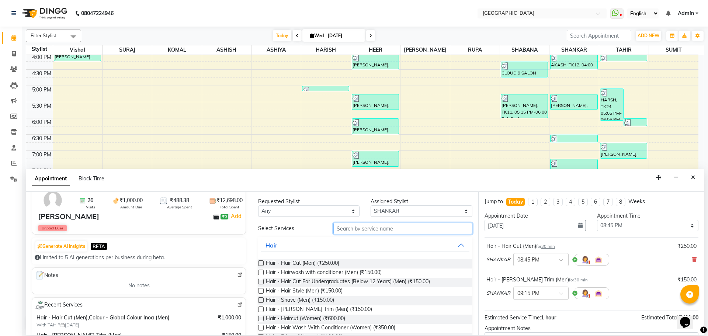
click at [357, 227] on input "text" at bounding box center [402, 228] width 139 height 11
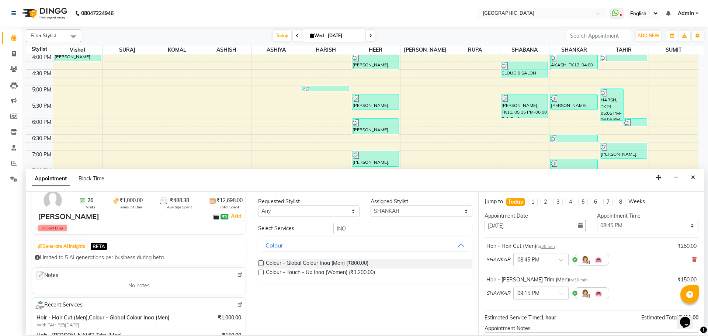
click at [261, 263] on label at bounding box center [261, 263] width 6 height 6
click at [261, 263] on input "checkbox" at bounding box center [260, 264] width 5 height 5
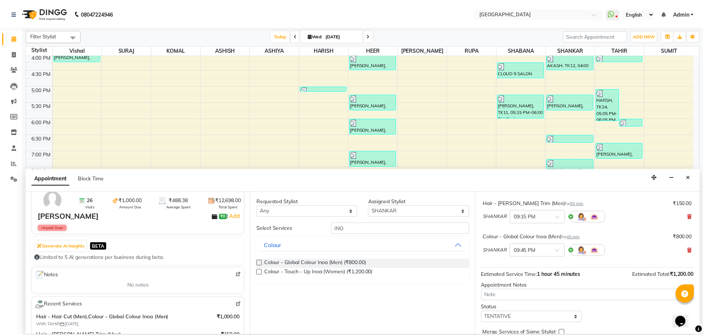
scroll to position [111, 0]
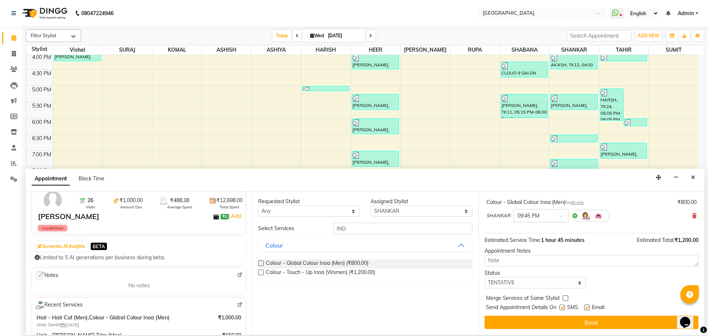
click at [565, 298] on label at bounding box center [566, 298] width 6 height 6
click at [565, 298] on input "checkbox" at bounding box center [565, 299] width 5 height 5
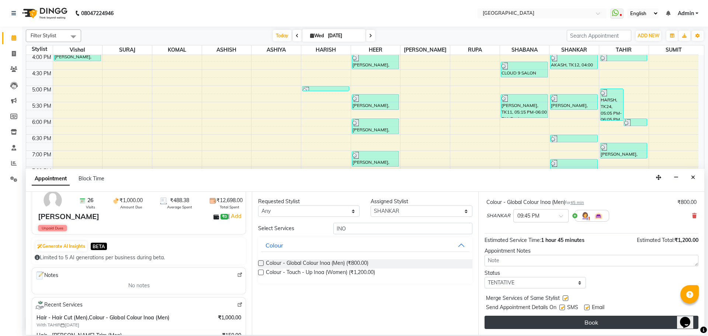
click at [563, 323] on button "Book" at bounding box center [592, 322] width 214 height 13
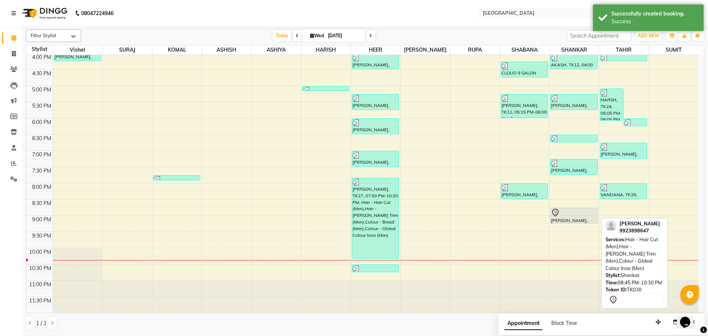
drag, startPoint x: 574, startPoint y: 263, endPoint x: 576, endPoint y: 218, distance: 44.7
click at [576, 218] on div "[PERSON_NAME], TK01, 11:30 AM-12:00 PM, Hair - Hair Cut (Men) [PERSON_NAME], TK…" at bounding box center [574, 53] width 49 height 519
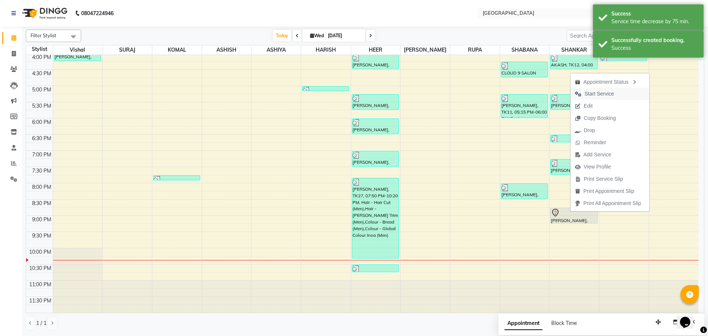
click at [596, 93] on span "Start Service" at bounding box center [600, 94] width 30 height 8
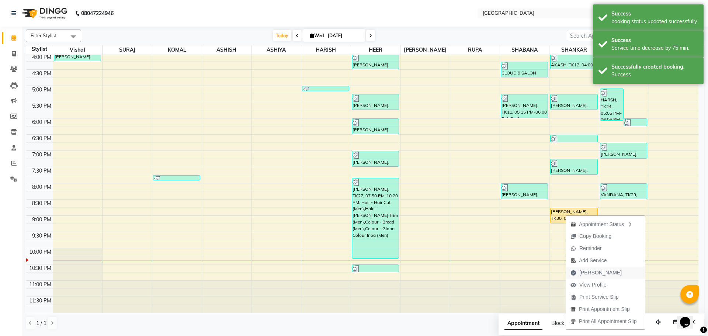
click at [592, 274] on span "[PERSON_NAME]" at bounding box center [601, 273] width 42 height 8
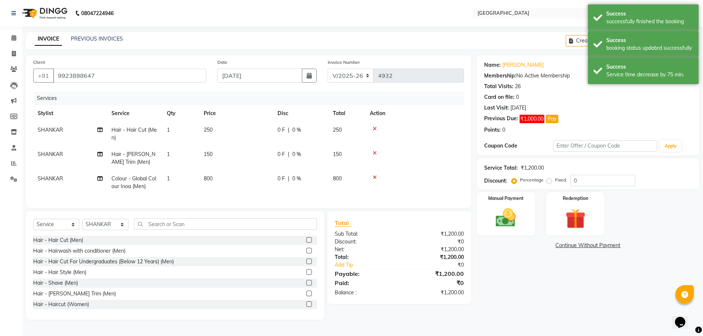
click at [345, 128] on td "250" at bounding box center [346, 134] width 37 height 24
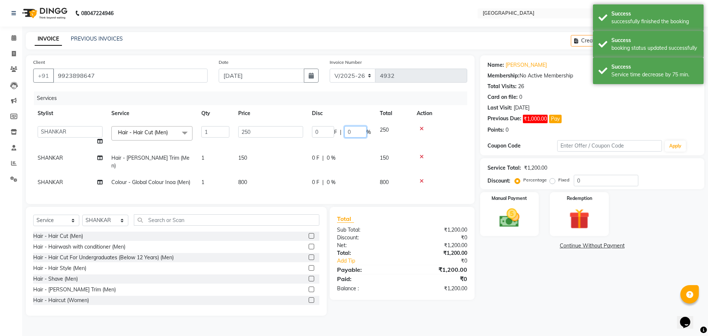
click at [345, 132] on input "0" at bounding box center [356, 131] width 22 height 11
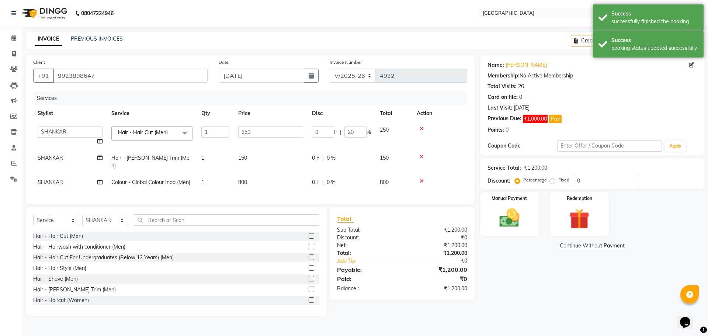
click at [566, 311] on div "Name: [PERSON_NAME] Membership: No Active Membership Total Visits: 26 Card on f…" at bounding box center [595, 185] width 230 height 260
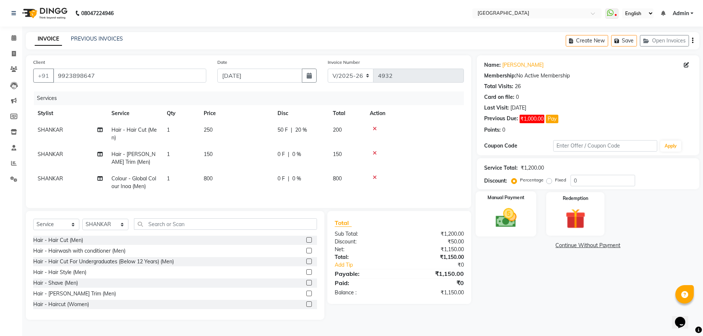
click at [501, 221] on img at bounding box center [506, 218] width 34 height 24
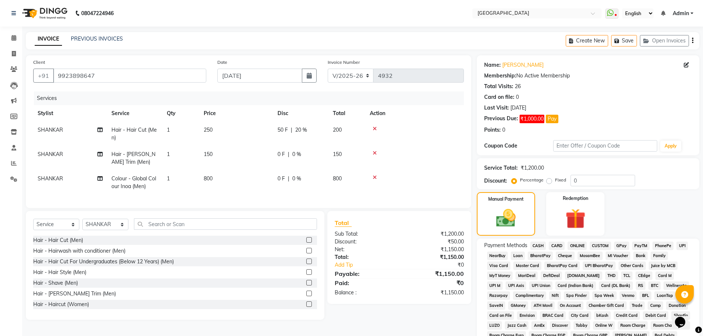
click at [619, 245] on span "GPay" at bounding box center [621, 246] width 15 height 8
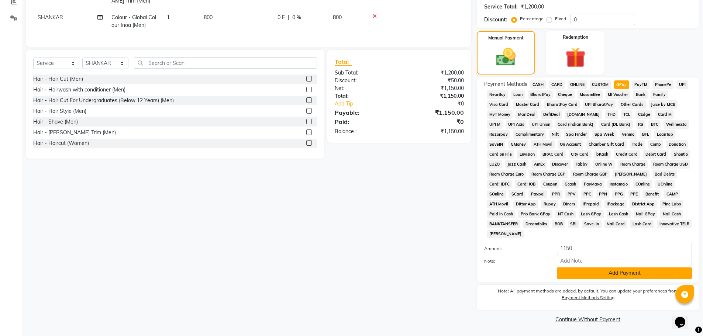
click at [623, 274] on button "Add Payment" at bounding box center [624, 272] width 135 height 11
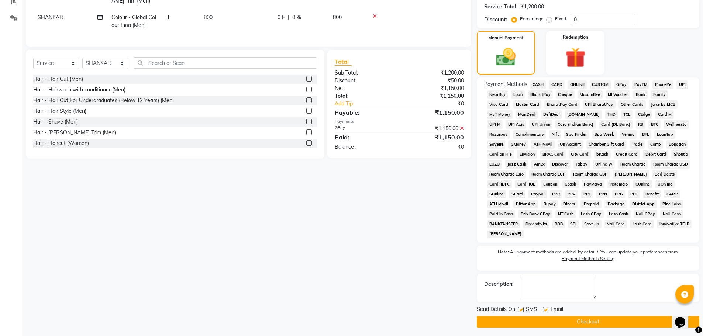
click at [596, 324] on button "Checkout" at bounding box center [588, 321] width 222 height 11
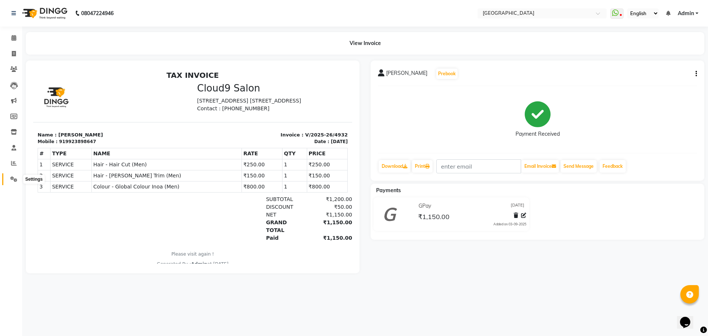
click at [10, 181] on span at bounding box center [13, 179] width 13 height 8
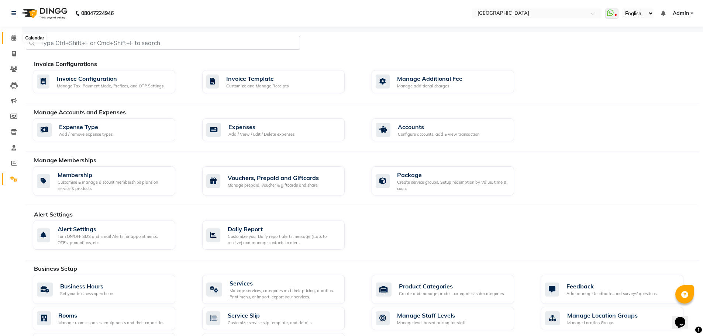
click at [13, 37] on icon at bounding box center [13, 38] width 5 height 6
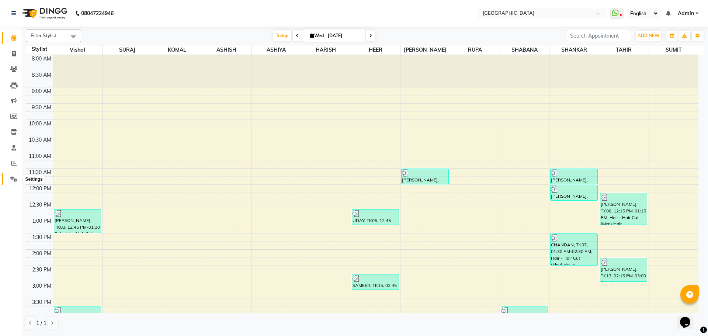
drag, startPoint x: 14, startPoint y: 178, endPoint x: 14, endPoint y: 174, distance: 3.7
click at [14, 178] on icon at bounding box center [13, 179] width 7 height 6
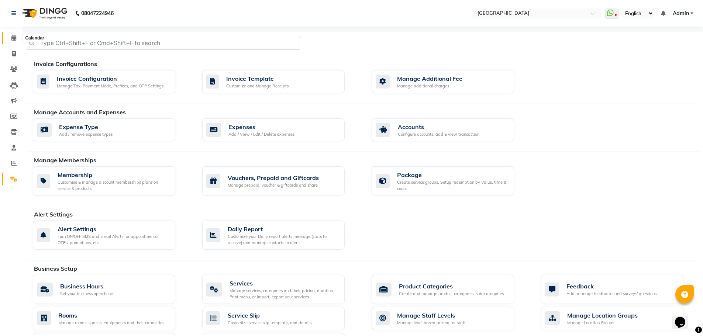
click at [11, 38] on icon at bounding box center [13, 38] width 5 height 6
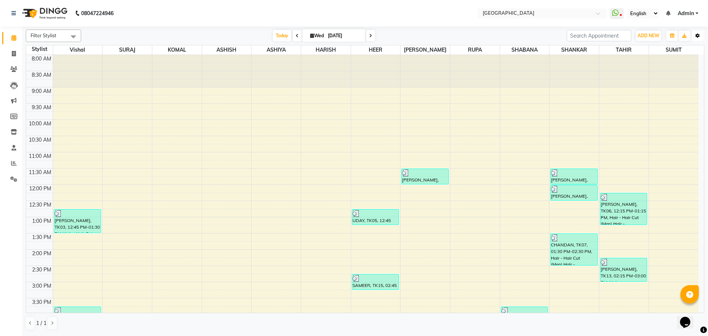
click at [697, 36] on icon "button" at bounding box center [698, 36] width 4 height 4
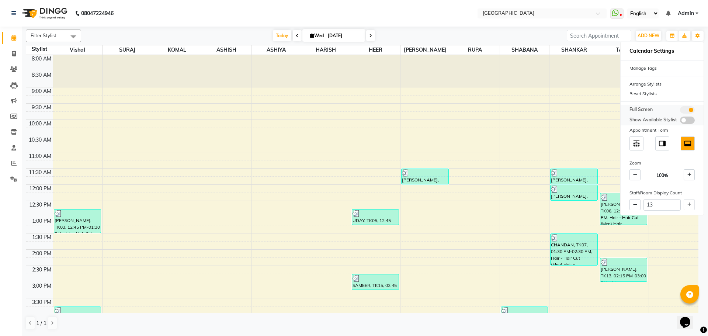
click at [681, 109] on span at bounding box center [687, 109] width 15 height 7
click at [680, 111] on input "checkbox" at bounding box center [680, 111] width 0 height 0
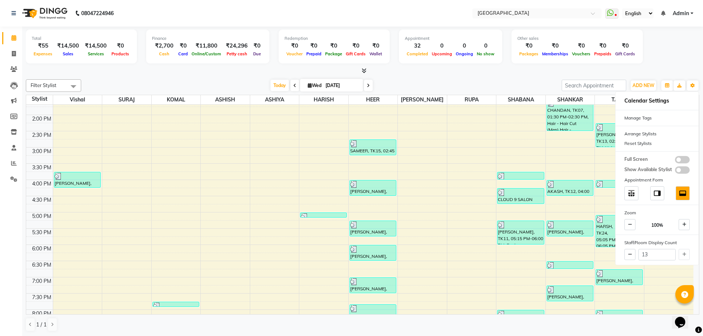
scroll to position [309, 0]
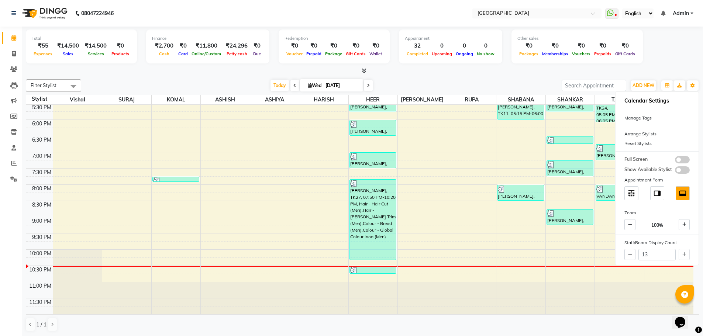
click at [10, 215] on div "Calendar Invoice Clients Leads Marketing Members Inventory Staff Reports Settin…" at bounding box center [50, 173] width 100 height 304
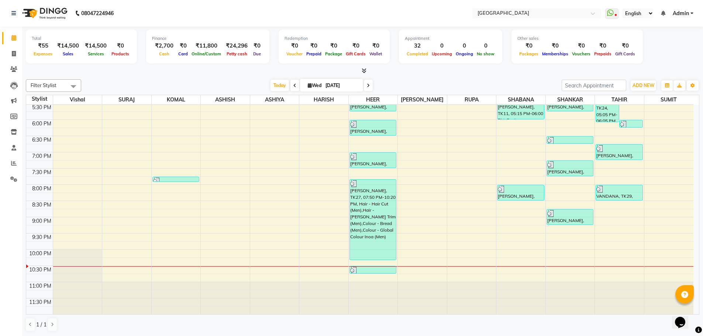
click at [365, 72] on icon at bounding box center [364, 71] width 5 height 6
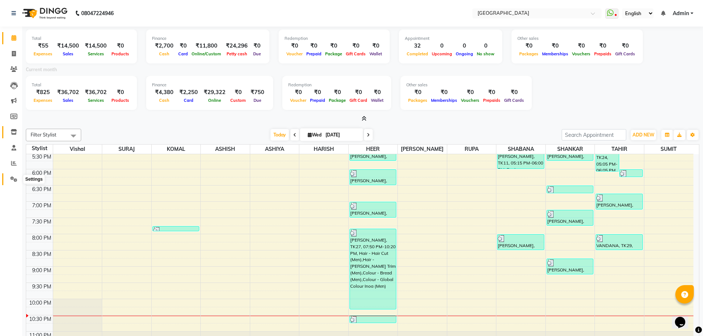
drag, startPoint x: 10, startPoint y: 179, endPoint x: 18, endPoint y: 135, distance: 45.0
click at [10, 179] on icon at bounding box center [13, 179] width 7 height 6
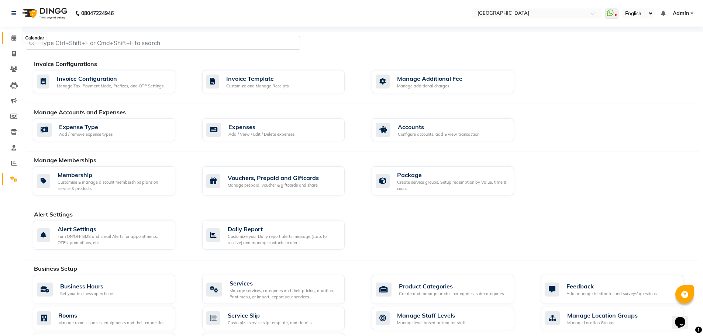
click at [13, 37] on icon at bounding box center [13, 38] width 5 height 6
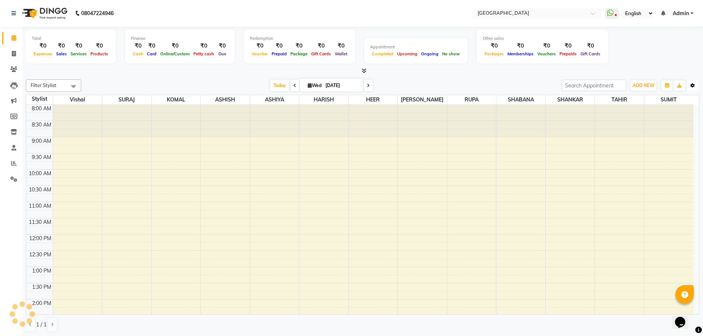
click at [693, 84] on icon "button" at bounding box center [692, 85] width 4 height 4
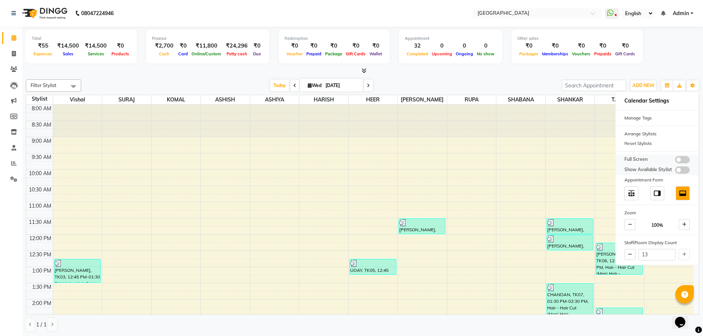
click at [682, 159] on span at bounding box center [682, 159] width 15 height 7
click at [675, 161] on input "checkbox" at bounding box center [675, 161] width 0 height 0
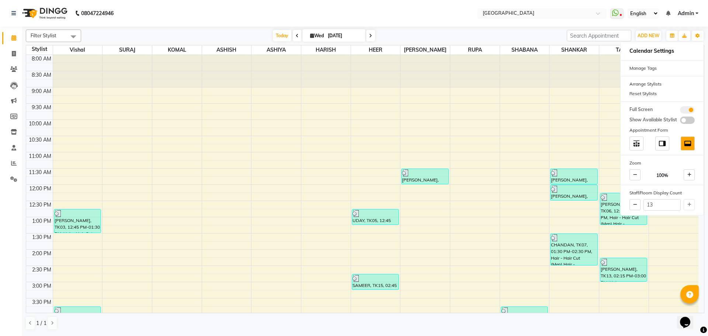
click at [6, 193] on div "Calendar Invoice Clients Leads Marketing Members Inventory Staff Reports Settin…" at bounding box center [50, 173] width 100 height 304
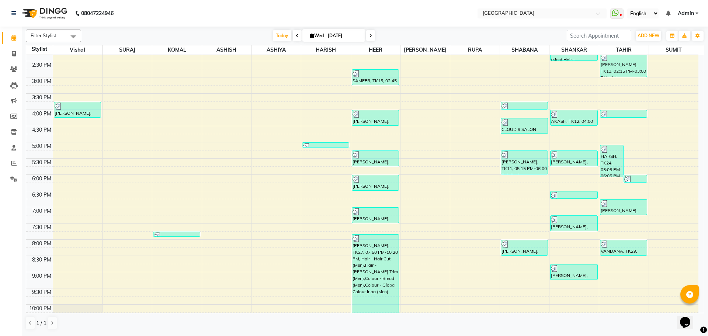
scroll to position [261, 0]
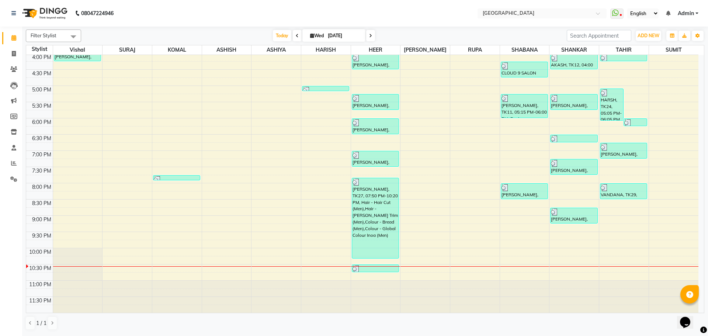
click at [566, 243] on div "8:00 AM 8:30 AM 9:00 AM 9:30 AM 10:00 AM 10:30 AM 11:00 AM 11:30 AM 12:00 PM 12…" at bounding box center [362, 53] width 672 height 519
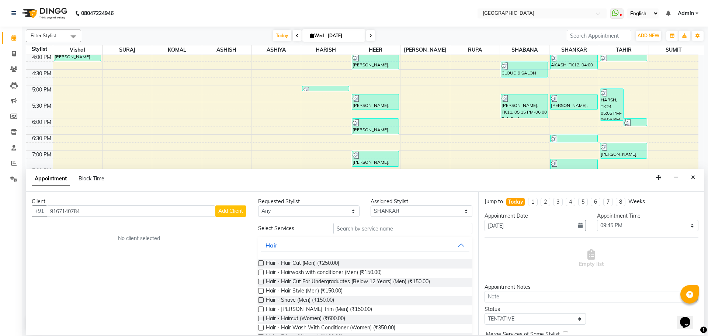
click at [224, 210] on span "Add Client" at bounding box center [230, 211] width 25 height 7
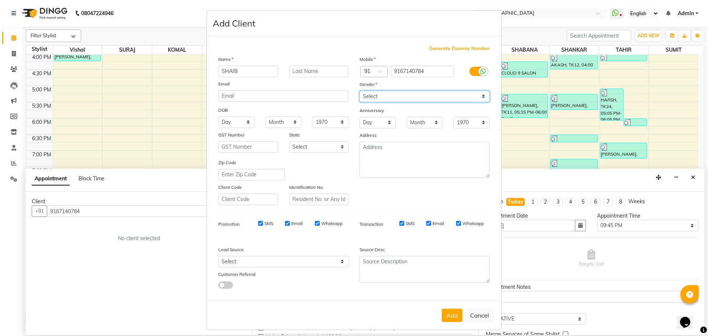
click at [421, 97] on select "Select [DEMOGRAPHIC_DATA] [DEMOGRAPHIC_DATA] Other Prefer Not To Say" at bounding box center [425, 96] width 130 height 11
click at [360, 91] on select "Select [DEMOGRAPHIC_DATA] [DEMOGRAPHIC_DATA] Other Prefer Not To Say" at bounding box center [425, 96] width 130 height 11
click at [445, 314] on button "Add" at bounding box center [452, 315] width 21 height 13
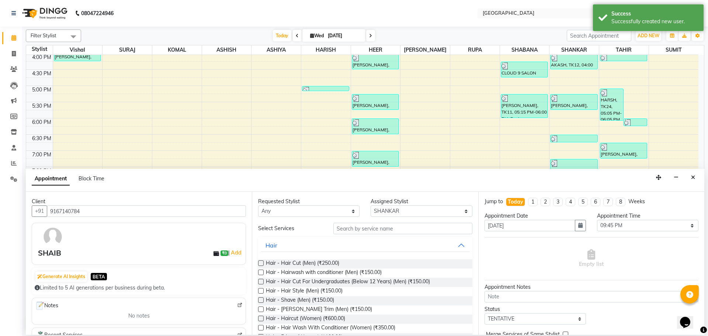
click at [260, 290] on label at bounding box center [261, 291] width 6 height 6
click at [260, 290] on input "checkbox" at bounding box center [260, 291] width 5 height 5
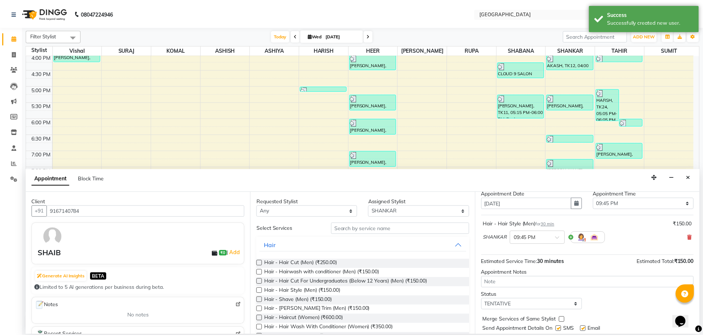
scroll to position [44, 0]
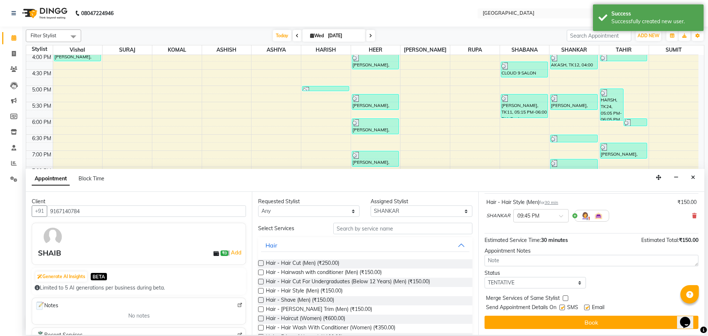
click at [565, 298] on label at bounding box center [566, 298] width 6 height 6
click at [565, 298] on input "checkbox" at bounding box center [565, 299] width 5 height 5
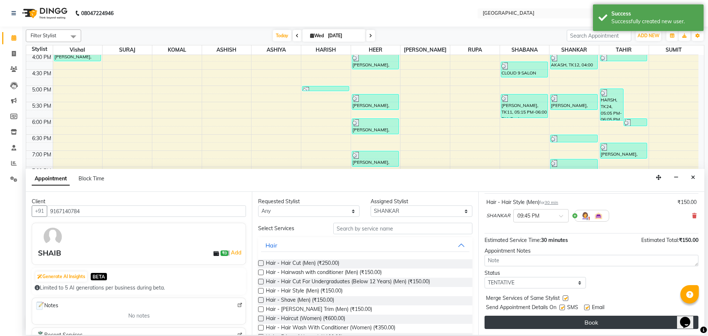
click at [563, 325] on button "Book" at bounding box center [592, 322] width 214 height 13
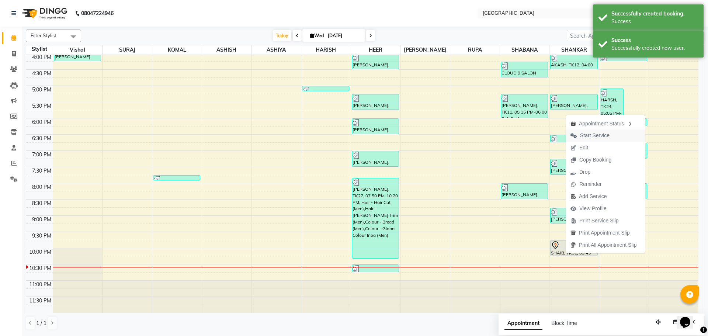
click at [596, 135] on span "Start Service" at bounding box center [595, 136] width 30 height 8
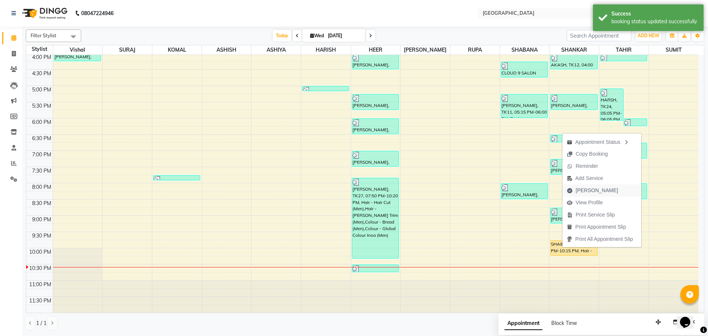
click at [589, 190] on span "[PERSON_NAME]" at bounding box center [597, 191] width 42 height 8
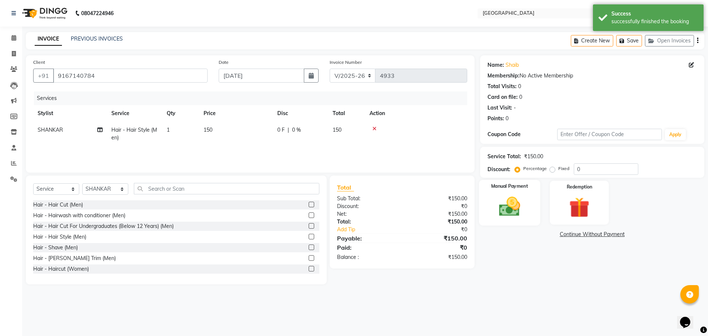
click at [507, 210] on img at bounding box center [509, 206] width 34 height 24
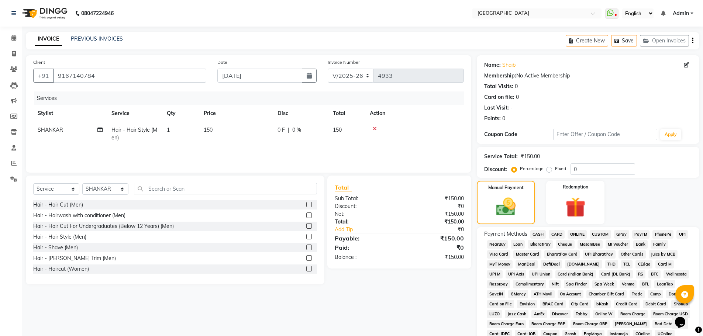
click at [617, 234] on span "GPay" at bounding box center [621, 234] width 15 height 8
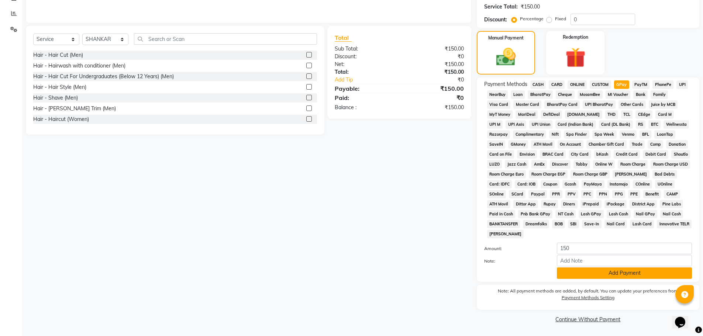
click at [611, 273] on button "Add Payment" at bounding box center [624, 272] width 135 height 11
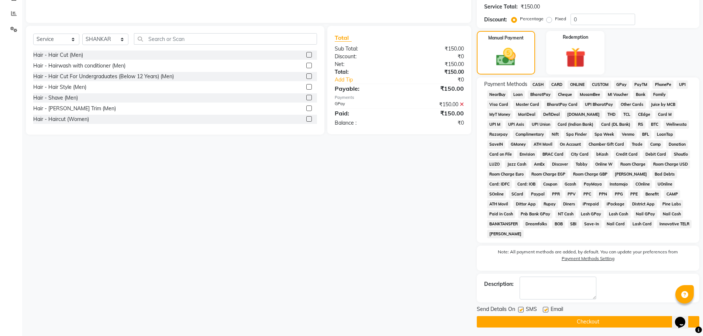
click at [587, 321] on button "Checkout" at bounding box center [588, 321] width 222 height 11
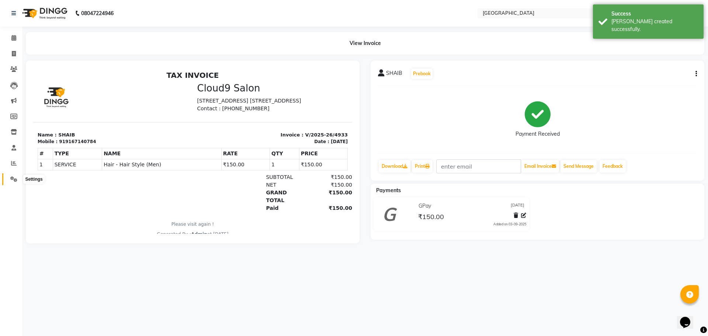
click at [13, 180] on icon at bounding box center [13, 179] width 7 height 6
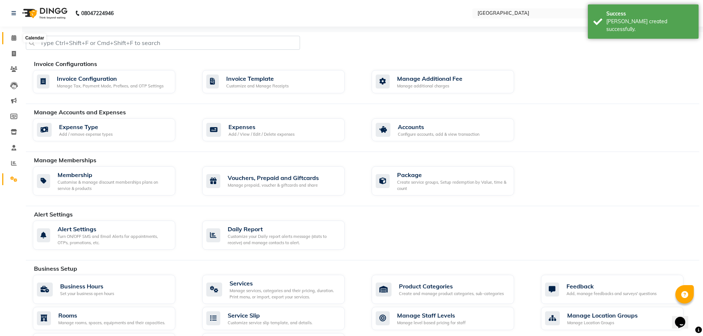
click at [11, 37] on icon at bounding box center [13, 38] width 5 height 6
